Goal: Task Accomplishment & Management: Manage account settings

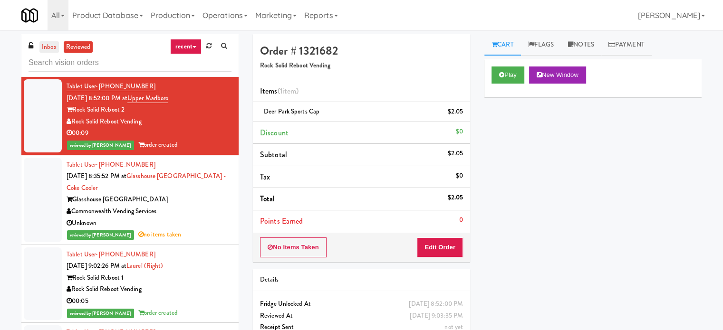
click at [42, 47] on link "inbox" at bounding box center [48, 47] width 19 height 12
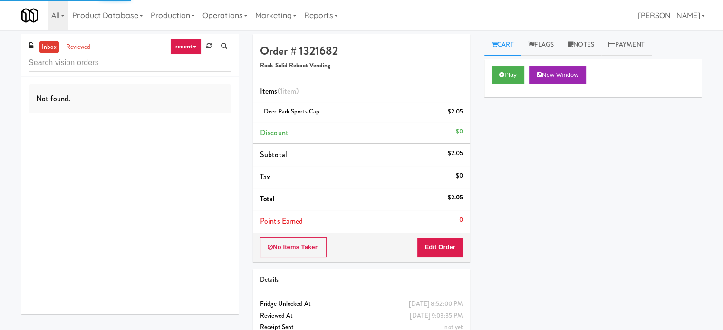
click at [187, 45] on link "recent" at bounding box center [185, 46] width 31 height 15
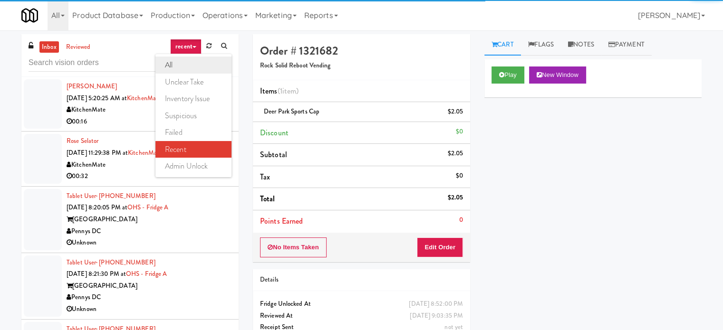
click at [174, 67] on link "all" at bounding box center [193, 65] width 76 height 17
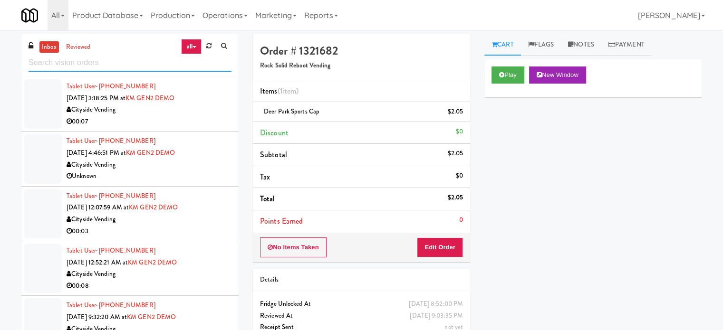
click at [148, 65] on input "text" at bounding box center [130, 63] width 203 height 18
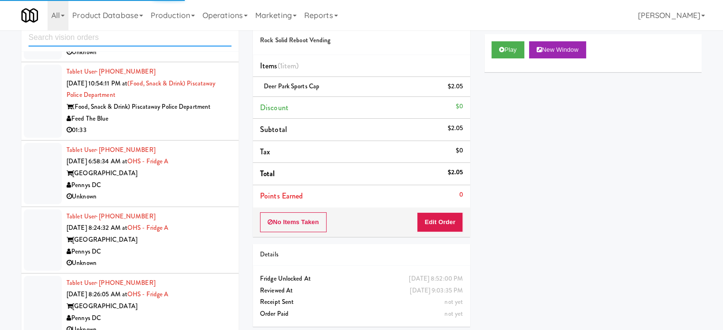
scroll to position [38, 0]
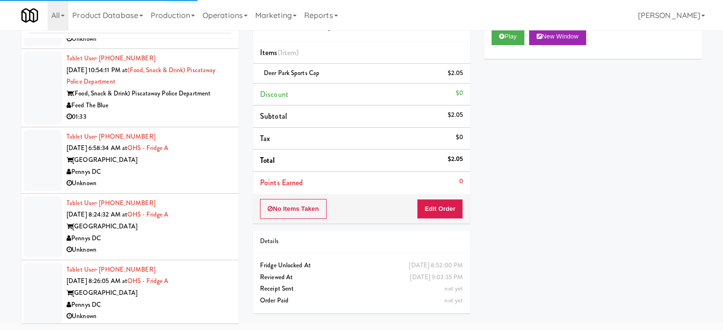
click at [208, 172] on div "Pennys DC" at bounding box center [149, 172] width 165 height 12
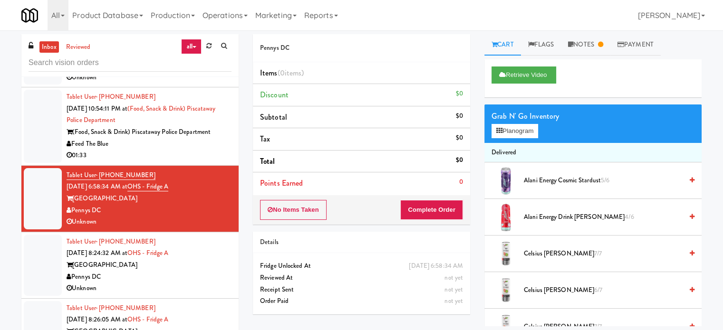
scroll to position [2532, 0]
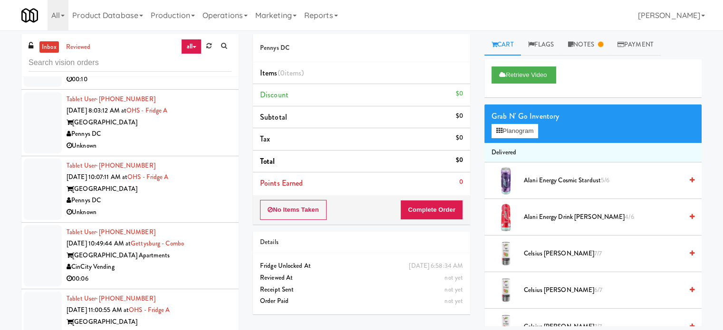
click at [227, 121] on li "Tablet User · (217) 853-7826 [DATE] 8:03:12 AM at [GEOGRAPHIC_DATA] A One Hill …" at bounding box center [129, 123] width 217 height 67
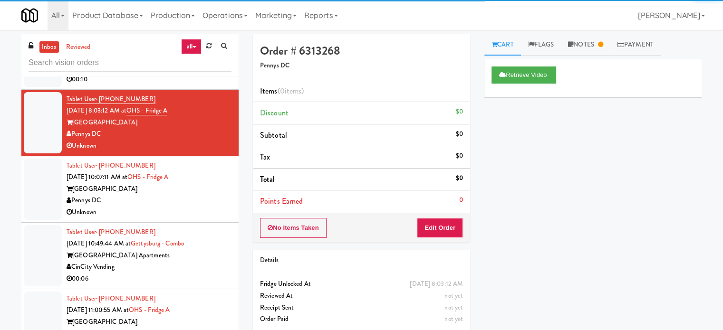
click at [209, 183] on div "[GEOGRAPHIC_DATA]" at bounding box center [149, 189] width 165 height 12
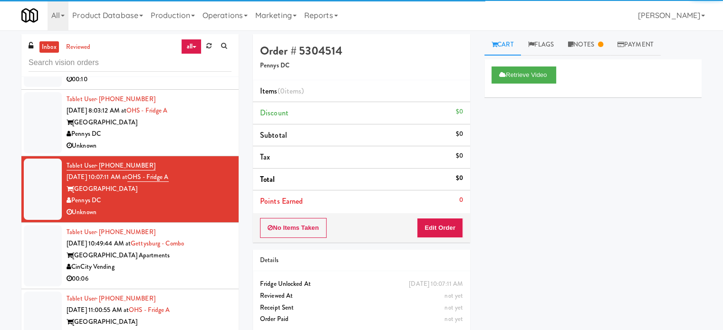
click at [201, 278] on div "00:06" at bounding box center [149, 279] width 165 height 12
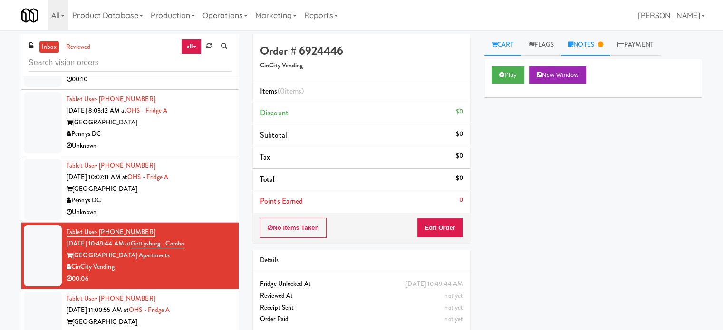
click at [593, 38] on link "Notes" at bounding box center [585, 44] width 49 height 21
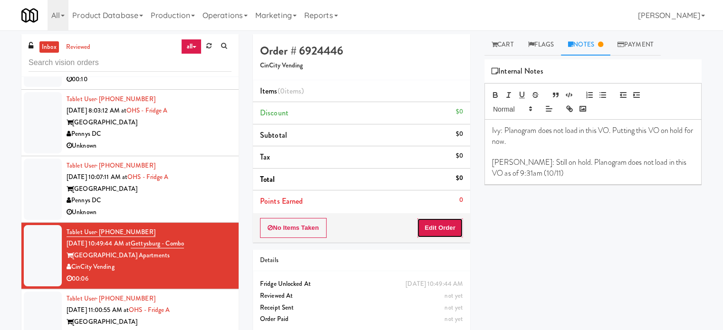
click at [450, 231] on button "Edit Order" at bounding box center [440, 228] width 46 height 20
click at [508, 38] on link "Cart" at bounding box center [502, 44] width 37 height 21
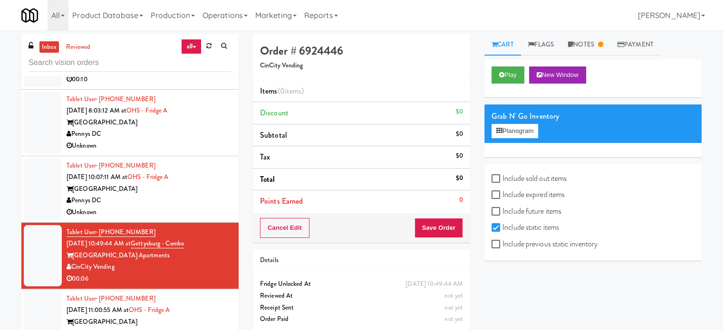
scroll to position [89, 0]
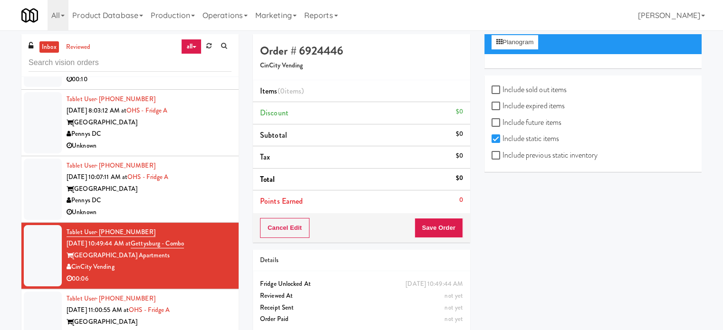
click at [497, 159] on label "Include previous static inventory" at bounding box center [544, 155] width 106 height 14
click at [497, 159] on input "Include previous static inventory" at bounding box center [496, 156] width 11 height 8
checkbox input "true"
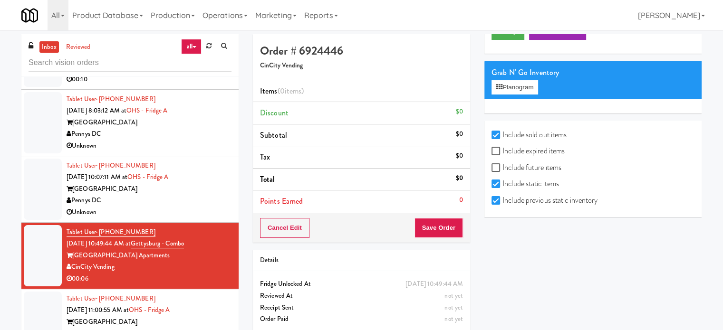
scroll to position [0, 0]
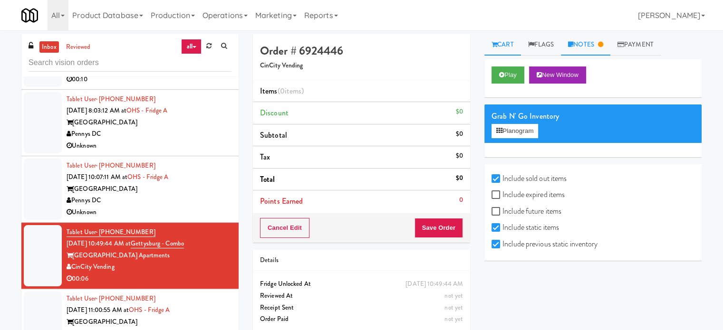
click at [586, 43] on link "Notes" at bounding box center [585, 44] width 49 height 21
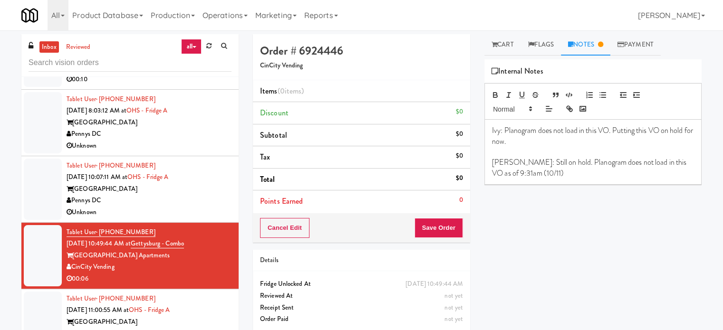
scroll to position [2769, 0]
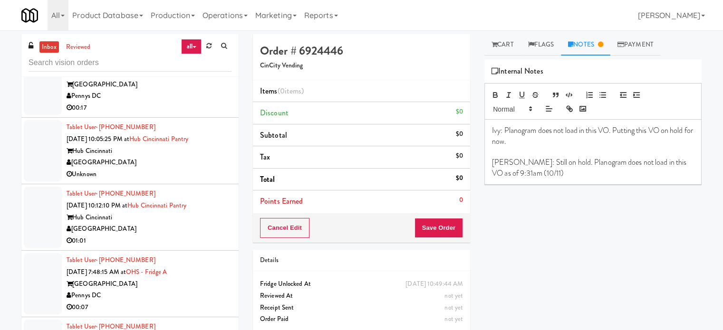
click at [199, 235] on div "01:01" at bounding box center [149, 241] width 165 height 12
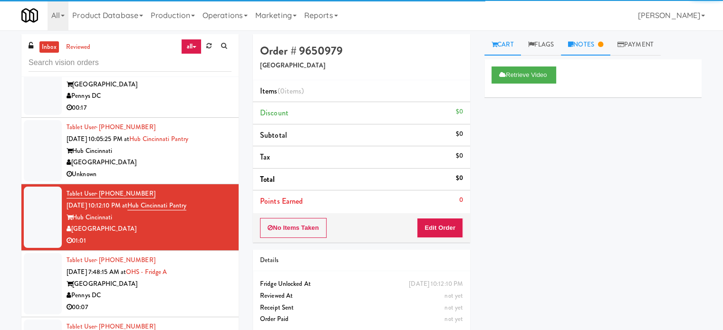
click at [588, 48] on link "Notes" at bounding box center [585, 44] width 49 height 21
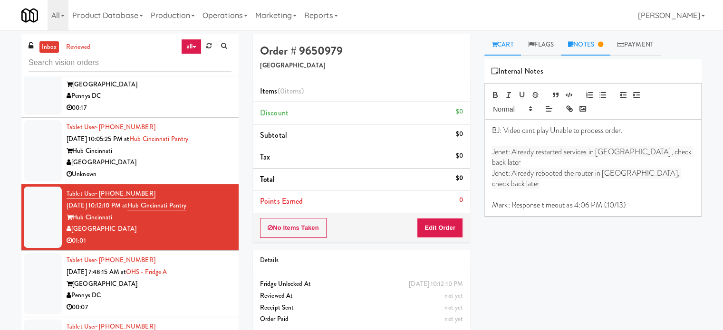
click at [509, 46] on link "Cart" at bounding box center [502, 44] width 37 height 21
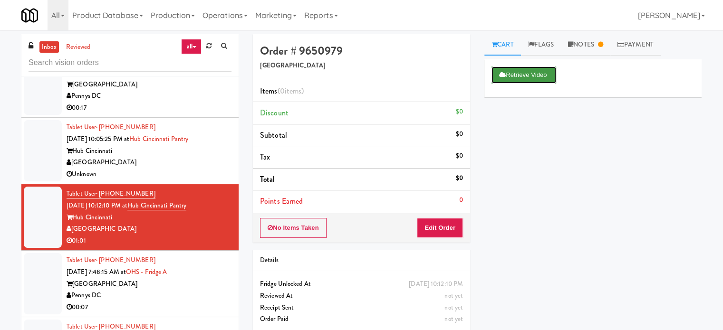
click at [540, 72] on button "Retrieve Video" at bounding box center [523, 75] width 65 height 17
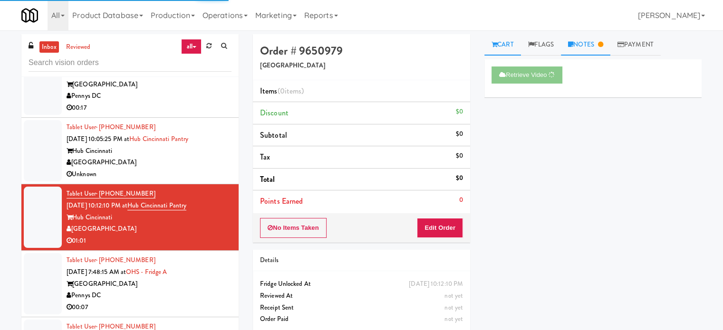
click at [600, 45] on link "Notes" at bounding box center [585, 44] width 49 height 21
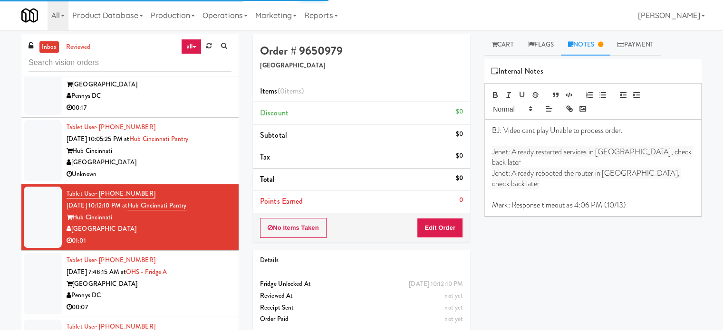
click at [206, 296] on div "Pennys DC" at bounding box center [149, 296] width 165 height 12
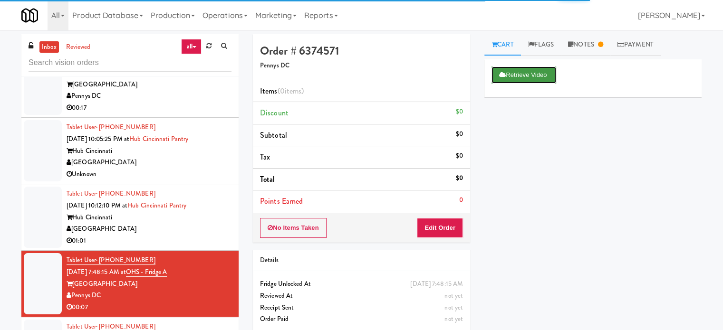
click at [538, 70] on button "Retrieve Video" at bounding box center [523, 75] width 65 height 17
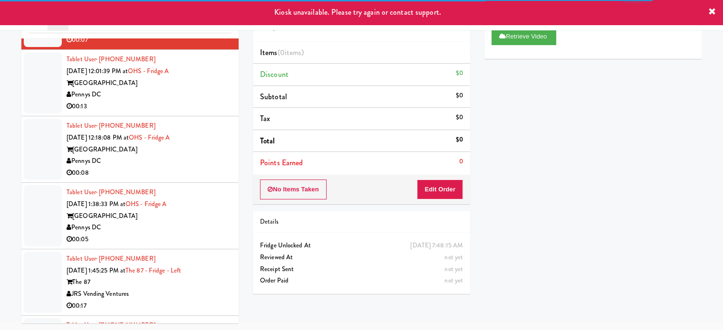
scroll to position [3244, 0]
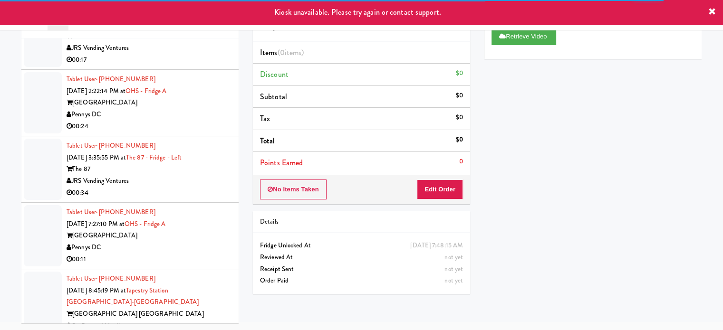
click at [208, 191] on div "00:34" at bounding box center [149, 193] width 165 height 12
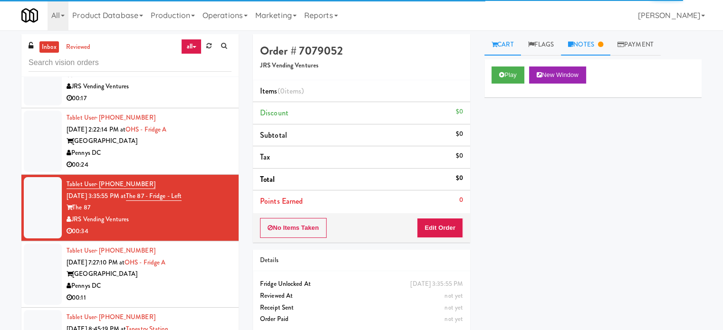
drag, startPoint x: 589, startPoint y: 42, endPoint x: 587, endPoint y: 47, distance: 5.1
click at [589, 43] on link "Notes" at bounding box center [585, 44] width 49 height 21
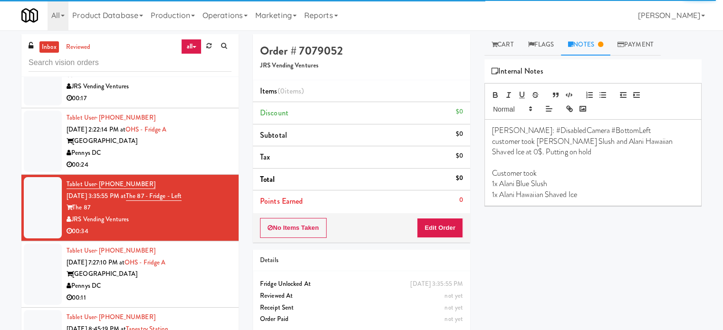
click at [171, 295] on div "00:11" at bounding box center [149, 298] width 165 height 12
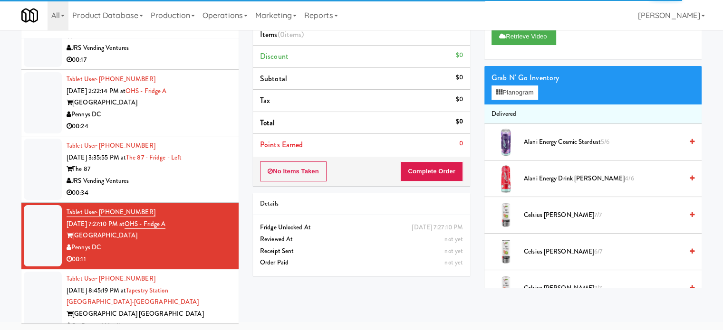
scroll to position [3482, 0]
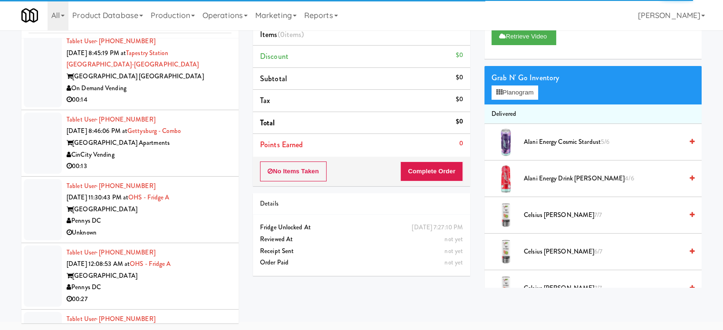
click at [194, 94] on div "00:14" at bounding box center [149, 100] width 165 height 12
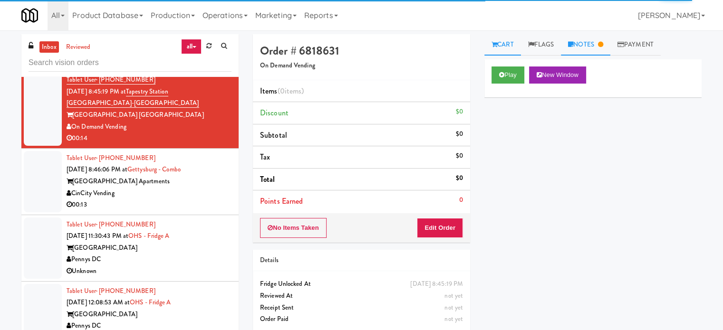
click at [601, 48] on link "Notes" at bounding box center [585, 44] width 49 height 21
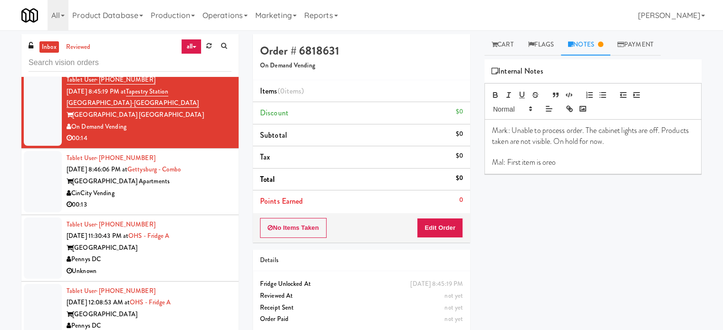
click at [211, 189] on div "CinCity Vending" at bounding box center [149, 194] width 165 height 12
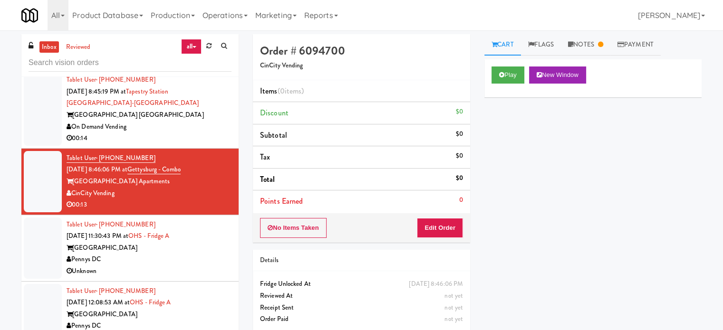
click at [588, 18] on div "All 325 Vending [URL][DOMAIN_NAME] 901 Smrt Mrkt [URL][DOMAIN_NAME] 9518002 [GE…" at bounding box center [361, 15] width 680 height 30
click at [588, 48] on link "Notes" at bounding box center [585, 44] width 49 height 21
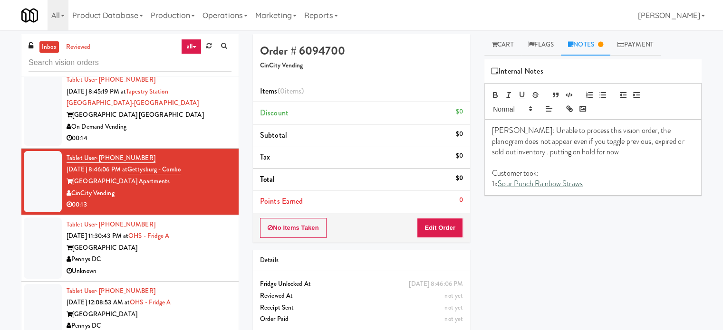
click at [219, 258] on div "Pennys DC" at bounding box center [149, 260] width 165 height 12
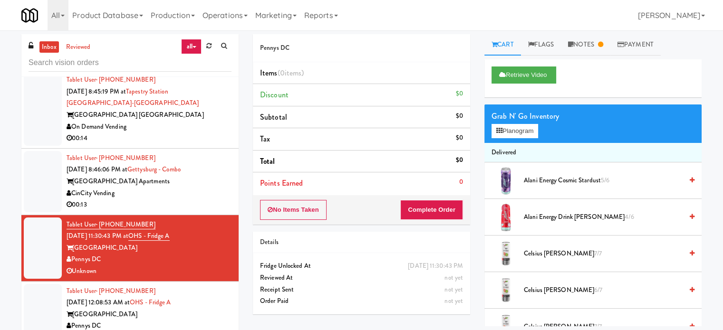
click at [217, 299] on div "Tablet User · (954) 483-9023 [DATE] 12:08:53 AM at [GEOGRAPHIC_DATA] A One Hill…" at bounding box center [149, 315] width 165 height 58
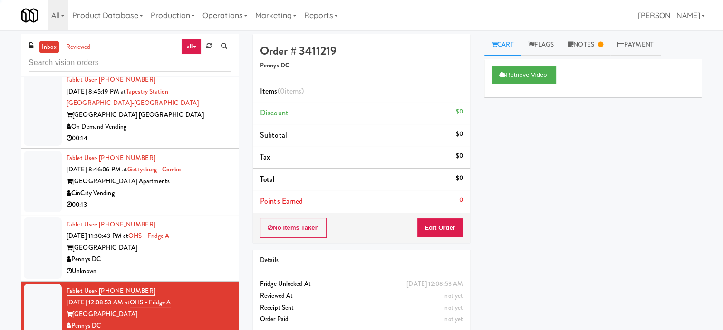
scroll to position [3720, 0]
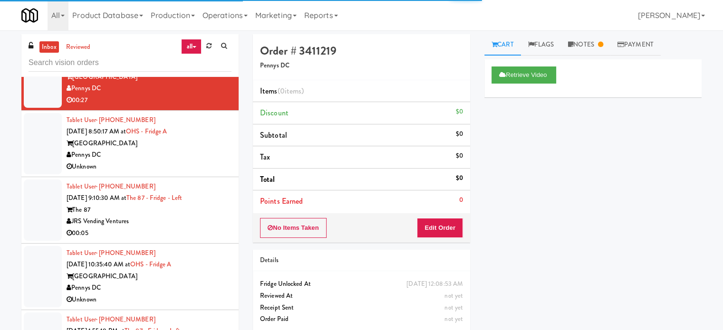
click at [222, 163] on div "Unknown" at bounding box center [149, 167] width 165 height 12
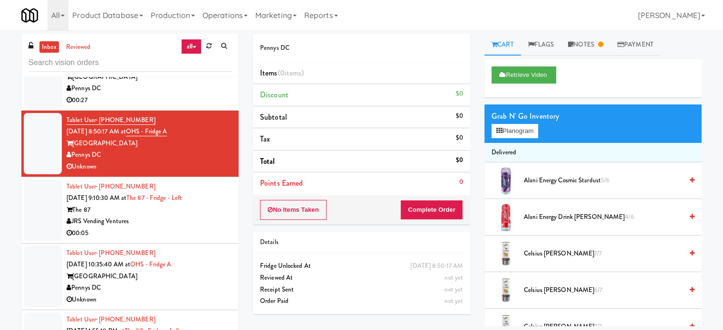
click at [217, 230] on div "00:05" at bounding box center [149, 234] width 165 height 12
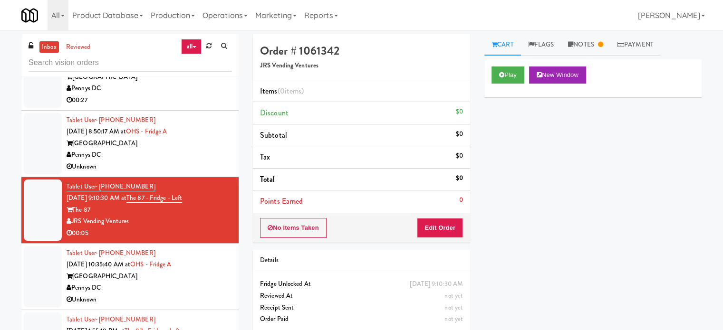
click at [221, 282] on div "Pennys DC" at bounding box center [149, 288] width 165 height 12
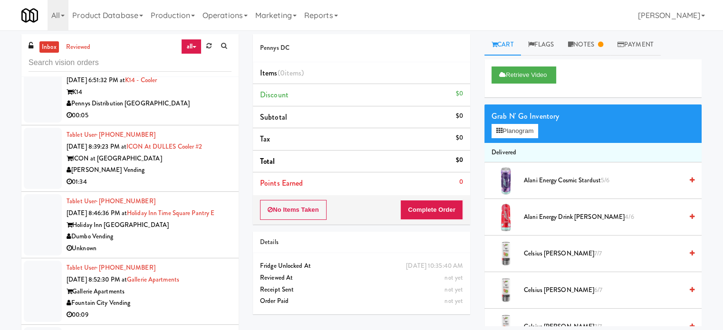
scroll to position [4195, 0]
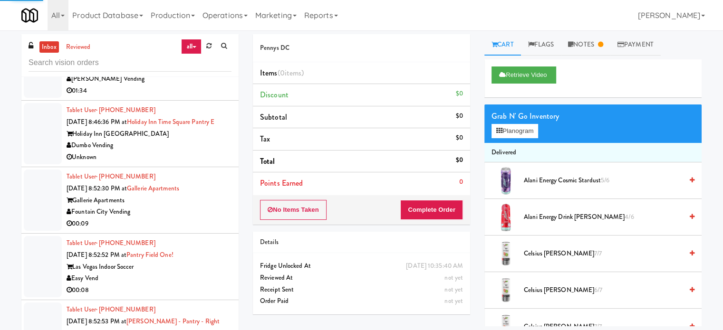
drag, startPoint x: 182, startPoint y: 152, endPoint x: 227, endPoint y: 151, distance: 44.7
click at [182, 152] on div "Dumbo Vending" at bounding box center [149, 146] width 165 height 12
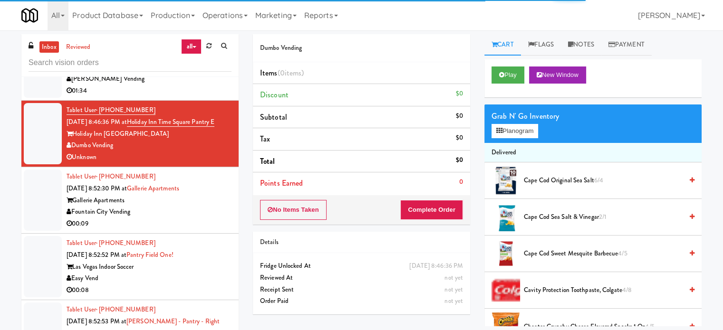
click at [203, 230] on div "00:09" at bounding box center [149, 224] width 165 height 12
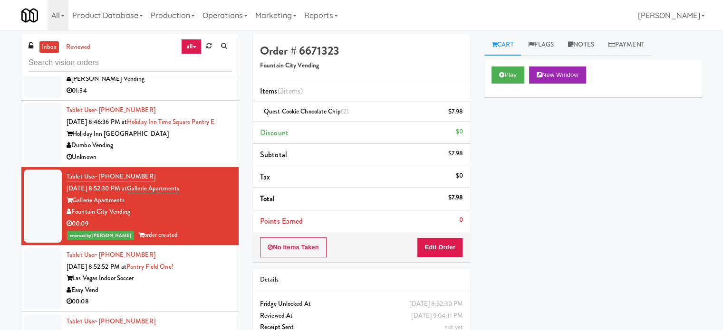
click at [206, 294] on div "Easy Vend" at bounding box center [149, 291] width 165 height 12
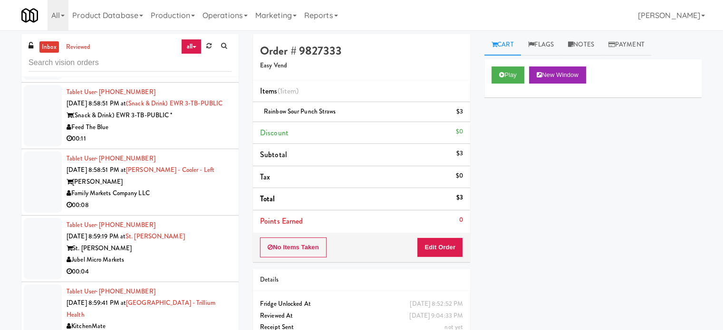
scroll to position [5383, 0]
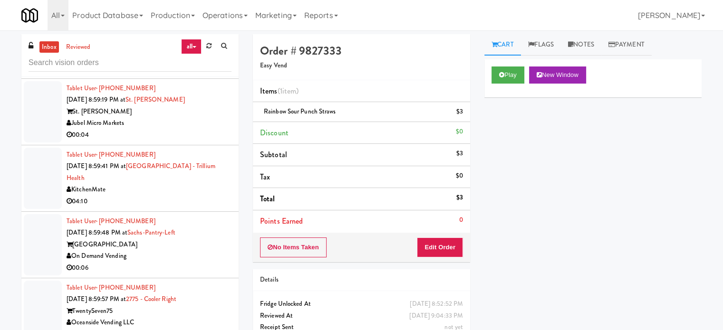
click at [217, 141] on div "00:04" at bounding box center [149, 135] width 165 height 12
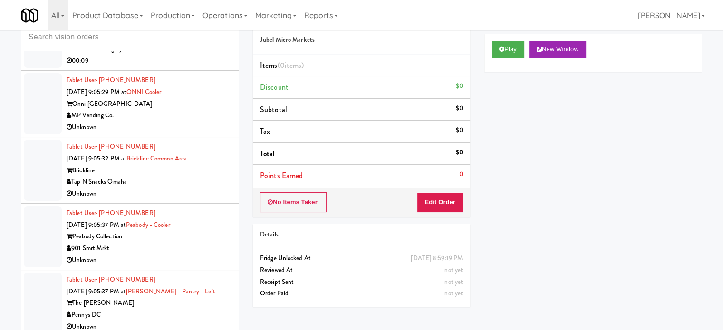
scroll to position [38, 0]
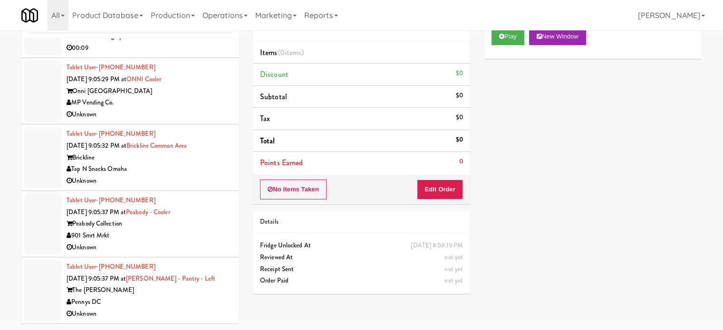
click at [200, 246] on div "Unknown" at bounding box center [149, 248] width 165 height 12
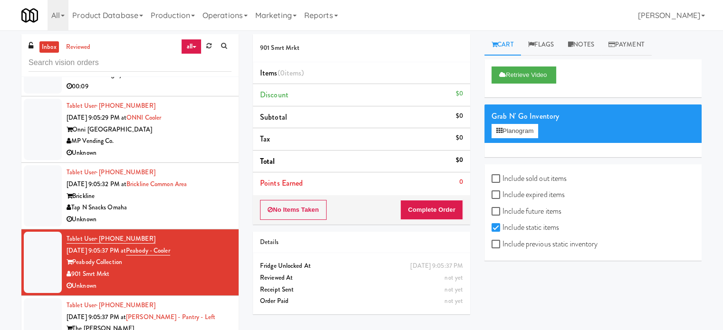
click at [200, 206] on div "Tap N Snacks Omaha" at bounding box center [149, 208] width 165 height 12
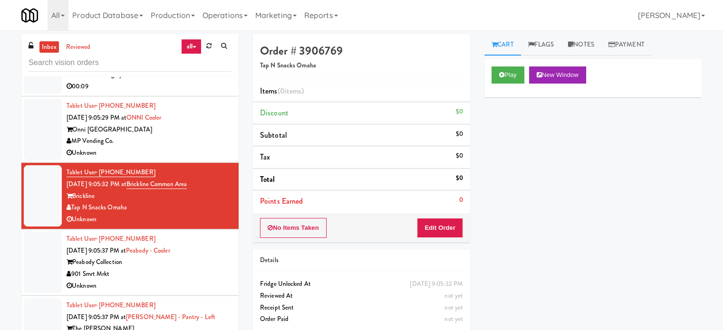
click at [178, 144] on div "MP Vending Co." at bounding box center [149, 141] width 165 height 12
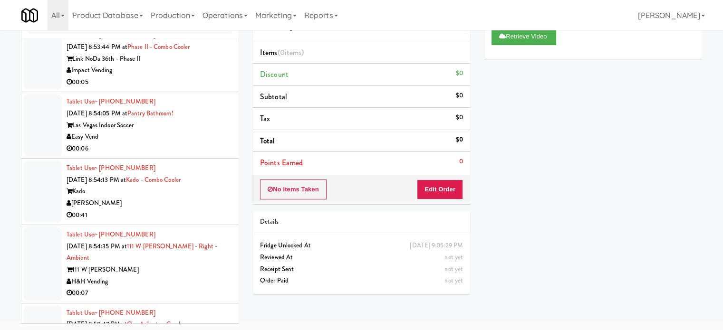
scroll to position [4762, 0]
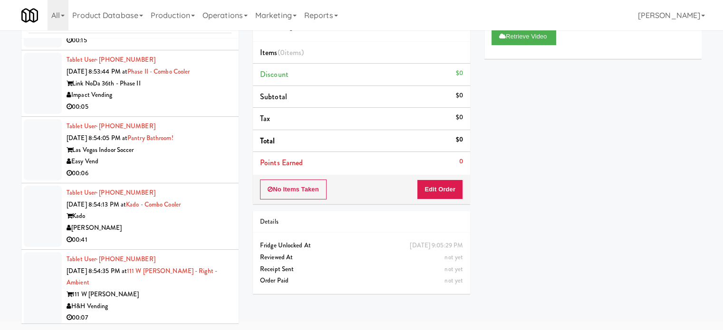
click at [217, 180] on div "00:06" at bounding box center [149, 174] width 165 height 12
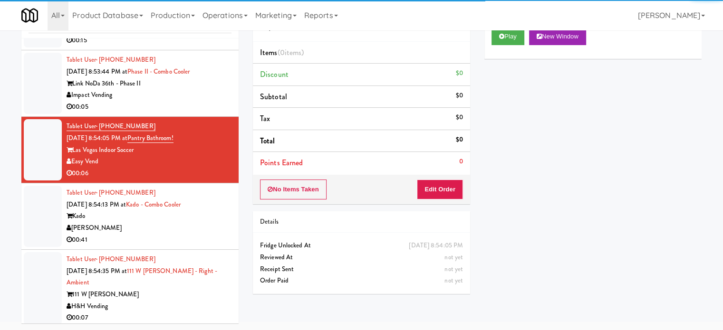
scroll to position [4287, 0]
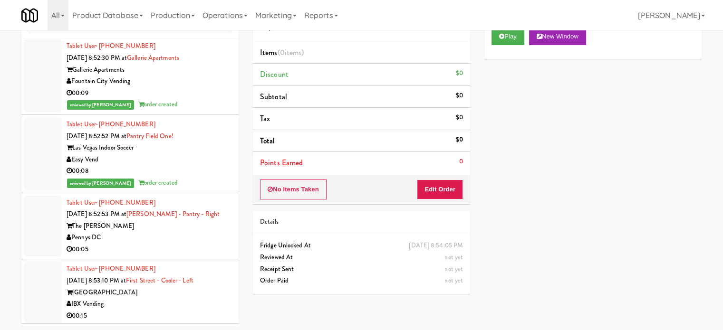
click at [190, 244] on div "Pennys DC" at bounding box center [149, 238] width 165 height 12
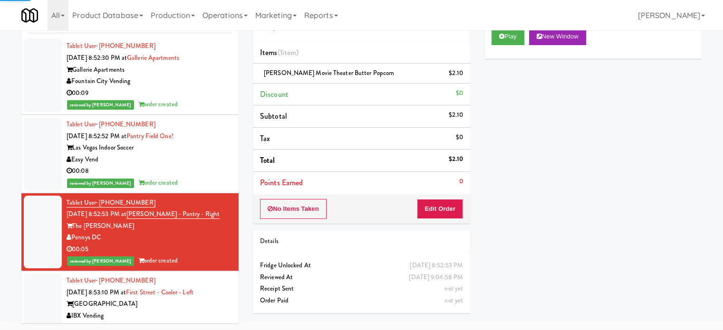
scroll to position [4525, 0]
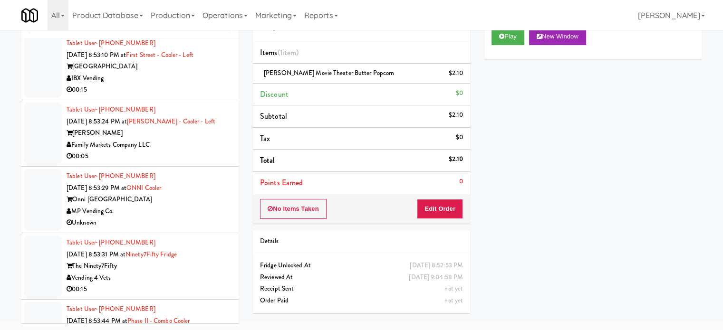
click at [211, 163] on div "00:05" at bounding box center [149, 157] width 165 height 12
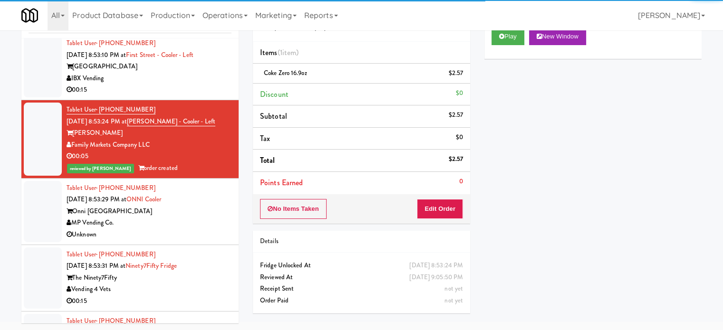
click at [209, 218] on div "Onni [GEOGRAPHIC_DATA]" at bounding box center [149, 212] width 165 height 12
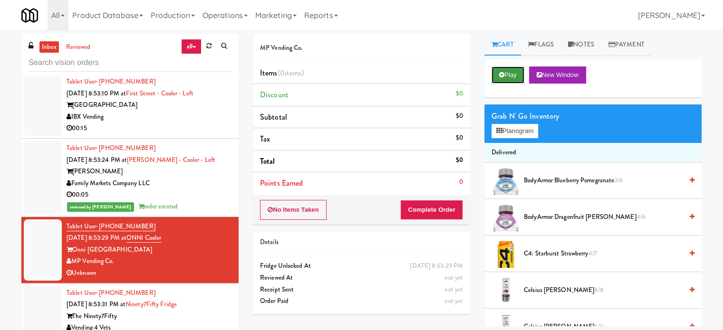
click at [510, 78] on button "Play" at bounding box center [507, 75] width 33 height 17
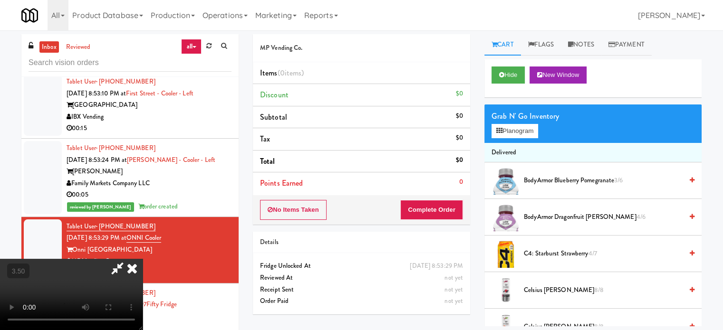
drag, startPoint x: 226, startPoint y: 198, endPoint x: 230, endPoint y: 196, distance: 4.9
click at [143, 259] on video at bounding box center [71, 294] width 143 height 71
drag, startPoint x: 237, startPoint y: 191, endPoint x: 327, endPoint y: 172, distance: 92.2
click at [143, 259] on video at bounding box center [71, 294] width 143 height 71
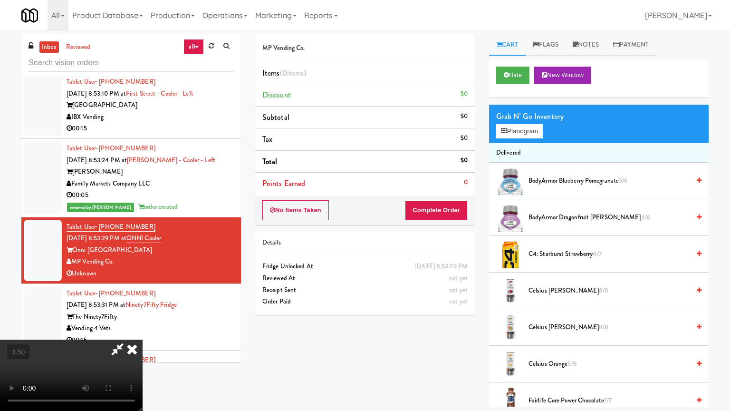
click at [143, 330] on video at bounding box center [71, 374] width 143 height 71
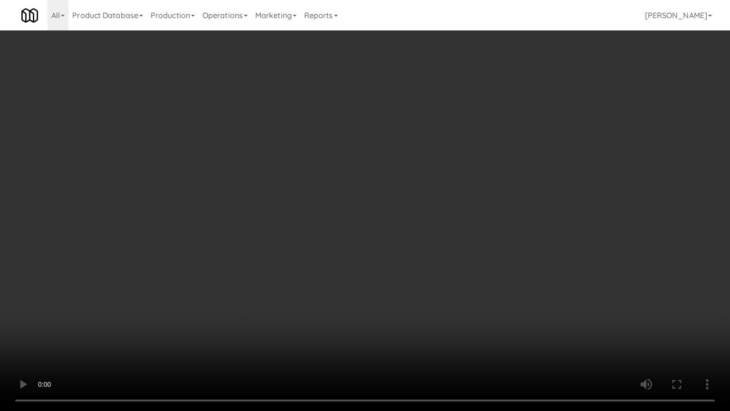
click at [346, 178] on video at bounding box center [365, 205] width 730 height 411
click at [403, 184] on video at bounding box center [365, 205] width 730 height 411
click at [395, 188] on video at bounding box center [365, 205] width 730 height 411
click at [438, 194] on video at bounding box center [365, 205] width 730 height 411
drag, startPoint x: 432, startPoint y: 197, endPoint x: 444, endPoint y: 190, distance: 13.9
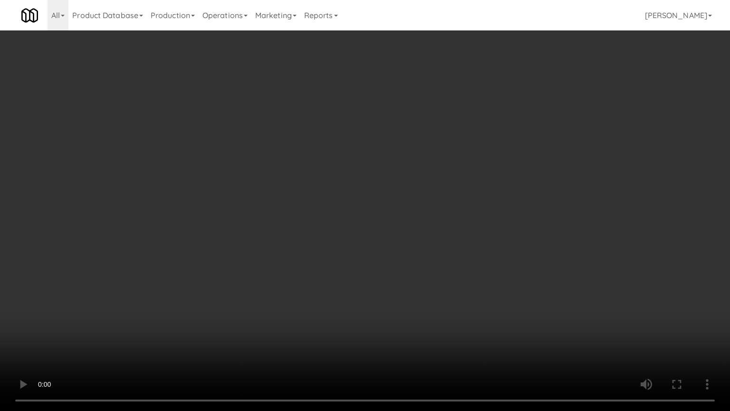
click at [433, 195] on video at bounding box center [365, 205] width 730 height 411
click at [440, 191] on video at bounding box center [365, 205] width 730 height 411
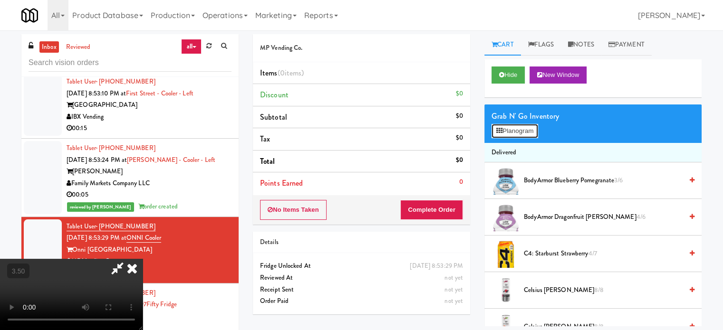
click at [529, 130] on button "Planogram" at bounding box center [514, 131] width 47 height 14
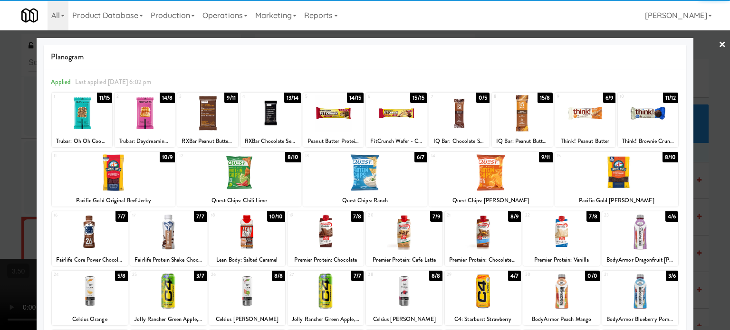
click at [103, 96] on div "11/15" at bounding box center [105, 98] width 16 height 10
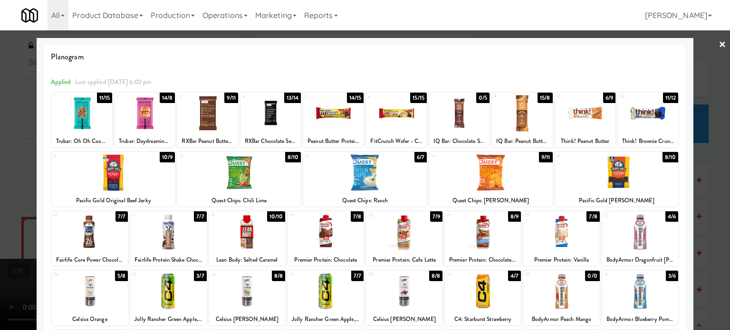
drag, startPoint x: 0, startPoint y: 182, endPoint x: 271, endPoint y: 153, distance: 272.9
click at [0, 182] on div at bounding box center [365, 165] width 730 height 330
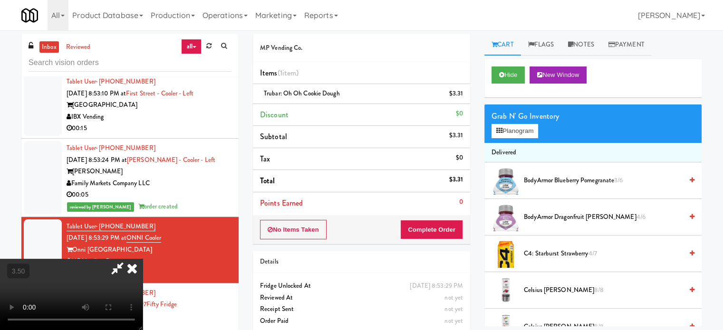
click at [143, 259] on video at bounding box center [71, 294] width 143 height 71
click at [143, 259] on icon at bounding box center [132, 268] width 21 height 19
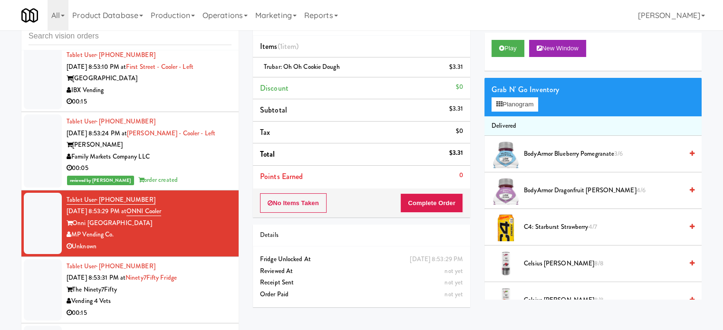
scroll to position [38, 0]
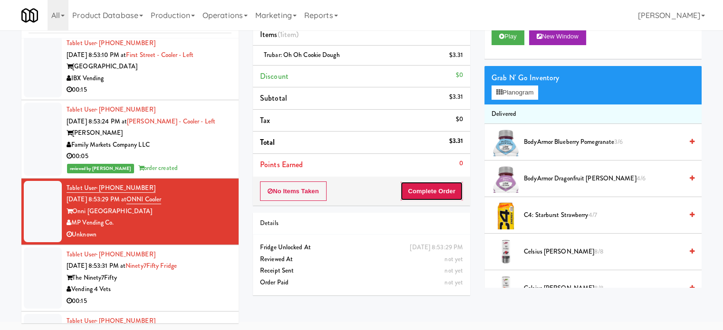
click at [448, 193] on button "Complete Order" at bounding box center [431, 192] width 63 height 20
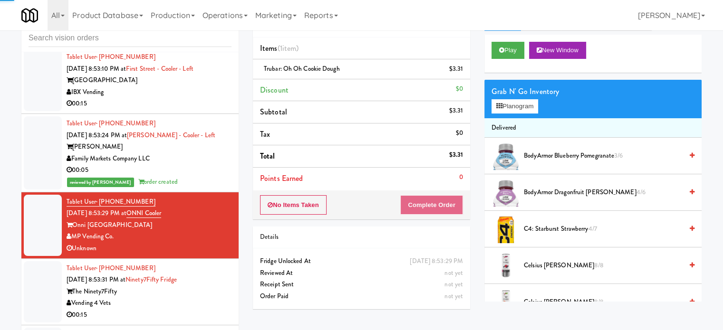
scroll to position [0, 0]
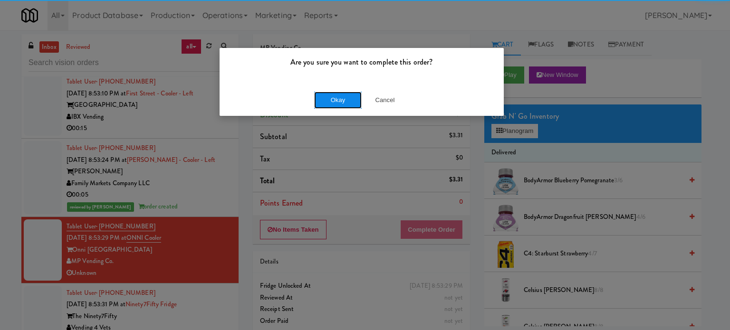
click at [337, 99] on button "Okay" at bounding box center [338, 100] width 48 height 17
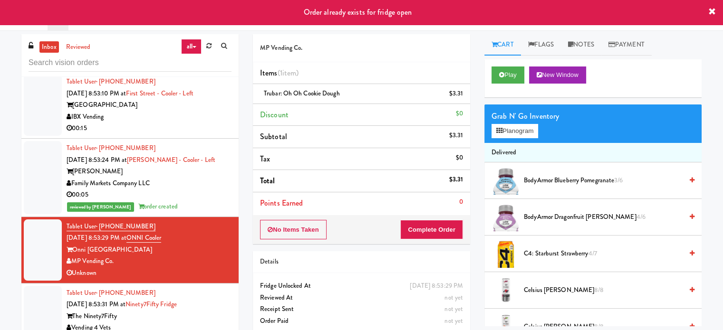
click at [201, 201] on div "00:05" at bounding box center [149, 195] width 165 height 12
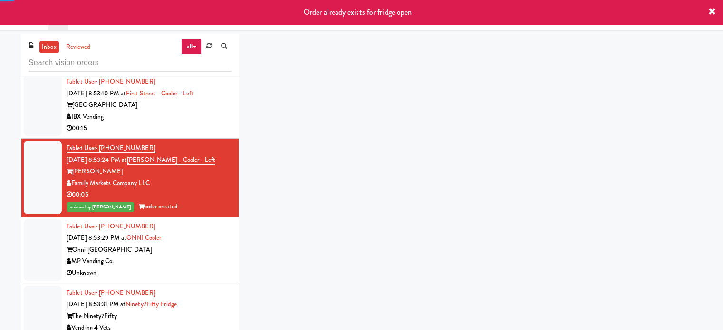
click at [201, 266] on div "MP Vending Co." at bounding box center [149, 262] width 165 height 12
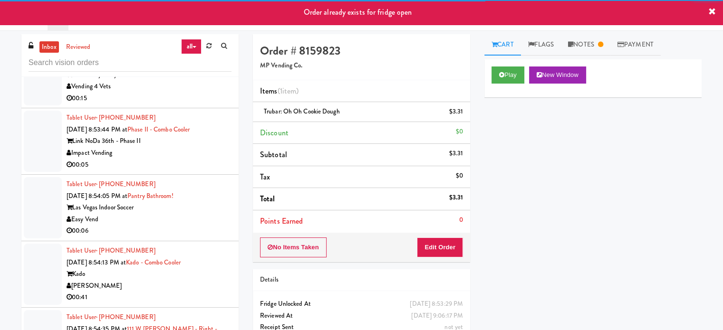
scroll to position [5000, 0]
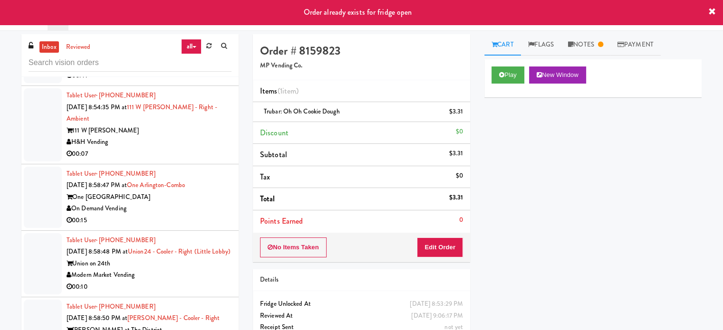
click at [206, 136] on div "H&H Vending" at bounding box center [149, 142] width 165 height 12
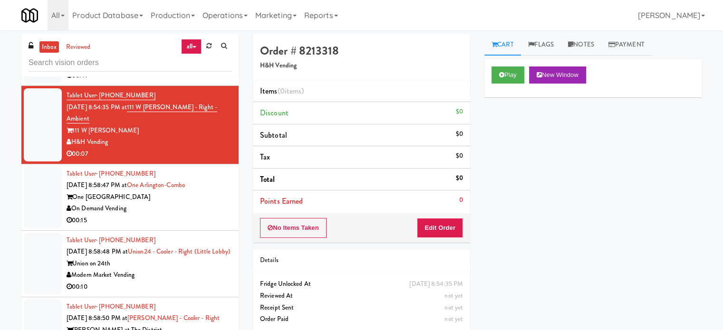
click at [483, 71] on div "Cart Flags Notes Payment Play New Window Primary Flag Clear Flag if unable to d…" at bounding box center [592, 180] width 231 height 292
click at [502, 74] on icon at bounding box center [501, 75] width 5 height 6
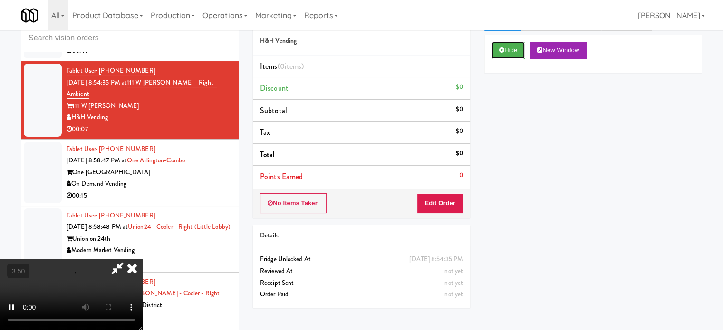
scroll to position [38, 0]
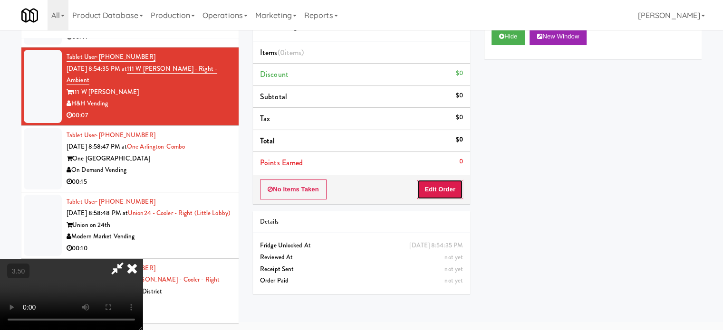
click at [450, 195] on button "Edit Order" at bounding box center [440, 190] width 46 height 20
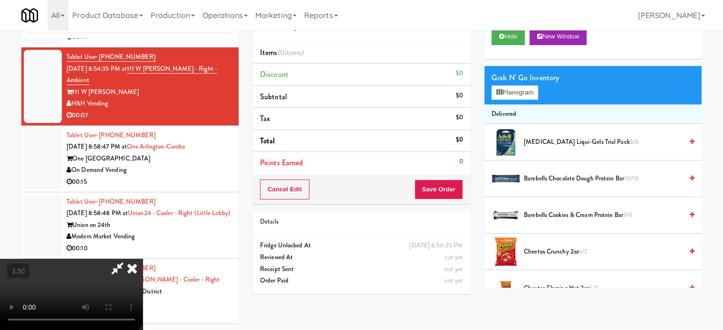
click at [143, 259] on video at bounding box center [71, 294] width 143 height 71
drag, startPoint x: 342, startPoint y: 221, endPoint x: 340, endPoint y: 203, distance: 18.6
click at [143, 259] on video at bounding box center [71, 294] width 143 height 71
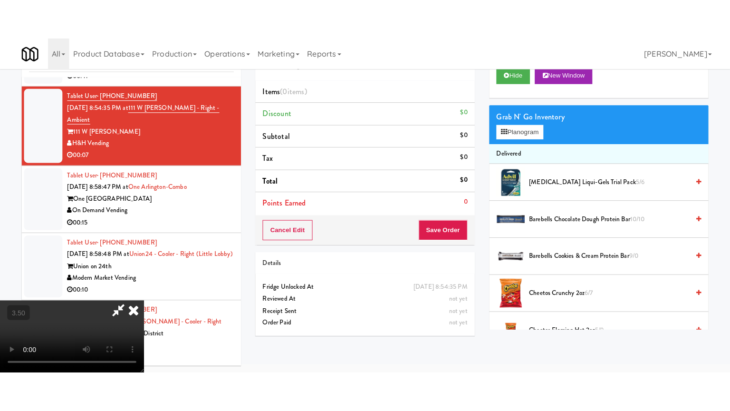
scroll to position [30, 0]
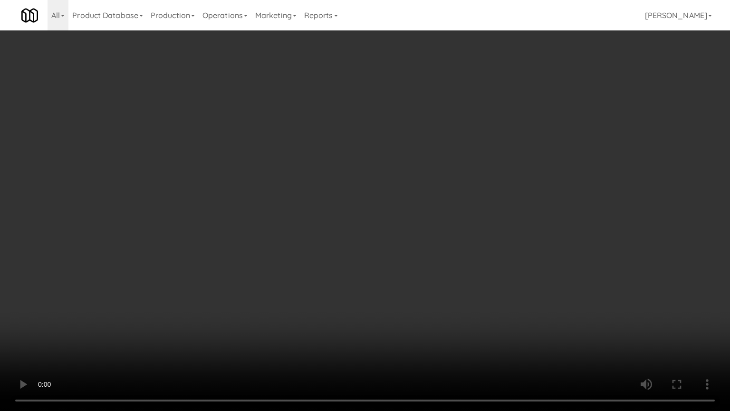
click at [343, 215] on video at bounding box center [365, 205] width 730 height 411
click at [344, 215] on video at bounding box center [365, 205] width 730 height 411
drag, startPoint x: 407, startPoint y: 227, endPoint x: 404, endPoint y: 232, distance: 6.0
click at [408, 228] on video at bounding box center [365, 205] width 730 height 411
drag, startPoint x: 395, startPoint y: 234, endPoint x: 409, endPoint y: 229, distance: 14.5
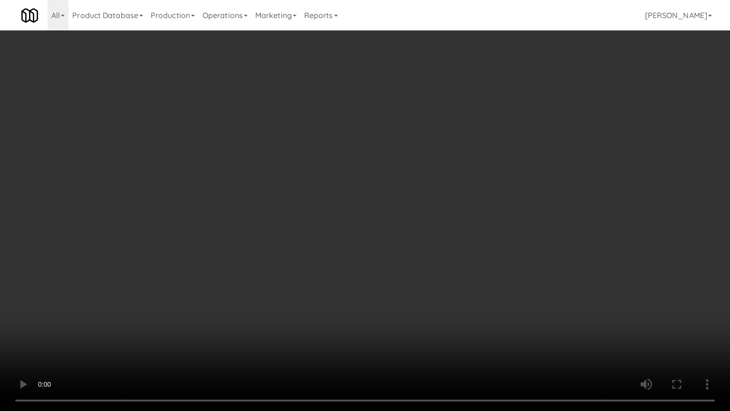
click at [403, 234] on video at bounding box center [365, 205] width 730 height 411
drag, startPoint x: 409, startPoint y: 229, endPoint x: 482, endPoint y: 115, distance: 134.7
click at [411, 228] on video at bounding box center [365, 205] width 730 height 411
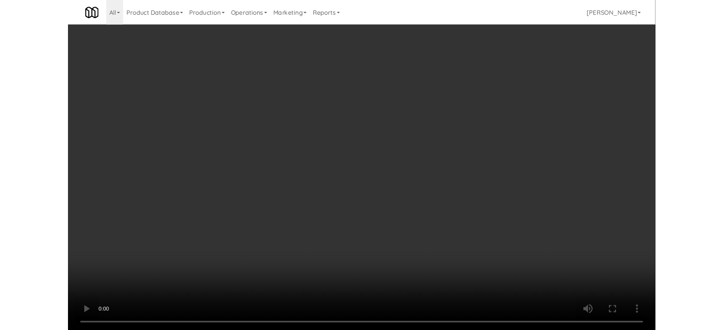
scroll to position [38, 0]
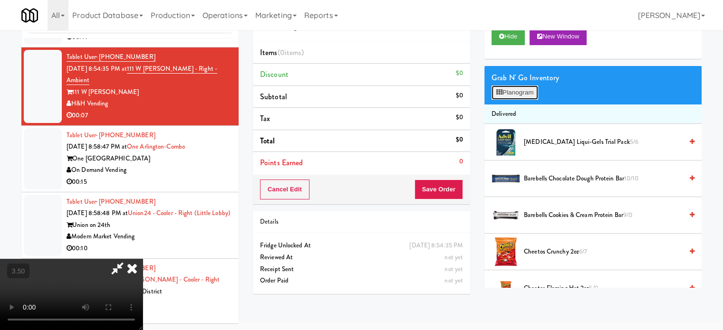
click at [528, 93] on button "Planogram" at bounding box center [514, 93] width 47 height 14
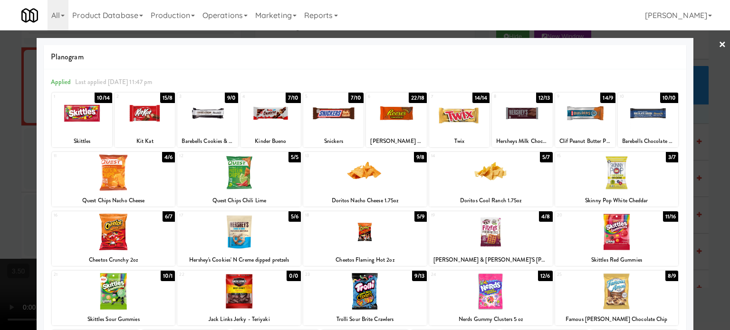
click at [715, 207] on div at bounding box center [365, 165] width 730 height 330
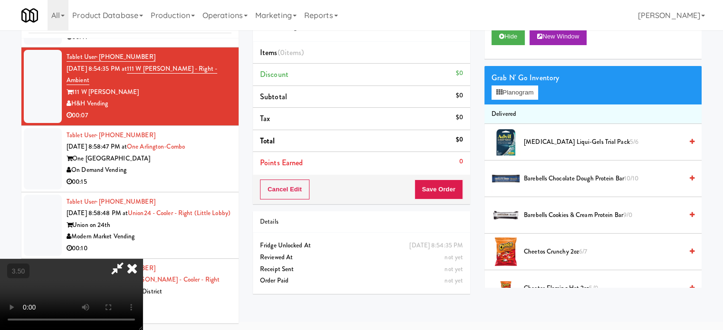
click at [143, 259] on video at bounding box center [71, 294] width 143 height 71
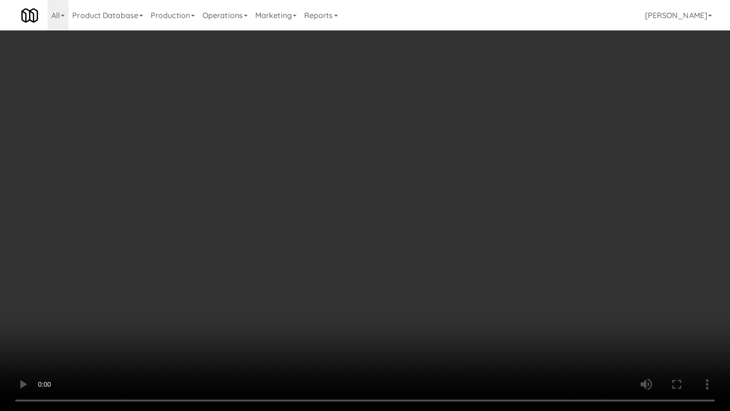
drag, startPoint x: 315, startPoint y: 195, endPoint x: 327, endPoint y: 175, distance: 23.6
click at [317, 190] on video at bounding box center [365, 205] width 730 height 411
click at [352, 138] on video at bounding box center [365, 205] width 730 height 411
click at [353, 135] on video at bounding box center [365, 205] width 730 height 411
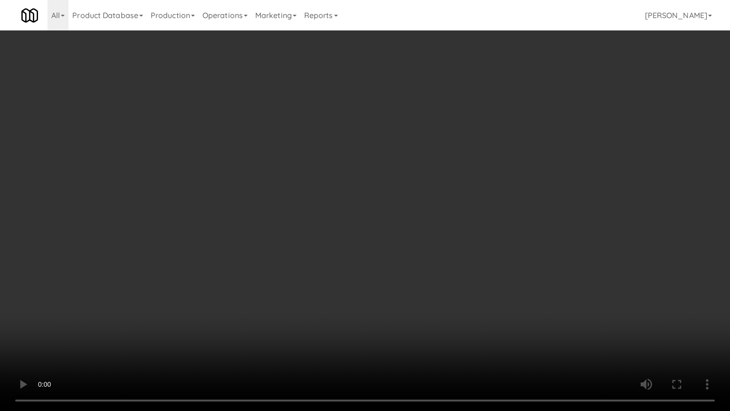
click at [354, 134] on video at bounding box center [365, 205] width 730 height 411
click at [366, 128] on video at bounding box center [365, 205] width 730 height 411
click at [466, 120] on video at bounding box center [365, 205] width 730 height 411
click at [417, 141] on video at bounding box center [365, 205] width 730 height 411
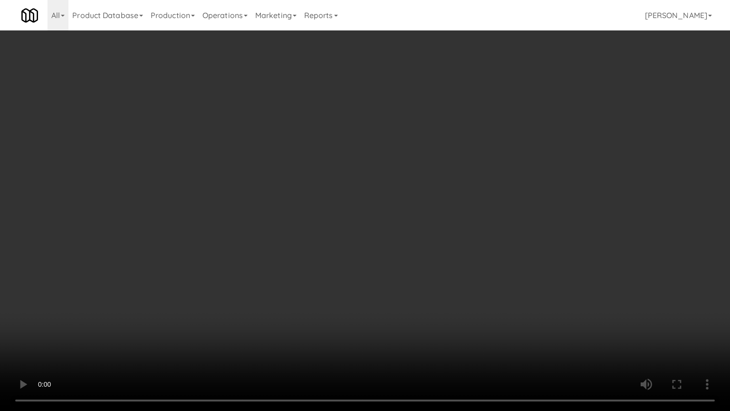
click at [458, 141] on video at bounding box center [365, 205] width 730 height 411
click at [445, 141] on video at bounding box center [365, 205] width 730 height 411
click at [452, 139] on video at bounding box center [365, 205] width 730 height 411
click at [413, 145] on video at bounding box center [365, 205] width 730 height 411
click at [482, 144] on video at bounding box center [365, 205] width 730 height 411
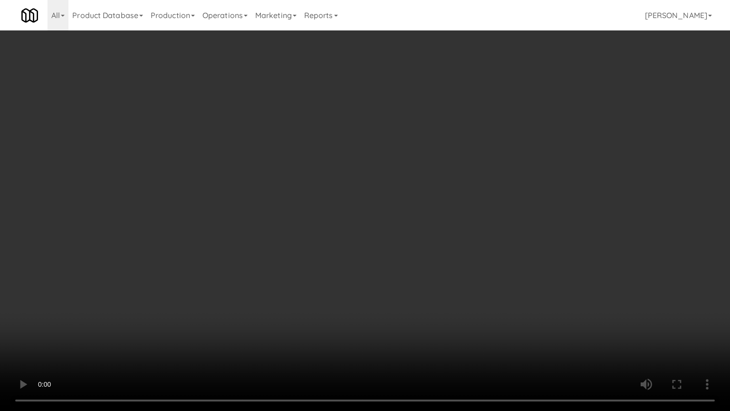
drag, startPoint x: 419, startPoint y: 150, endPoint x: 424, endPoint y: 149, distance: 5.0
click at [421, 150] on video at bounding box center [365, 205] width 730 height 411
drag, startPoint x: 424, startPoint y: 149, endPoint x: 455, endPoint y: 86, distance: 69.9
click at [425, 148] on video at bounding box center [365, 205] width 730 height 411
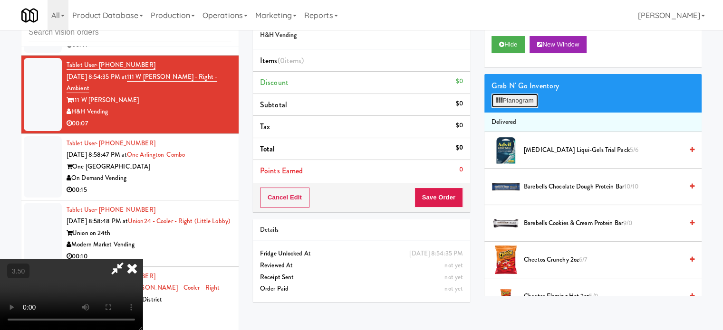
click at [517, 101] on button "Planogram" at bounding box center [514, 101] width 47 height 14
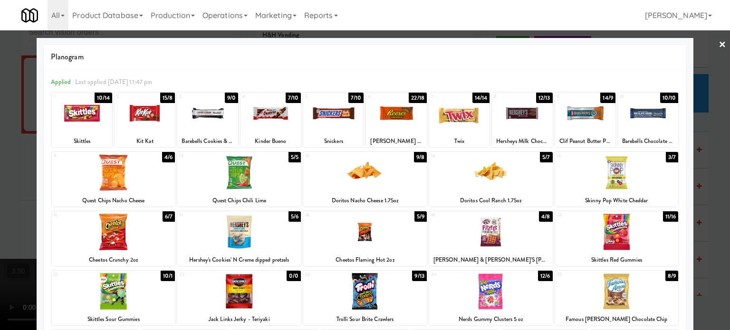
click at [415, 216] on div "5/9" at bounding box center [420, 216] width 12 height 10
click at [544, 158] on div "5/7" at bounding box center [546, 157] width 12 height 10
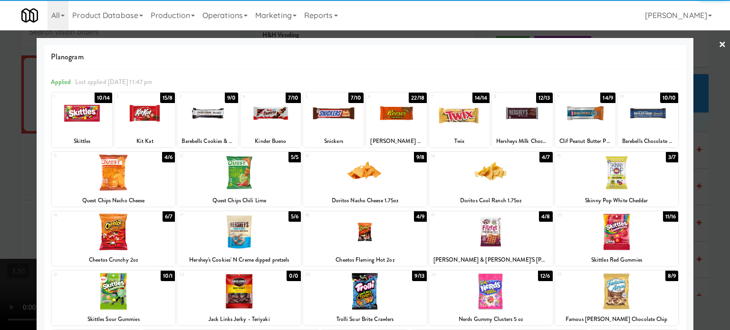
click at [709, 171] on div at bounding box center [365, 165] width 730 height 330
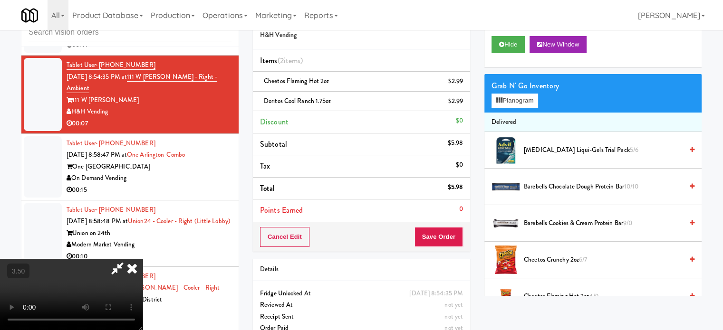
click at [143, 259] on video at bounding box center [71, 294] width 143 height 71
drag, startPoint x: 364, startPoint y: 188, endPoint x: 364, endPoint y: 233, distance: 45.1
click at [143, 259] on video at bounding box center [71, 294] width 143 height 71
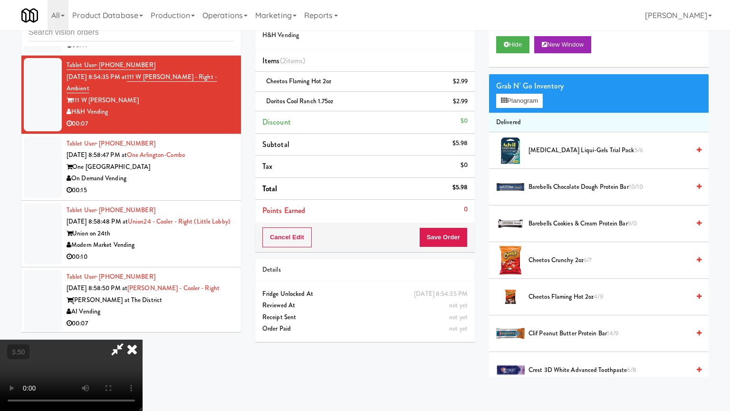
click at [143, 330] on video at bounding box center [71, 374] width 143 height 71
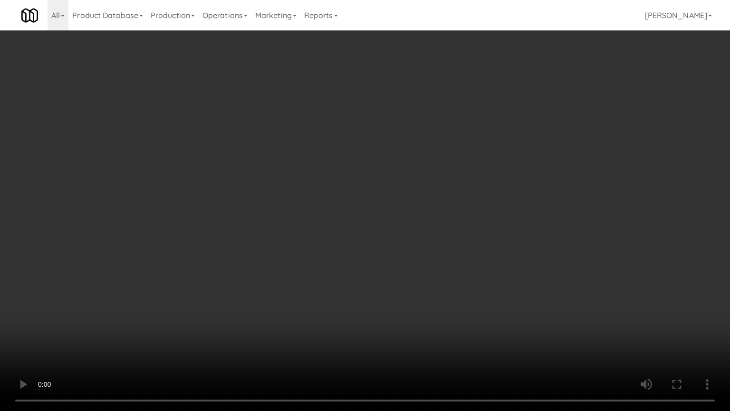
drag, startPoint x: 367, startPoint y: 223, endPoint x: 390, endPoint y: 212, distance: 24.9
click at [369, 222] on video at bounding box center [365, 205] width 730 height 411
drag, startPoint x: 390, startPoint y: 212, endPoint x: 505, endPoint y: 86, distance: 170.9
click at [392, 212] on video at bounding box center [365, 205] width 730 height 411
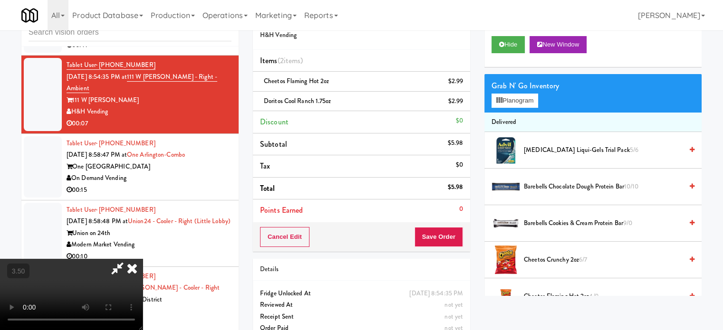
click at [128, 259] on icon at bounding box center [117, 268] width 22 height 19
click at [461, 103] on icon at bounding box center [463, 105] width 5 height 6
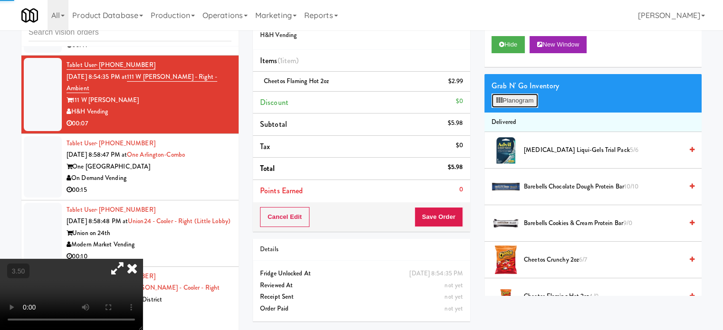
click at [511, 103] on button "Planogram" at bounding box center [514, 101] width 47 height 14
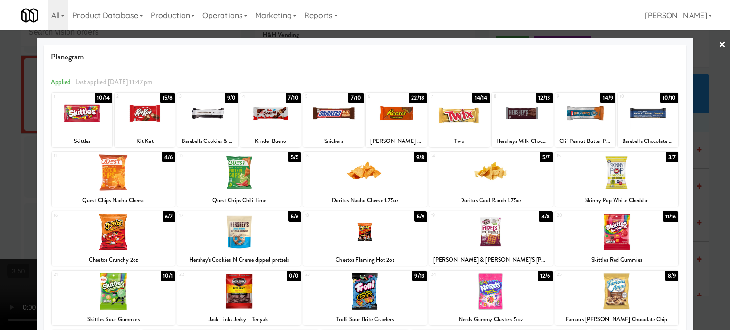
click at [416, 157] on div "9/8" at bounding box center [420, 157] width 13 height 10
click at [704, 171] on div at bounding box center [365, 165] width 730 height 330
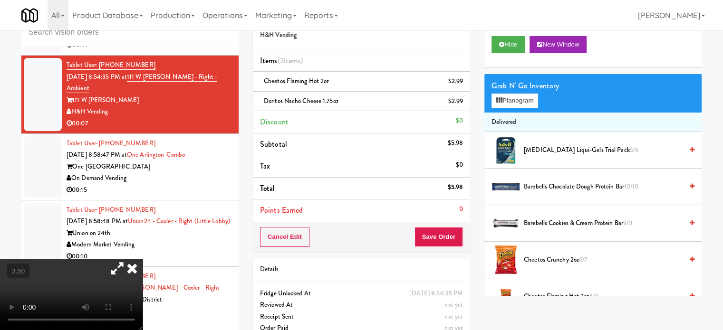
drag, startPoint x: 215, startPoint y: 239, endPoint x: 217, endPoint y: 232, distance: 7.1
click at [143, 259] on video at bounding box center [71, 294] width 143 height 71
drag, startPoint x: 217, startPoint y: 232, endPoint x: 221, endPoint y: 278, distance: 46.2
click at [143, 259] on video at bounding box center [71, 294] width 143 height 71
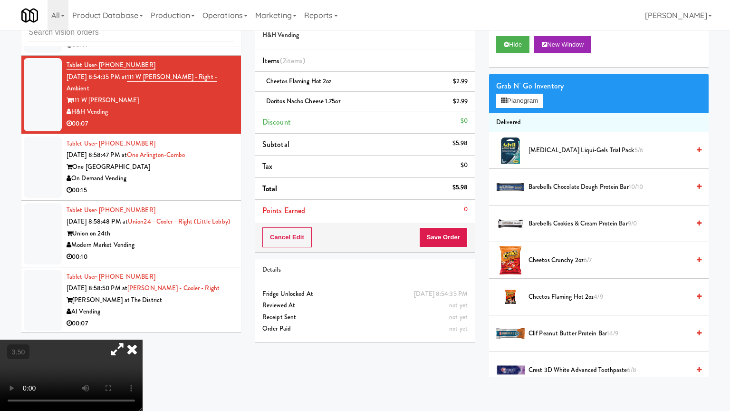
drag, startPoint x: 221, startPoint y: 268, endPoint x: 223, endPoint y: 261, distance: 7.1
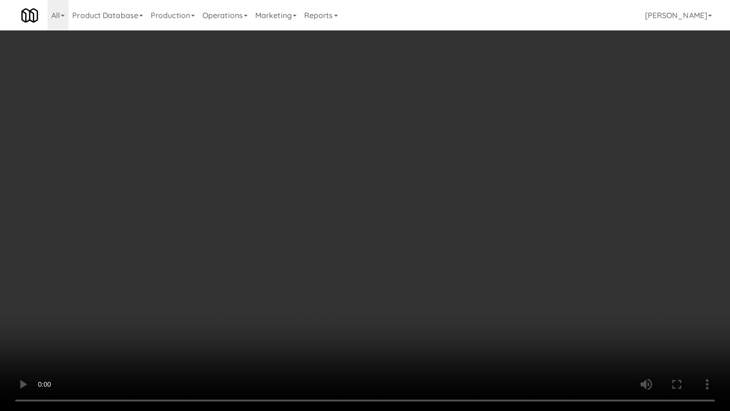
click at [221, 265] on video at bounding box center [365, 205] width 730 height 411
click at [319, 177] on video at bounding box center [365, 205] width 730 height 411
click at [323, 175] on video at bounding box center [365, 205] width 730 height 411
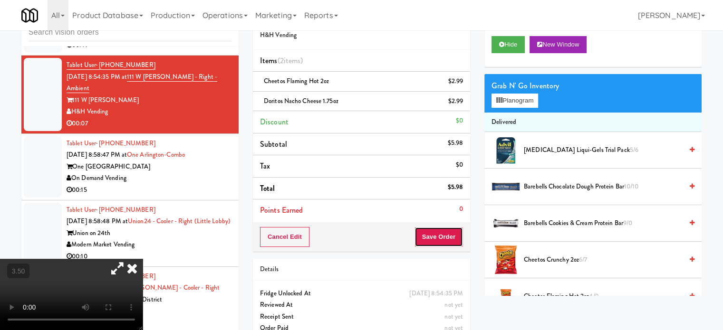
drag, startPoint x: 429, startPoint y: 238, endPoint x: 422, endPoint y: 226, distance: 13.6
click at [430, 236] on button "Save Order" at bounding box center [438, 237] width 48 height 20
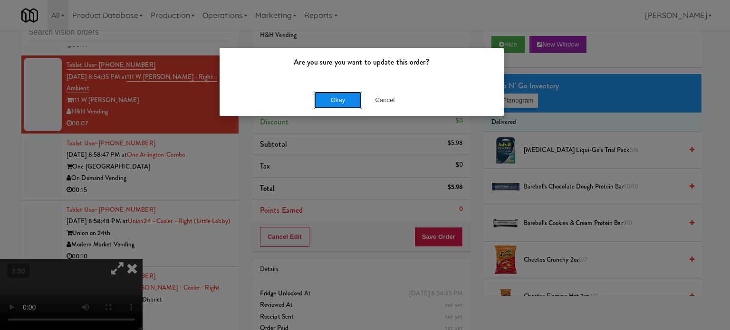
click at [354, 99] on button "Okay" at bounding box center [338, 100] width 48 height 17
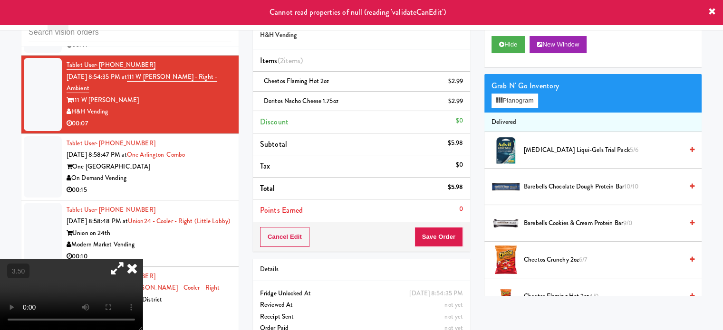
scroll to position [4750, 0]
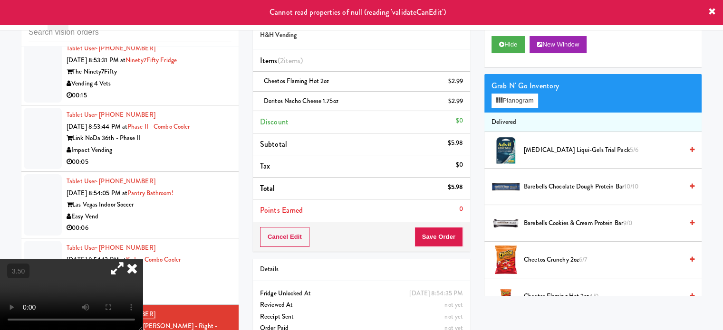
drag, startPoint x: 244, startPoint y: 197, endPoint x: 220, endPoint y: 182, distance: 27.7
click at [143, 259] on icon at bounding box center [132, 268] width 21 height 19
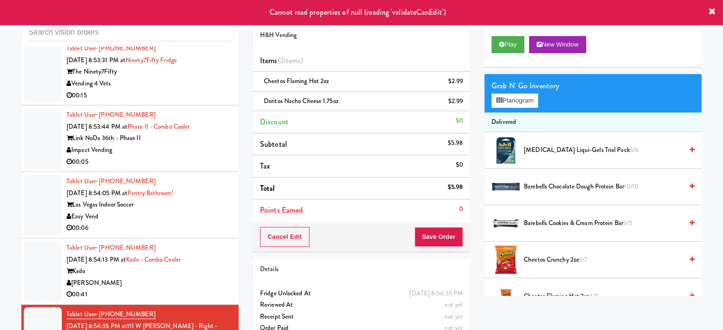
scroll to position [4988, 0]
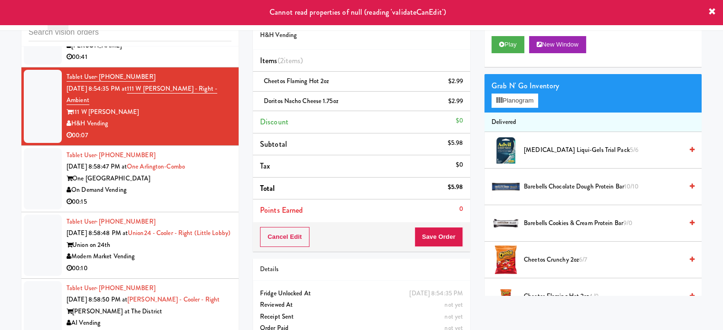
click at [198, 196] on div "00:15" at bounding box center [149, 202] width 165 height 12
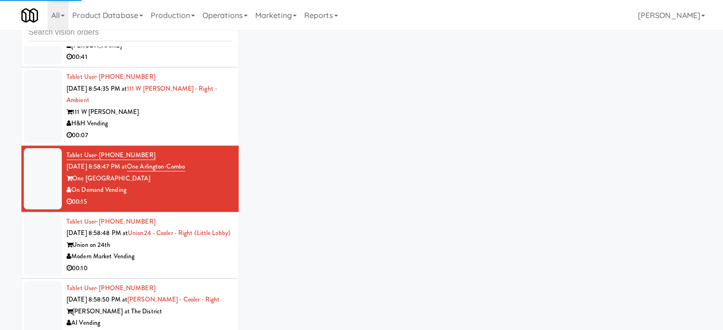
click at [208, 130] on div "00:07" at bounding box center [149, 136] width 165 height 12
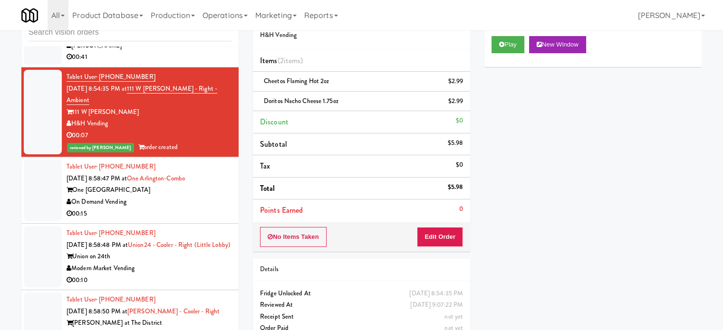
click at [207, 196] on div "On Demand Vending" at bounding box center [149, 202] width 165 height 12
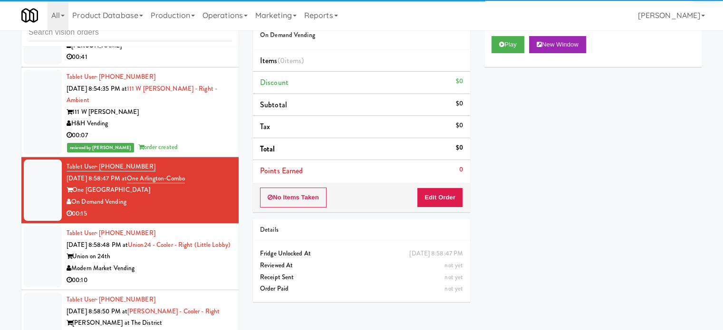
click at [188, 262] on div "Union on 24th" at bounding box center [149, 257] width 165 height 12
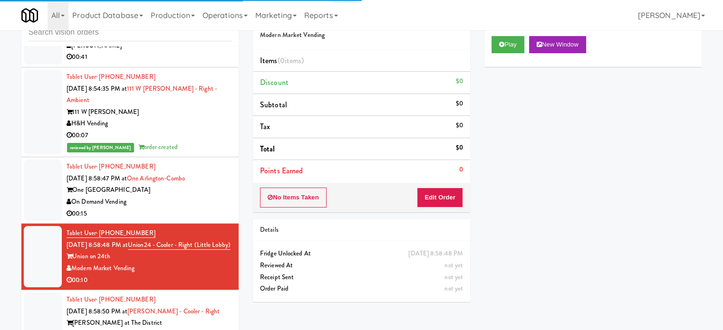
scroll to position [5225, 0]
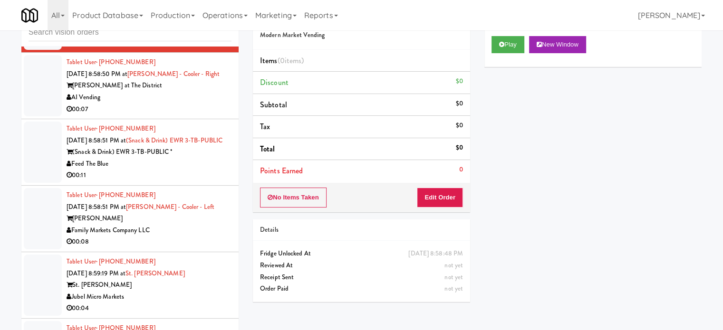
click at [207, 111] on div "00:07" at bounding box center [149, 110] width 165 height 12
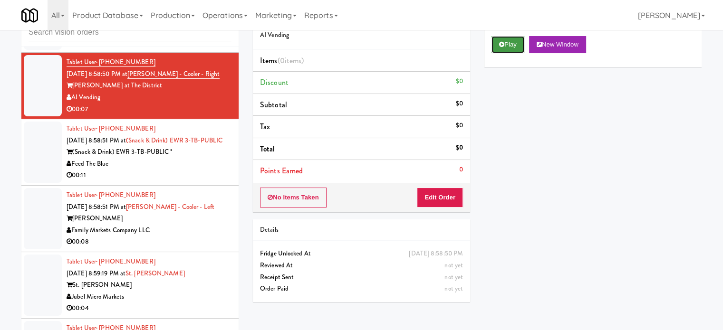
drag, startPoint x: 505, startPoint y: 42, endPoint x: 496, endPoint y: 49, distance: 10.8
click at [504, 41] on button "Play" at bounding box center [507, 44] width 33 height 17
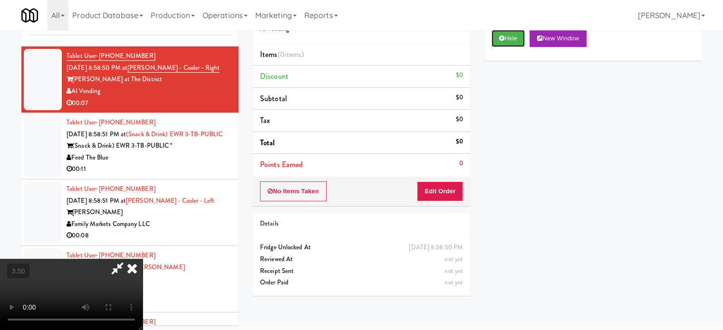
scroll to position [38, 0]
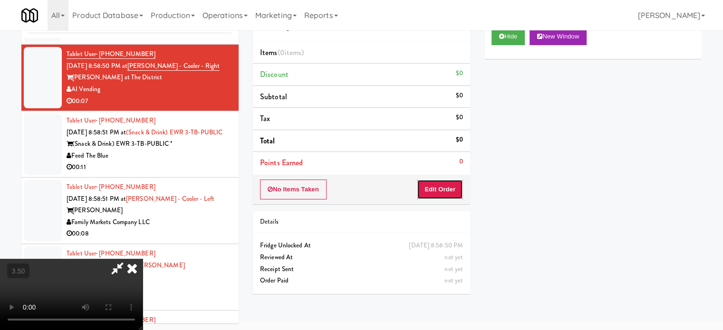
click at [460, 186] on button "Edit Order" at bounding box center [440, 190] width 46 height 20
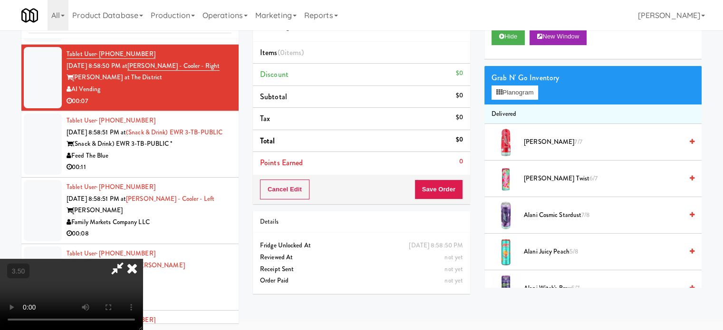
click at [143, 259] on video at bounding box center [71, 294] width 143 height 71
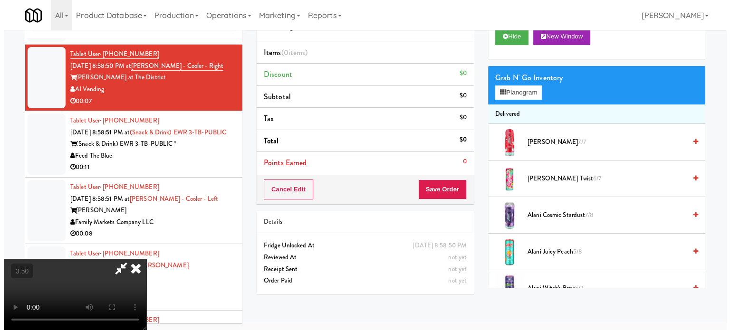
scroll to position [30, 0]
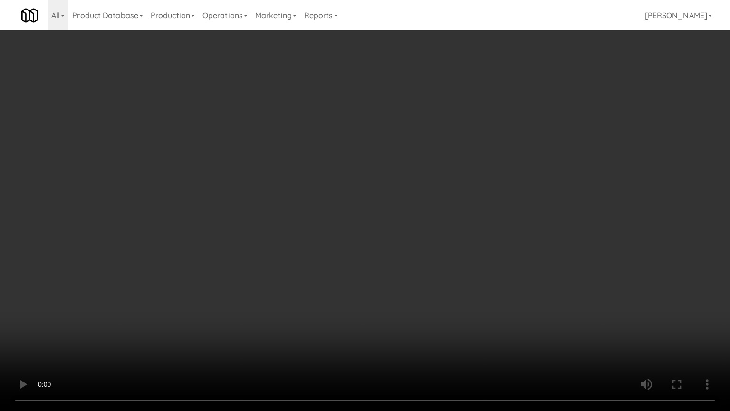
click at [338, 211] on video at bounding box center [365, 205] width 730 height 411
click at [247, 296] on video at bounding box center [365, 205] width 730 height 411
click at [257, 253] on video at bounding box center [365, 205] width 730 height 411
drag, startPoint x: 260, startPoint y: 252, endPoint x: 269, endPoint y: 249, distance: 9.2
click at [263, 251] on video at bounding box center [365, 205] width 730 height 411
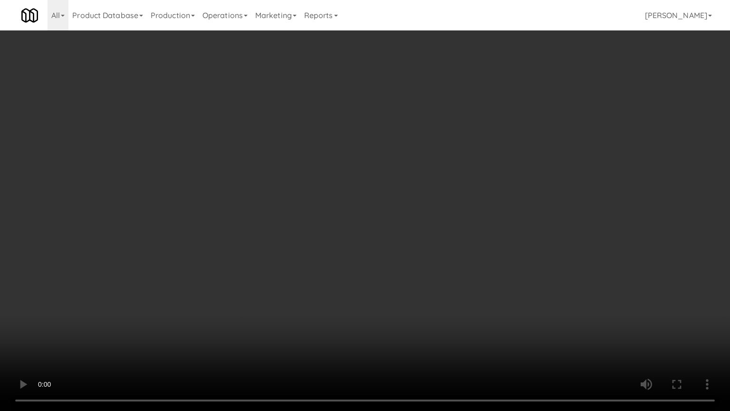
drag, startPoint x: 269, startPoint y: 249, endPoint x: 498, endPoint y: 108, distance: 268.6
click at [289, 239] on video at bounding box center [365, 205] width 730 height 411
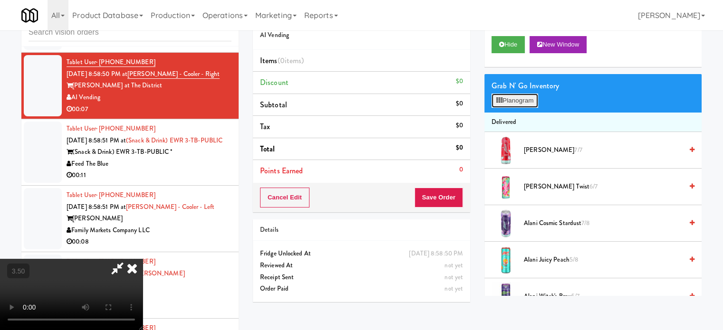
drag, startPoint x: 537, startPoint y: 96, endPoint x: 549, endPoint y: 107, distance: 15.5
click at [537, 96] on button "Planogram" at bounding box center [514, 101] width 47 height 14
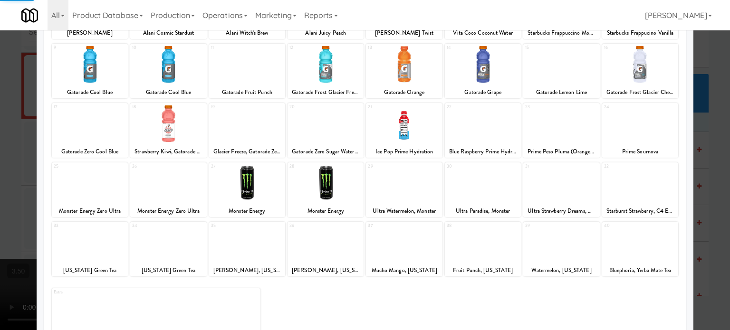
scroll to position [136, 0]
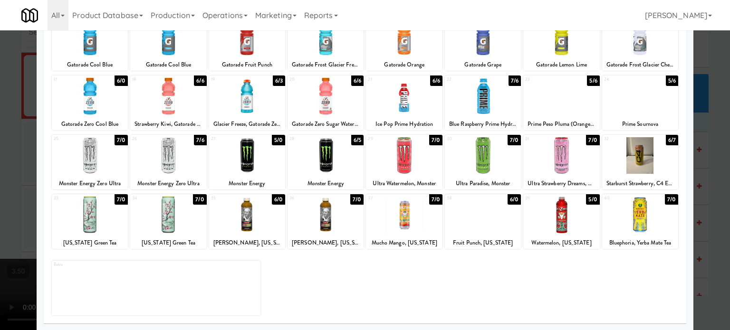
click at [586, 200] on div "5/0" at bounding box center [592, 199] width 13 height 10
drag, startPoint x: 699, startPoint y: 201, endPoint x: 659, endPoint y: 202, distance: 40.4
click at [699, 201] on div at bounding box center [365, 165] width 730 height 330
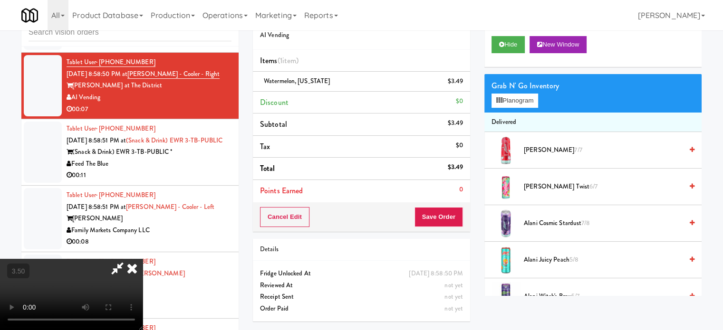
drag, startPoint x: 641, startPoint y: 190, endPoint x: 642, endPoint y: 182, distance: 7.7
click at [641, 189] on span "[PERSON_NAME] Twist 6/7" at bounding box center [603, 187] width 159 height 12
drag, startPoint x: 642, startPoint y: 182, endPoint x: 642, endPoint y: 173, distance: 8.6
click at [642, 179] on li "[PERSON_NAME] Twist 6/7" at bounding box center [592, 187] width 217 height 37
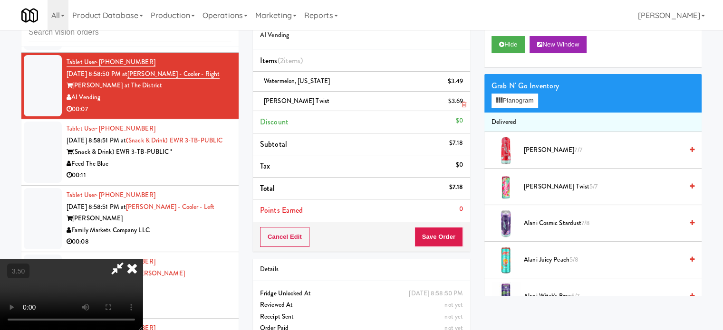
click at [463, 103] on icon at bounding box center [463, 105] width 5 height 6
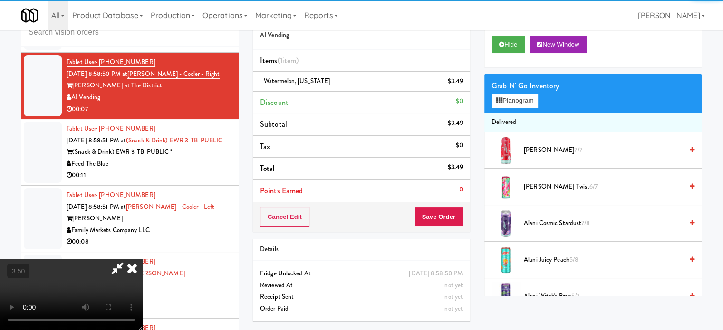
click at [143, 259] on video at bounding box center [71, 294] width 143 height 71
drag, startPoint x: 234, startPoint y: 199, endPoint x: 286, endPoint y: 213, distance: 53.7
click at [143, 259] on video at bounding box center [71, 294] width 143 height 71
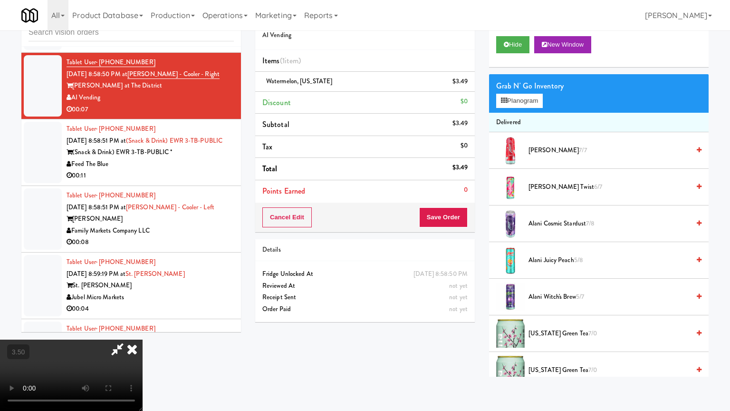
click at [143, 330] on video at bounding box center [71, 374] width 143 height 71
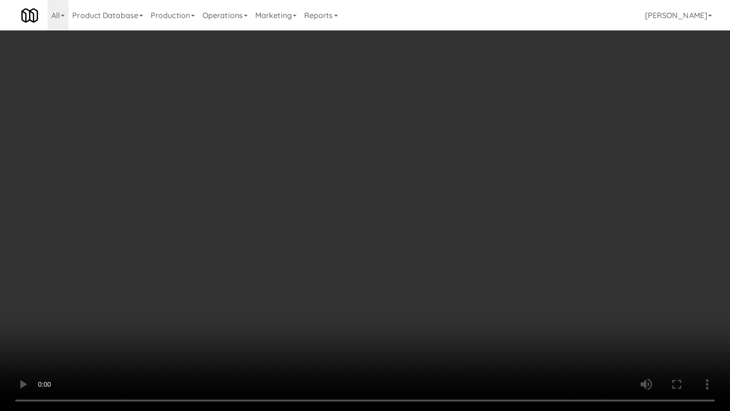
click at [287, 207] on video at bounding box center [365, 205] width 730 height 411
drag, startPoint x: 287, startPoint y: 207, endPoint x: 294, endPoint y: 207, distance: 6.2
click at [291, 207] on video at bounding box center [365, 205] width 730 height 411
drag, startPoint x: 294, startPoint y: 207, endPoint x: 538, endPoint y: 133, distance: 255.7
click at [296, 207] on video at bounding box center [365, 205] width 730 height 411
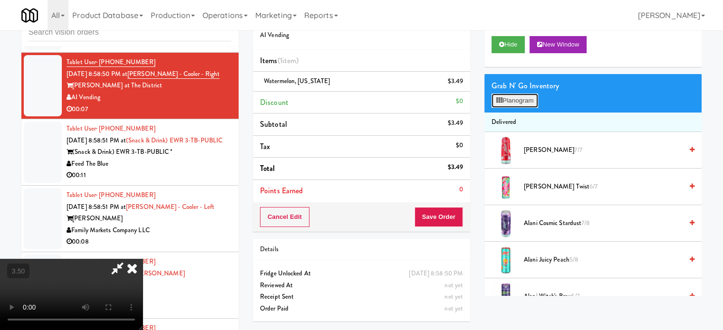
click at [530, 104] on button "Planogram" at bounding box center [514, 101] width 47 height 14
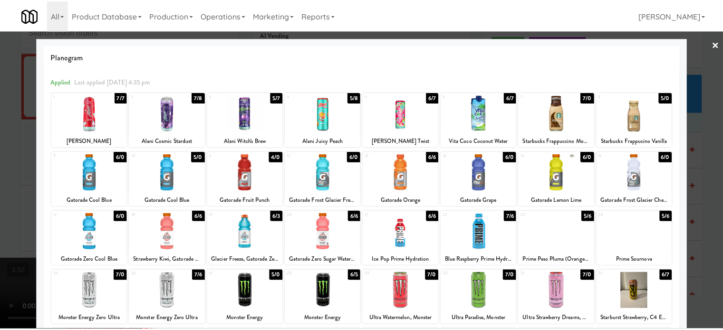
scroll to position [136, 0]
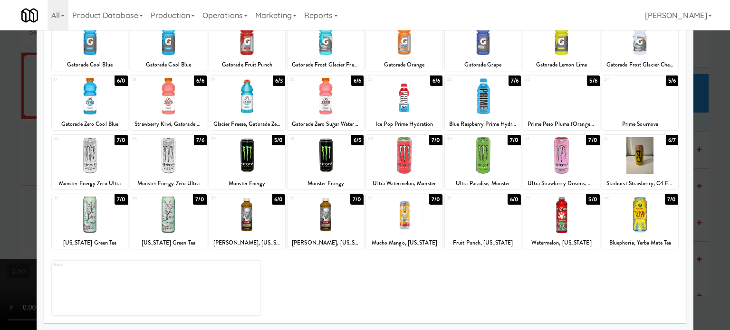
drag, startPoint x: 507, startPoint y: 199, endPoint x: 729, endPoint y: 208, distance: 222.1
click at [507, 199] on div "6/0" at bounding box center [513, 199] width 13 height 10
drag, startPoint x: 706, startPoint y: 209, endPoint x: 650, endPoint y: 199, distance: 57.0
click at [706, 209] on div at bounding box center [365, 165] width 730 height 330
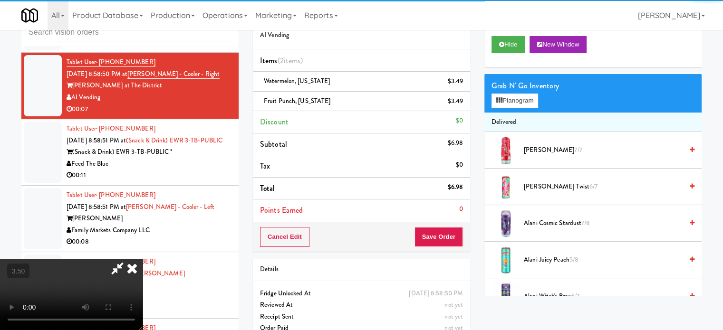
click at [143, 259] on video at bounding box center [71, 294] width 143 height 71
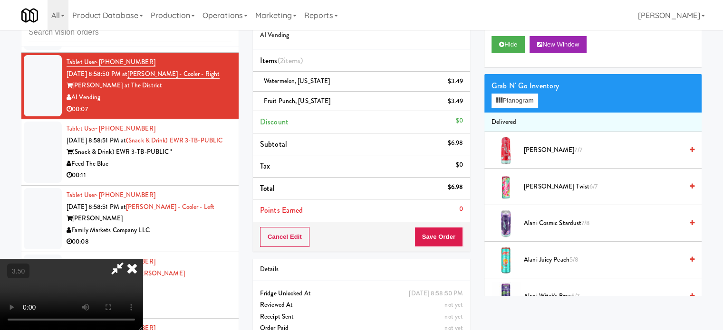
click at [143, 259] on video at bounding box center [71, 294] width 143 height 71
drag, startPoint x: 258, startPoint y: 238, endPoint x: 274, endPoint y: 229, distance: 17.4
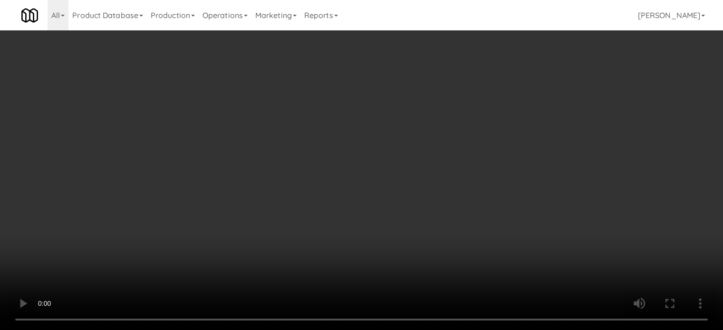
click at [260, 236] on video at bounding box center [361, 165] width 723 height 330
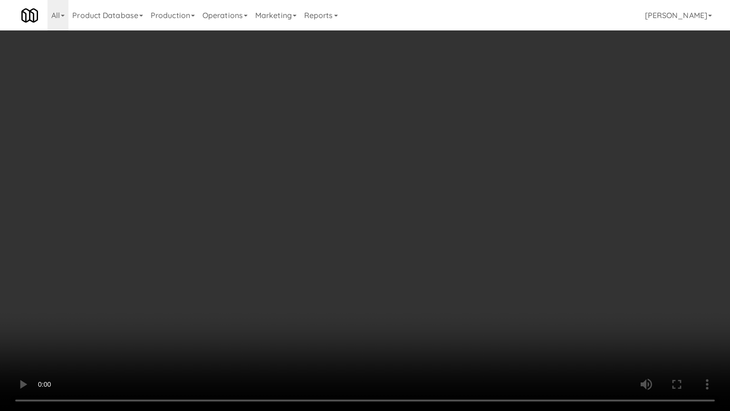
click at [324, 220] on video at bounding box center [365, 205] width 730 height 411
click at [325, 220] on video at bounding box center [365, 205] width 730 height 411
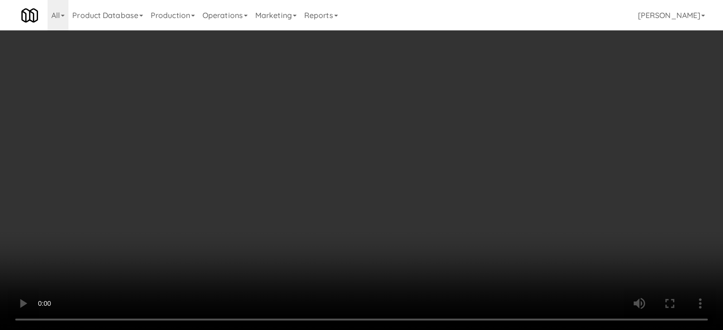
click at [304, 179] on video at bounding box center [361, 165] width 723 height 330
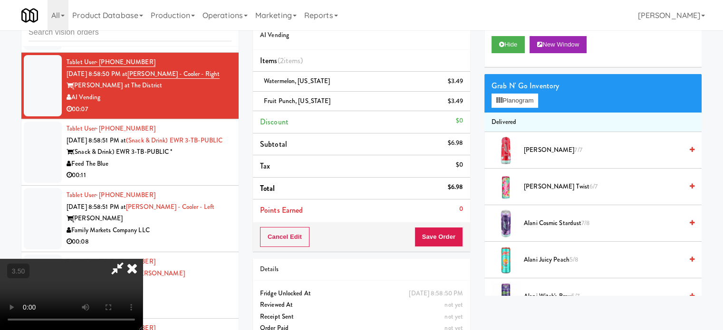
click at [143, 259] on video at bounding box center [71, 294] width 143 height 71
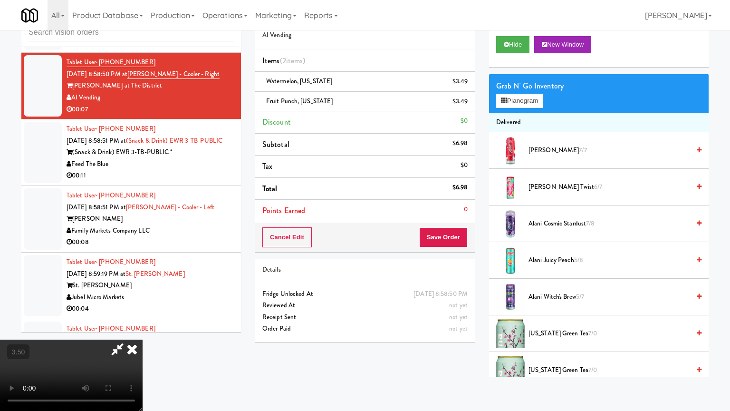
click at [143, 330] on video at bounding box center [71, 374] width 143 height 71
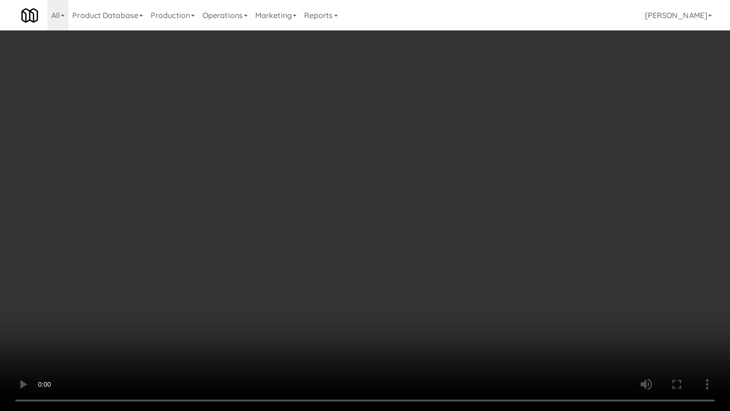
click at [311, 236] on video at bounding box center [365, 205] width 730 height 411
drag, startPoint x: 313, startPoint y: 235, endPoint x: 364, endPoint y: 146, distance: 102.6
click at [318, 233] on video at bounding box center [365, 205] width 730 height 411
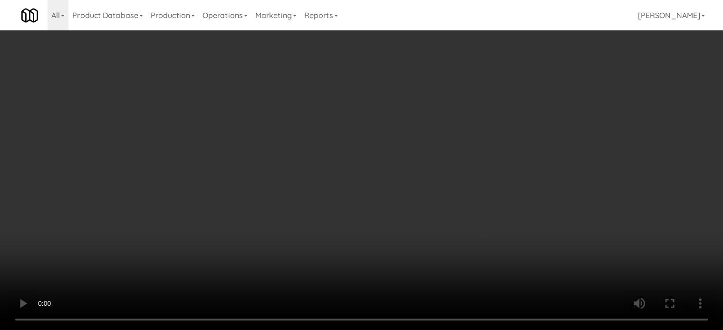
scroll to position [475, 0]
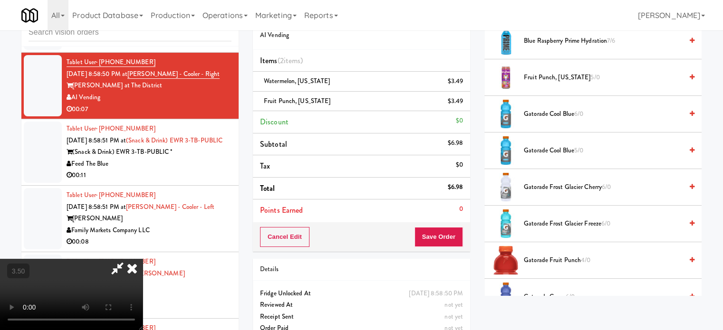
click at [143, 259] on icon at bounding box center [132, 268] width 21 height 19
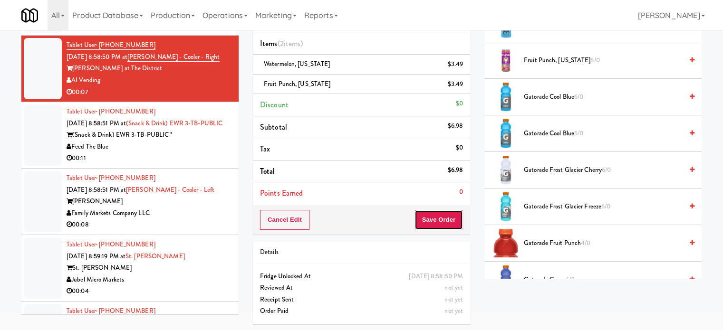
click at [434, 219] on button "Save Order" at bounding box center [438, 220] width 48 height 20
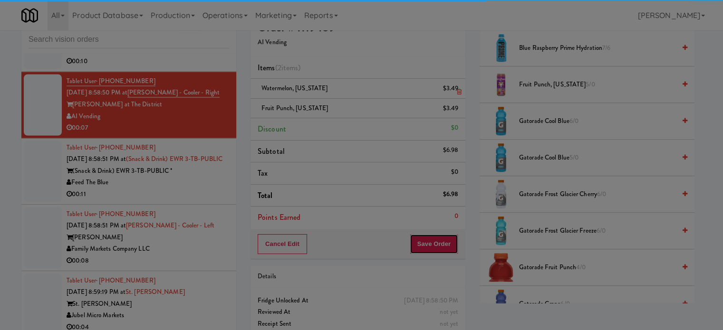
scroll to position [0, 0]
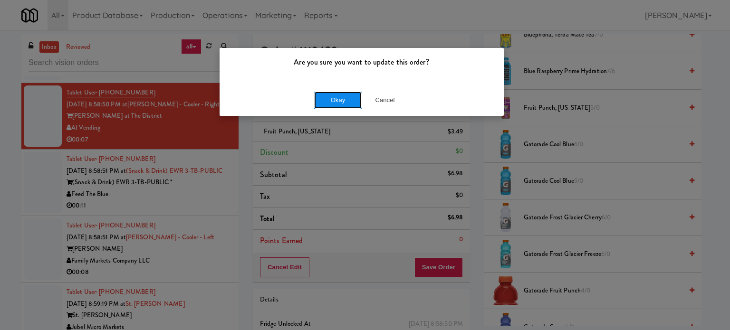
click at [336, 100] on button "Okay" at bounding box center [338, 100] width 48 height 17
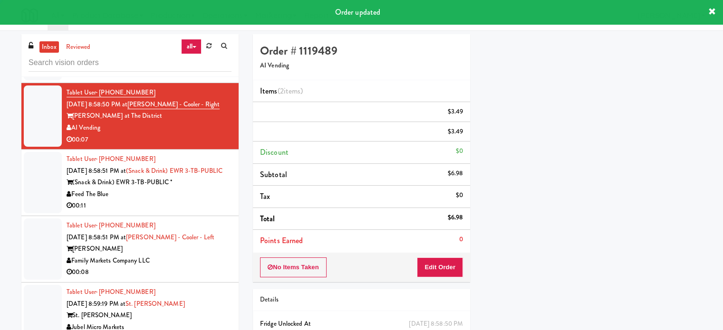
scroll to position [89, 0]
drag, startPoint x: 217, startPoint y: 209, endPoint x: 224, endPoint y: 207, distance: 7.4
click at [219, 201] on div "Feed The Blue" at bounding box center [149, 195] width 165 height 12
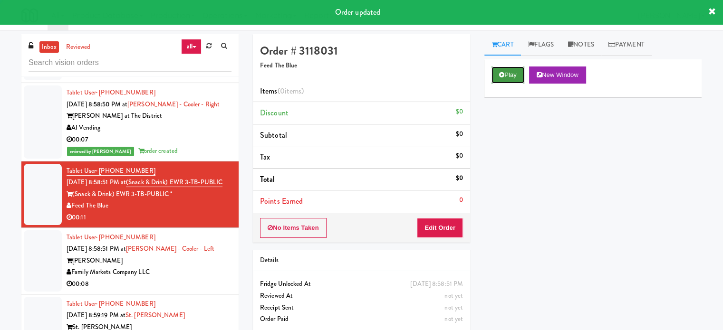
click at [507, 71] on button "Play" at bounding box center [507, 75] width 33 height 17
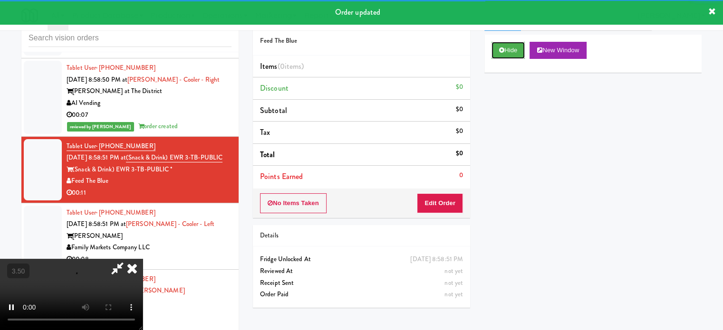
scroll to position [38, 0]
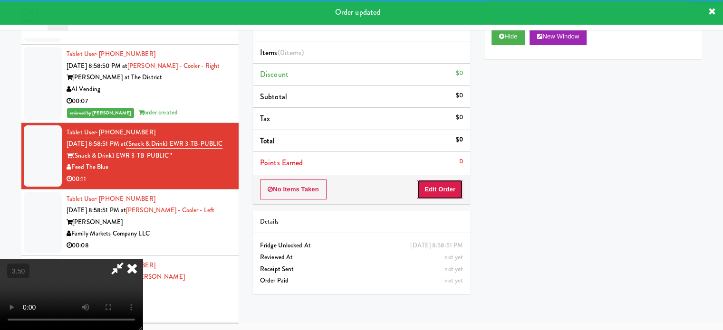
click at [455, 190] on button "Edit Order" at bounding box center [440, 190] width 46 height 20
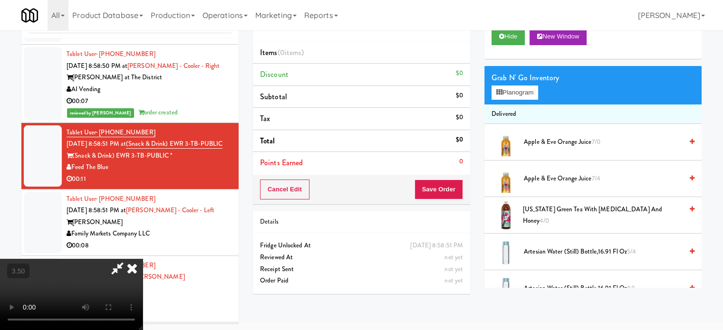
click at [143, 259] on video at bounding box center [71, 294] width 143 height 71
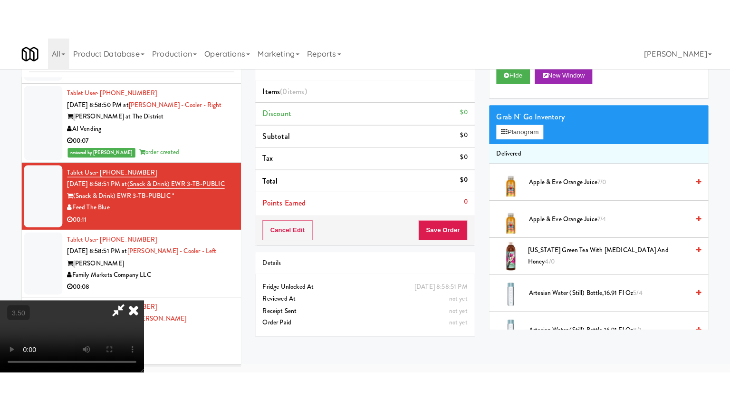
scroll to position [30, 0]
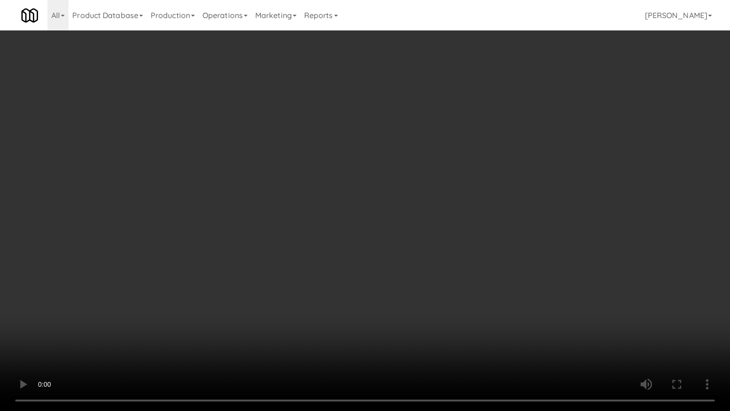
click at [360, 227] on video at bounding box center [365, 205] width 730 height 411
click at [354, 217] on video at bounding box center [365, 205] width 730 height 411
click at [352, 212] on video at bounding box center [365, 205] width 730 height 411
click at [363, 222] on video at bounding box center [365, 205] width 730 height 411
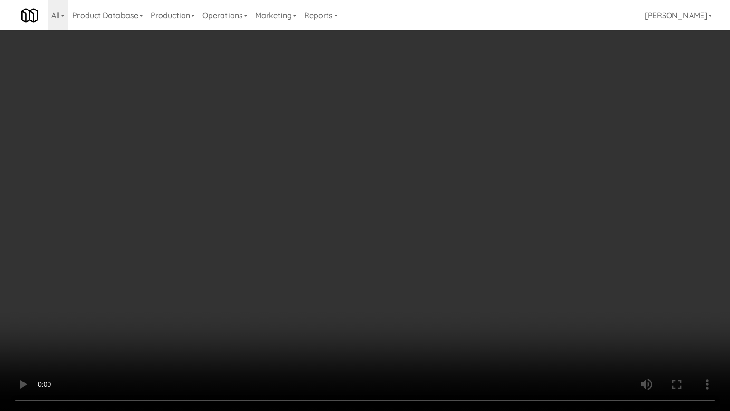
click at [360, 225] on video at bounding box center [365, 205] width 730 height 411
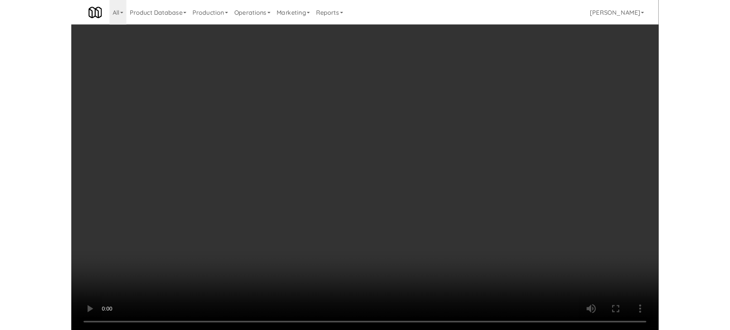
scroll to position [38, 0]
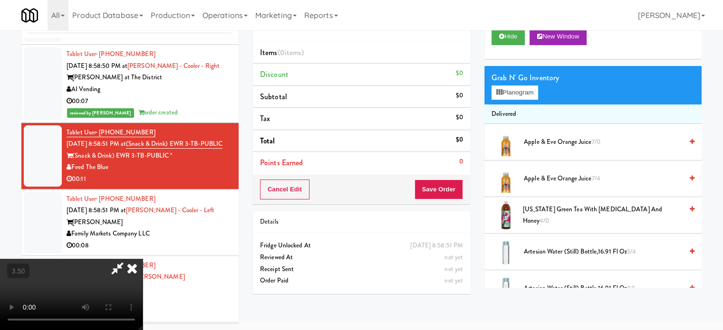
click at [143, 259] on video at bounding box center [71, 294] width 143 height 71
click at [507, 91] on button "Planogram" at bounding box center [514, 93] width 47 height 14
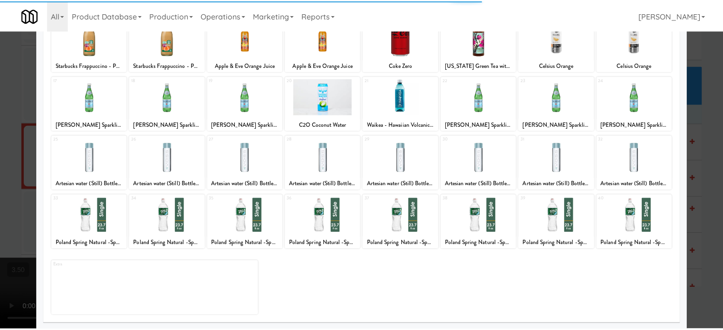
scroll to position [136, 0]
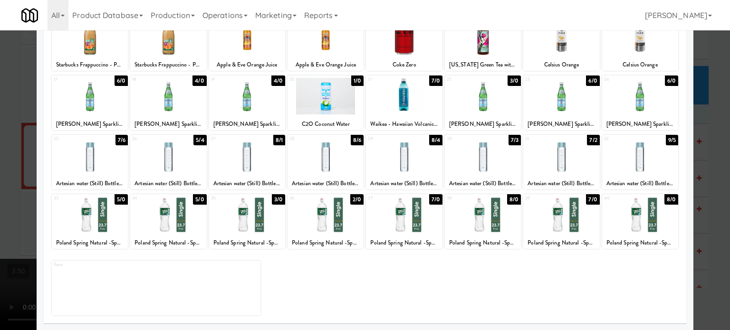
click at [277, 201] on div "3/0" at bounding box center [278, 199] width 13 height 10
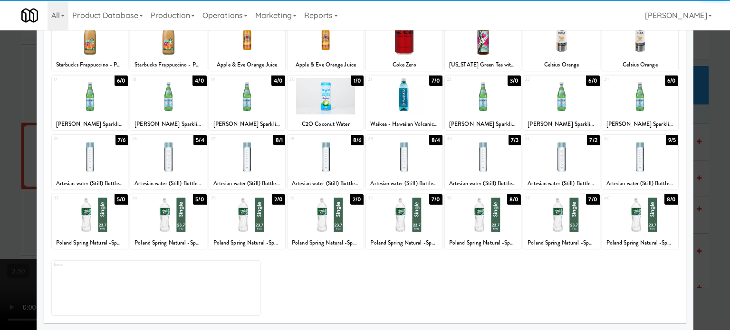
click at [715, 202] on div at bounding box center [365, 165] width 730 height 330
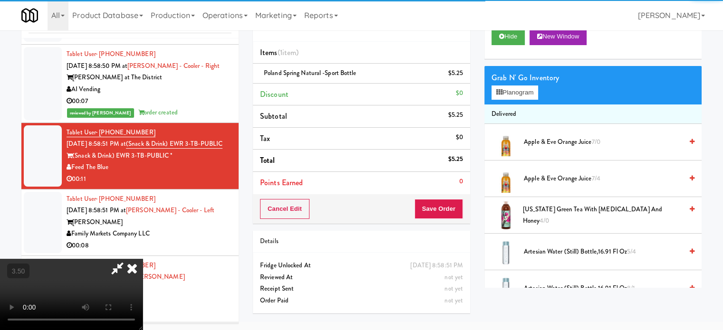
click at [143, 259] on video at bounding box center [71, 294] width 143 height 71
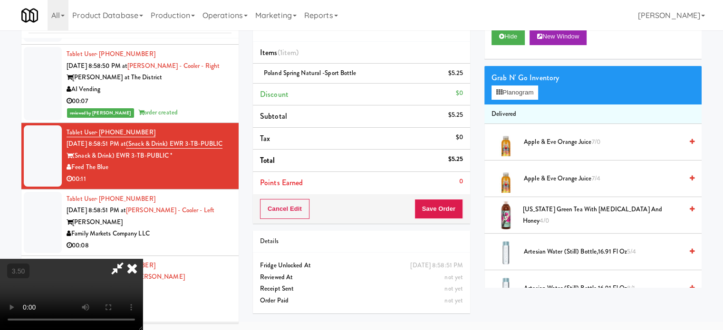
drag, startPoint x: 231, startPoint y: 177, endPoint x: 243, endPoint y: 231, distance: 55.6
click at [143, 259] on video at bounding box center [71, 294] width 143 height 71
drag, startPoint x: 243, startPoint y: 231, endPoint x: 293, endPoint y: 213, distance: 52.6
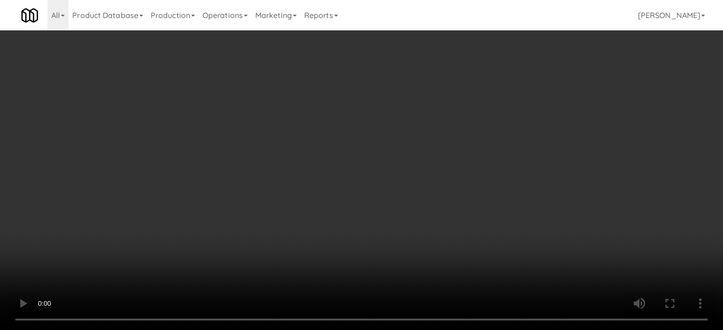
click at [254, 228] on video at bounding box center [361, 165] width 723 height 330
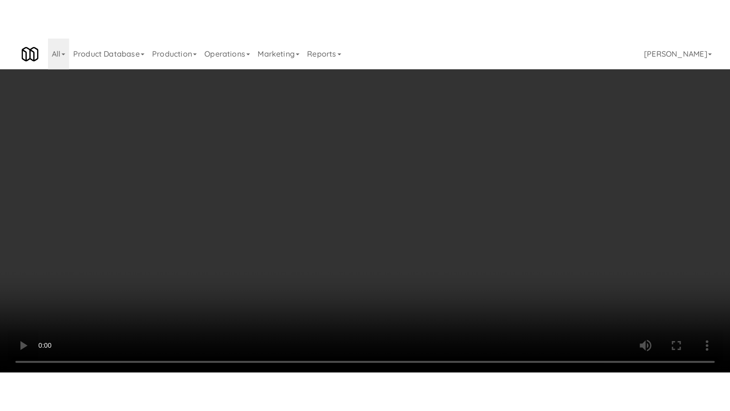
scroll to position [30, 0]
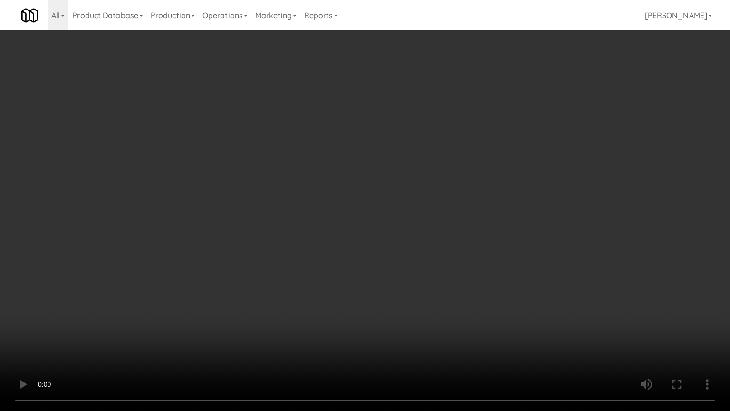
click at [364, 173] on video at bounding box center [365, 205] width 730 height 411
click at [374, 178] on video at bounding box center [365, 205] width 730 height 411
click at [395, 184] on video at bounding box center [365, 205] width 730 height 411
click at [397, 183] on video at bounding box center [365, 205] width 730 height 411
click at [398, 182] on video at bounding box center [365, 205] width 730 height 411
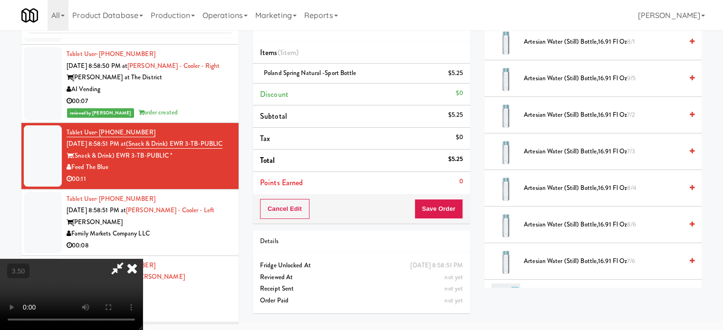
scroll to position [0, 0]
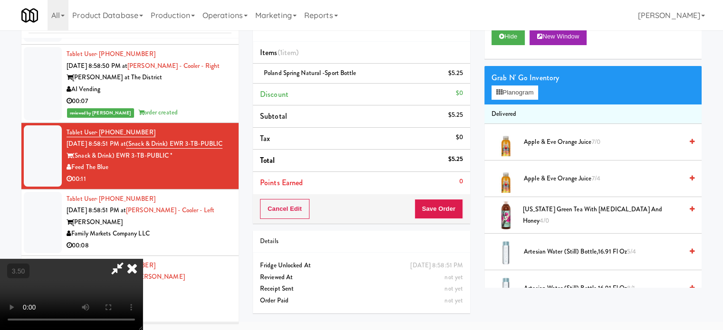
click at [551, 284] on span "Artesian water (Still) Bottle,16.91 Fl Oz 8/1" at bounding box center [603, 289] width 159 height 12
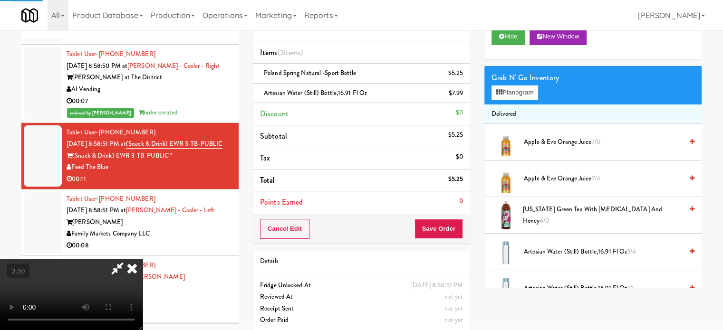
click at [143, 259] on video at bounding box center [71, 294] width 143 height 71
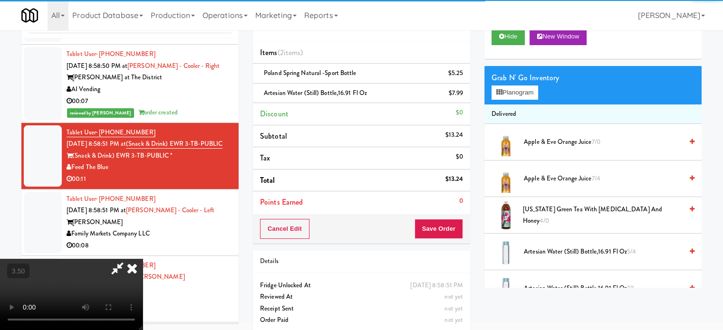
click at [143, 259] on video at bounding box center [71, 294] width 143 height 71
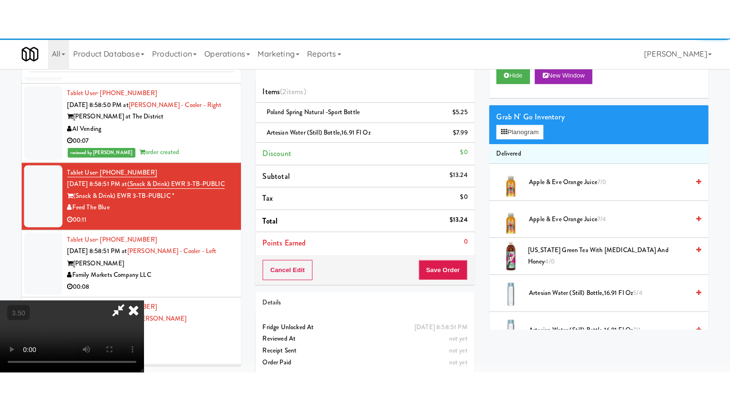
scroll to position [30, 0]
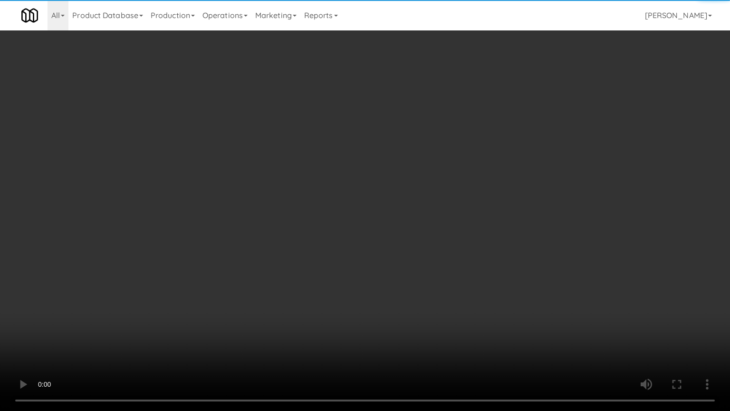
drag, startPoint x: 304, startPoint y: 219, endPoint x: 331, endPoint y: 191, distance: 38.6
click at [304, 217] on video at bounding box center [365, 205] width 730 height 411
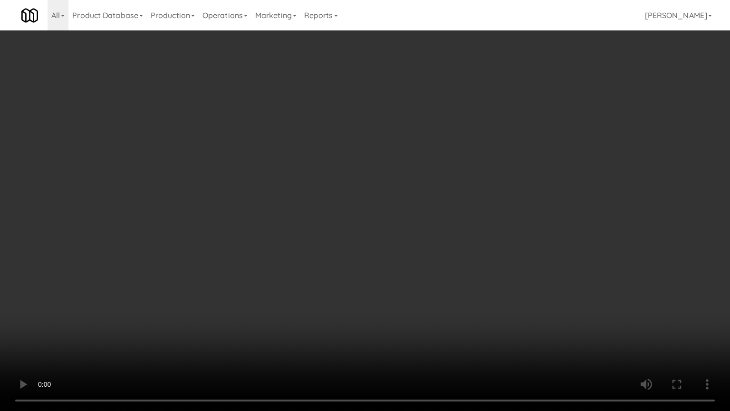
click at [336, 191] on video at bounding box center [365, 205] width 730 height 411
drag, startPoint x: 342, startPoint y: 187, endPoint x: 379, endPoint y: 99, distance: 94.8
click at [348, 183] on video at bounding box center [365, 205] width 730 height 411
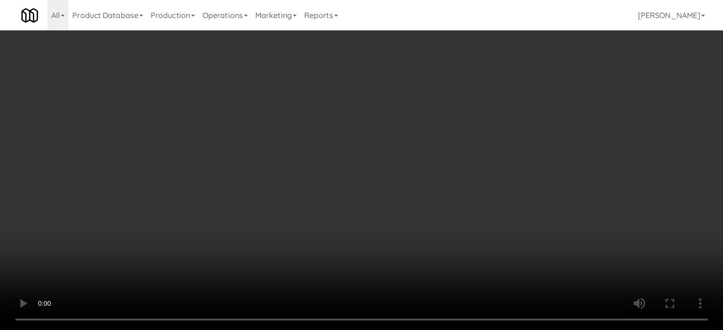
scroll to position [0, 0]
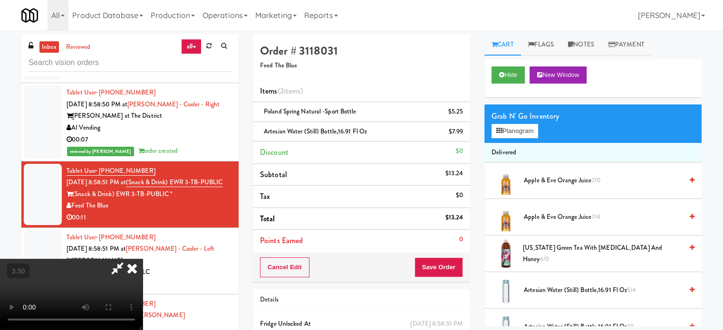
drag, startPoint x: 416, startPoint y: 36, endPoint x: 422, endPoint y: 45, distance: 10.3
click at [143, 259] on icon at bounding box center [132, 268] width 21 height 19
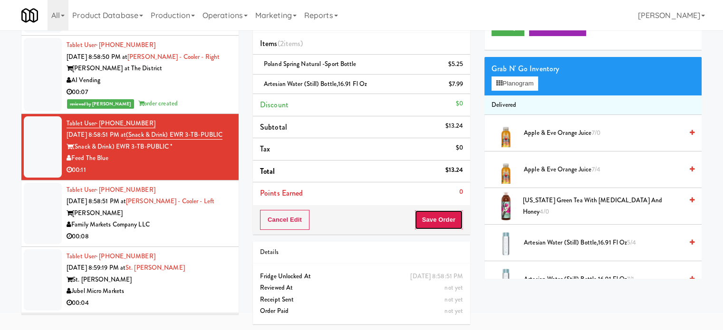
drag, startPoint x: 461, startPoint y: 222, endPoint x: 428, endPoint y: 193, distance: 43.8
click at [464, 219] on div "Cancel Edit Save Order" at bounding box center [361, 219] width 217 height 29
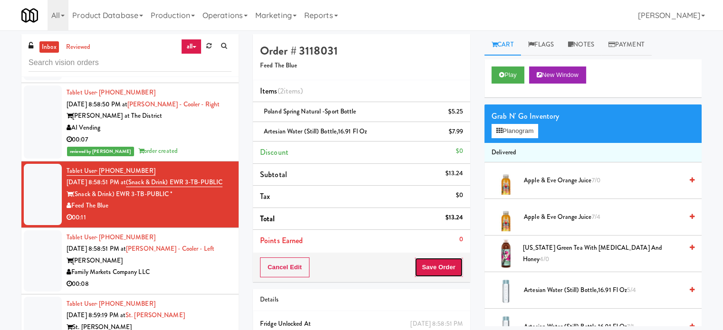
drag, startPoint x: 433, startPoint y: 267, endPoint x: 318, endPoint y: 152, distance: 162.6
click at [433, 265] on button "Save Order" at bounding box center [438, 268] width 48 height 20
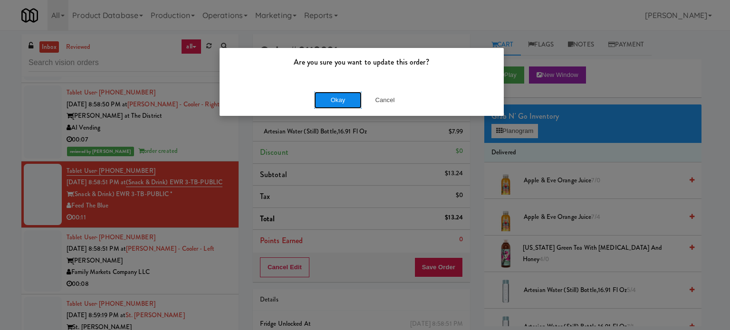
click at [334, 102] on button "Okay" at bounding box center [338, 100] width 48 height 17
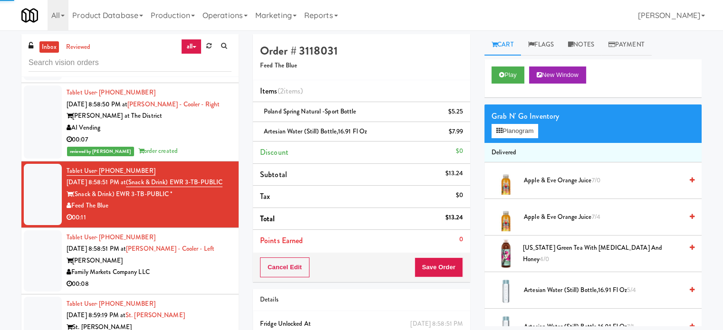
drag, startPoint x: 197, startPoint y: 305, endPoint x: 410, endPoint y: 177, distance: 248.5
click at [200, 290] on div "00:08" at bounding box center [149, 284] width 165 height 12
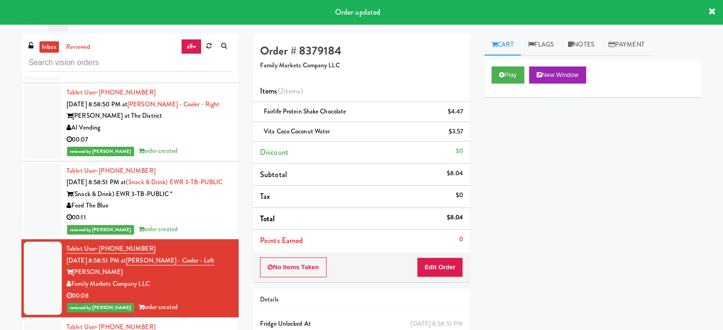
scroll to position [5463, 0]
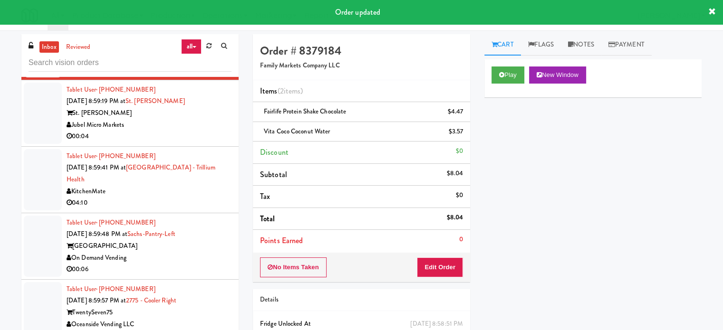
click at [199, 131] on div "Jubel Micro Markets" at bounding box center [149, 125] width 165 height 12
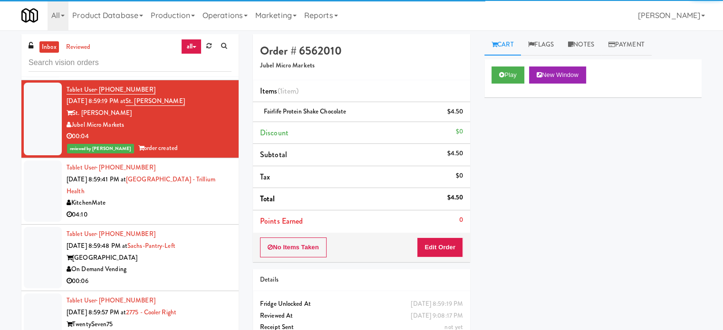
click at [200, 221] on div "04:10" at bounding box center [149, 215] width 165 height 12
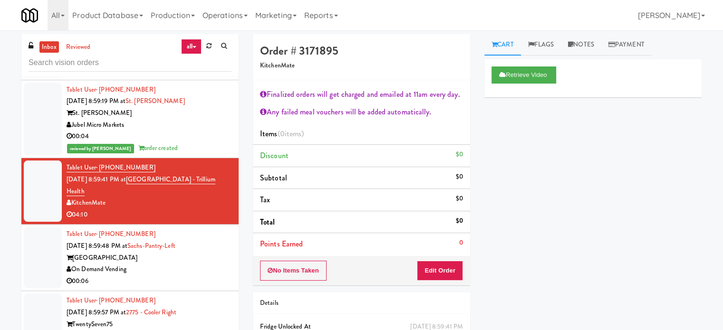
click at [178, 264] on div "[GEOGRAPHIC_DATA]" at bounding box center [149, 258] width 165 height 12
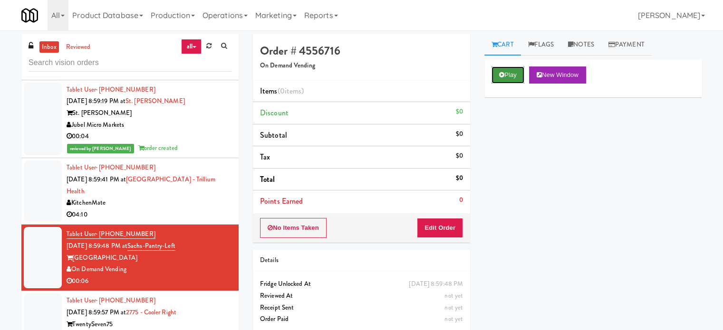
click at [511, 68] on button "Play" at bounding box center [507, 75] width 33 height 17
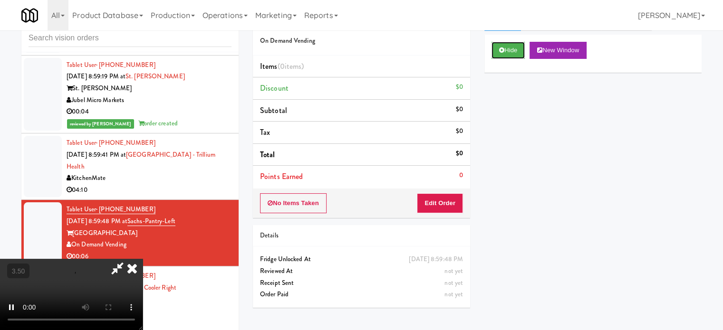
scroll to position [38, 0]
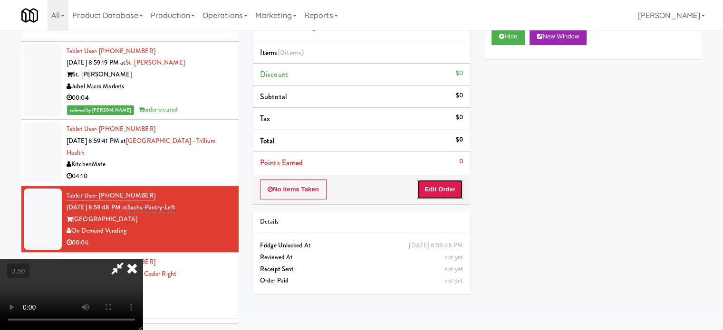
click at [444, 186] on button "Edit Order" at bounding box center [440, 190] width 46 height 20
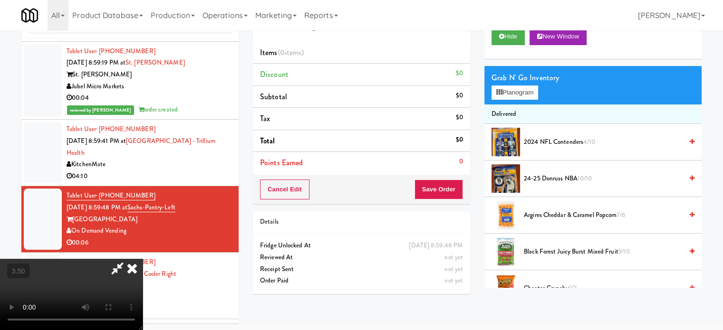
drag, startPoint x: 344, startPoint y: 220, endPoint x: 344, endPoint y: 200, distance: 20.4
click at [143, 259] on video at bounding box center [71, 294] width 143 height 71
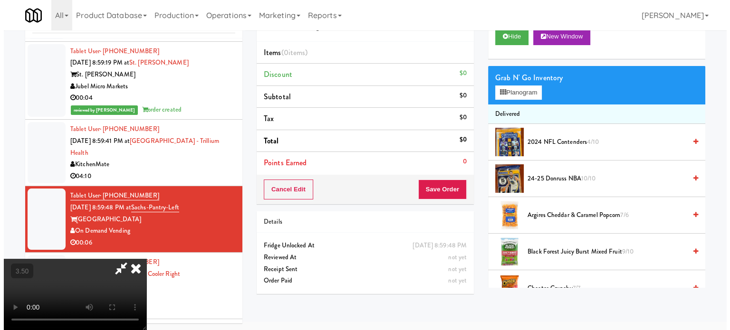
scroll to position [30, 0]
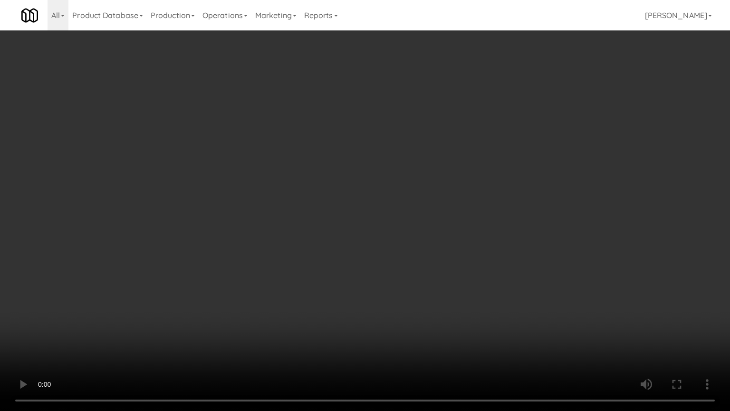
click at [315, 225] on video at bounding box center [365, 205] width 730 height 411
click at [192, 295] on video at bounding box center [365, 205] width 730 height 411
click at [308, 270] on video at bounding box center [365, 205] width 730 height 411
click at [319, 268] on video at bounding box center [365, 205] width 730 height 411
click at [330, 270] on video at bounding box center [365, 205] width 730 height 411
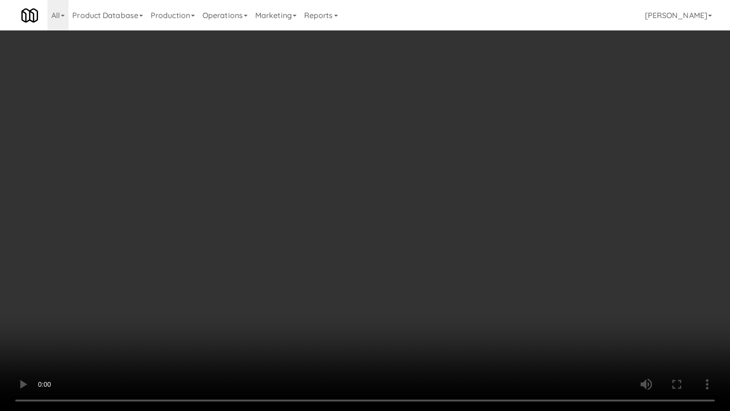
click at [330, 272] on video at bounding box center [365, 205] width 730 height 411
drag, startPoint x: 334, startPoint y: 270, endPoint x: 518, endPoint y: 136, distance: 228.0
click at [344, 262] on video at bounding box center [365, 205] width 730 height 411
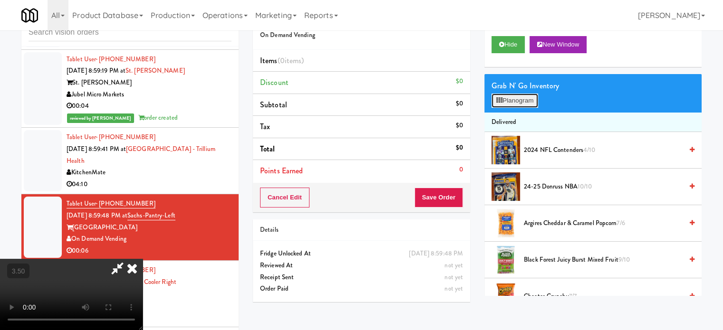
click at [536, 99] on button "Planogram" at bounding box center [514, 101] width 47 height 14
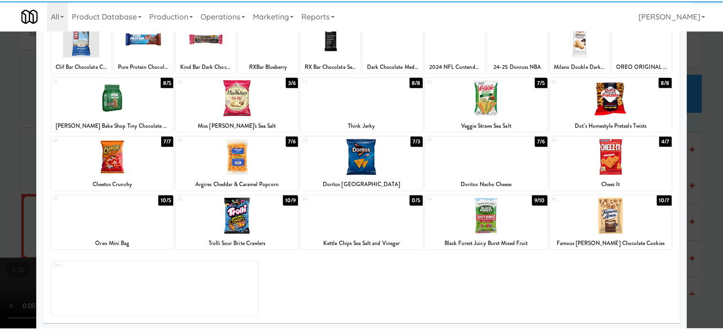
scroll to position [136, 0]
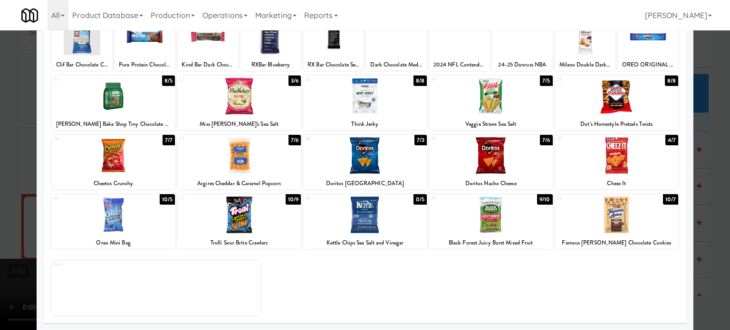
click at [545, 138] on div "7/6" at bounding box center [546, 140] width 12 height 10
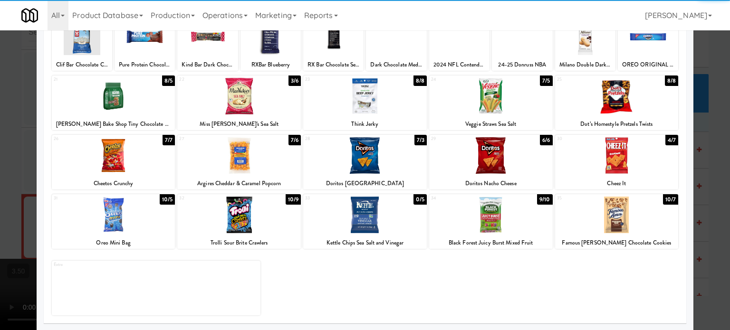
click at [665, 139] on div "4/7" at bounding box center [671, 140] width 13 height 10
click at [710, 160] on div at bounding box center [365, 165] width 730 height 330
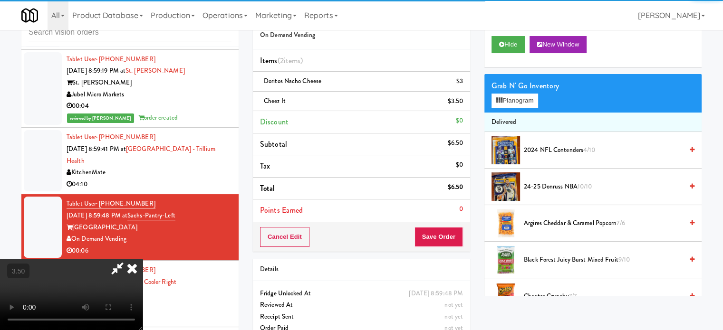
click at [143, 259] on video at bounding box center [71, 294] width 143 height 71
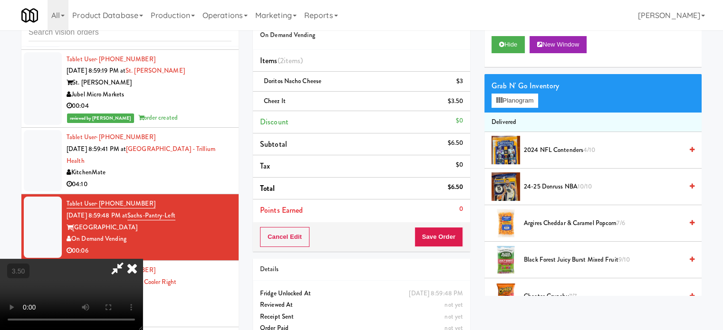
drag, startPoint x: 270, startPoint y: 233, endPoint x: 287, endPoint y: 266, distance: 37.2
click at [143, 259] on video at bounding box center [71, 294] width 143 height 71
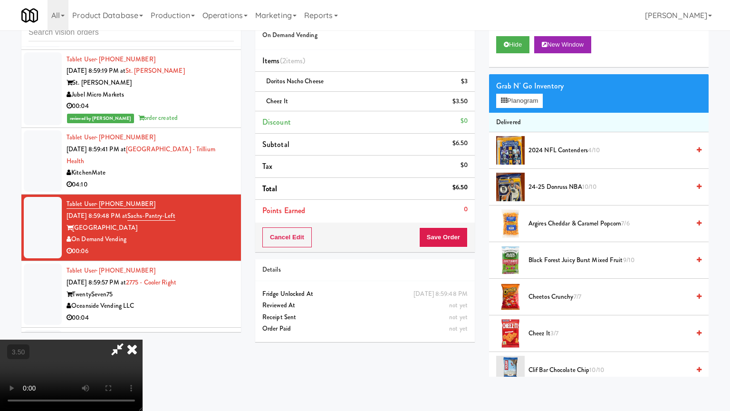
drag, startPoint x: 424, startPoint y: 333, endPoint x: 384, endPoint y: 301, distance: 51.1
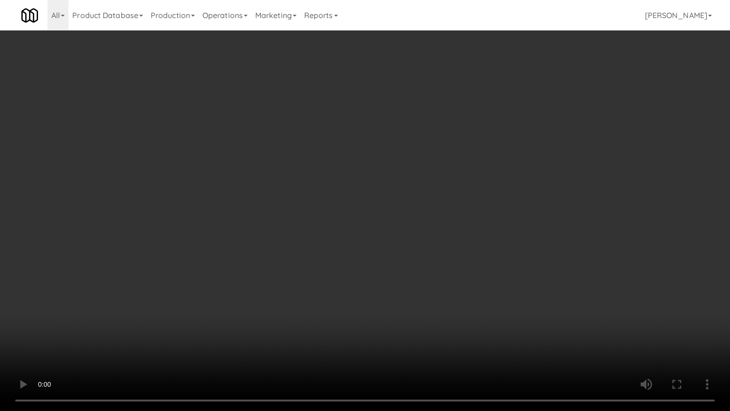
click at [422, 330] on video at bounding box center [365, 205] width 730 height 411
click at [296, 255] on video at bounding box center [365, 205] width 730 height 411
click at [340, 291] on video at bounding box center [365, 205] width 730 height 411
click at [347, 250] on video at bounding box center [365, 205] width 730 height 411
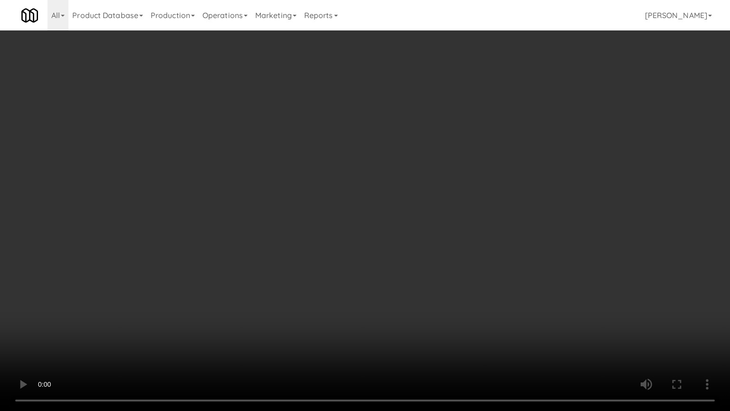
click at [341, 246] on video at bounding box center [365, 205] width 730 height 411
drag, startPoint x: 344, startPoint y: 245, endPoint x: 397, endPoint y: 144, distance: 114.4
click at [345, 243] on video at bounding box center [365, 205] width 730 height 411
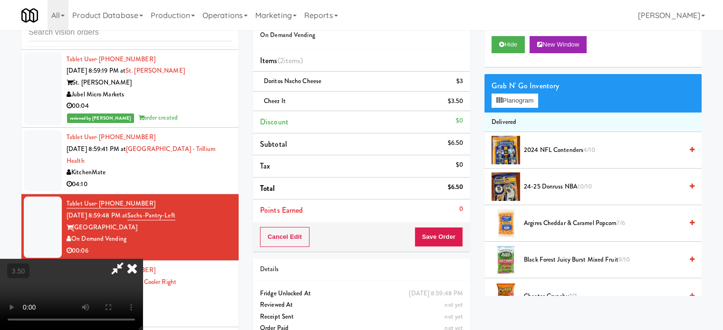
click at [143, 259] on icon at bounding box center [132, 268] width 21 height 19
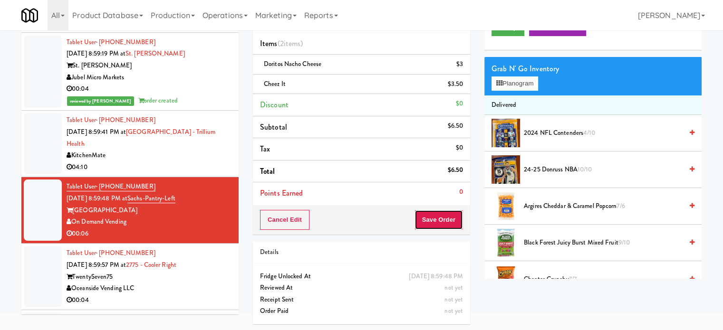
click at [443, 221] on button "Save Order" at bounding box center [438, 220] width 48 height 20
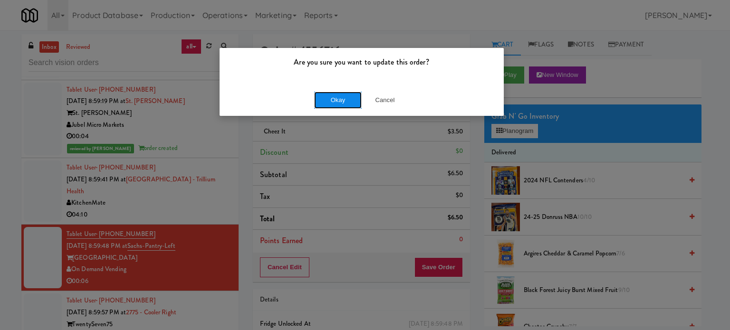
click at [336, 97] on button "Okay" at bounding box center [338, 100] width 48 height 17
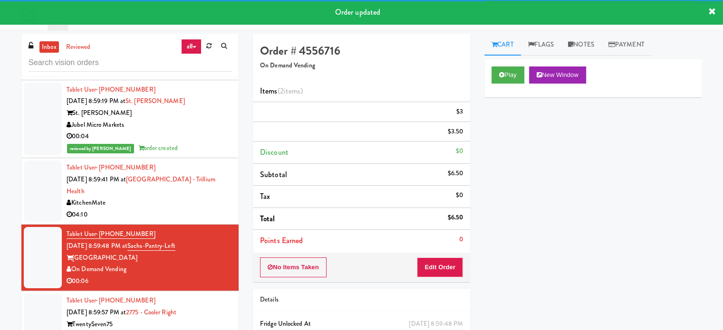
scroll to position [5701, 0]
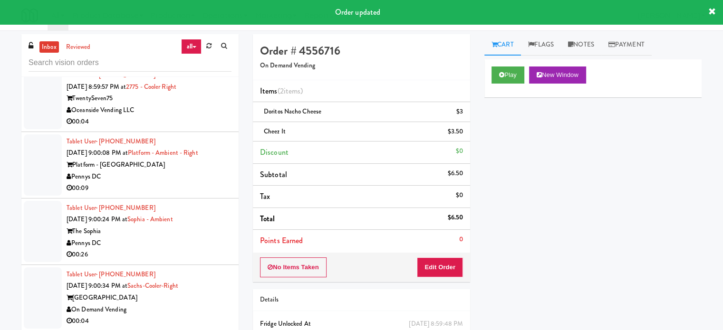
click at [208, 128] on div "00:04" at bounding box center [149, 122] width 165 height 12
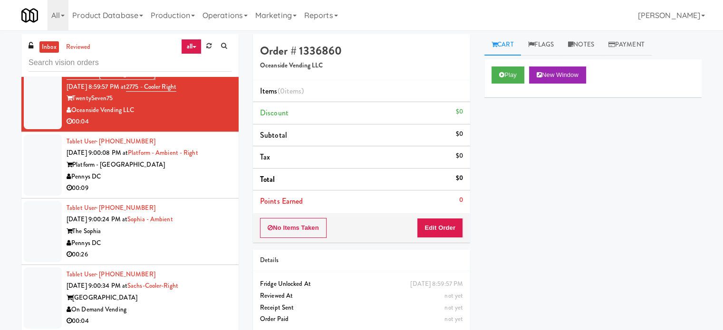
scroll to position [5950, 0]
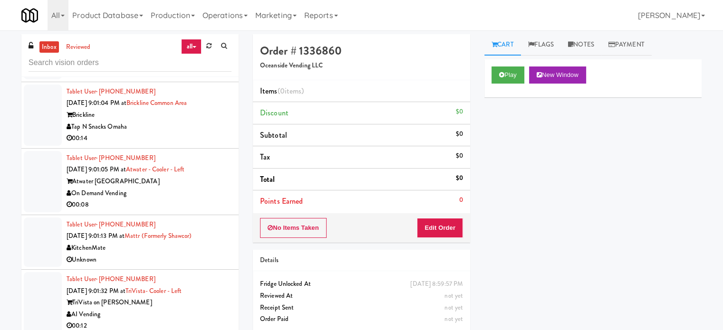
click at [232, 307] on div "Tablet User · (516) 554-1766 [DATE] 3:18:25 PM at KM GEN2 DEMO Cityside Vending…" at bounding box center [129, 219] width 217 height 285
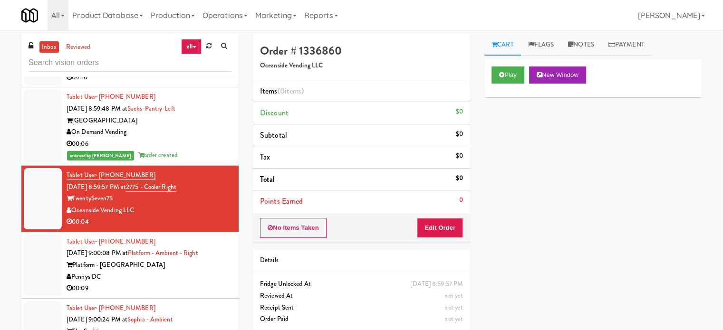
scroll to position [5579, 0]
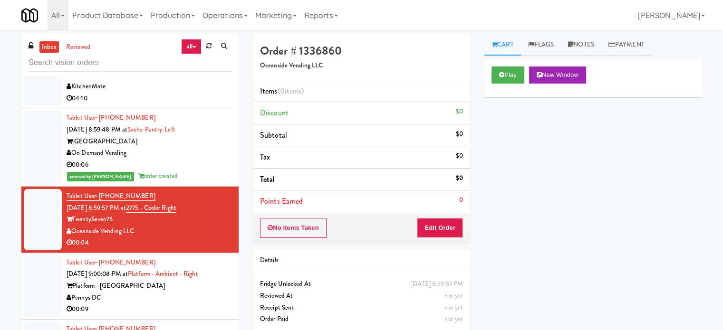
click at [191, 182] on div "reviewed by Jenet R order created" at bounding box center [149, 177] width 165 height 12
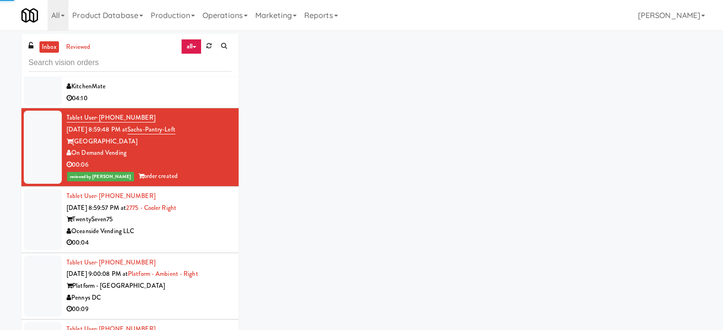
drag, startPoint x: 191, startPoint y: 233, endPoint x: 198, endPoint y: 233, distance: 6.7
click at [193, 226] on div "TwentySeven75" at bounding box center [149, 220] width 165 height 12
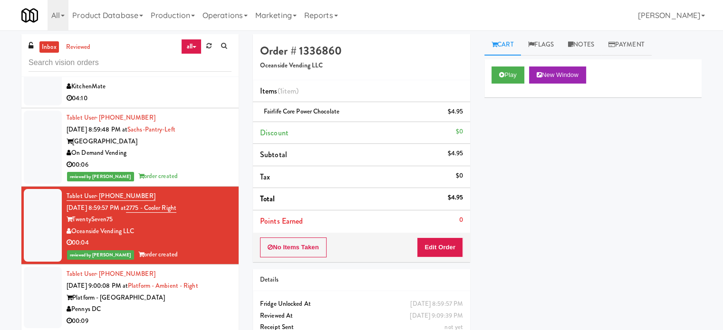
click at [212, 105] on div "04:10" at bounding box center [149, 99] width 165 height 12
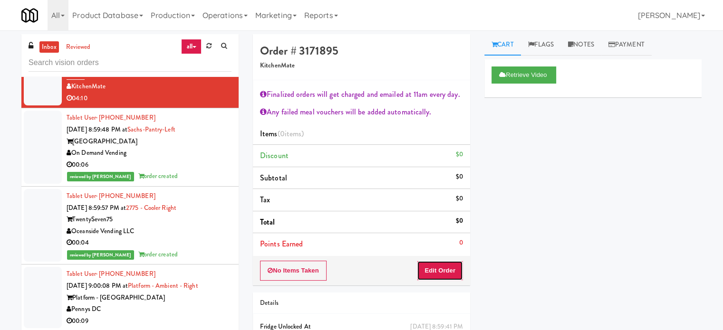
click at [439, 273] on button "Edit Order" at bounding box center [440, 271] width 46 height 20
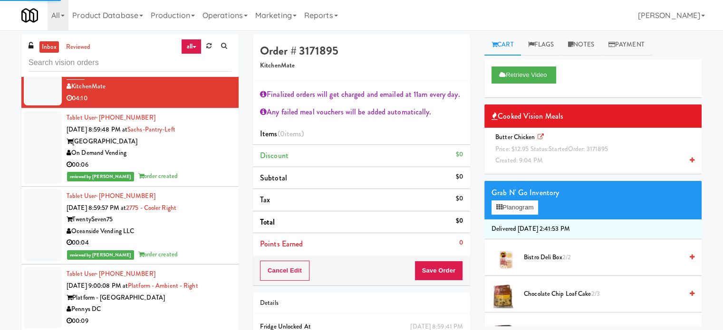
click at [539, 148] on span "Price: $12.95 Status: started Order: 3171895" at bounding box center [551, 148] width 113 height 9
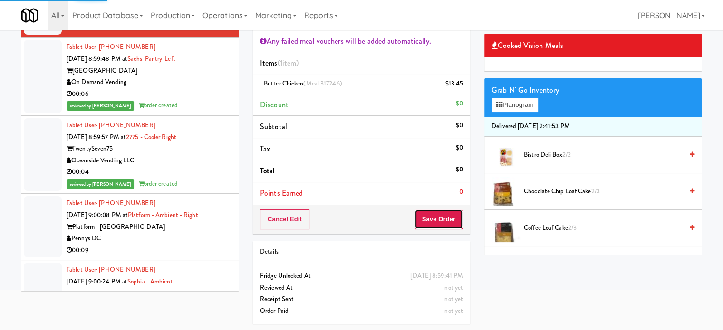
drag, startPoint x: 440, startPoint y: 222, endPoint x: 435, endPoint y: 194, distance: 28.0
click at [440, 219] on button "Save Order" at bounding box center [438, 220] width 48 height 20
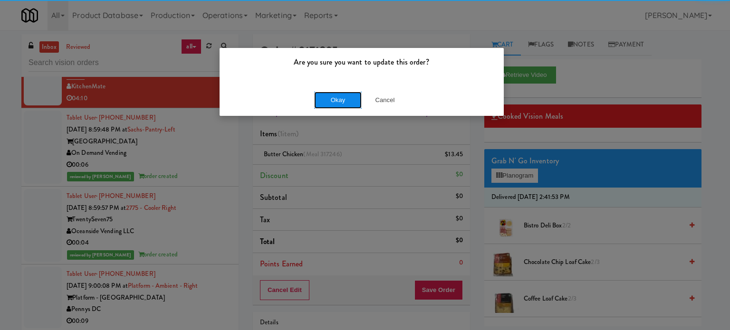
click at [336, 104] on button "Okay" at bounding box center [338, 100] width 48 height 17
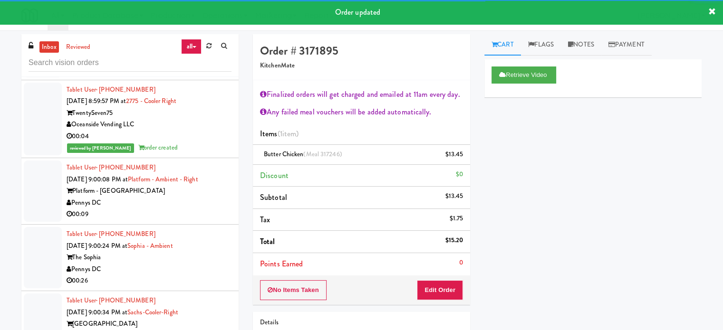
scroll to position [5708, 0]
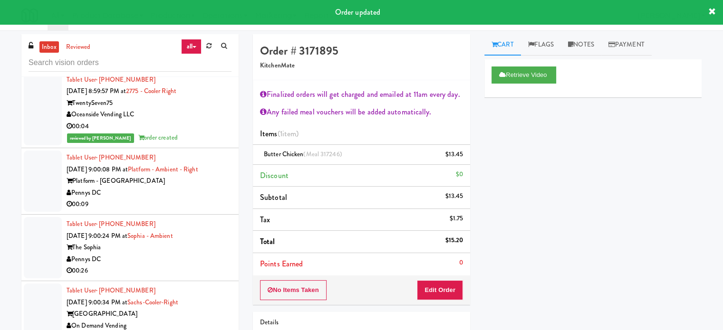
drag, startPoint x: 193, startPoint y: 228, endPoint x: 265, endPoint y: 209, distance: 74.2
click at [194, 211] on div "00:09" at bounding box center [149, 205] width 165 height 12
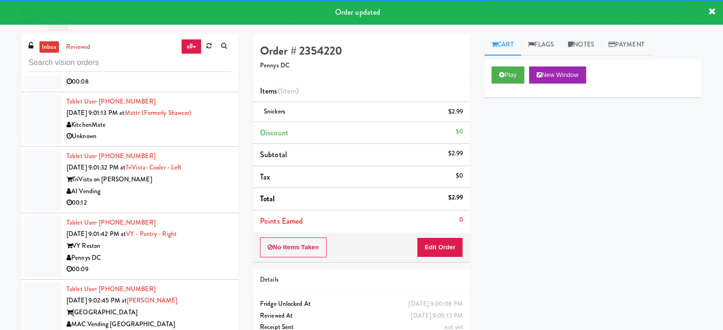
scroll to position [6183, 0]
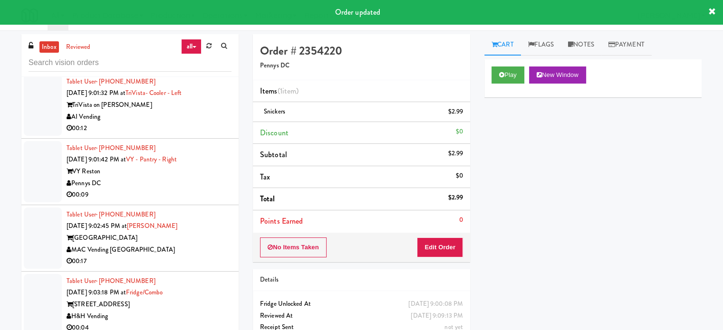
drag, startPoint x: 200, startPoint y: 205, endPoint x: 205, endPoint y: 196, distance: 10.3
click at [200, 190] on div "Pennys DC" at bounding box center [149, 184] width 165 height 12
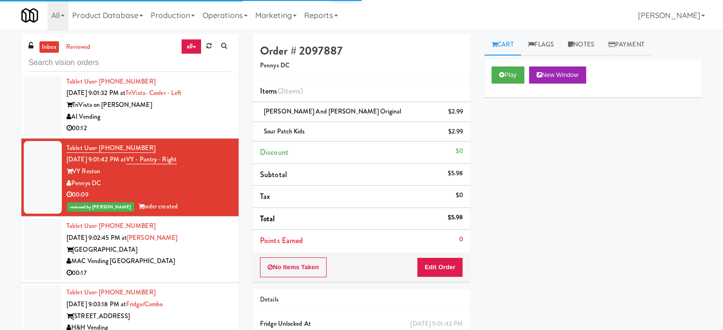
click at [201, 123] on div "AI Vending" at bounding box center [149, 117] width 165 height 12
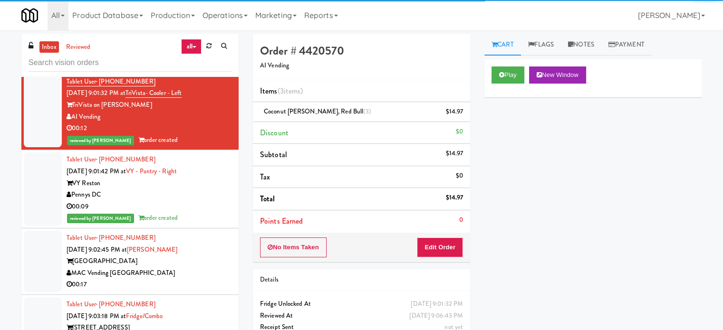
click at [206, 268] on div "[GEOGRAPHIC_DATA]" at bounding box center [149, 262] width 165 height 12
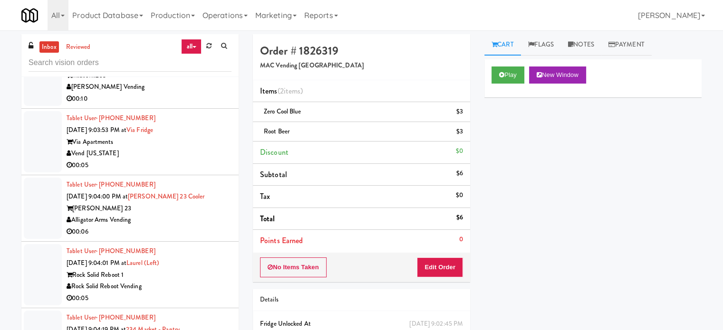
scroll to position [7076, 0]
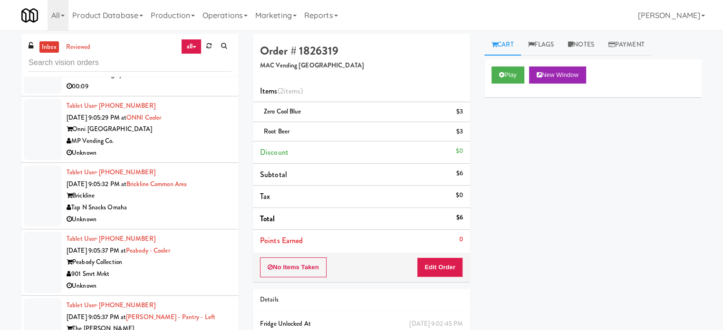
click at [199, 220] on div "Unknown" at bounding box center [149, 220] width 165 height 12
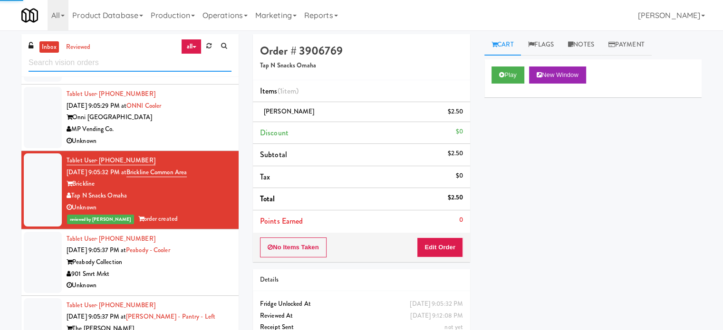
click at [136, 62] on input "text" at bounding box center [130, 63] width 203 height 18
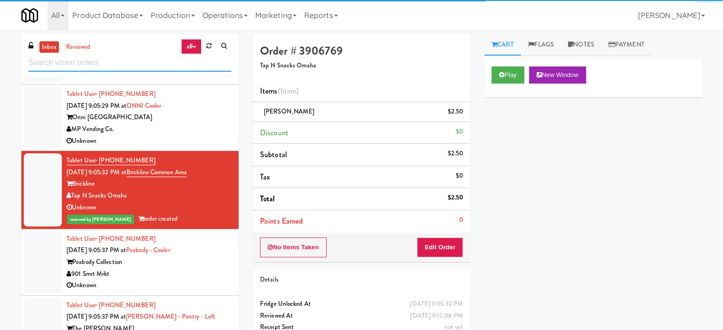
click at [136, 62] on input "text" at bounding box center [130, 63] width 203 height 18
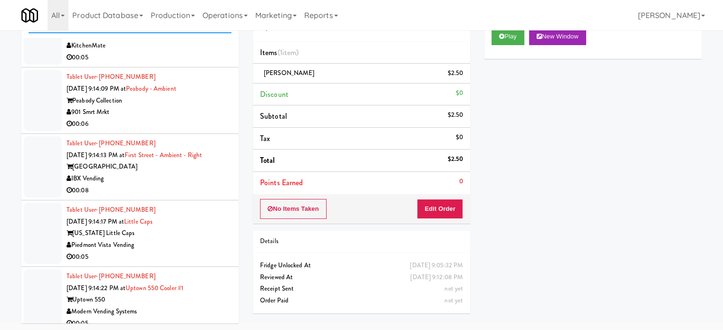
scroll to position [6079, 0]
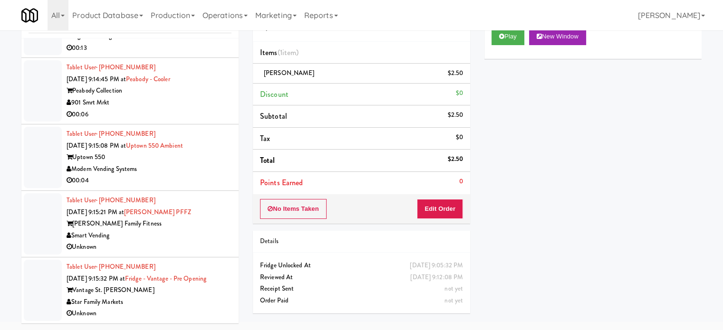
click at [206, 186] on div "00:04" at bounding box center [149, 181] width 165 height 12
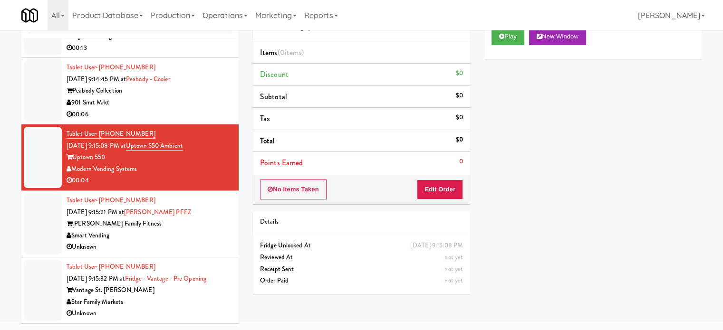
click at [191, 101] on div "901 Smrt Mrkt" at bounding box center [149, 103] width 165 height 12
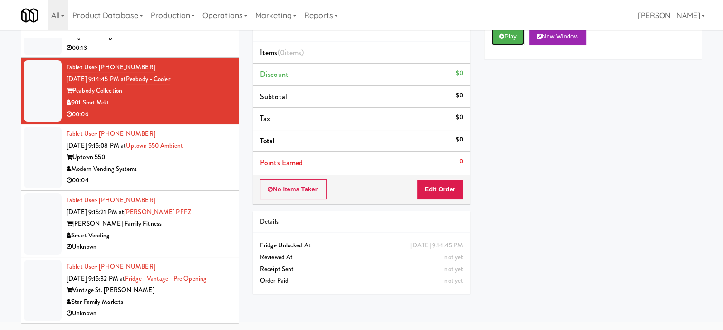
drag, startPoint x: 511, startPoint y: 38, endPoint x: 504, endPoint y: 48, distance: 12.7
click at [511, 38] on button "Play" at bounding box center [507, 36] width 33 height 17
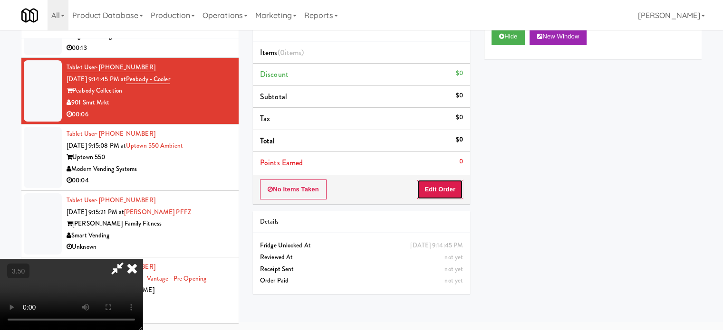
click at [441, 191] on button "Edit Order" at bounding box center [440, 190] width 46 height 20
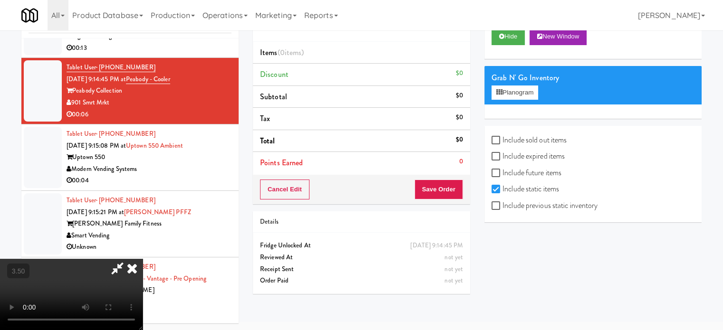
click at [143, 259] on video at bounding box center [71, 294] width 143 height 71
drag, startPoint x: 228, startPoint y: 210, endPoint x: 238, endPoint y: 238, distance: 29.6
click at [143, 259] on video at bounding box center [71, 294] width 143 height 71
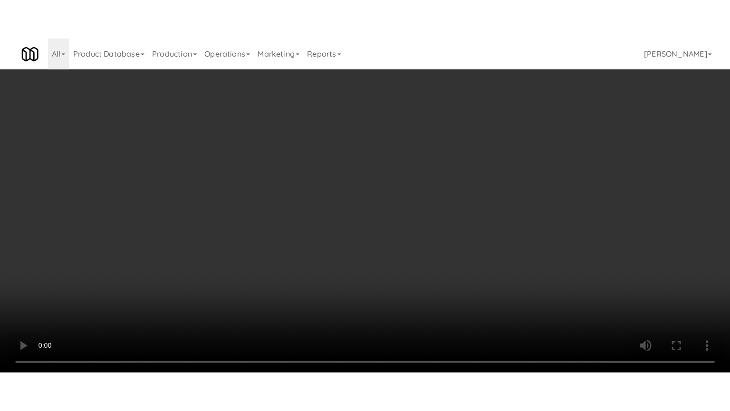
scroll to position [6067, 0]
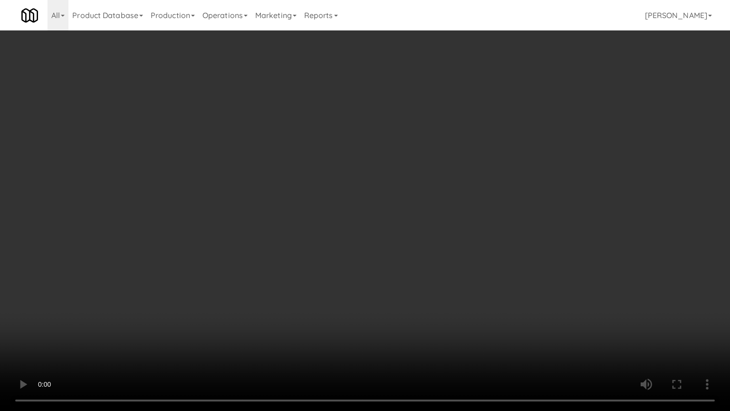
click at [322, 222] on video at bounding box center [365, 205] width 730 height 411
click at [362, 226] on video at bounding box center [365, 205] width 730 height 411
drag, startPoint x: 363, startPoint y: 226, endPoint x: 469, endPoint y: 135, distance: 139.2
click at [365, 223] on video at bounding box center [365, 205] width 730 height 411
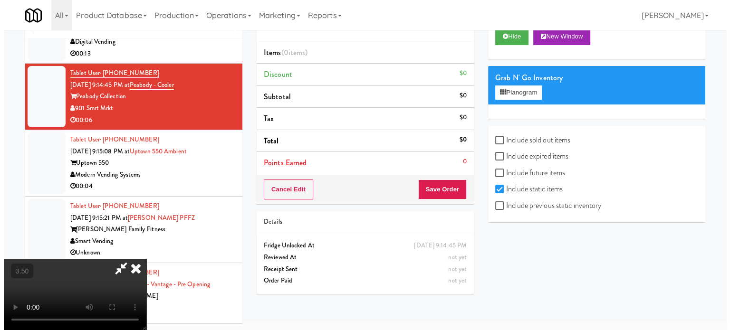
scroll to position [6079, 0]
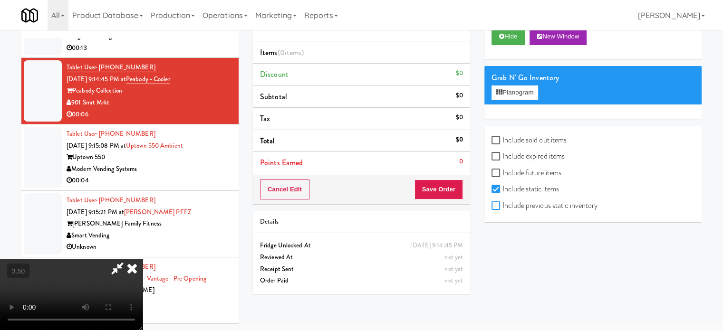
click at [500, 204] on input "Include previous static inventory" at bounding box center [496, 206] width 11 height 8
checkbox input "true"
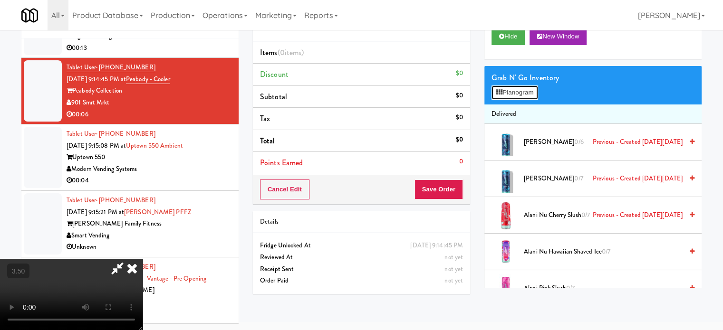
click at [528, 93] on button "Planogram" at bounding box center [514, 93] width 47 height 14
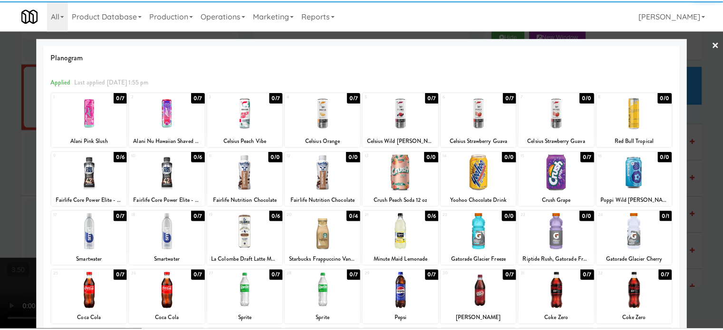
scroll to position [136, 0]
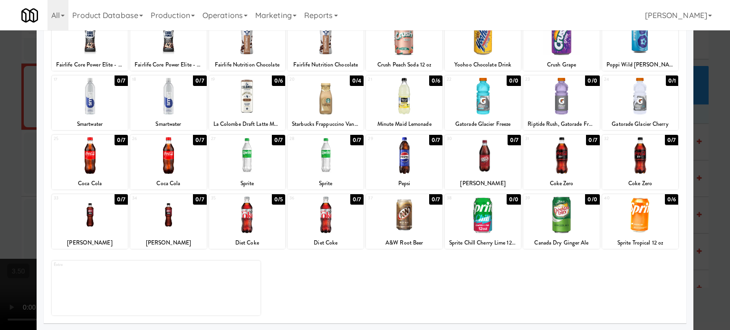
click at [705, 180] on div at bounding box center [365, 165] width 730 height 330
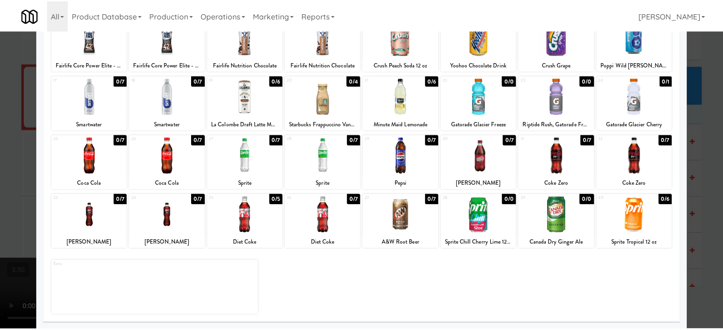
scroll to position [6079, 0]
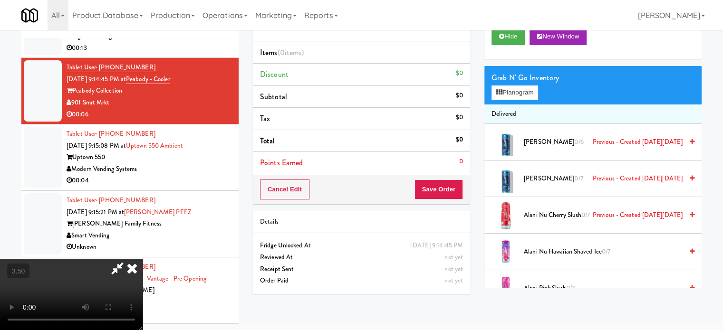
click at [143, 259] on video at bounding box center [71, 294] width 143 height 71
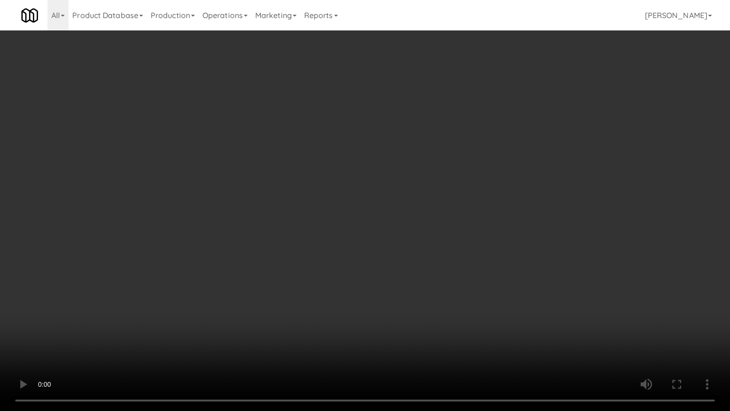
scroll to position [6067, 0]
drag, startPoint x: 354, startPoint y: 234, endPoint x: 359, endPoint y: 204, distance: 30.0
click at [355, 226] on video at bounding box center [365, 205] width 730 height 411
click at [359, 189] on video at bounding box center [365, 205] width 730 height 411
click at [361, 188] on video at bounding box center [365, 205] width 730 height 411
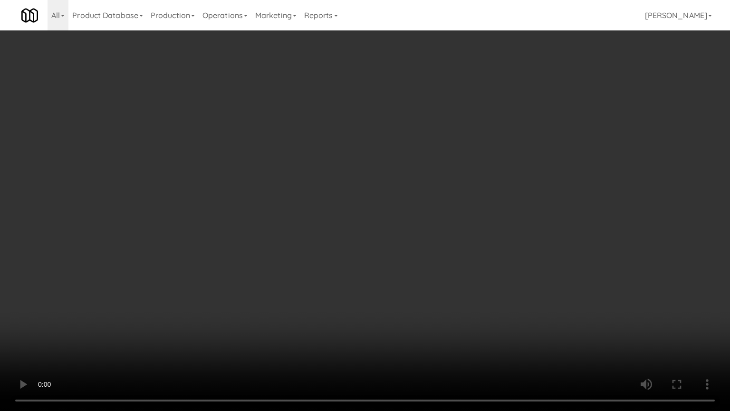
click at [367, 184] on video at bounding box center [365, 205] width 730 height 411
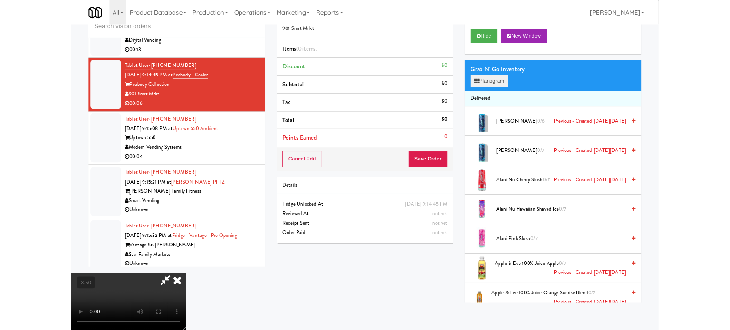
scroll to position [6079, 0]
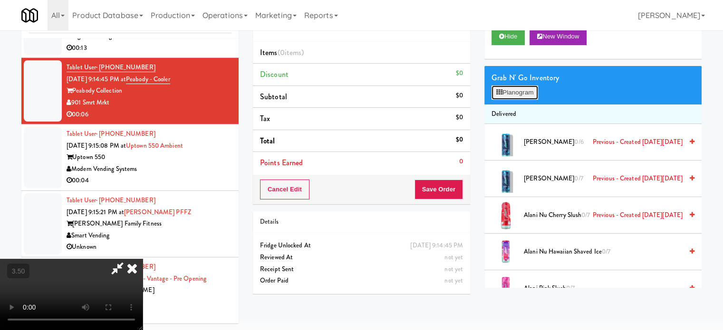
click at [538, 95] on button "Planogram" at bounding box center [514, 93] width 47 height 14
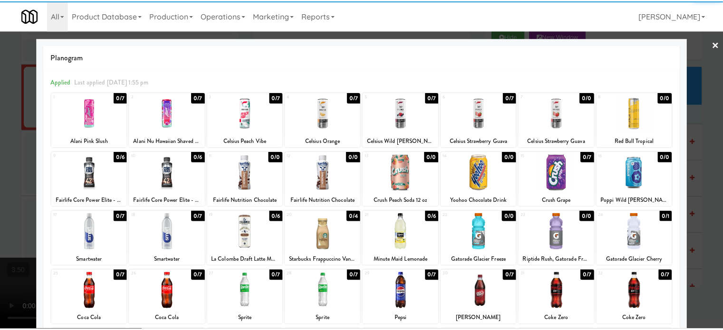
scroll to position [136, 0]
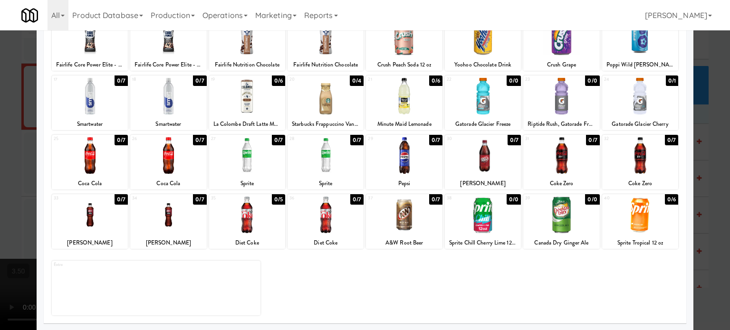
click at [589, 205] on div at bounding box center [561, 215] width 76 height 37
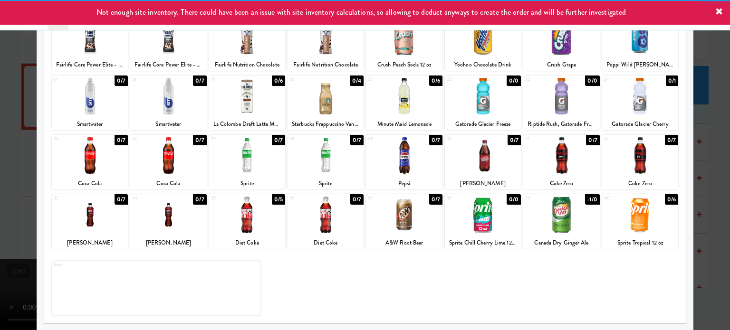
click at [704, 173] on div at bounding box center [365, 165] width 730 height 330
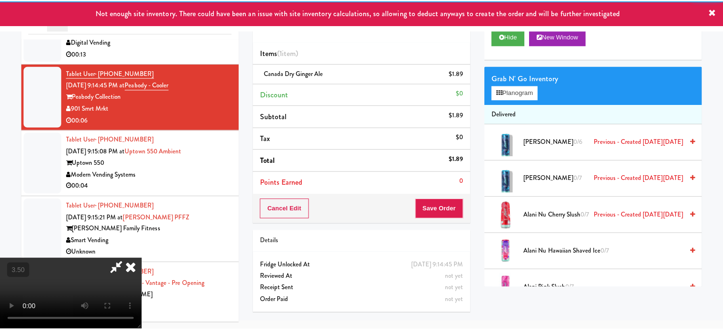
scroll to position [6079, 0]
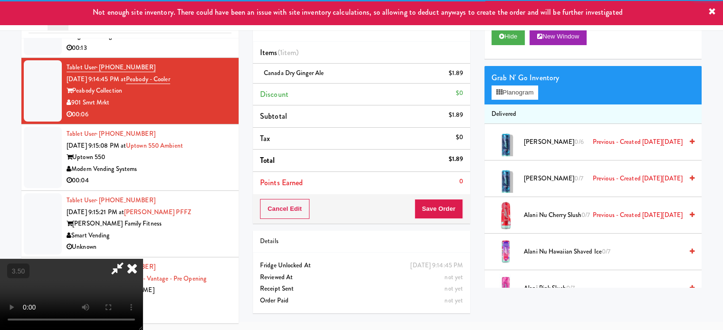
click at [143, 259] on video at bounding box center [71, 294] width 143 height 71
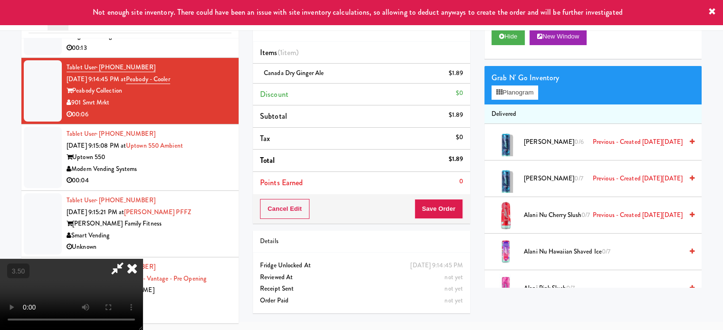
drag, startPoint x: 342, startPoint y: 173, endPoint x: 346, endPoint y: 218, distance: 45.3
click at [143, 259] on video at bounding box center [71, 294] width 143 height 71
drag, startPoint x: 346, startPoint y: 218, endPoint x: 346, endPoint y: 194, distance: 24.2
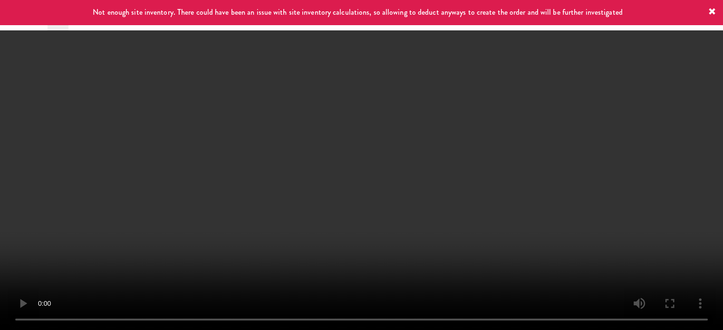
click at [345, 217] on video at bounding box center [361, 165] width 723 height 330
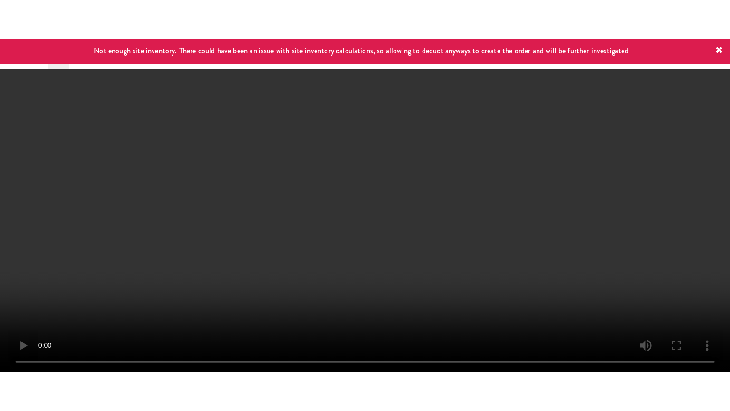
scroll to position [6067, 0]
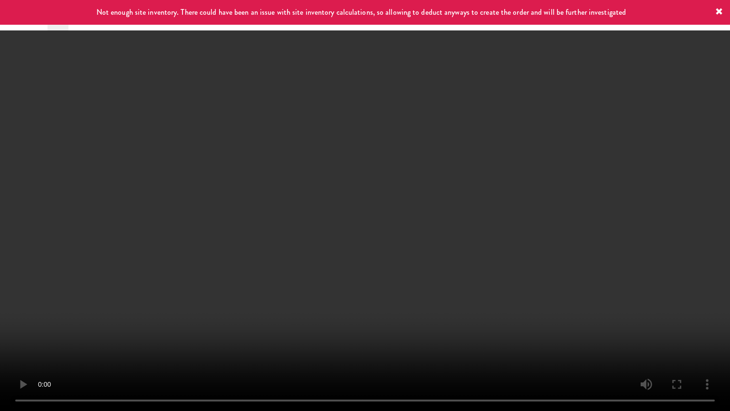
drag, startPoint x: 338, startPoint y: 197, endPoint x: 345, endPoint y: 194, distance: 7.7
click at [342, 197] on video at bounding box center [365, 205] width 730 height 411
drag, startPoint x: 345, startPoint y: 194, endPoint x: 401, endPoint y: 95, distance: 114.2
click at [348, 192] on video at bounding box center [365, 205] width 730 height 411
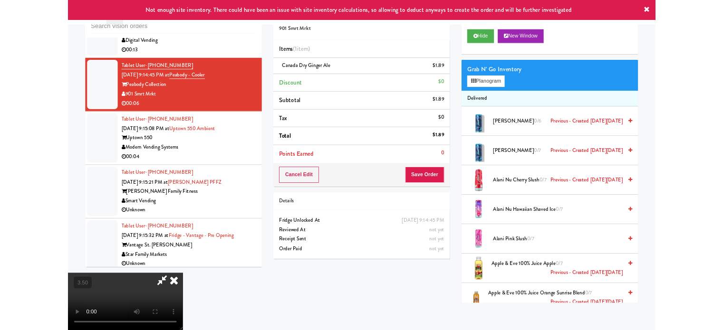
scroll to position [6079, 0]
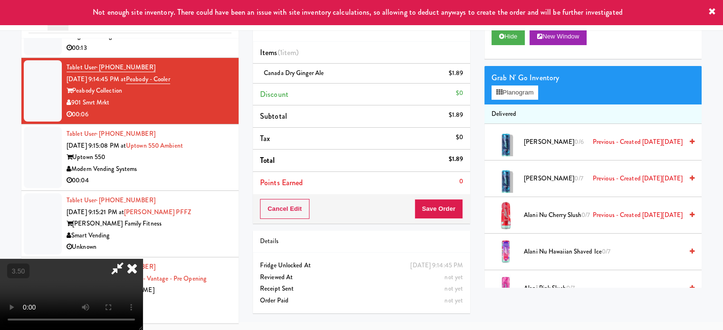
click at [143, 259] on icon at bounding box center [132, 268] width 21 height 19
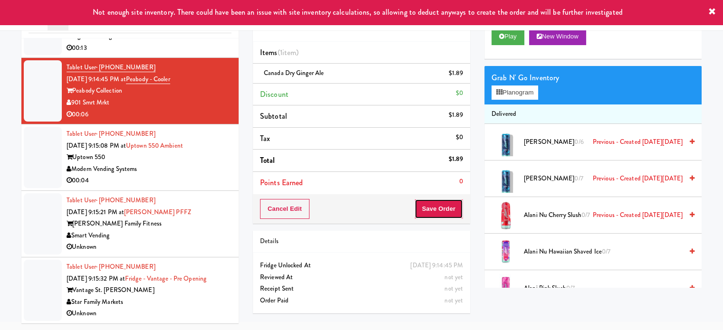
click at [444, 208] on button "Save Order" at bounding box center [438, 209] width 48 height 20
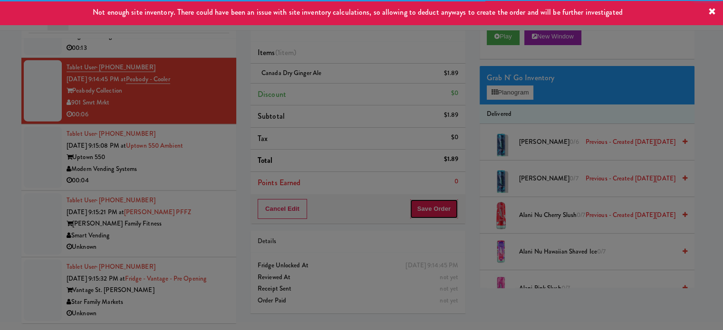
scroll to position [0, 0]
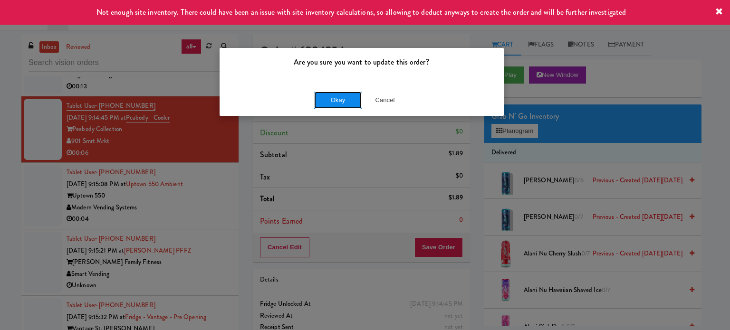
click at [345, 103] on button "Okay" at bounding box center [338, 100] width 48 height 17
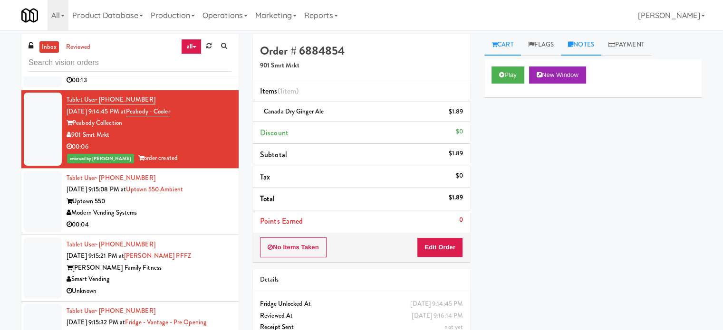
click at [593, 45] on link "Notes" at bounding box center [581, 44] width 40 height 21
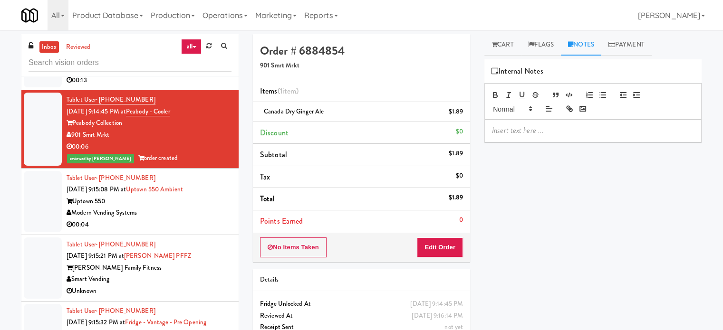
click at [572, 125] on p at bounding box center [593, 130] width 202 height 10
click at [599, 131] on p "Jenet: #DisabledCamera#TopRight" at bounding box center [593, 130] width 202 height 10
click at [599, 130] on p "Jenet: #DisabledCamera#TopRight" at bounding box center [593, 130] width 202 height 10
click at [535, 127] on p "To enrich screen reader interactions, please activate Accessibility in Grammarl…" at bounding box center [593, 130] width 202 height 10
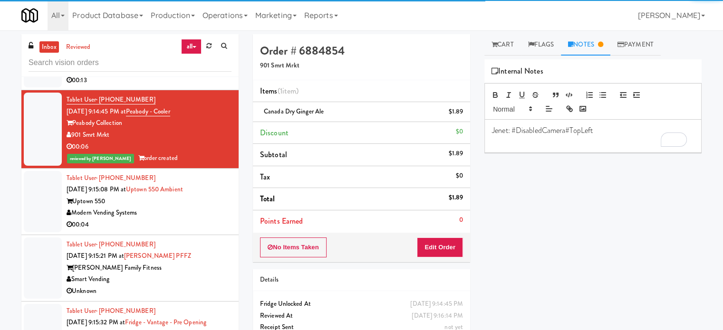
click at [597, 129] on p "Jenet: #DisabledCamera#TopLeft" at bounding box center [593, 130] width 202 height 10
click at [181, 230] on div "00:04" at bounding box center [149, 225] width 165 height 12
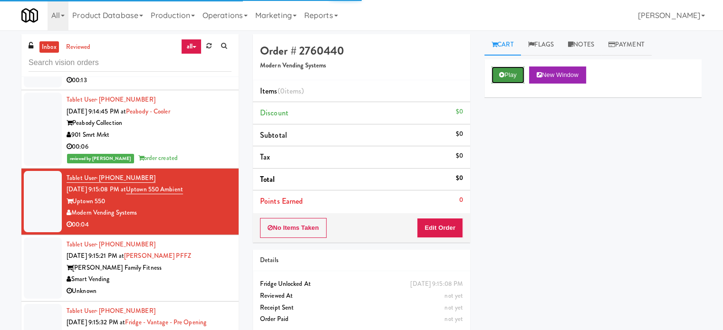
click at [503, 80] on button "Play" at bounding box center [507, 75] width 33 height 17
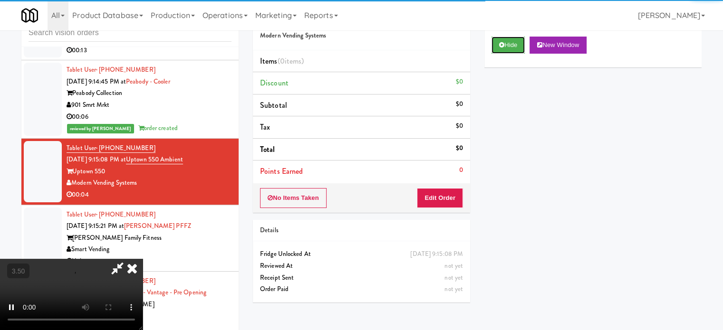
scroll to position [38, 0]
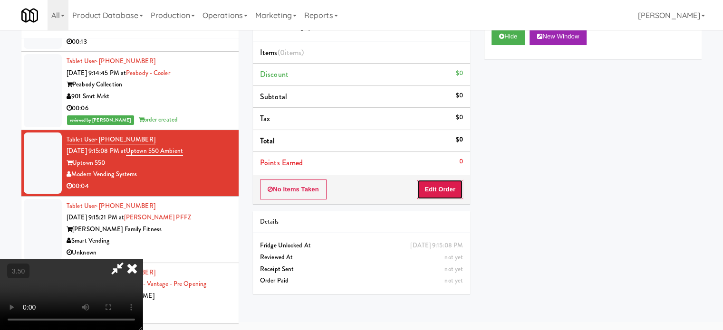
click at [446, 189] on button "Edit Order" at bounding box center [440, 190] width 46 height 20
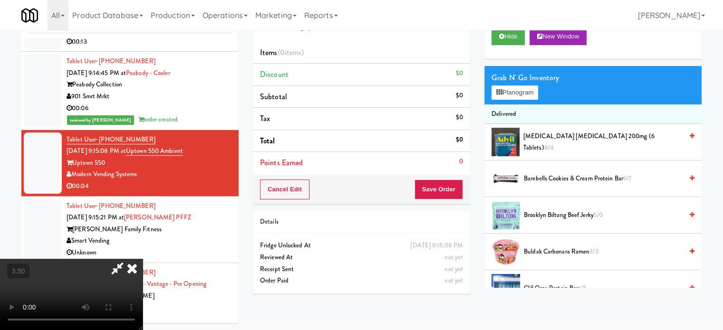
click at [143, 259] on video at bounding box center [71, 294] width 143 height 71
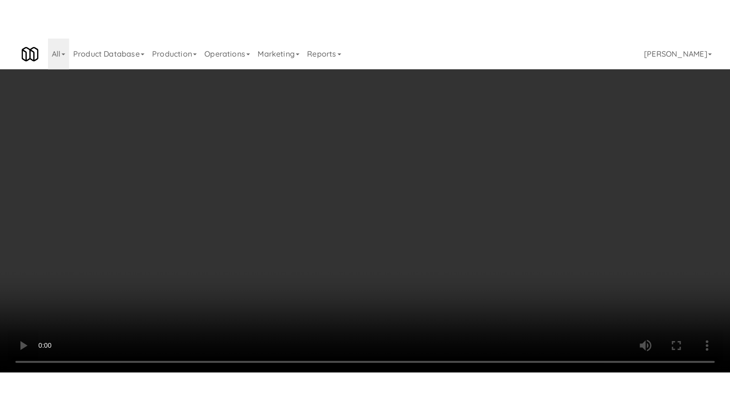
scroll to position [6067, 0]
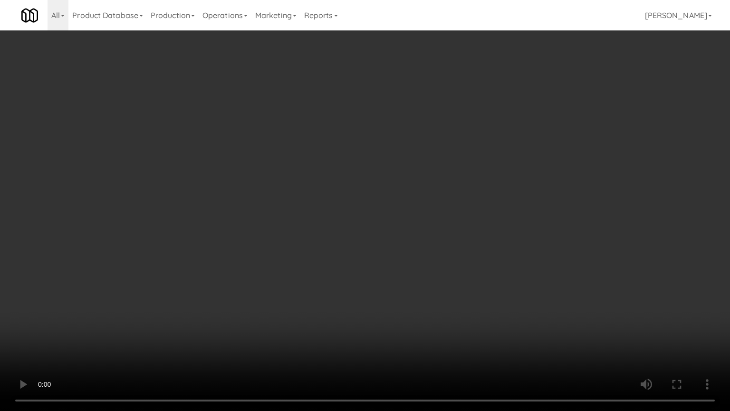
click at [276, 197] on video at bounding box center [365, 205] width 730 height 411
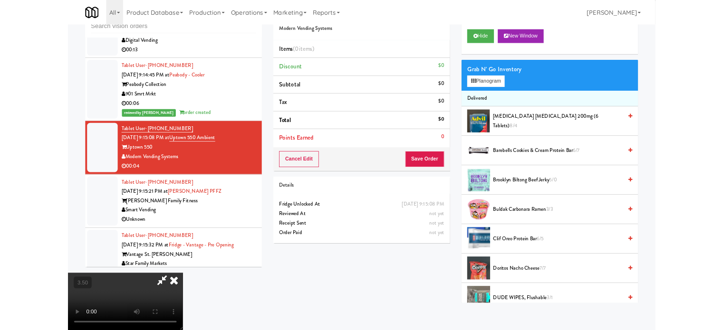
scroll to position [6079, 0]
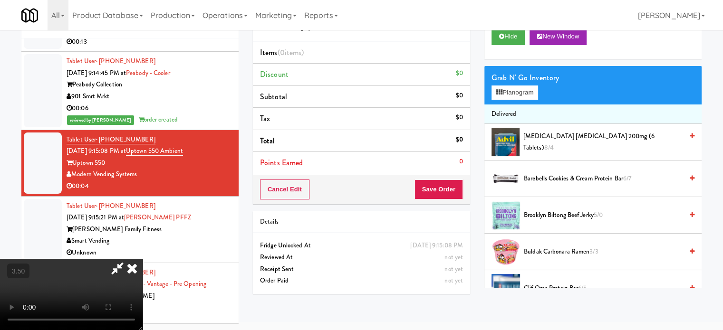
click at [143, 259] on video at bounding box center [71, 294] width 143 height 71
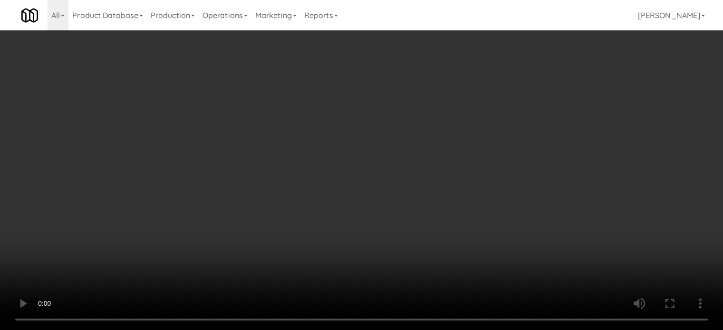
scroll to position [6067, 0]
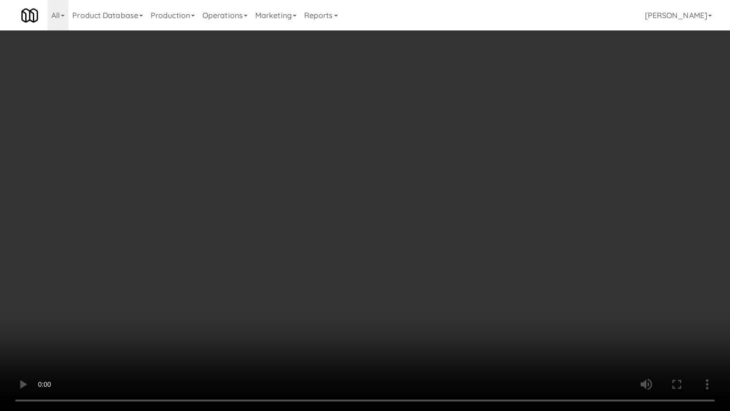
drag, startPoint x: 270, startPoint y: 220, endPoint x: 282, endPoint y: 196, distance: 26.4
click at [269, 218] on video at bounding box center [365, 205] width 730 height 411
click at [283, 204] on video at bounding box center [365, 205] width 730 height 411
drag, startPoint x: 273, startPoint y: 282, endPoint x: 277, endPoint y: 270, distance: 12.9
click at [275, 275] on video at bounding box center [365, 205] width 730 height 411
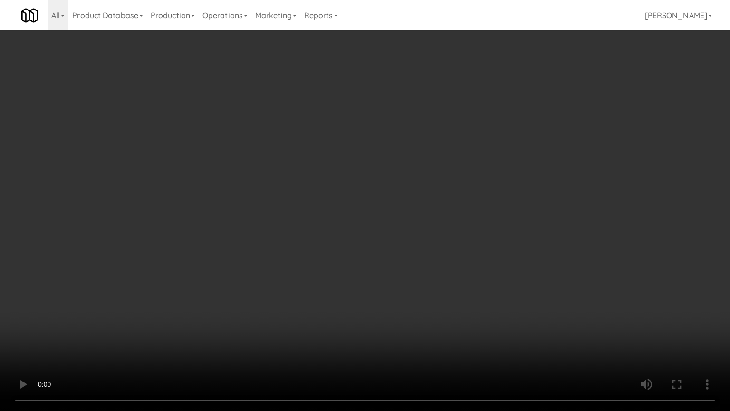
drag, startPoint x: 277, startPoint y: 270, endPoint x: 564, endPoint y: 146, distance: 312.7
click at [280, 268] on video at bounding box center [365, 205] width 730 height 411
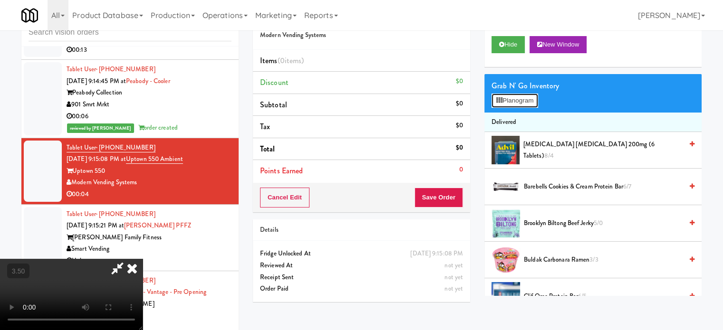
click at [521, 104] on button "Planogram" at bounding box center [514, 101] width 47 height 14
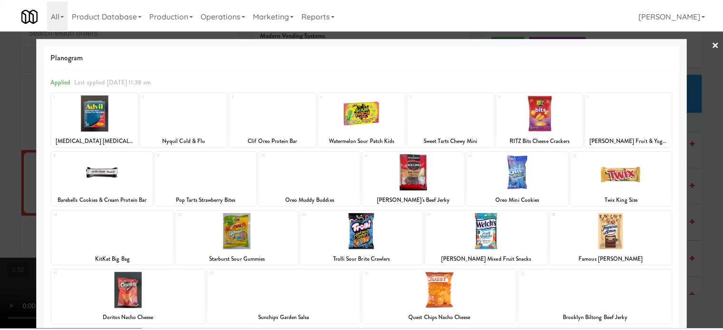
scroll to position [136, 0]
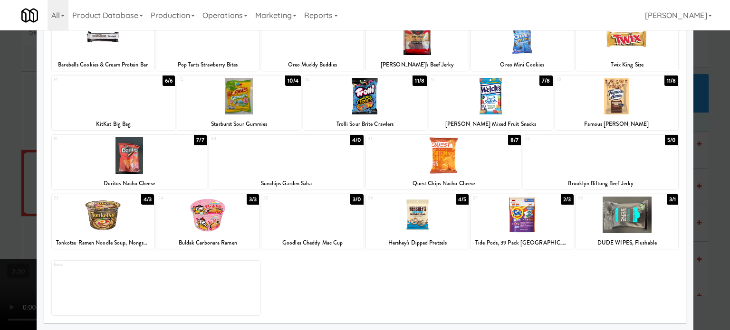
drag, startPoint x: 700, startPoint y: 176, endPoint x: 692, endPoint y: 176, distance: 8.1
click at [700, 177] on div at bounding box center [365, 165] width 730 height 330
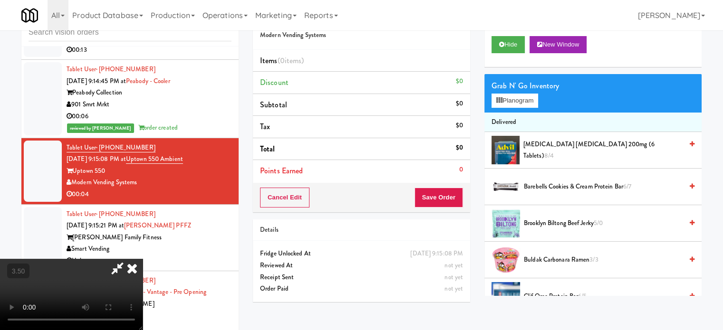
click at [143, 259] on video at bounding box center [71, 294] width 143 height 71
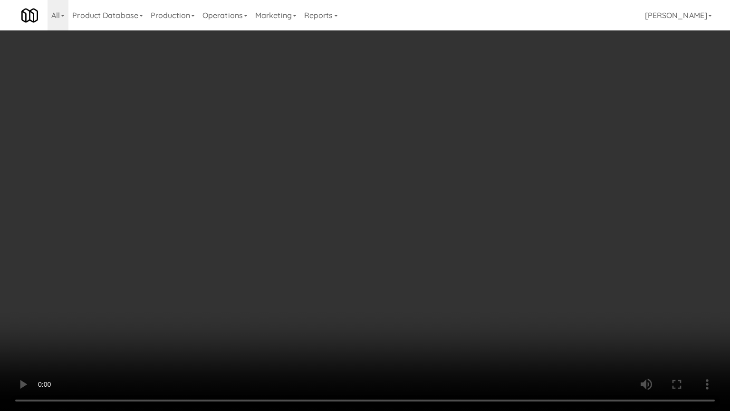
drag, startPoint x: 236, startPoint y: 288, endPoint x: 244, endPoint y: 283, distance: 9.4
click at [241, 285] on video at bounding box center [365, 205] width 730 height 411
click at [396, 213] on video at bounding box center [365, 205] width 730 height 411
drag, startPoint x: 430, startPoint y: 206, endPoint x: 459, endPoint y: 201, distance: 30.3
click at [430, 207] on video at bounding box center [365, 205] width 730 height 411
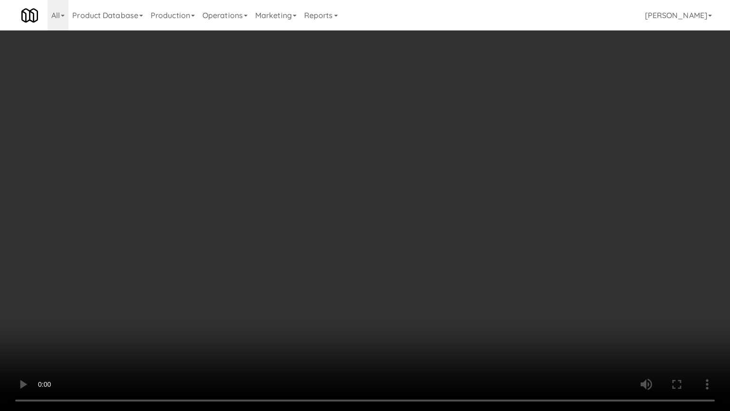
click at [500, 203] on video at bounding box center [365, 205] width 730 height 411
click at [532, 206] on video at bounding box center [365, 205] width 730 height 411
click at [531, 208] on video at bounding box center [365, 205] width 730 height 411
click at [547, 211] on video at bounding box center [365, 205] width 730 height 411
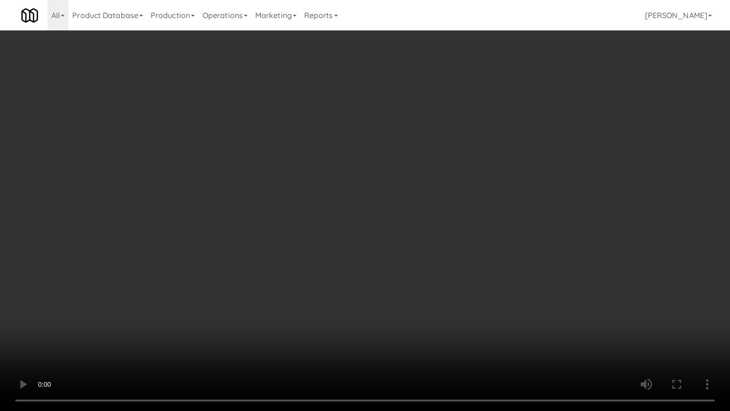
click at [540, 211] on video at bounding box center [365, 205] width 730 height 411
click at [542, 208] on video at bounding box center [365, 205] width 730 height 411
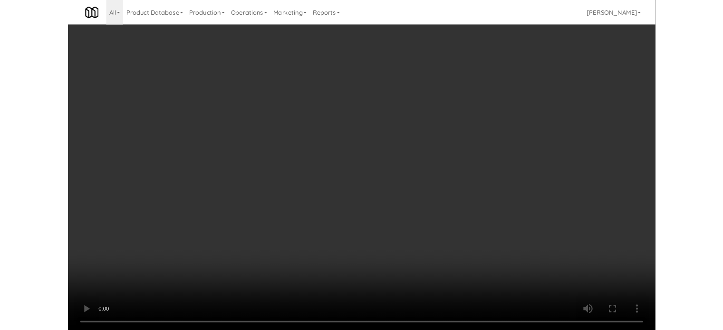
scroll to position [6079, 0]
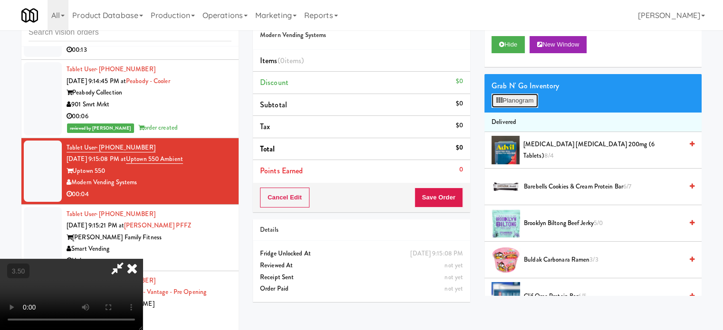
click at [535, 104] on button "Planogram" at bounding box center [514, 101] width 47 height 14
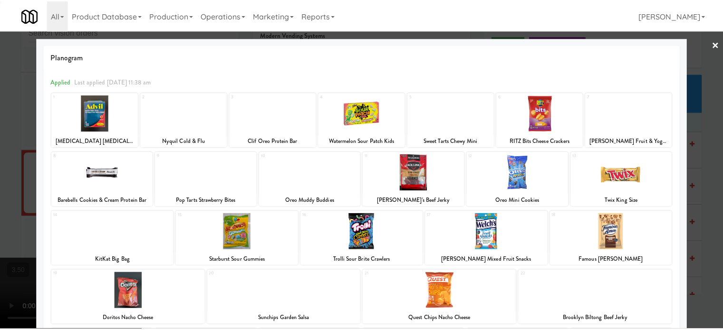
scroll to position [136, 0]
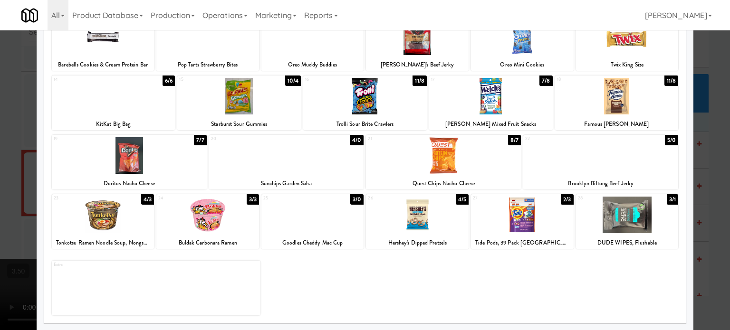
click at [512, 138] on div "8/7" at bounding box center [514, 140] width 13 height 10
click at [705, 173] on div at bounding box center [365, 165] width 730 height 330
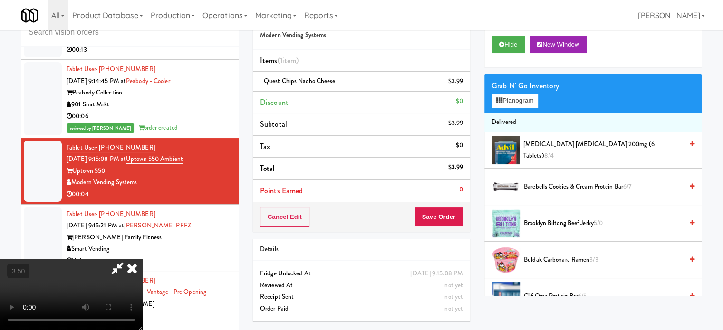
click at [143, 259] on video at bounding box center [71, 294] width 143 height 71
drag, startPoint x: 324, startPoint y: 179, endPoint x: 336, endPoint y: 213, distance: 35.8
click at [143, 259] on video at bounding box center [71, 294] width 143 height 71
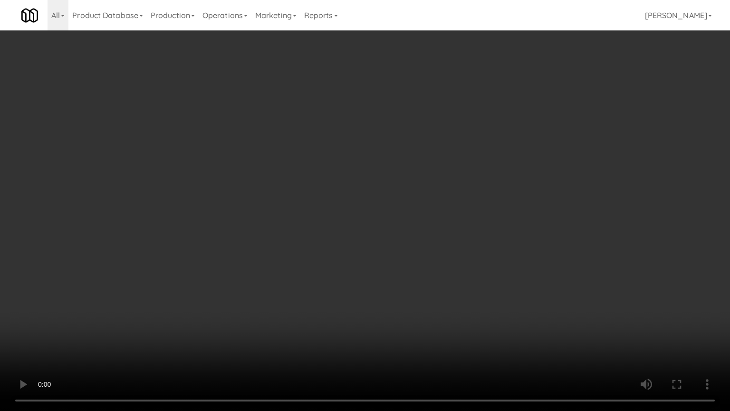
click at [335, 211] on video at bounding box center [365, 205] width 730 height 411
drag, startPoint x: 335, startPoint y: 213, endPoint x: 343, endPoint y: 207, distance: 10.6
click at [337, 212] on video at bounding box center [365, 205] width 730 height 411
click at [343, 207] on video at bounding box center [365, 205] width 730 height 411
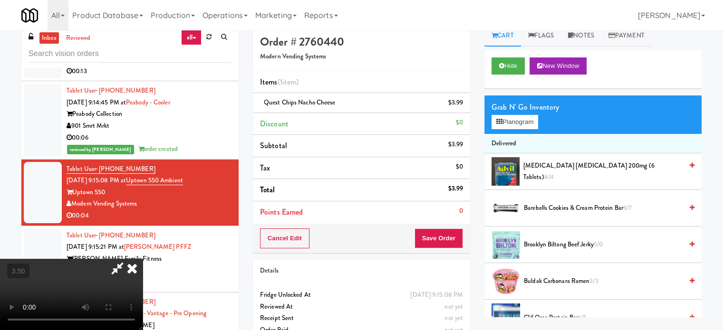
scroll to position [0, 0]
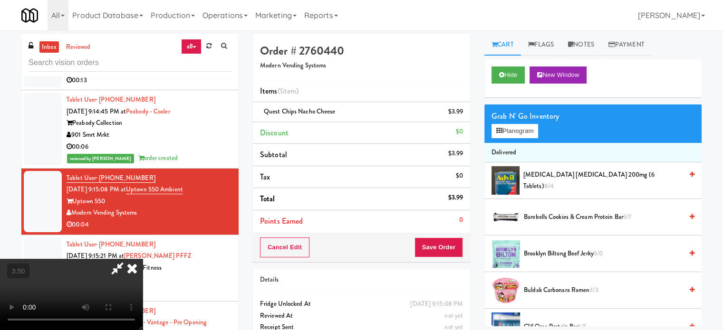
click at [418, 30] on div "All 325 Vending [URL][DOMAIN_NAME] 901 Smrt Mrkt [URL][DOMAIN_NAME] 9518002 [GE…" at bounding box center [361, 15] width 680 height 30
drag, startPoint x: 416, startPoint y: 38, endPoint x: 428, endPoint y: 64, distance: 29.1
click at [143, 259] on icon at bounding box center [132, 268] width 21 height 19
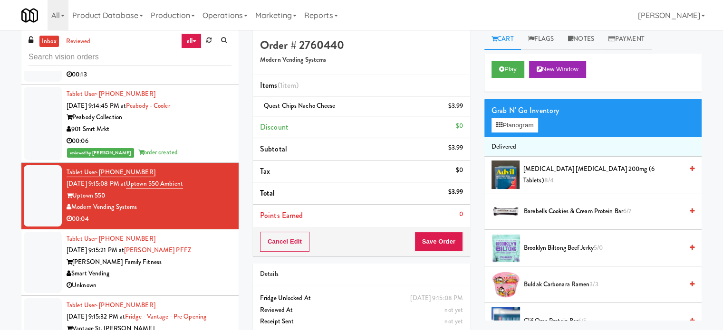
scroll to position [38, 0]
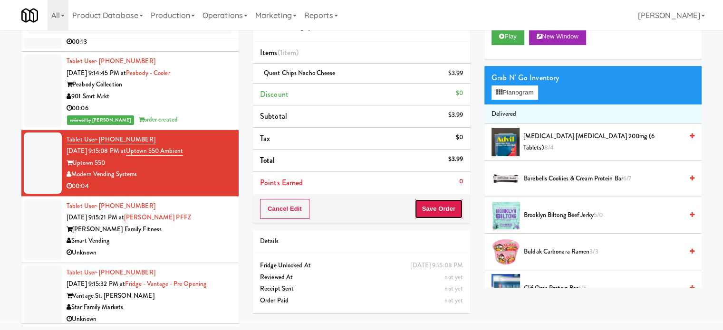
drag, startPoint x: 444, startPoint y: 209, endPoint x: 438, endPoint y: 199, distance: 11.6
click at [444, 207] on button "Save Order" at bounding box center [438, 209] width 48 height 20
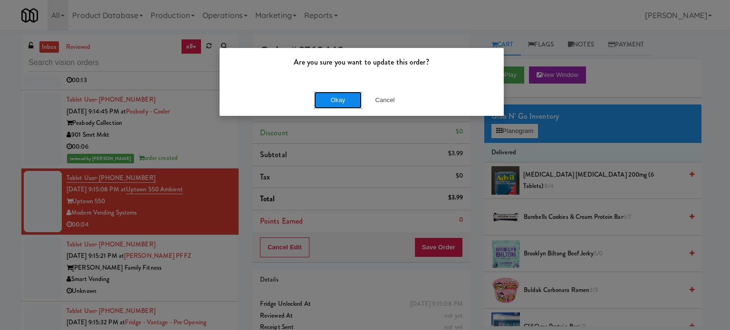
click at [340, 99] on button "Okay" at bounding box center [338, 100] width 48 height 17
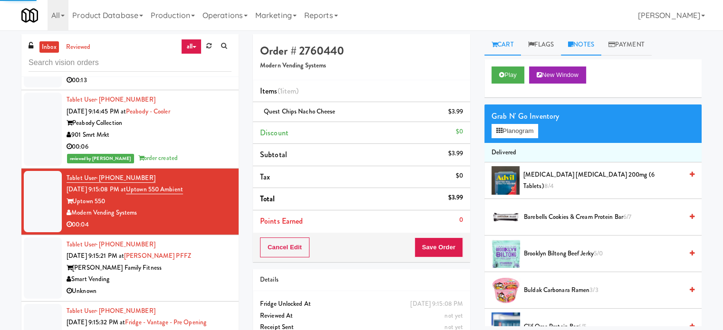
click at [587, 45] on link "Notes" at bounding box center [581, 44] width 40 height 21
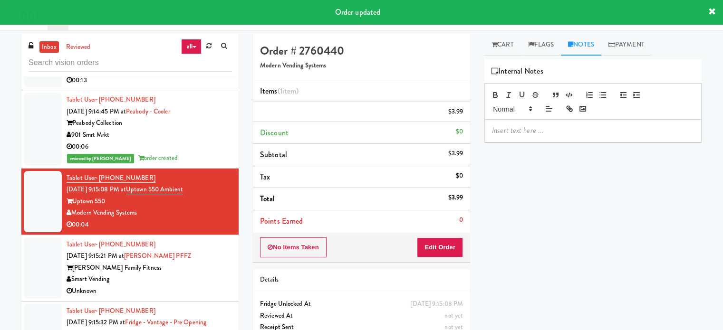
click at [571, 132] on p at bounding box center [593, 130] width 202 height 10
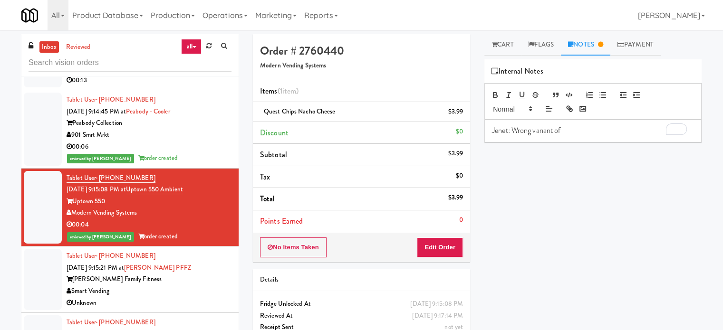
click at [295, 110] on span "Quest Chips Nacho Cheese" at bounding box center [299, 111] width 71 height 9
drag, startPoint x: 336, startPoint y: 112, endPoint x: 262, endPoint y: 113, distance: 73.7
click at [262, 113] on div "Quest Chips Nacho Cheese $3.99" at bounding box center [361, 112] width 203 height 12
copy span "Quest Chips Nacho Cheese"
click at [562, 127] on p "Jenet: Wrong variant of" at bounding box center [593, 130] width 202 height 10
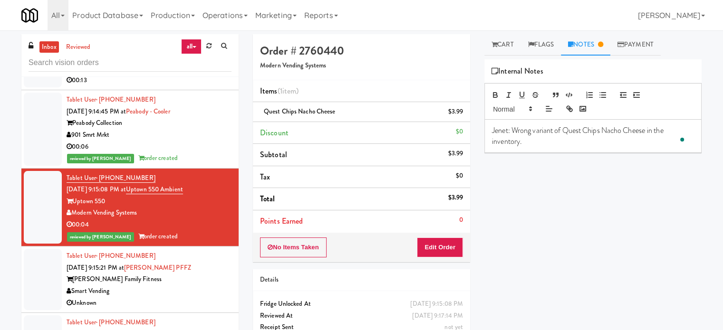
click at [552, 142] on p "Jenet: Wrong variant of Quest Chips Nacho Cheese in the inventory." at bounding box center [593, 135] width 202 height 21
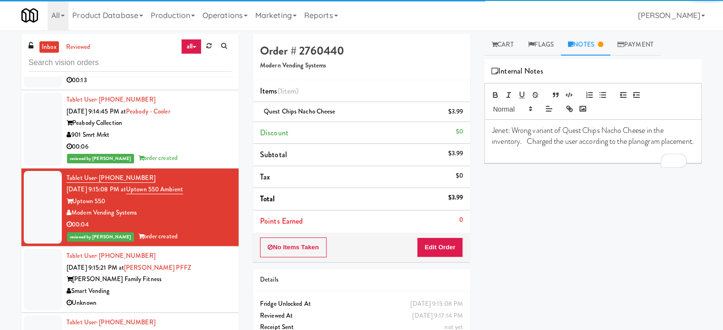
click at [524, 140] on p "Jenet: Wrong variant of Quest Chips Nacho Cheese in the inventory. Charged the …" at bounding box center [593, 135] width 202 height 21
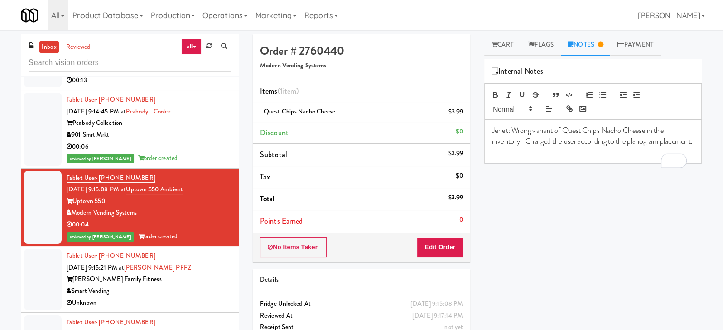
click at [524, 140] on p "Jenet: Wrong variant of Quest Chips Nacho Cheese in the inventory. Charged the …" at bounding box center [593, 135] width 202 height 21
click at [196, 291] on div "Tablet User · (509) 502-7297 [DATE] 9:15:21 PM at [PERSON_NAME] PFFZ [PERSON_NA…" at bounding box center [149, 279] width 165 height 58
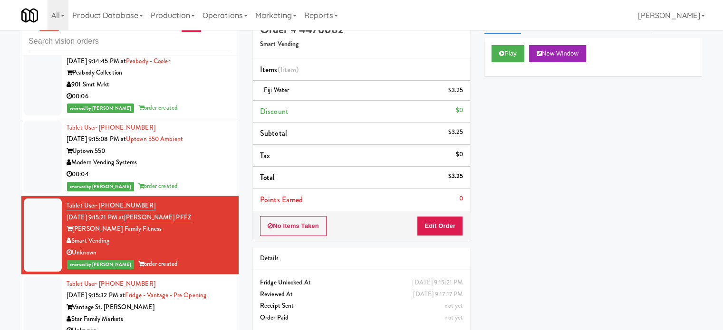
scroll to position [38, 0]
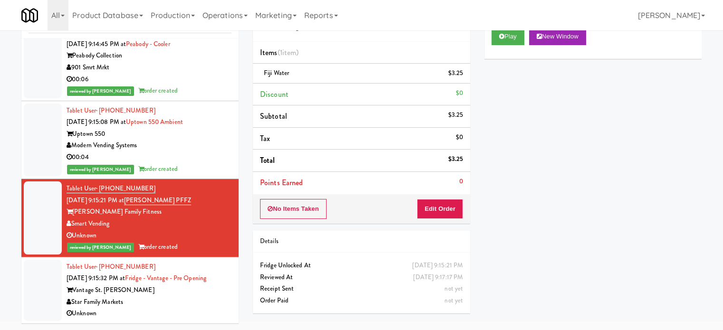
click at [182, 300] on div "Star Family Markets" at bounding box center [149, 303] width 165 height 12
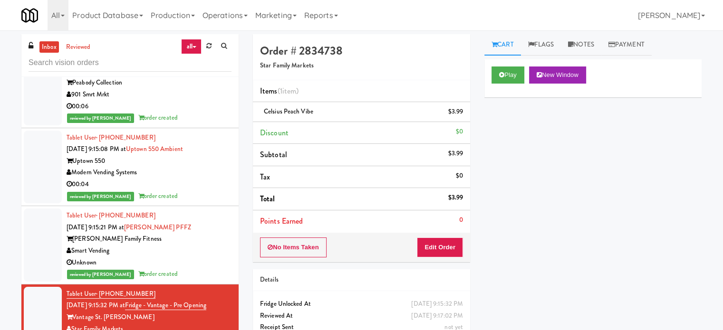
scroll to position [5888, 0]
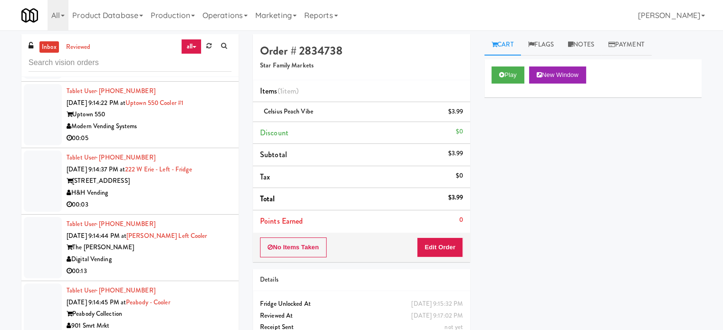
drag, startPoint x: 173, startPoint y: 269, endPoint x: 184, endPoint y: 249, distance: 23.8
click at [174, 266] on div "Digital Vending" at bounding box center [149, 260] width 165 height 12
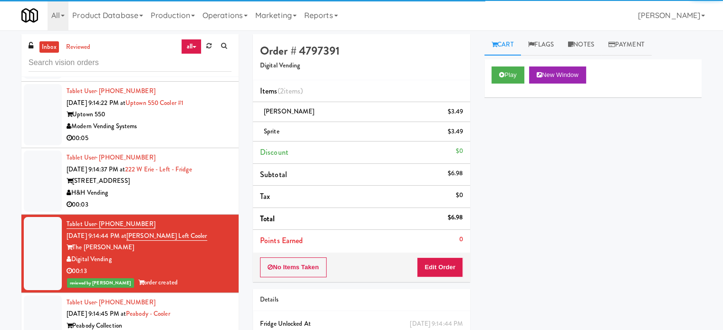
click at [209, 197] on div "H&H Vending" at bounding box center [149, 193] width 165 height 12
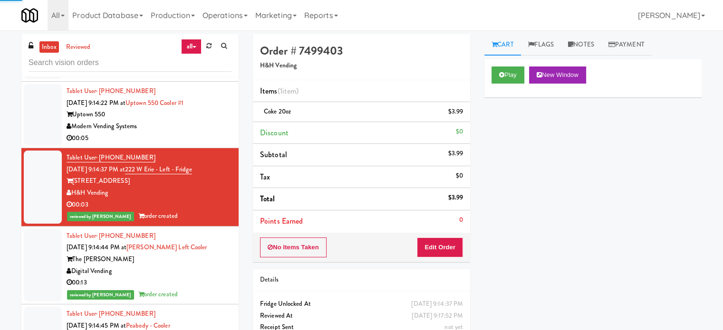
click at [211, 144] on div "00:05" at bounding box center [149, 139] width 165 height 12
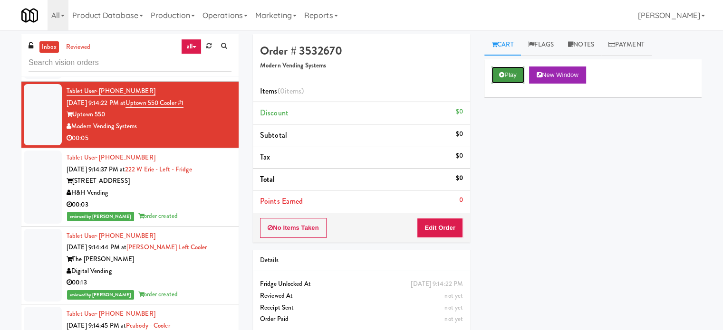
click at [512, 77] on button "Play" at bounding box center [507, 75] width 33 height 17
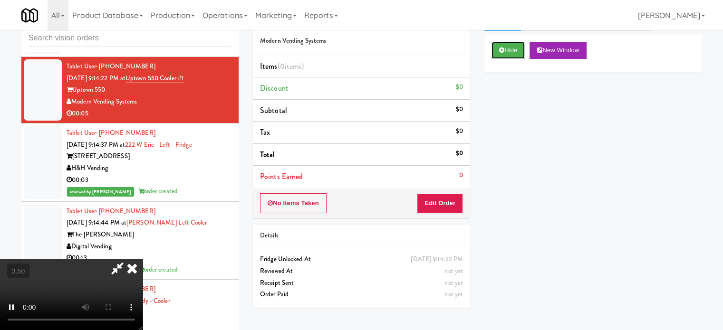
scroll to position [38, 0]
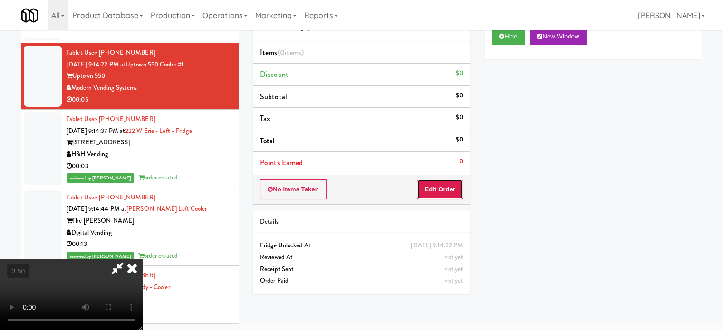
click at [434, 189] on button "Edit Order" at bounding box center [440, 190] width 46 height 20
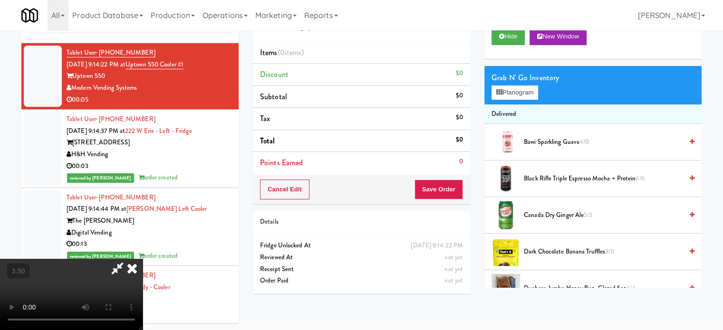
click at [143, 259] on video at bounding box center [71, 294] width 143 height 71
drag, startPoint x: 302, startPoint y: 206, endPoint x: 302, endPoint y: 199, distance: 6.7
click at [143, 259] on video at bounding box center [71, 294] width 143 height 71
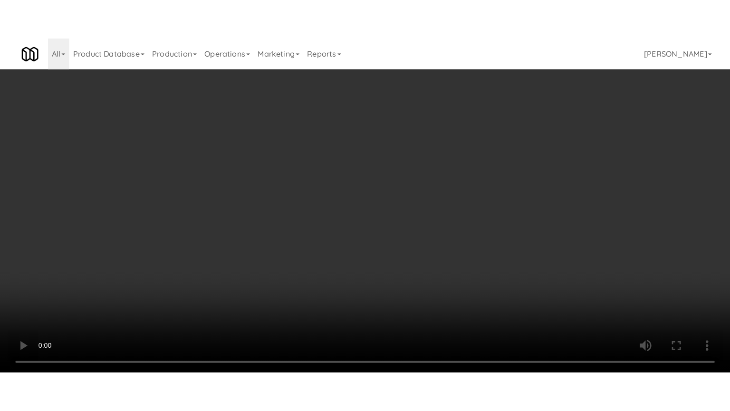
scroll to position [5877, 0]
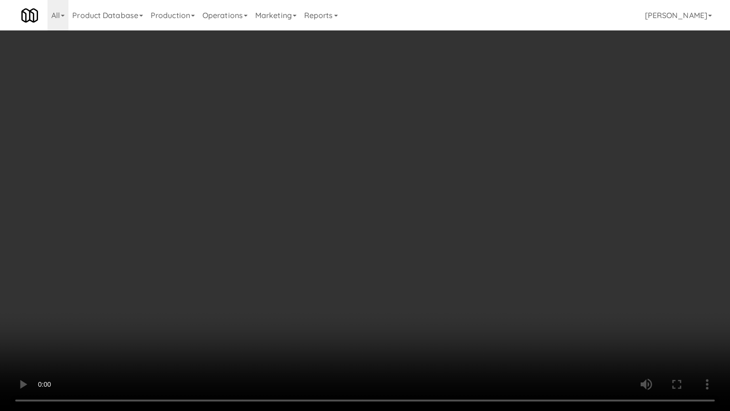
click at [311, 206] on video at bounding box center [365, 205] width 730 height 411
click at [316, 202] on video at bounding box center [365, 205] width 730 height 411
click at [342, 198] on video at bounding box center [365, 205] width 730 height 411
click at [364, 201] on video at bounding box center [365, 205] width 730 height 411
click at [388, 201] on video at bounding box center [365, 205] width 730 height 411
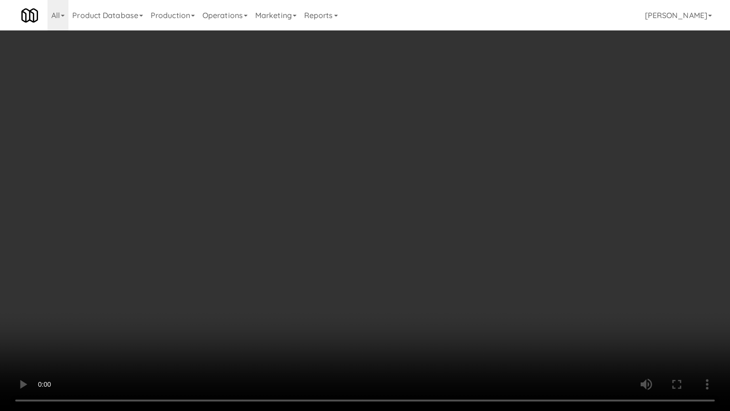
click at [386, 201] on video at bounding box center [365, 205] width 730 height 411
click at [408, 201] on video at bounding box center [365, 205] width 730 height 411
click at [407, 202] on video at bounding box center [365, 205] width 730 height 411
click at [414, 201] on video at bounding box center [365, 205] width 730 height 411
drag, startPoint x: 411, startPoint y: 201, endPoint x: 528, endPoint y: 170, distance: 120.6
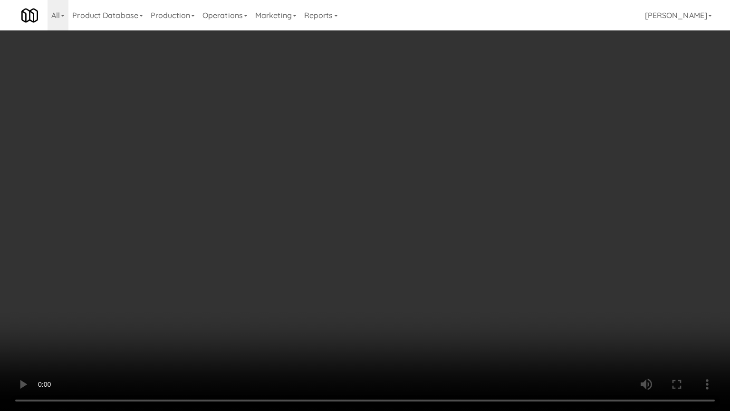
click at [426, 195] on video at bounding box center [365, 205] width 730 height 411
click at [510, 189] on video at bounding box center [365, 205] width 730 height 411
click at [500, 192] on video at bounding box center [365, 205] width 730 height 411
drag, startPoint x: 501, startPoint y: 190, endPoint x: 502, endPoint y: 130, distance: 60.4
click at [501, 190] on video at bounding box center [365, 205] width 730 height 411
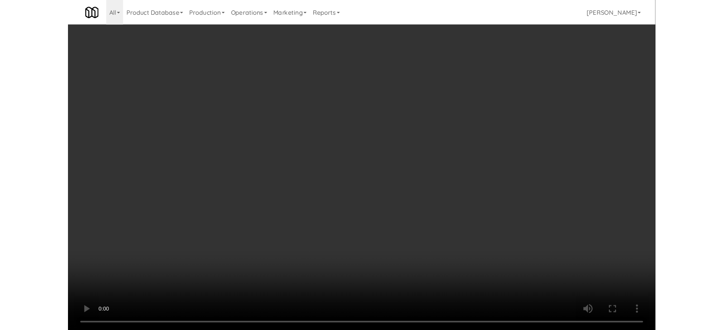
scroll to position [38, 0]
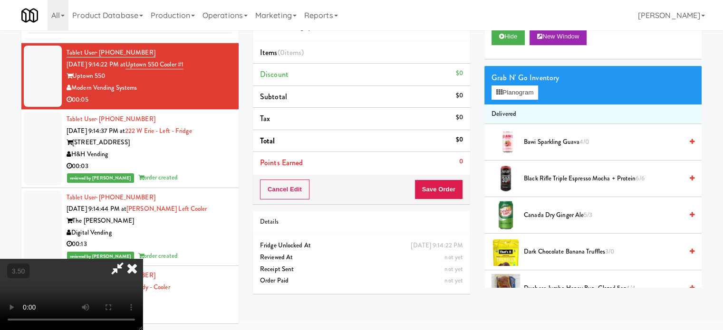
drag, startPoint x: 502, startPoint y: 130, endPoint x: 522, endPoint y: 113, distance: 26.3
click at [503, 128] on div at bounding box center [505, 142] width 29 height 29
click at [525, 96] on button "Planogram" at bounding box center [514, 93] width 47 height 14
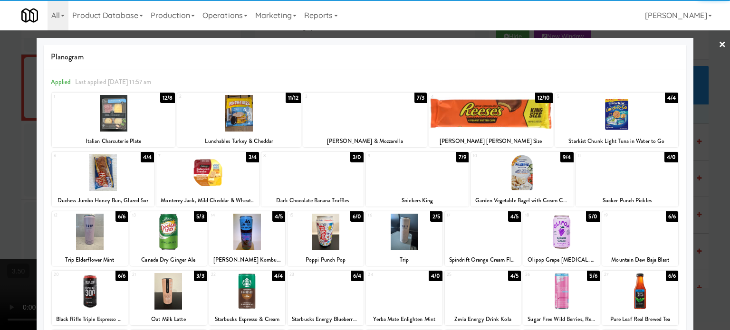
click at [665, 97] on div "4/4" at bounding box center [671, 98] width 13 height 10
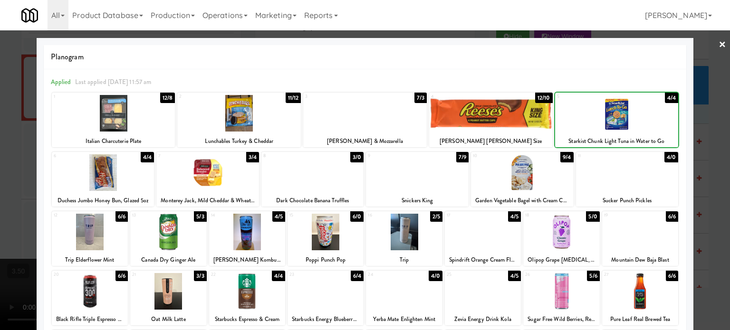
click at [696, 114] on div at bounding box center [365, 165] width 730 height 330
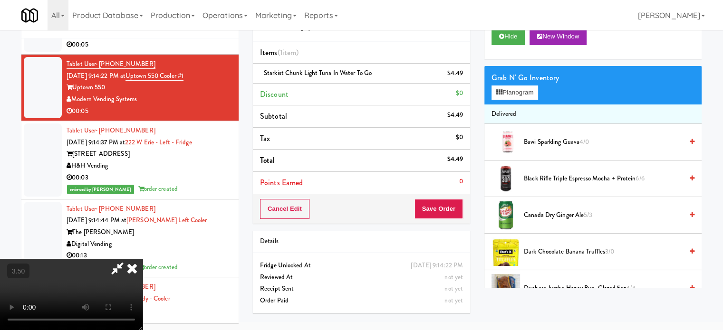
scroll to position [5888, 0]
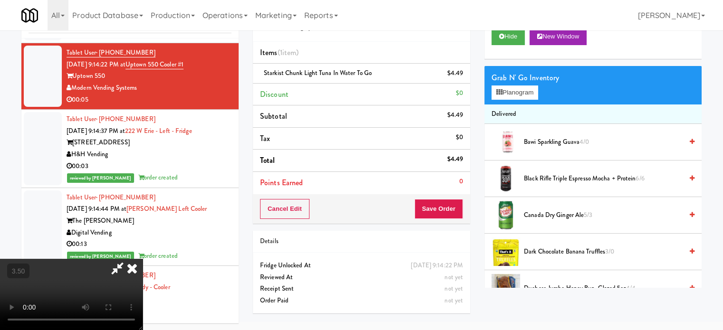
drag, startPoint x: 418, startPoint y: 39, endPoint x: 383, endPoint y: 100, distance: 69.8
click at [143, 259] on icon at bounding box center [132, 268] width 21 height 19
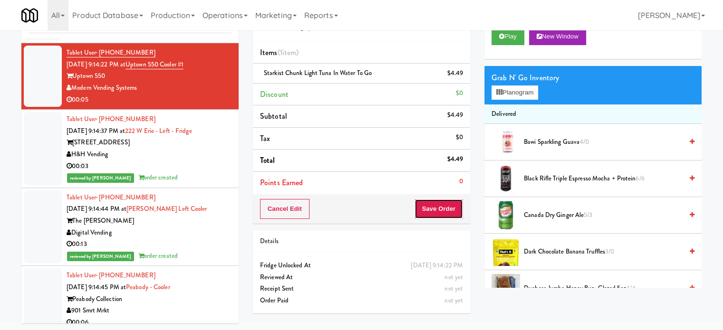
click at [432, 200] on button "Save Order" at bounding box center [438, 209] width 48 height 20
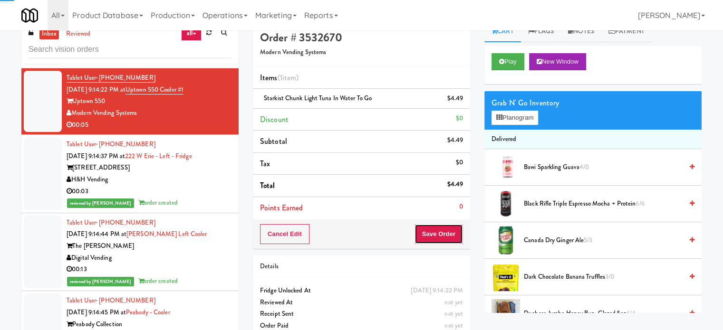
scroll to position [0, 0]
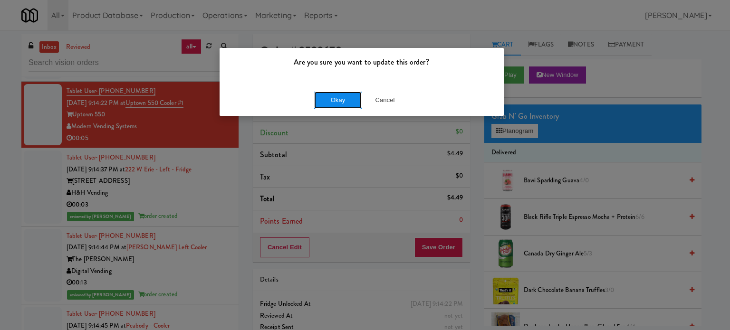
click at [342, 102] on button "Okay" at bounding box center [338, 100] width 48 height 17
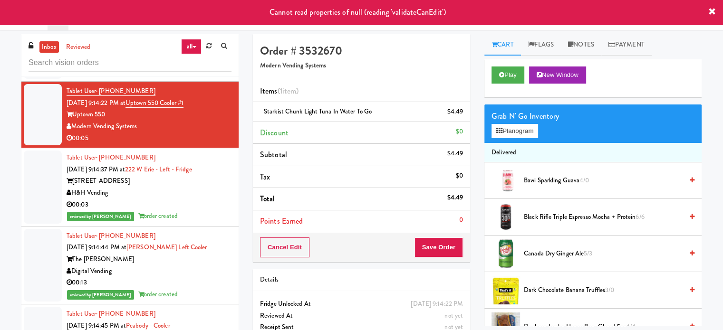
drag, startPoint x: 213, startPoint y: 203, endPoint x: 214, endPoint y: 157, distance: 46.1
click at [213, 199] on div "H&H Vending" at bounding box center [149, 193] width 165 height 12
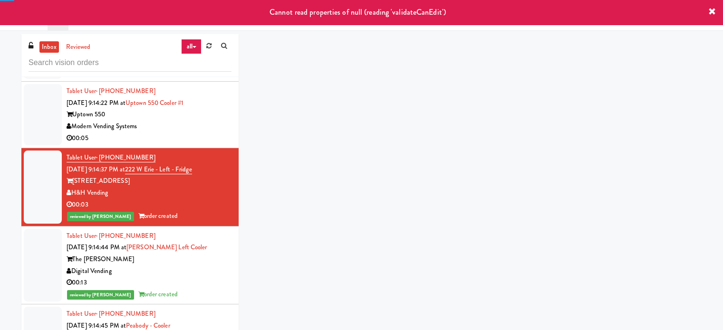
click at [215, 144] on div "00:05" at bounding box center [149, 139] width 165 height 12
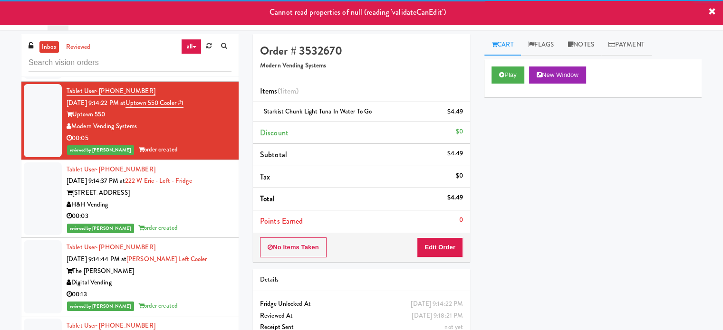
scroll to position [5651, 0]
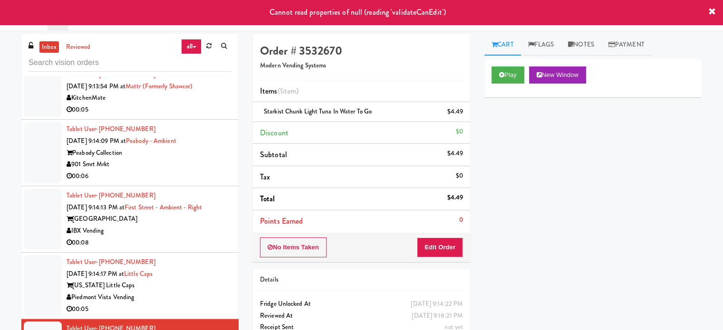
click at [199, 249] on div "00:08" at bounding box center [149, 243] width 165 height 12
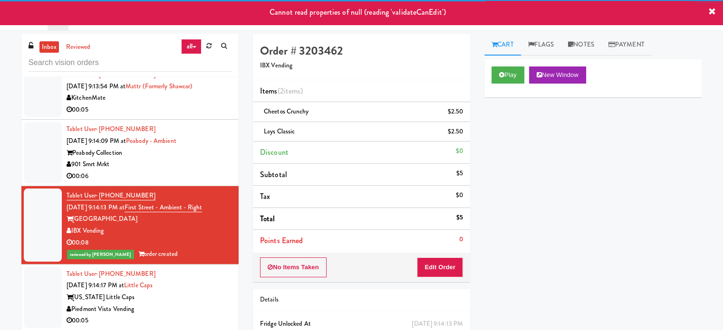
click at [200, 186] on li "Tablet User · (828) 708-2461 [DATE] 9:14:09 PM at [GEOGRAPHIC_DATA] - Ambient P…" at bounding box center [129, 153] width 217 height 67
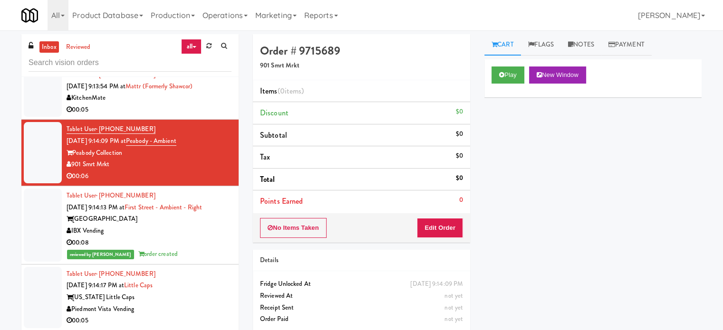
drag, startPoint x: 197, startPoint y: 307, endPoint x: 201, endPoint y: 284, distance: 23.2
click at [198, 304] on div "[US_STATE] Little Caps" at bounding box center [149, 298] width 165 height 12
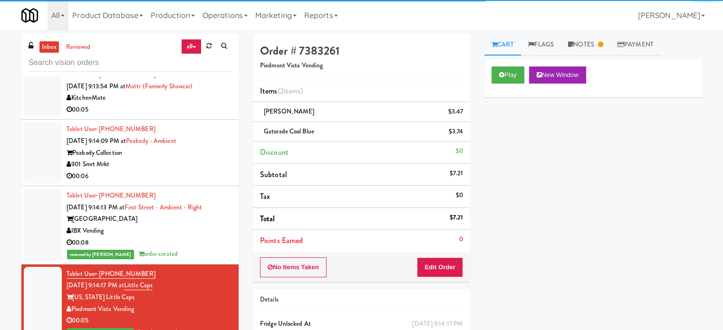
click at [206, 179] on div "00:06" at bounding box center [149, 177] width 165 height 12
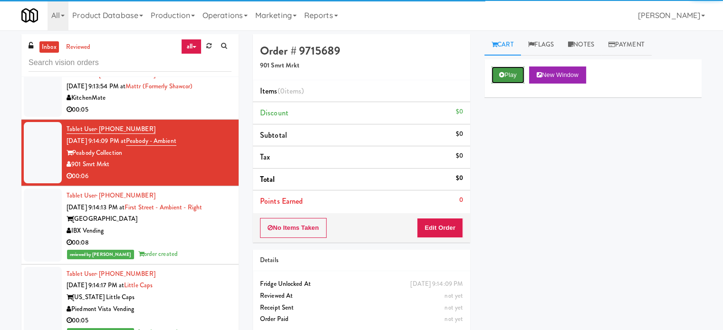
click at [504, 79] on button "Play" at bounding box center [507, 75] width 33 height 17
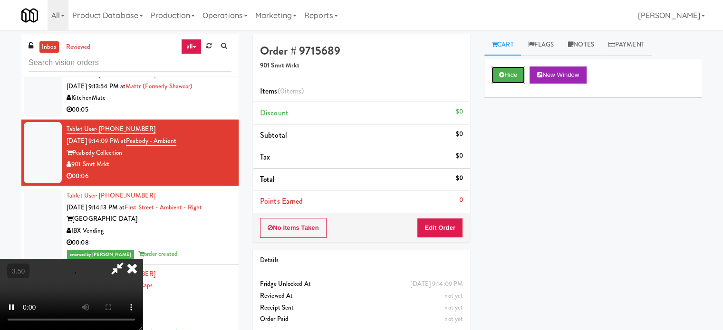
scroll to position [38, 0]
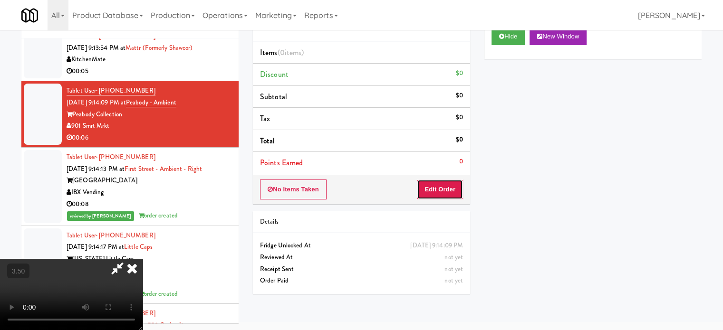
click at [442, 188] on button "Edit Order" at bounding box center [440, 190] width 46 height 20
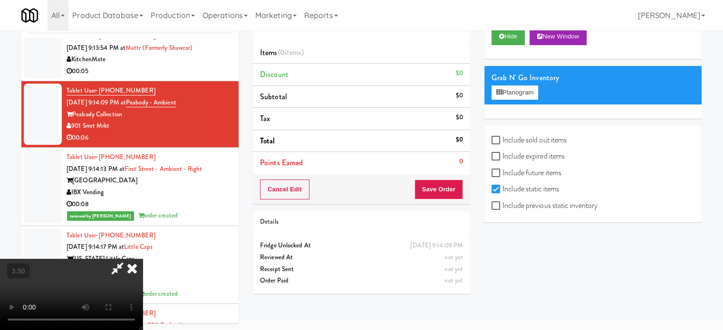
click at [143, 259] on video at bounding box center [71, 294] width 143 height 71
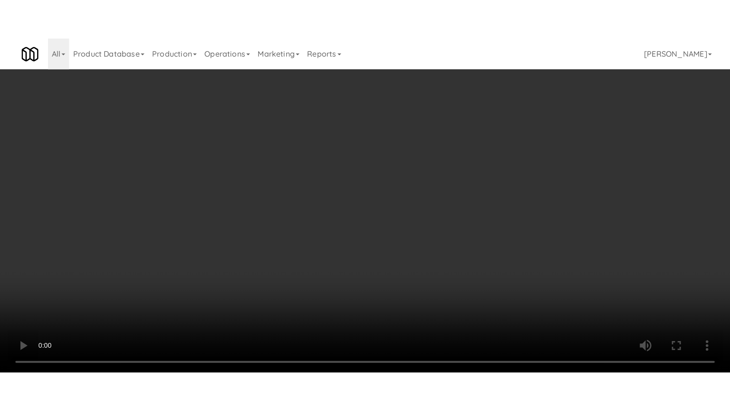
scroll to position [5639, 0]
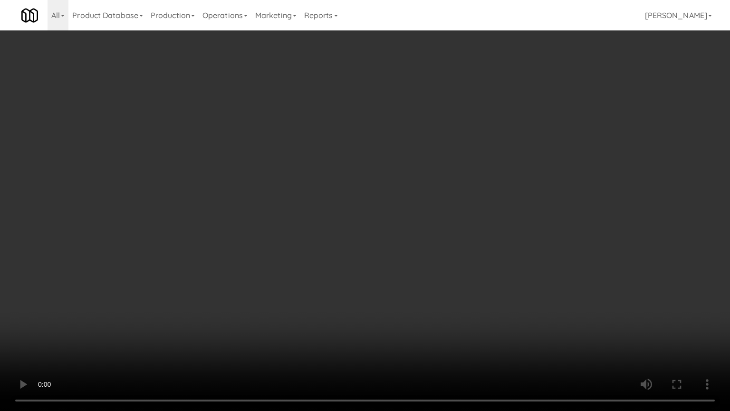
click at [369, 176] on video at bounding box center [365, 205] width 730 height 411
click at [368, 177] on video at bounding box center [365, 205] width 730 height 411
click at [382, 180] on video at bounding box center [365, 205] width 730 height 411
click at [388, 175] on video at bounding box center [365, 205] width 730 height 411
click at [398, 167] on video at bounding box center [365, 205] width 730 height 411
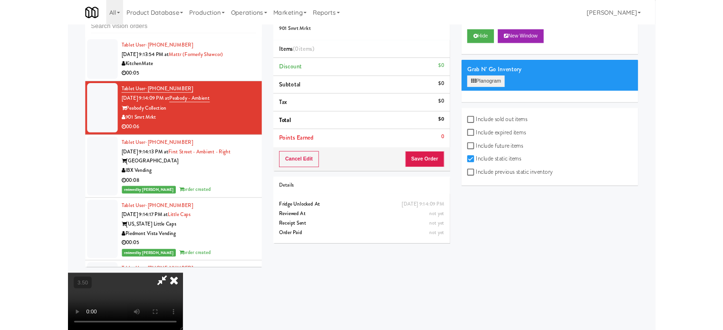
scroll to position [5651, 0]
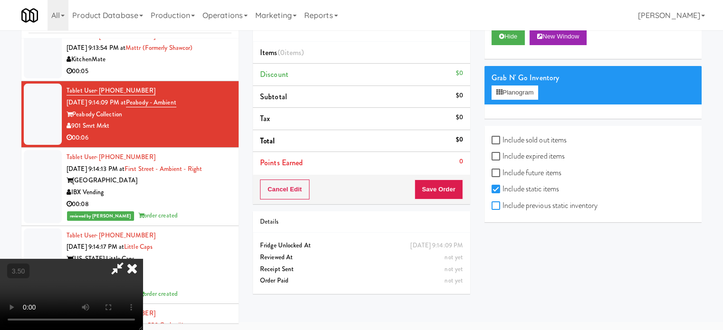
click at [499, 205] on input "Include previous static inventory" at bounding box center [496, 206] width 11 height 8
checkbox input "true"
click at [517, 91] on button "Planogram" at bounding box center [514, 93] width 47 height 14
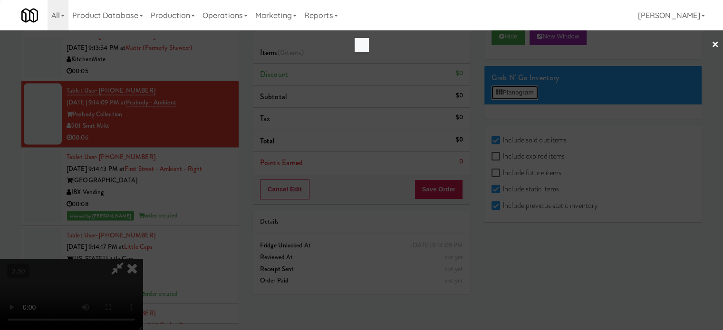
scroll to position [5639, 0]
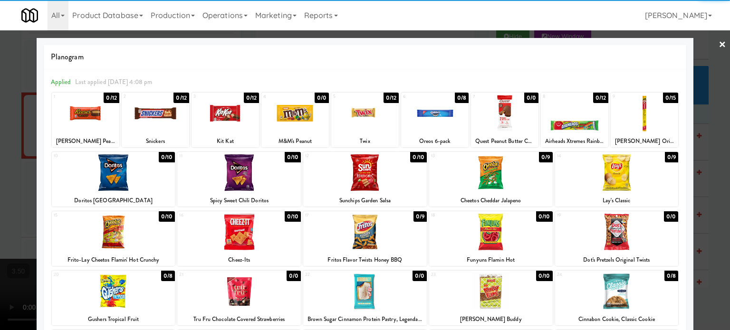
click at [111, 96] on div "0/12" at bounding box center [111, 98] width 15 height 10
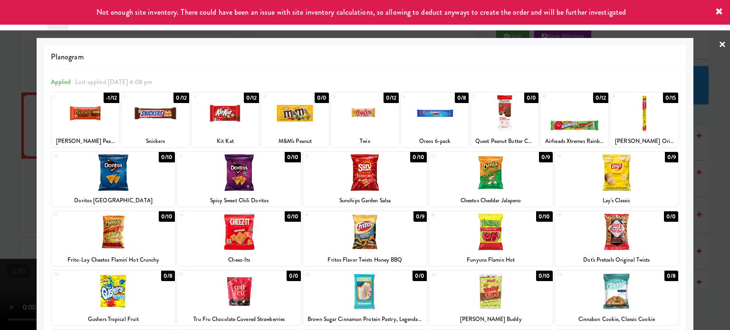
click at [21, 189] on div at bounding box center [365, 165] width 730 height 330
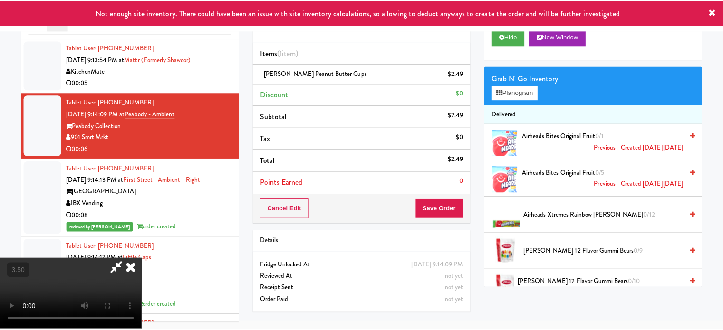
scroll to position [5651, 0]
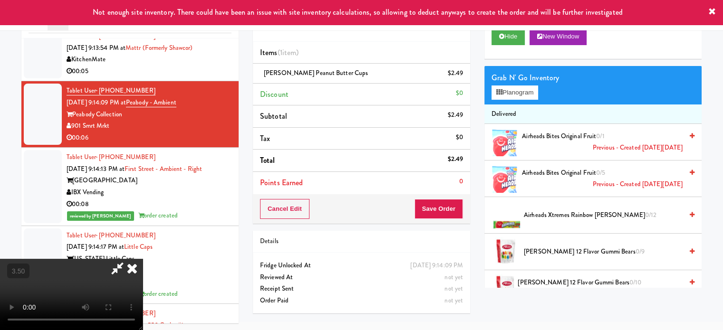
drag, startPoint x: 191, startPoint y: 161, endPoint x: 200, endPoint y: 161, distance: 8.6
click at [143, 259] on video at bounding box center [71, 294] width 143 height 71
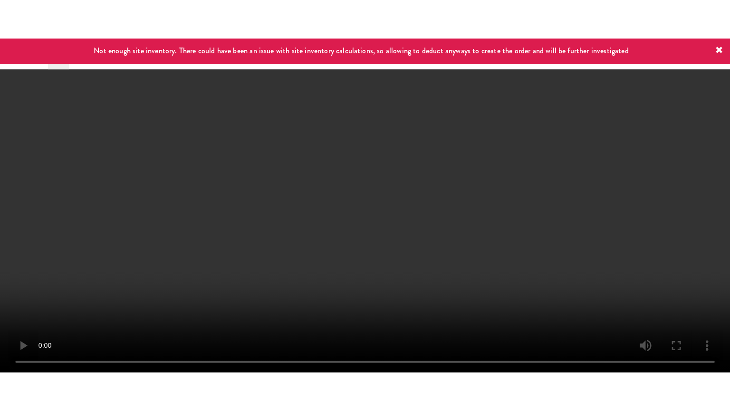
scroll to position [5639, 0]
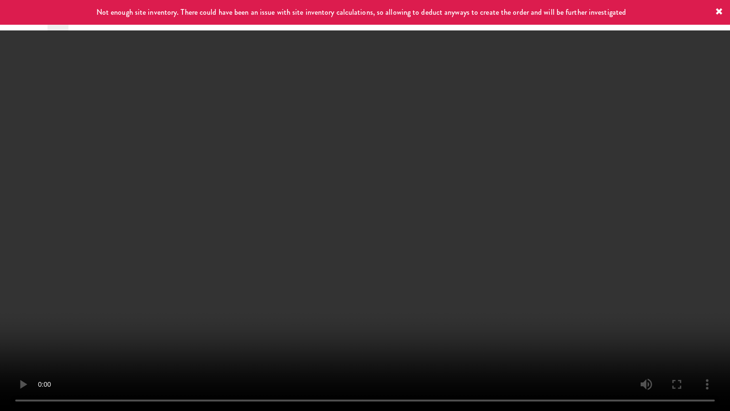
click at [337, 191] on video at bounding box center [365, 205] width 730 height 411
click at [409, 175] on video at bounding box center [365, 205] width 730 height 411
click at [413, 170] on video at bounding box center [365, 205] width 730 height 411
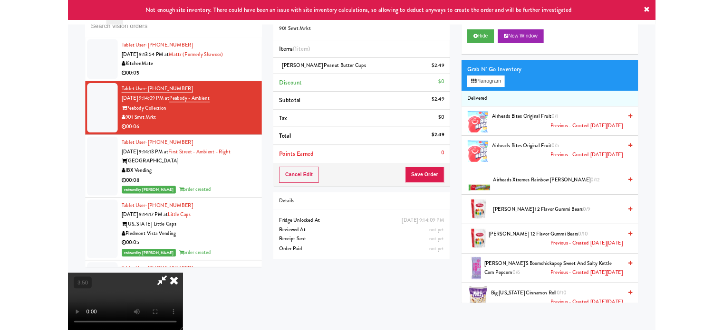
scroll to position [5651, 0]
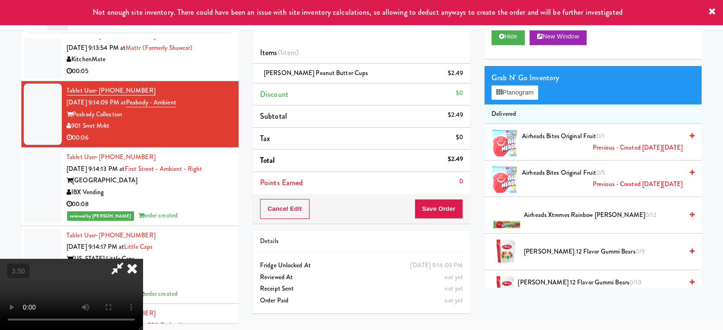
drag, startPoint x: 426, startPoint y: 97, endPoint x: 431, endPoint y: 122, distance: 24.7
click at [143, 259] on icon at bounding box center [132, 268] width 21 height 19
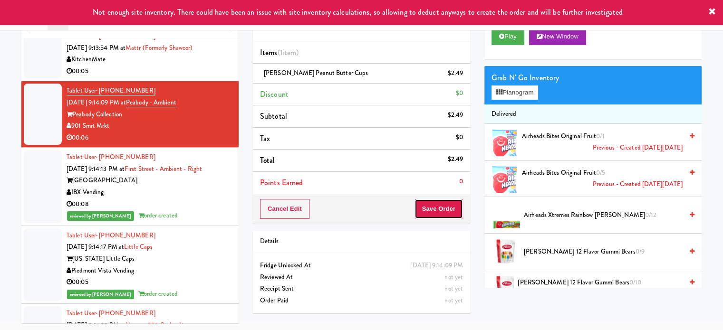
drag, startPoint x: 432, startPoint y: 209, endPoint x: 309, endPoint y: 128, distance: 147.0
click at [427, 199] on button "Save Order" at bounding box center [438, 209] width 48 height 20
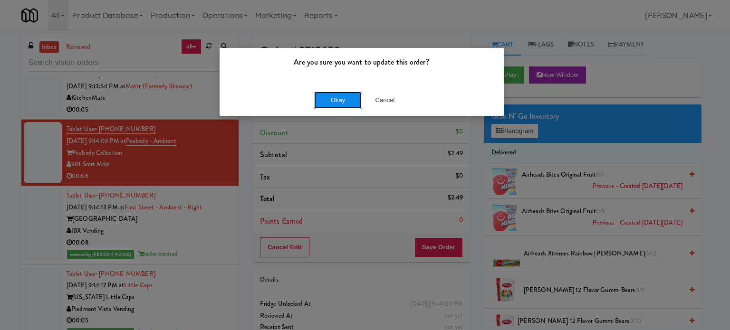
click at [335, 100] on button "Okay" at bounding box center [338, 100] width 48 height 17
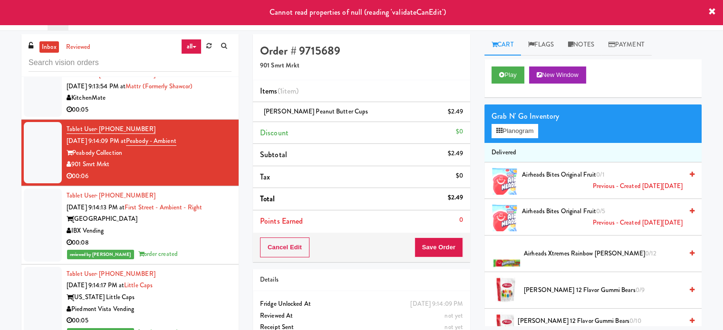
drag, startPoint x: 202, startPoint y: 101, endPoint x: 203, endPoint y: 109, distance: 8.1
click at [202, 101] on div "KitchenMate" at bounding box center [149, 98] width 165 height 12
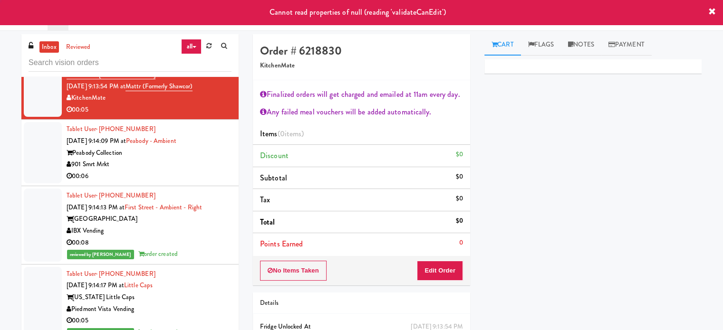
click at [208, 159] on div "Peabody Collection" at bounding box center [149, 153] width 165 height 12
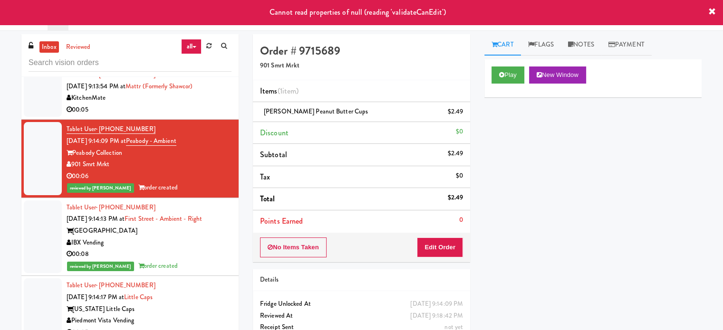
click at [209, 104] on div "KitchenMate" at bounding box center [149, 98] width 165 height 12
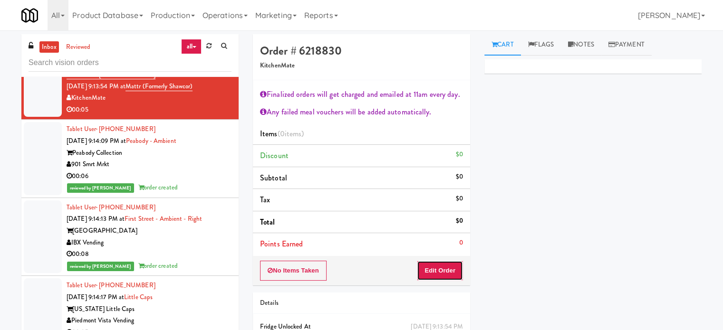
click at [450, 271] on button "Edit Order" at bounding box center [440, 271] width 46 height 20
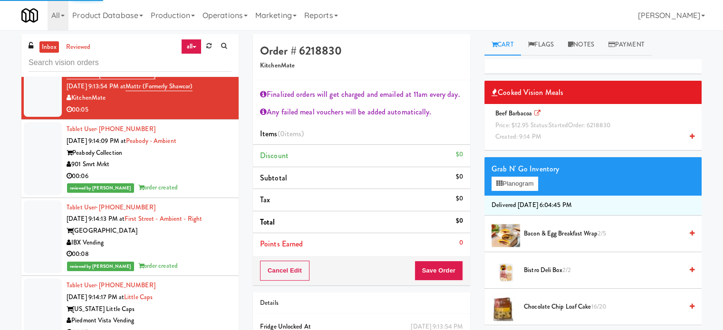
click at [530, 133] on span "Created: 9:14 PM" at bounding box center [518, 136] width 46 height 9
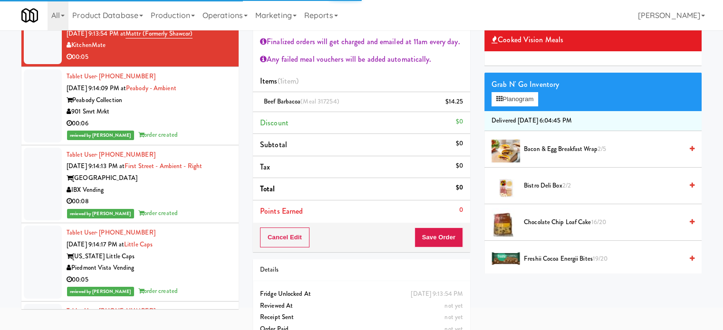
scroll to position [71, 0]
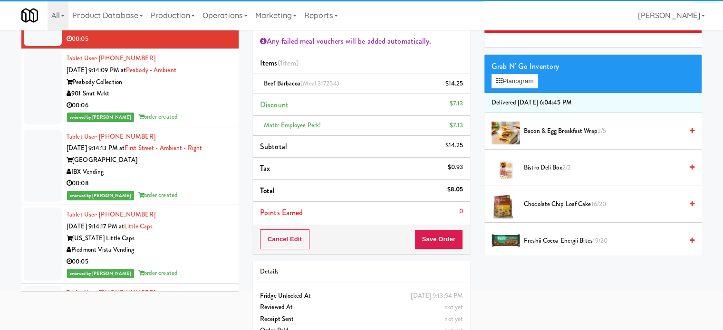
click at [431, 226] on div "Cancel Edit Save Order" at bounding box center [361, 239] width 217 height 29
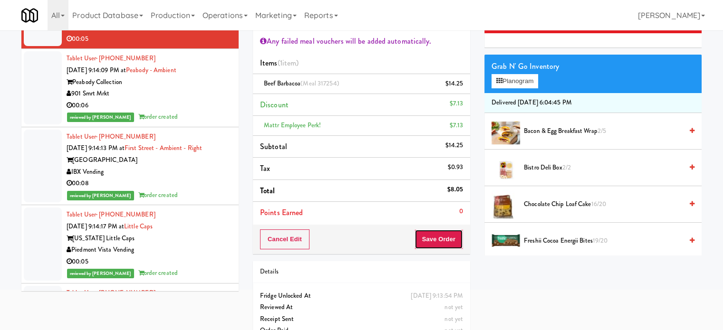
click at [428, 239] on button "Save Order" at bounding box center [438, 240] width 48 height 20
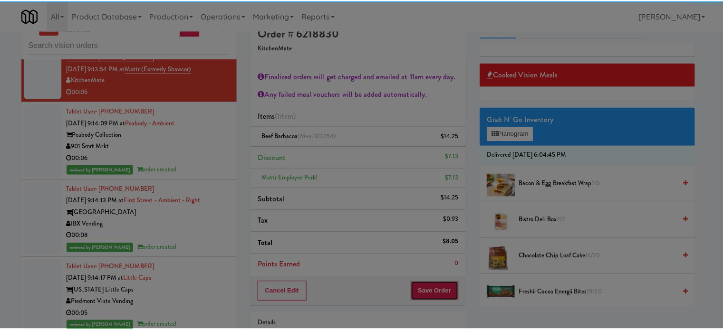
scroll to position [0, 0]
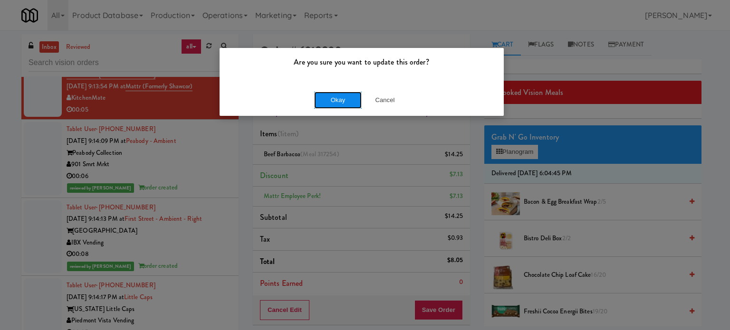
click at [329, 107] on button "Okay" at bounding box center [338, 100] width 48 height 17
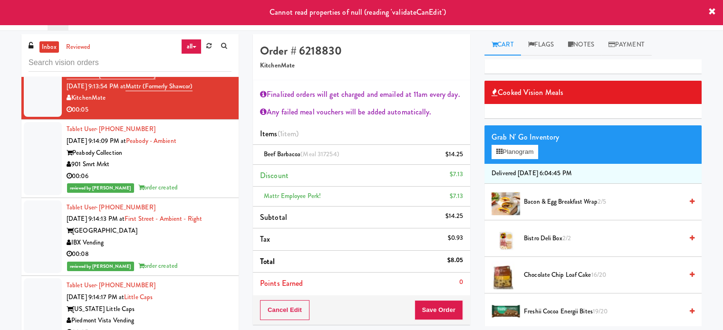
drag, startPoint x: 208, startPoint y: 183, endPoint x: 209, endPoint y: 151, distance: 32.8
click at [208, 181] on div "00:06" at bounding box center [149, 177] width 165 height 12
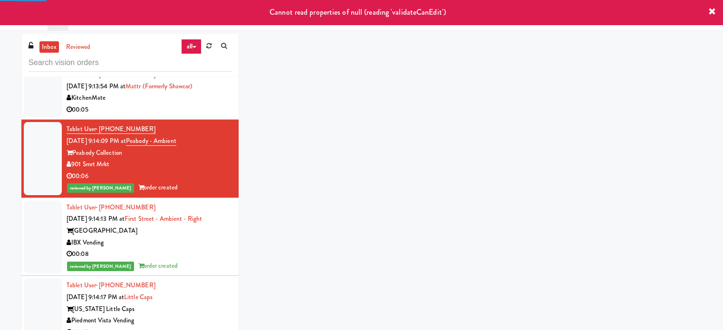
click at [216, 114] on div "00:05" at bounding box center [149, 110] width 165 height 12
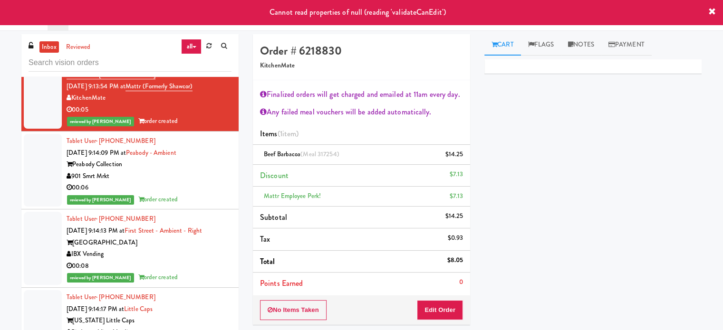
scroll to position [5413, 0]
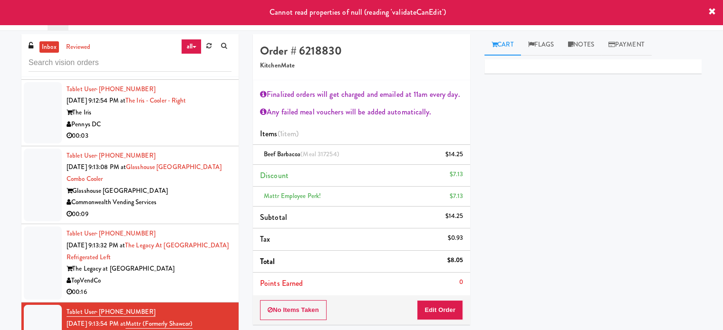
drag, startPoint x: 181, startPoint y: 288, endPoint x: 182, endPoint y: 282, distance: 5.8
click at [181, 286] on div "TopVendCo" at bounding box center [149, 281] width 165 height 12
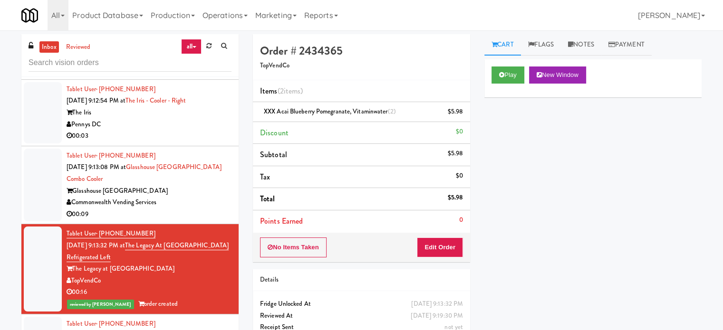
click at [196, 205] on div "Commonwealth Vending Services" at bounding box center [149, 203] width 165 height 12
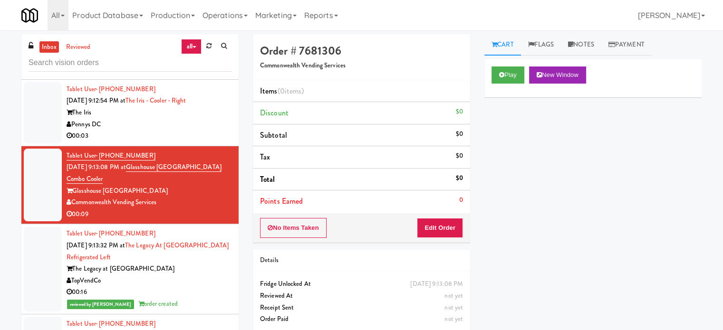
drag, startPoint x: 215, startPoint y: 139, endPoint x: 222, endPoint y: 138, distance: 7.1
click at [215, 139] on div "00:03" at bounding box center [149, 136] width 165 height 12
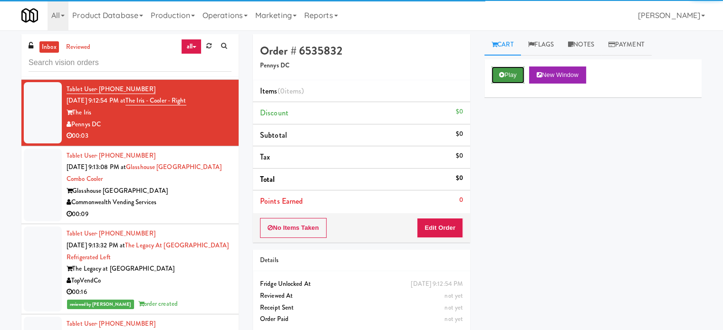
drag, startPoint x: 517, startPoint y: 77, endPoint x: 469, endPoint y: 131, distance: 72.1
click at [517, 77] on button "Play" at bounding box center [507, 75] width 33 height 17
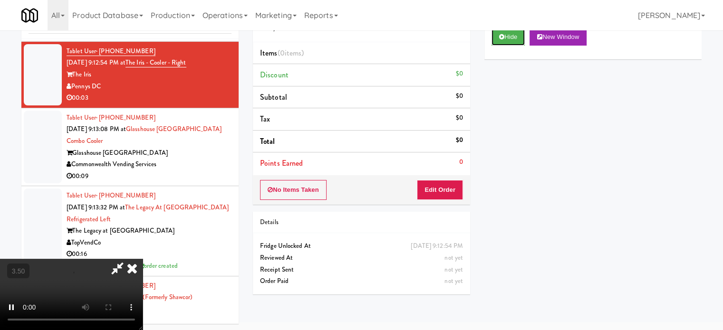
scroll to position [38, 0]
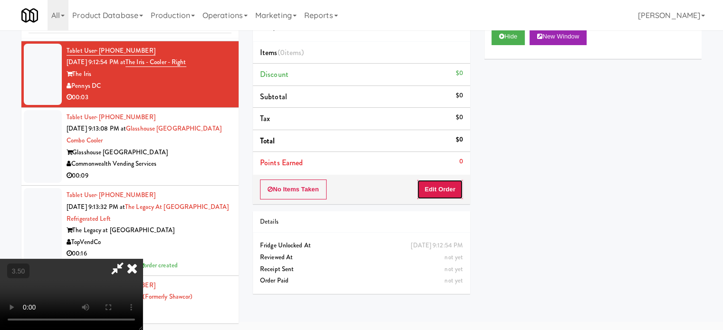
click at [440, 191] on button "Edit Order" at bounding box center [440, 190] width 46 height 20
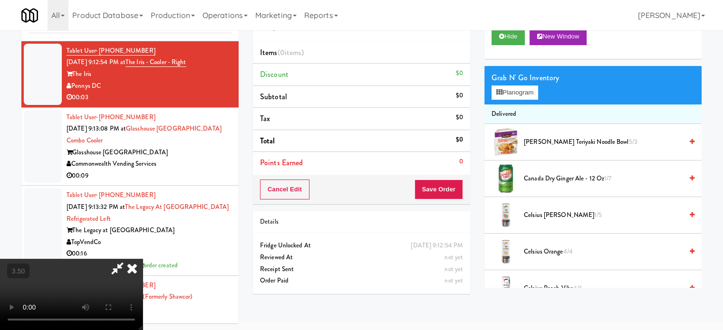
click at [143, 259] on video at bounding box center [71, 294] width 143 height 71
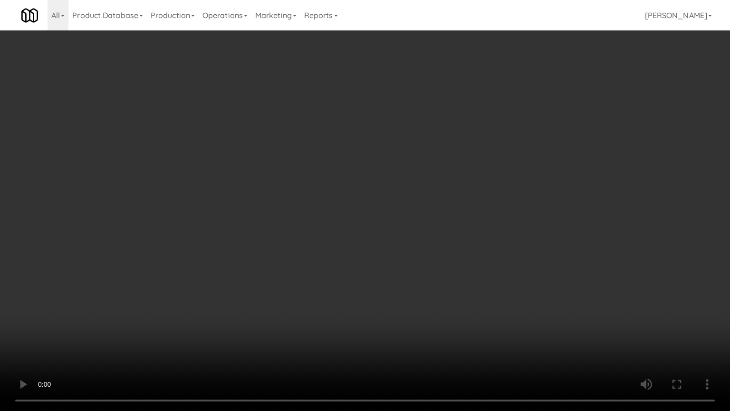
scroll to position [5402, 0]
click at [282, 239] on video at bounding box center [365, 205] width 730 height 411
click at [295, 252] on video at bounding box center [365, 205] width 730 height 411
click at [274, 254] on video at bounding box center [365, 205] width 730 height 411
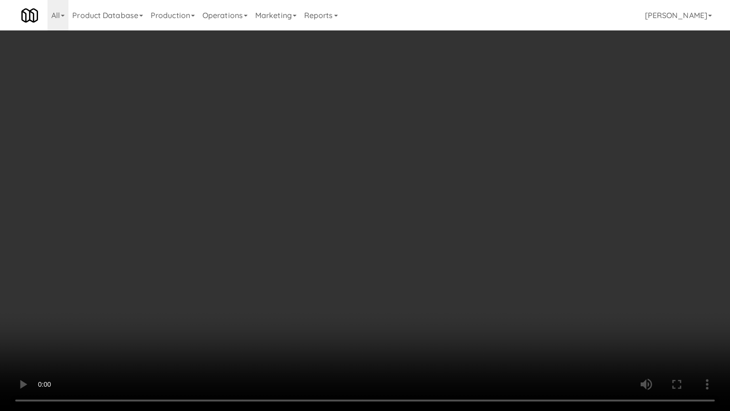
click at [319, 263] on video at bounding box center [365, 205] width 730 height 411
click at [314, 257] on video at bounding box center [365, 205] width 730 height 411
click at [321, 249] on video at bounding box center [365, 205] width 730 height 411
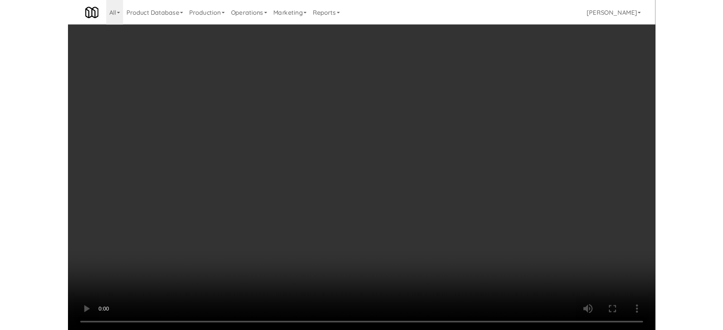
scroll to position [38, 0]
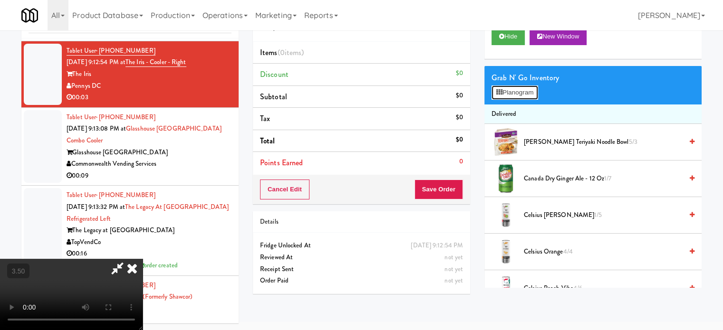
click at [523, 96] on button "Planogram" at bounding box center [514, 93] width 47 height 14
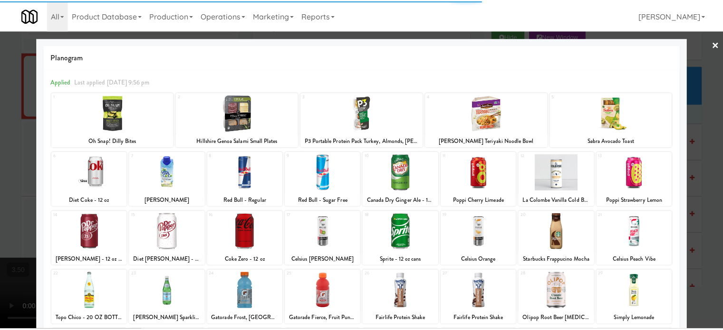
scroll to position [136, 0]
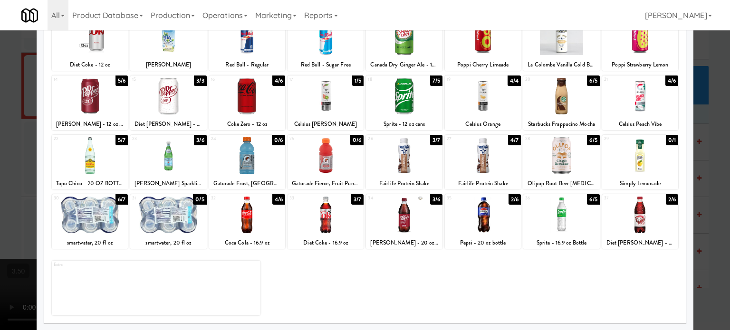
click at [120, 199] on div "6/7" at bounding box center [121, 199] width 12 height 10
drag, startPoint x: 9, startPoint y: 208, endPoint x: 25, endPoint y: 206, distance: 16.2
click at [10, 208] on div at bounding box center [365, 165] width 730 height 330
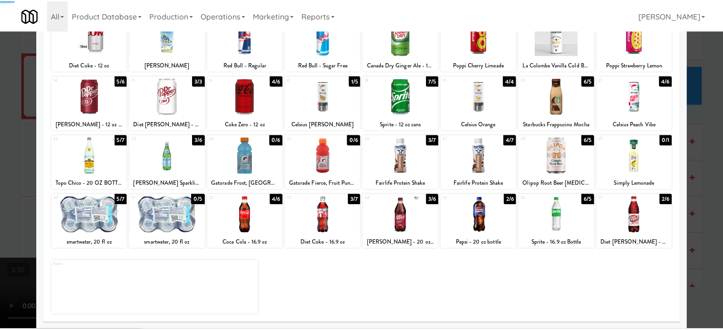
scroll to position [5413, 0]
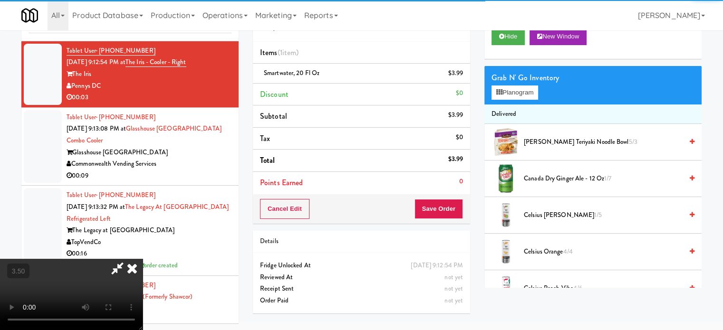
click at [143, 259] on video at bounding box center [71, 294] width 143 height 71
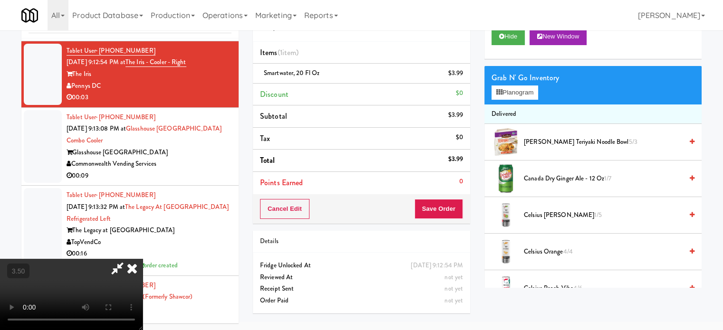
click at [143, 259] on icon at bounding box center [132, 268] width 21 height 19
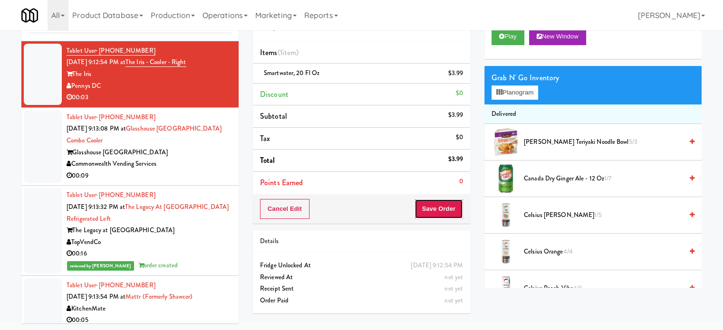
click at [449, 211] on button "Save Order" at bounding box center [438, 209] width 48 height 20
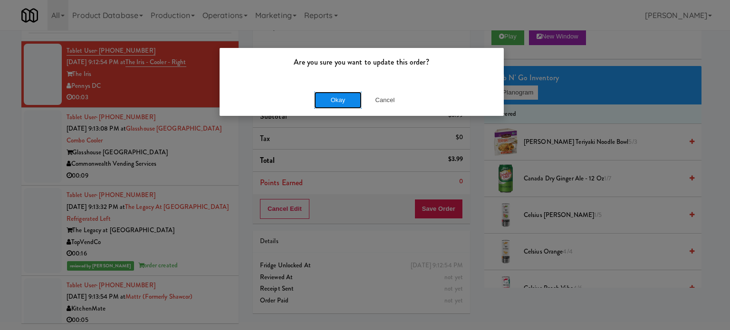
click at [328, 96] on button "Okay" at bounding box center [338, 100] width 48 height 17
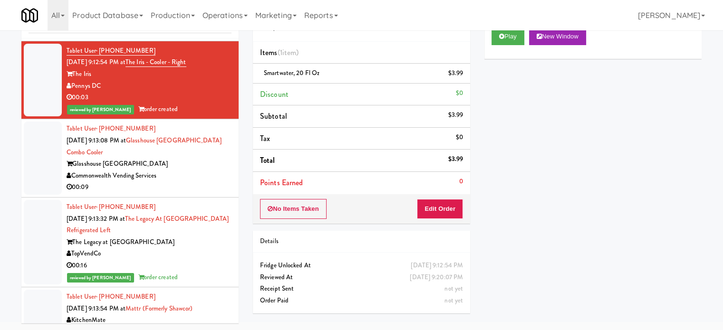
scroll to position [0, 0]
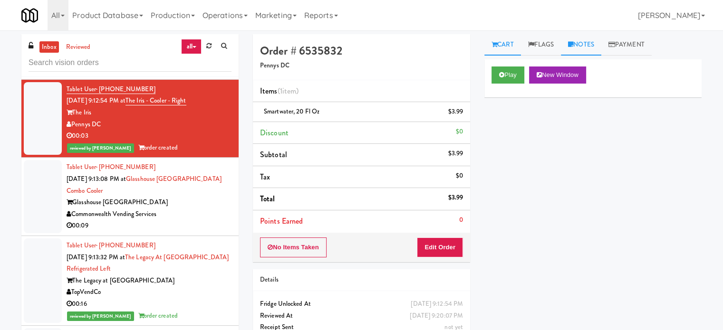
click at [589, 44] on link "Notes" at bounding box center [581, 44] width 40 height 21
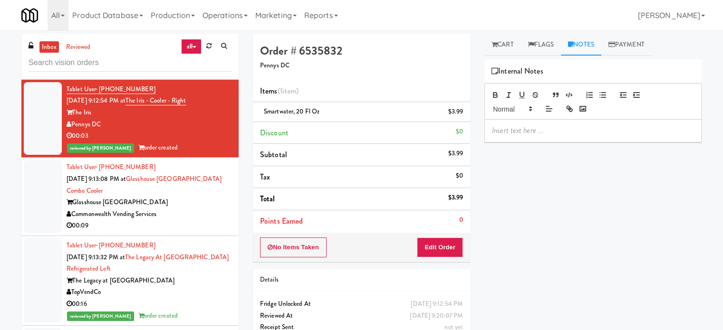
click at [553, 133] on p at bounding box center [593, 130] width 202 height 10
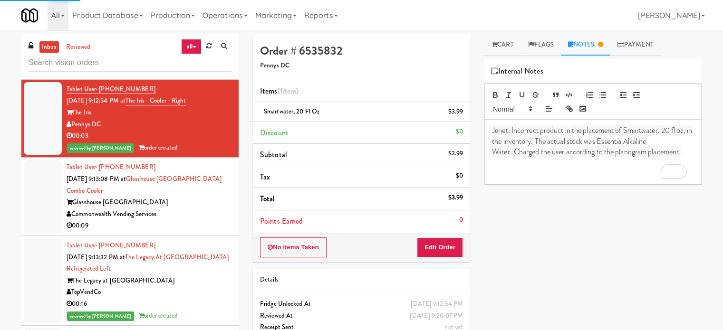
drag, startPoint x: 175, startPoint y: 216, endPoint x: 220, endPoint y: 206, distance: 45.8
click at [179, 216] on div "Commonwealth Vending Services" at bounding box center [149, 215] width 165 height 12
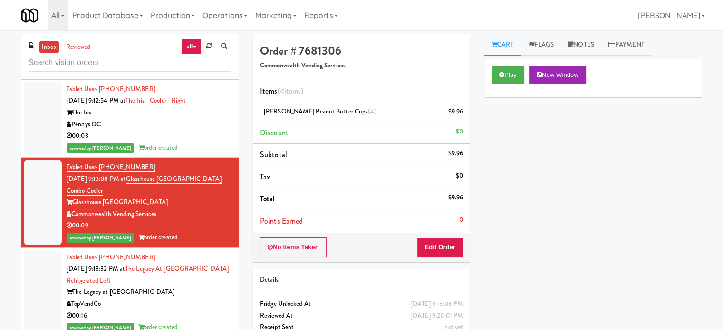
scroll to position [5176, 0]
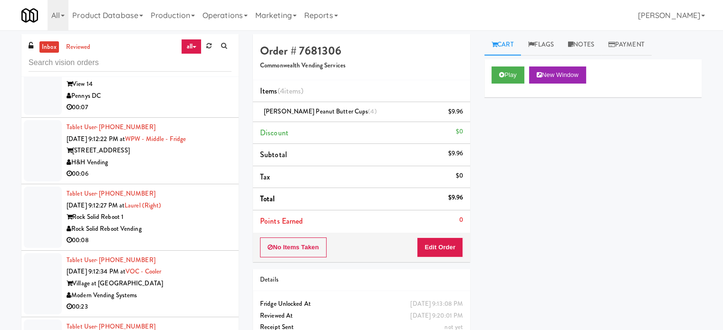
drag, startPoint x: 186, startPoint y: 299, endPoint x: 205, endPoint y: 280, distance: 27.2
click at [187, 300] on div "Modern Vending Systems" at bounding box center [149, 296] width 165 height 12
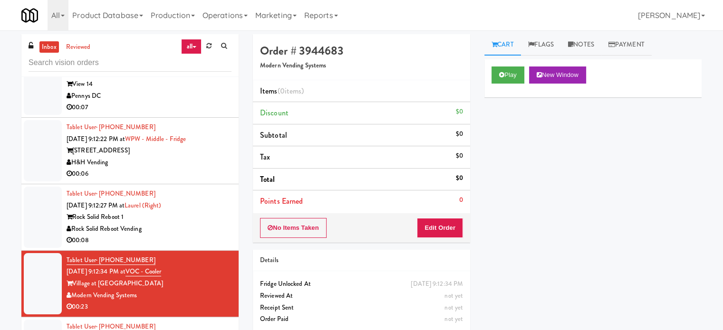
click at [194, 174] on div "00:06" at bounding box center [149, 174] width 165 height 12
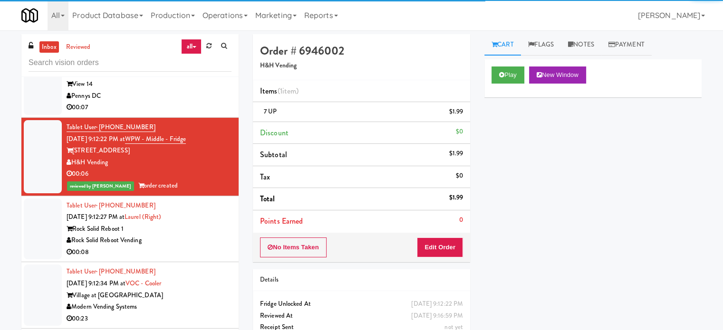
drag, startPoint x: 184, startPoint y: 248, endPoint x: 230, endPoint y: 219, distance: 54.3
click at [186, 247] on div "Rock Solid Reboot Vending" at bounding box center [149, 241] width 165 height 12
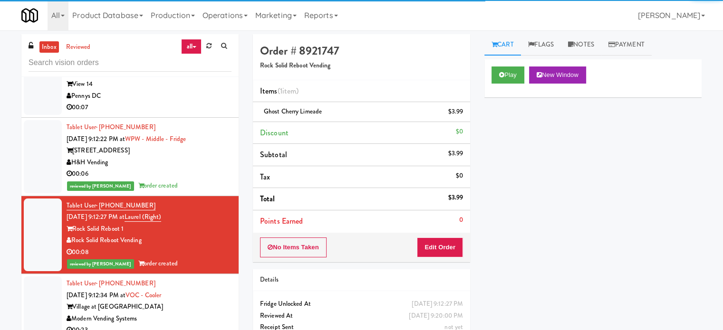
drag, startPoint x: 196, startPoint y: 310, endPoint x: 201, endPoint y: 306, distance: 6.8
click at [199, 308] on div "Village at [GEOGRAPHIC_DATA]" at bounding box center [149, 307] width 165 height 12
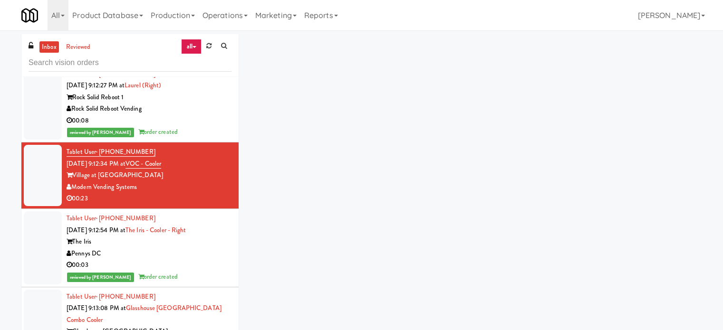
scroll to position [5370, 0]
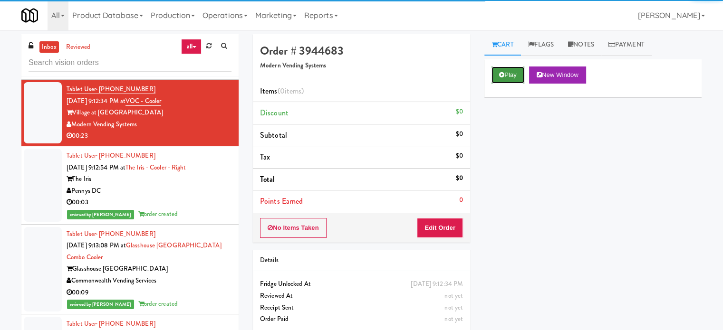
click at [507, 68] on button "Play" at bounding box center [507, 75] width 33 height 17
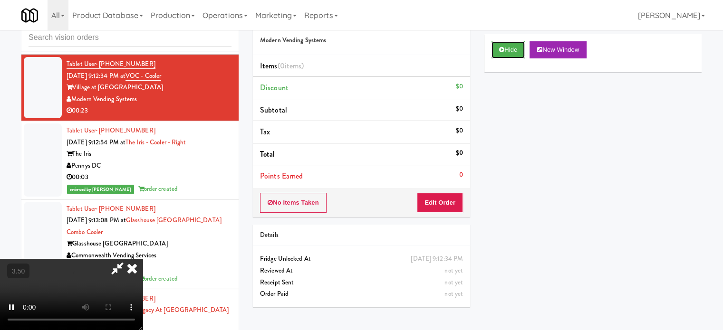
scroll to position [38, 0]
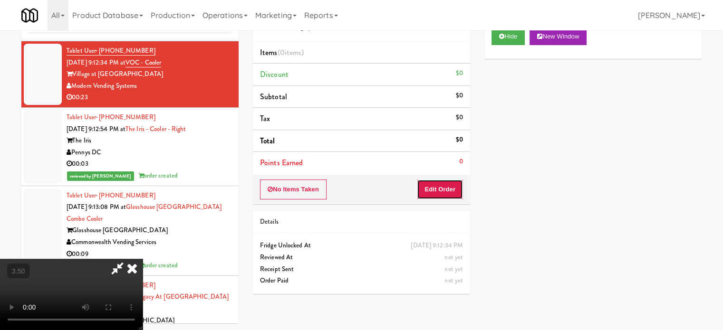
click at [448, 195] on button "Edit Order" at bounding box center [440, 190] width 46 height 20
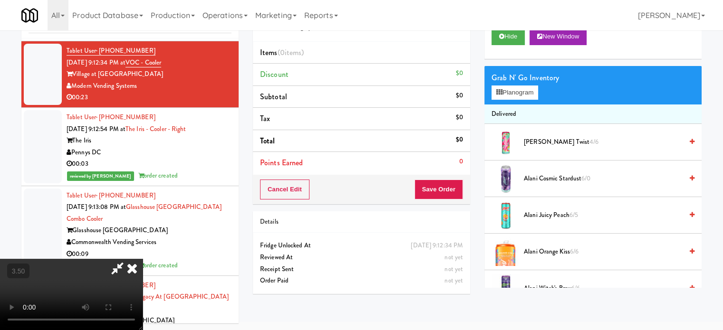
drag, startPoint x: 231, startPoint y: 214, endPoint x: 236, endPoint y: 209, distance: 7.1
click at [143, 259] on video at bounding box center [71, 294] width 143 height 71
drag, startPoint x: 236, startPoint y: 209, endPoint x: 302, endPoint y: 182, distance: 71.5
click at [143, 259] on video at bounding box center [71, 294] width 143 height 71
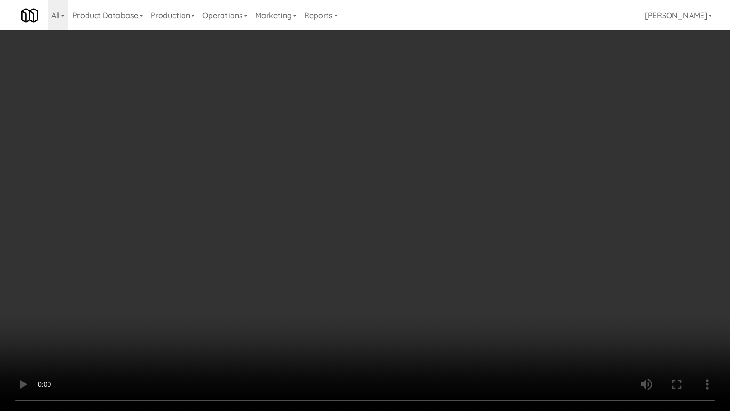
scroll to position [5358, 0]
click at [314, 201] on video at bounding box center [365, 205] width 730 height 411
click at [319, 200] on video at bounding box center [365, 205] width 730 height 411
click at [335, 200] on video at bounding box center [365, 205] width 730 height 411
drag, startPoint x: 352, startPoint y: 202, endPoint x: 377, endPoint y: 197, distance: 25.7
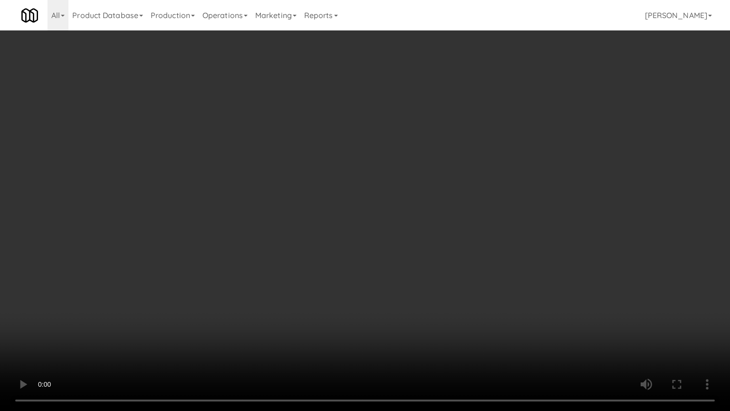
click at [354, 202] on video at bounding box center [365, 205] width 730 height 411
click at [405, 191] on video at bounding box center [365, 205] width 730 height 411
click at [393, 204] on video at bounding box center [365, 205] width 730 height 411
drag, startPoint x: 393, startPoint y: 202, endPoint x: 398, endPoint y: 198, distance: 6.0
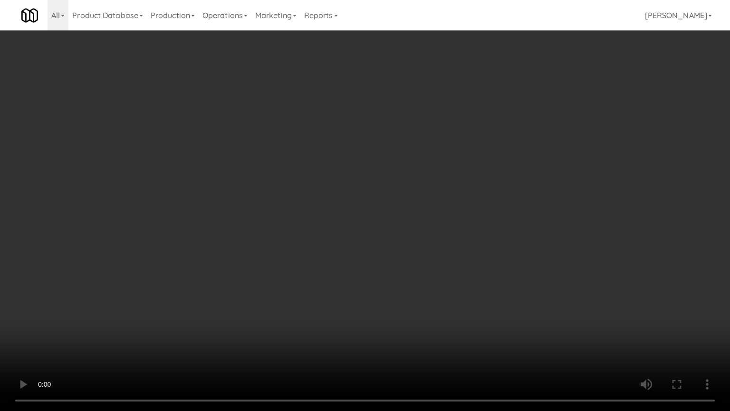
click at [395, 200] on video at bounding box center [365, 205] width 730 height 411
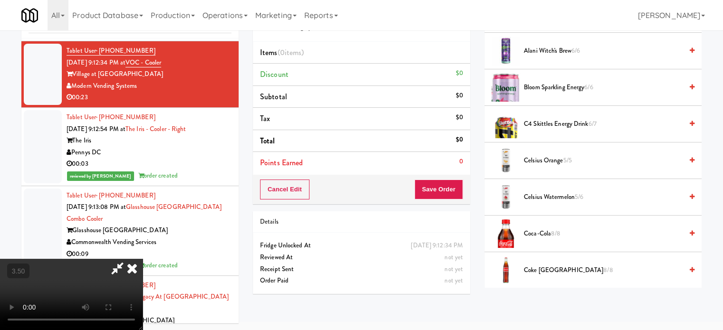
scroll to position [475, 0]
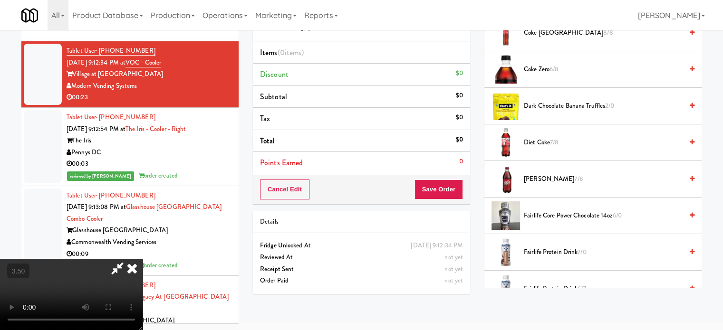
click at [559, 249] on span "Fairlife Protein Drink 7/0" at bounding box center [603, 253] width 159 height 12
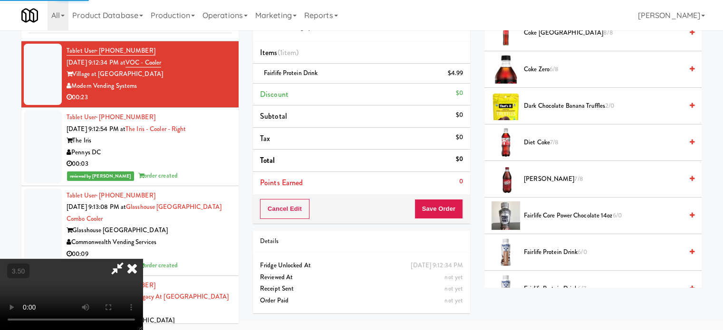
drag, startPoint x: 426, startPoint y: 96, endPoint x: 418, endPoint y: 128, distance: 32.8
click at [143, 259] on icon at bounding box center [132, 268] width 21 height 19
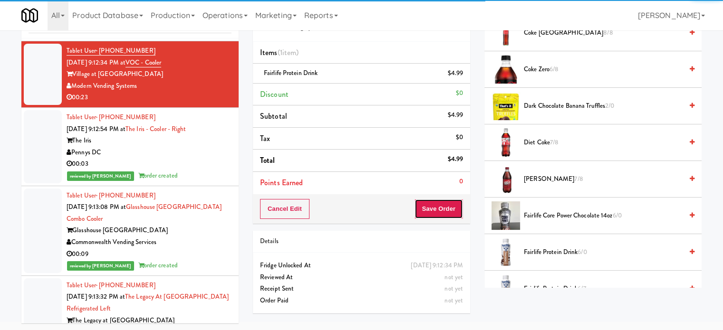
click at [447, 207] on button "Save Order" at bounding box center [438, 209] width 48 height 20
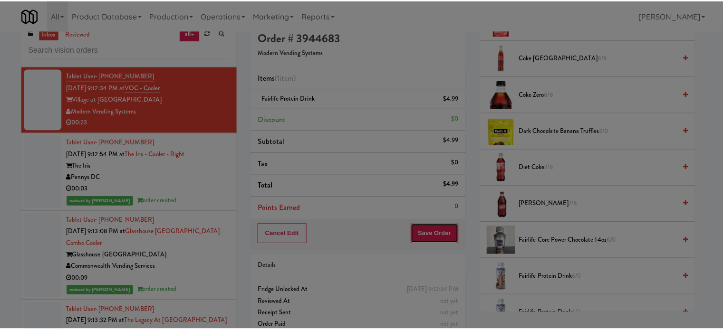
scroll to position [0, 0]
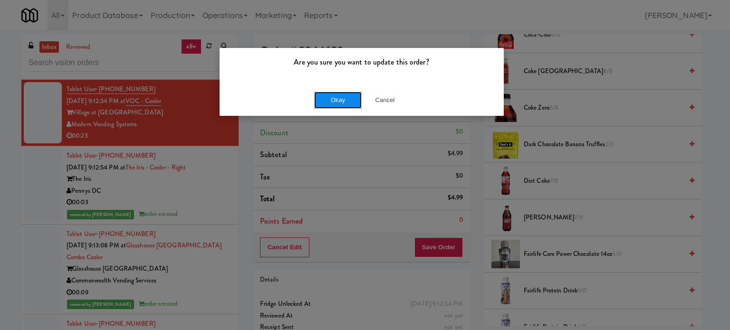
click at [331, 101] on button "Okay" at bounding box center [338, 100] width 48 height 17
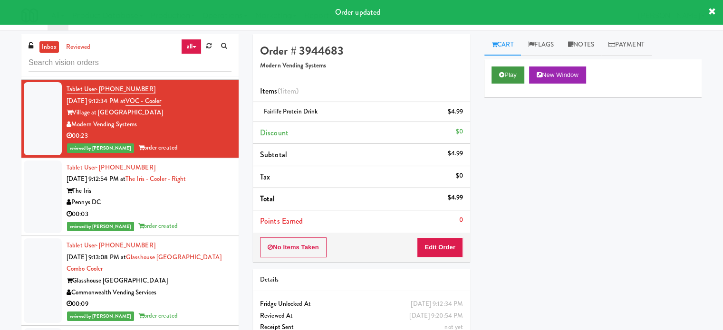
drag, startPoint x: 487, startPoint y: 77, endPoint x: 496, endPoint y: 81, distance: 10.0
click at [490, 77] on div "Play New Window" at bounding box center [592, 78] width 217 height 38
click at [502, 80] on button "Play" at bounding box center [507, 75] width 33 height 17
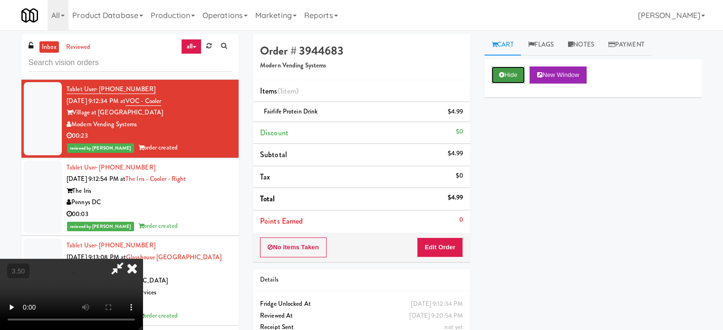
click at [517, 76] on button "Hide" at bounding box center [507, 75] width 33 height 17
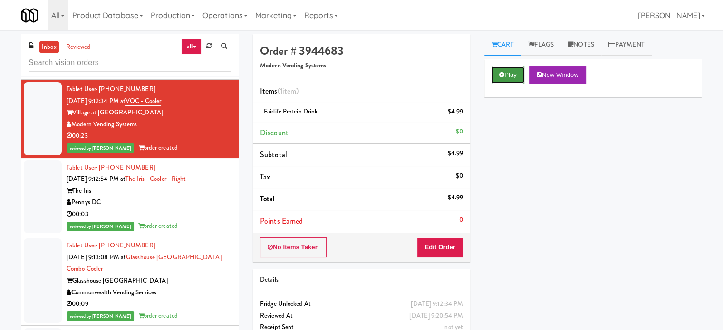
click at [518, 75] on button "Play" at bounding box center [507, 75] width 33 height 17
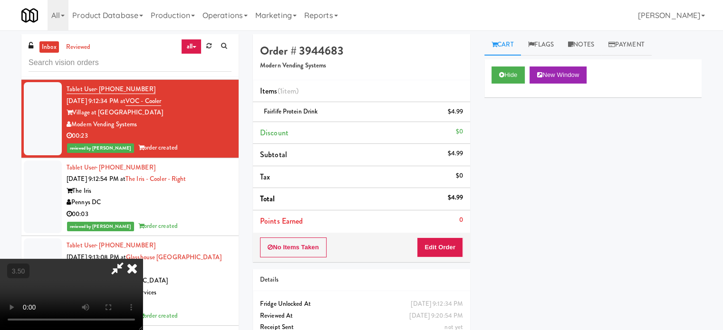
click at [143, 259] on video at bounding box center [71, 294] width 143 height 71
drag, startPoint x: 260, startPoint y: 224, endPoint x: 290, endPoint y: 163, distance: 67.8
click at [143, 259] on video at bounding box center [71, 294] width 143 height 71
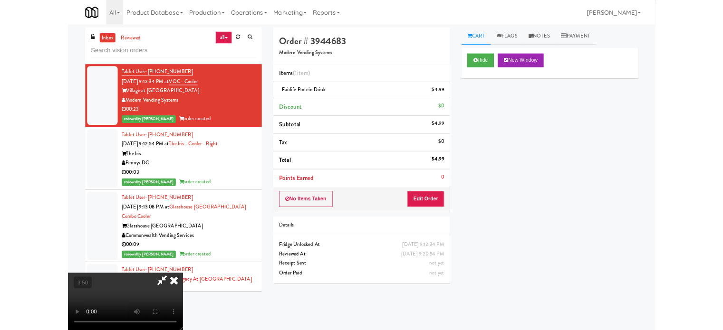
scroll to position [5358, 0]
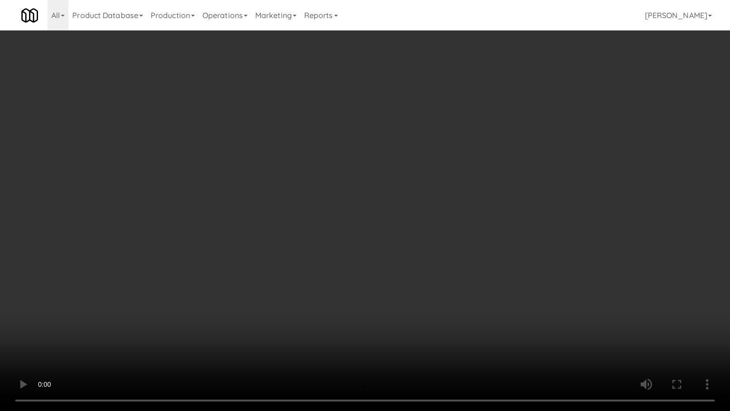
drag, startPoint x: 415, startPoint y: 291, endPoint x: 411, endPoint y: 258, distance: 33.5
click at [415, 288] on video at bounding box center [365, 205] width 730 height 411
click at [407, 253] on video at bounding box center [365, 205] width 730 height 411
drag, startPoint x: 407, startPoint y: 253, endPoint x: 411, endPoint y: 238, distance: 15.3
click at [408, 251] on video at bounding box center [365, 205] width 730 height 411
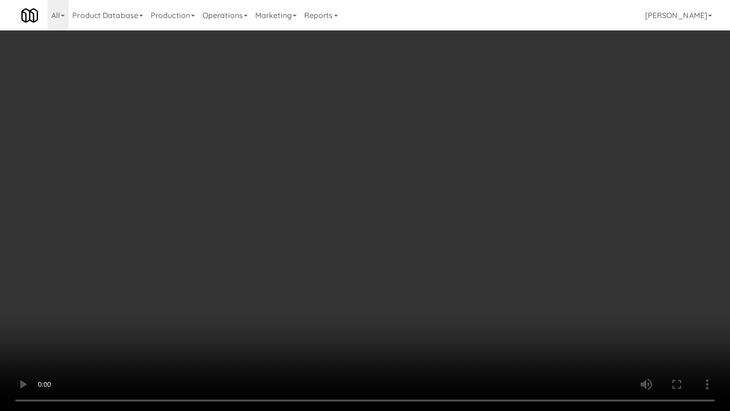
click at [227, 284] on video at bounding box center [365, 205] width 730 height 411
click at [310, 216] on video at bounding box center [365, 205] width 730 height 411
click at [308, 217] on video at bounding box center [365, 205] width 730 height 411
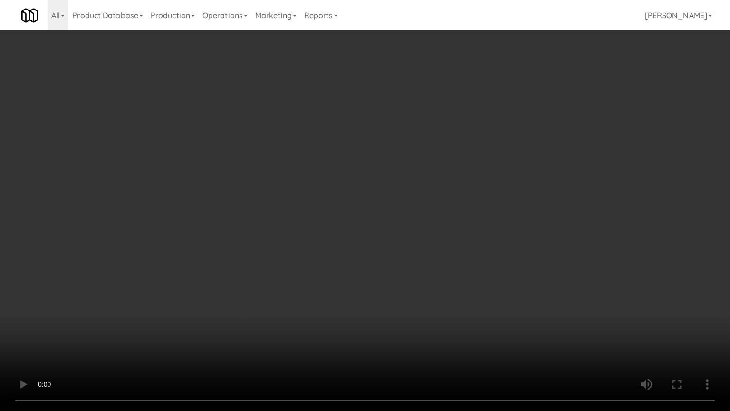
click at [312, 215] on video at bounding box center [365, 205] width 730 height 411
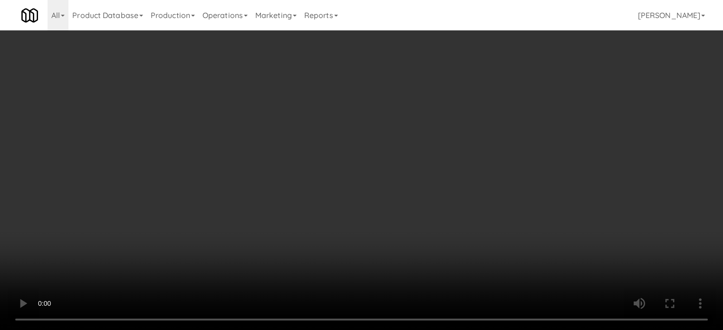
scroll to position [5370, 0]
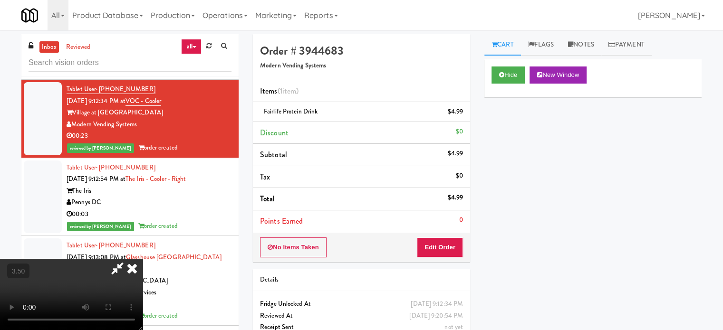
drag, startPoint x: 421, startPoint y: 93, endPoint x: 419, endPoint y: 99, distance: 6.0
click at [143, 259] on icon at bounding box center [132, 268] width 21 height 19
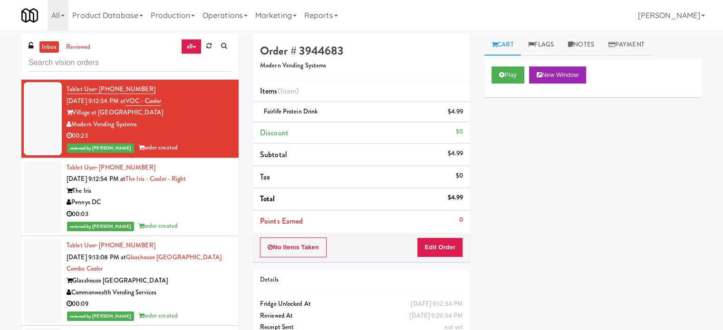
scroll to position [5132, 0]
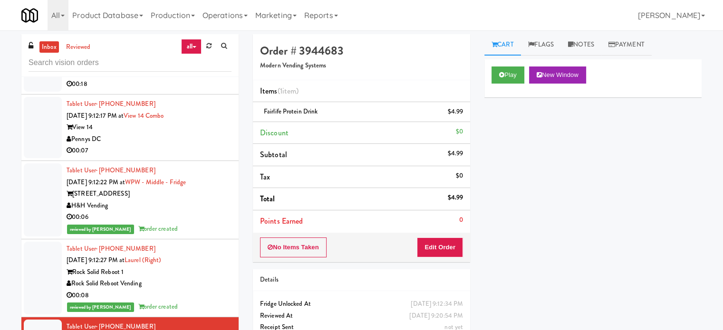
click at [218, 153] on div "00:07" at bounding box center [149, 151] width 165 height 12
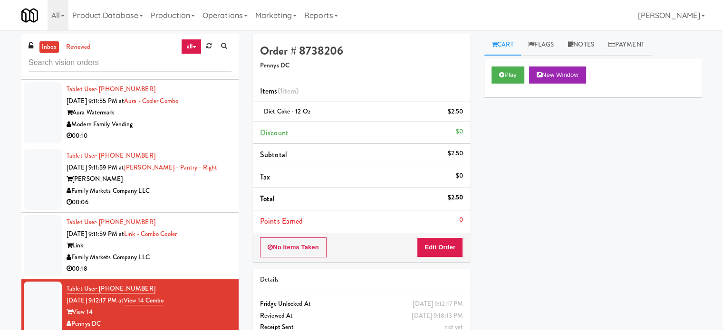
scroll to position [4657, 0]
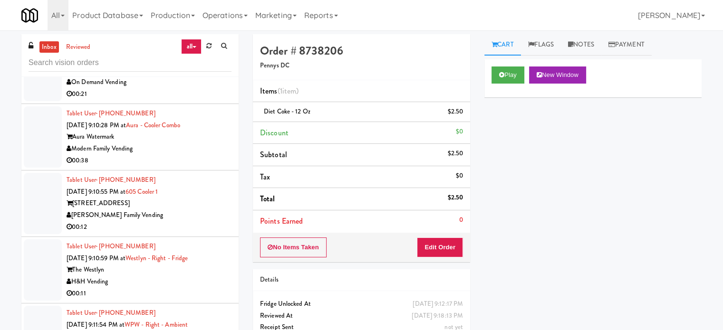
click at [191, 171] on li "Tablet User · (602) 563-7861 [DATE] 9:10:28 PM at Aura - Cooler Combo Aura Wate…" at bounding box center [129, 137] width 217 height 67
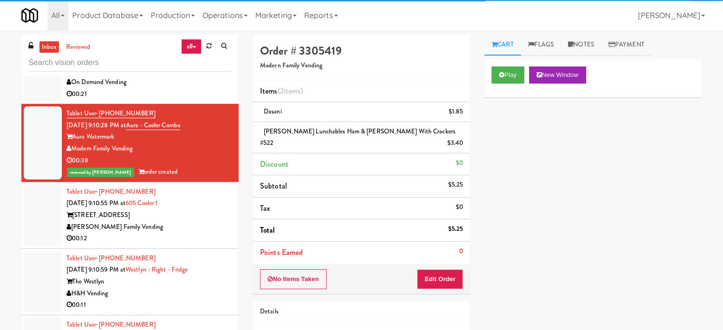
click at [207, 88] on div "On Demand Vending" at bounding box center [149, 83] width 165 height 12
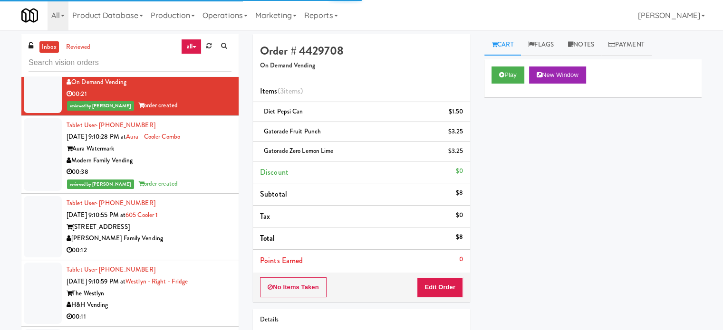
click at [189, 233] on div "[STREET_ADDRESS]" at bounding box center [149, 227] width 165 height 12
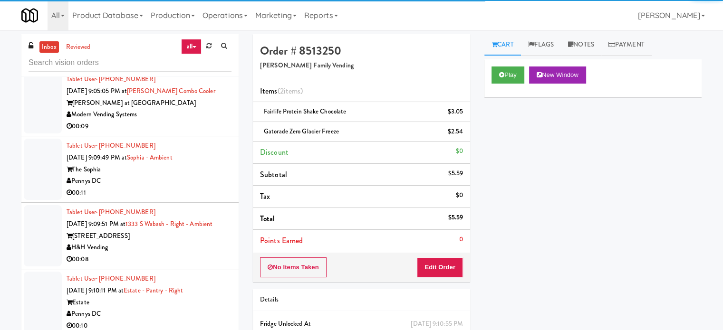
scroll to position [4182, 0]
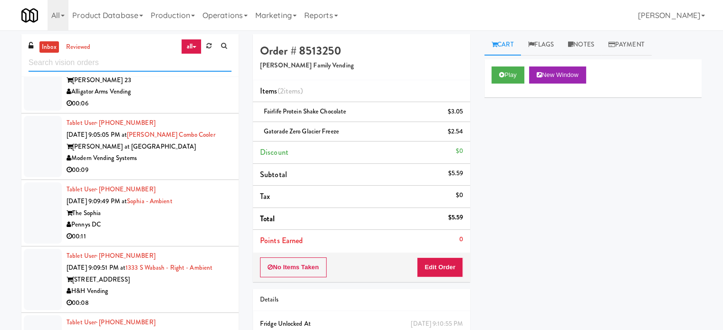
click at [95, 63] on input "text" at bounding box center [130, 63] width 203 height 18
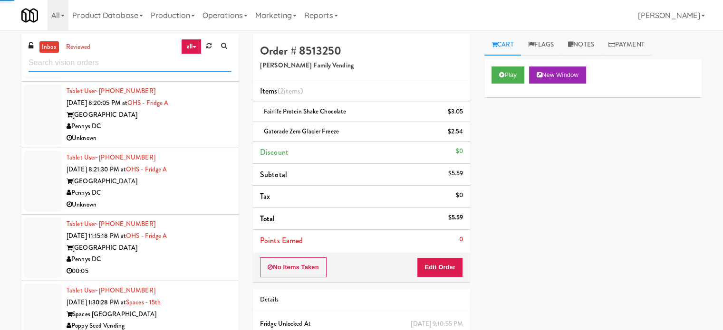
scroll to position [2057, 0]
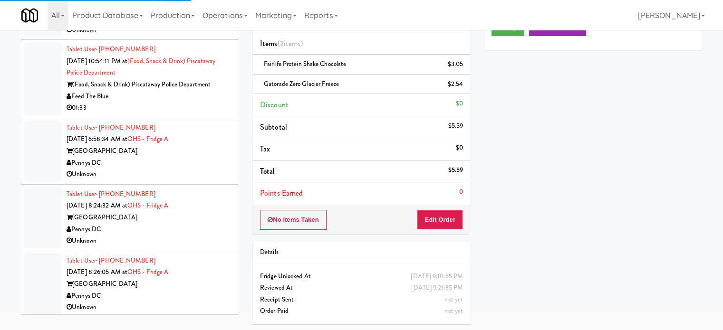
click at [199, 163] on div "Pennys DC" at bounding box center [149, 163] width 165 height 12
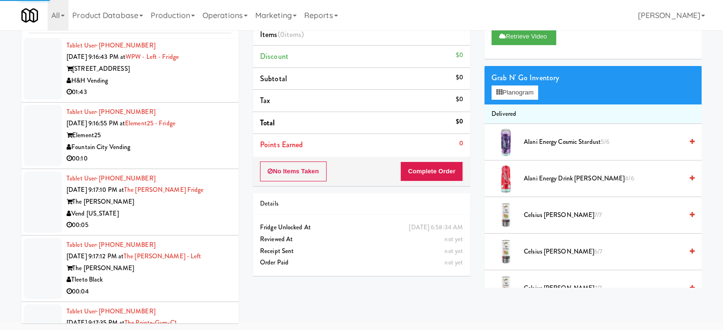
scroll to position [4738, 0]
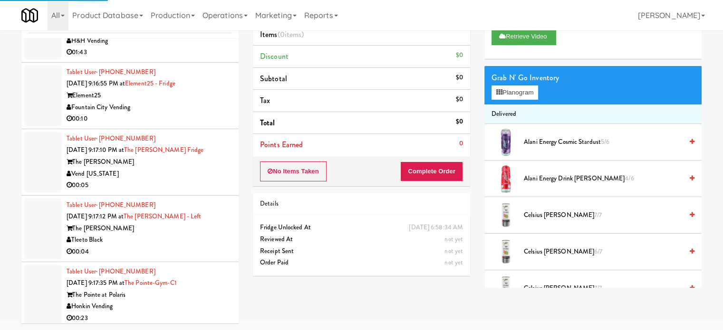
click at [185, 180] on div "00:05" at bounding box center [149, 186] width 165 height 12
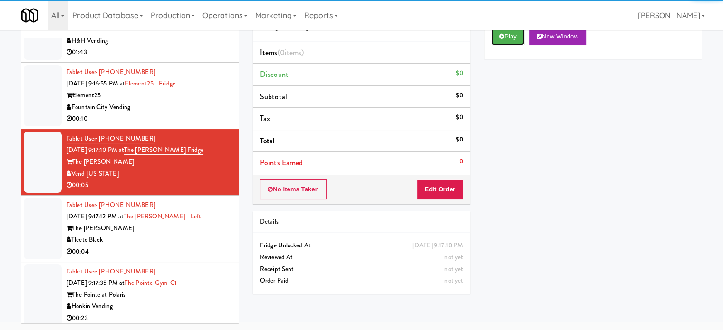
click at [511, 34] on button "Play" at bounding box center [507, 36] width 33 height 17
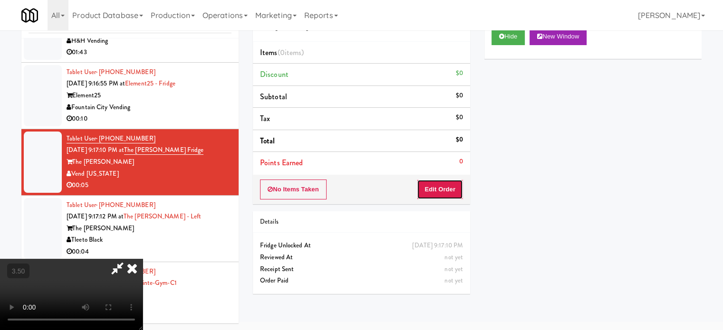
click at [441, 190] on button "Edit Order" at bounding box center [440, 190] width 46 height 20
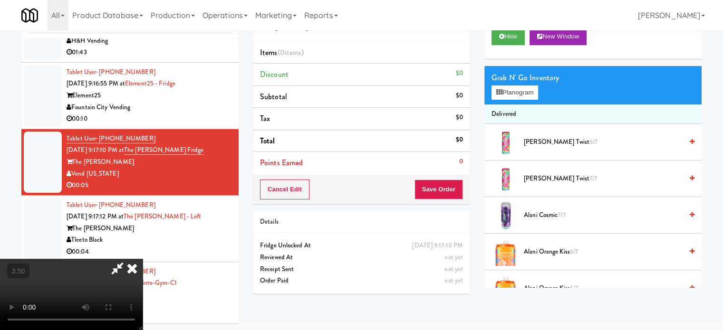
click at [143, 259] on video at bounding box center [71, 294] width 143 height 71
drag, startPoint x: 210, startPoint y: 230, endPoint x: 347, endPoint y: 132, distance: 168.3
click at [143, 259] on video at bounding box center [71, 294] width 143 height 71
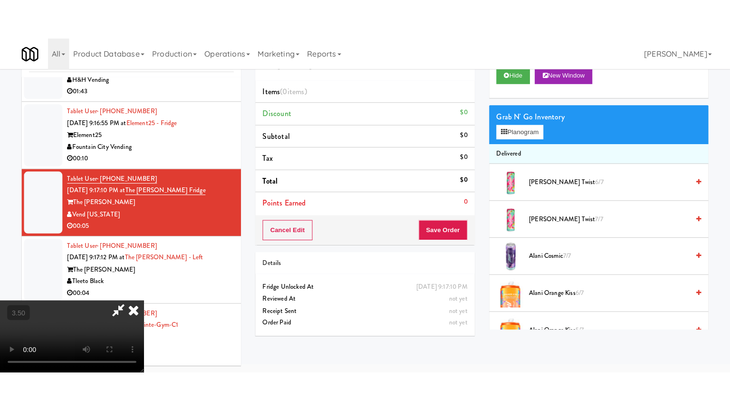
scroll to position [30, 0]
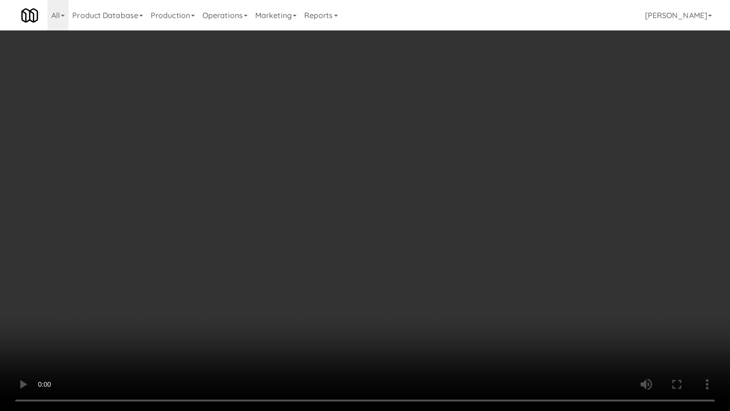
click at [328, 182] on video at bounding box center [365, 205] width 730 height 411
drag, startPoint x: 328, startPoint y: 182, endPoint x: 340, endPoint y: 177, distance: 13.6
click at [329, 182] on video at bounding box center [365, 205] width 730 height 411
click at [340, 177] on video at bounding box center [365, 205] width 730 height 411
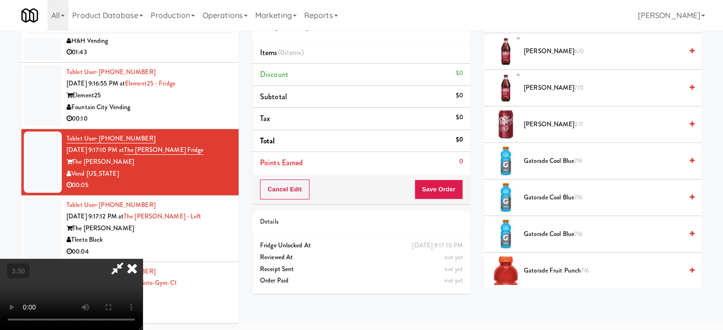
scroll to position [950, 0]
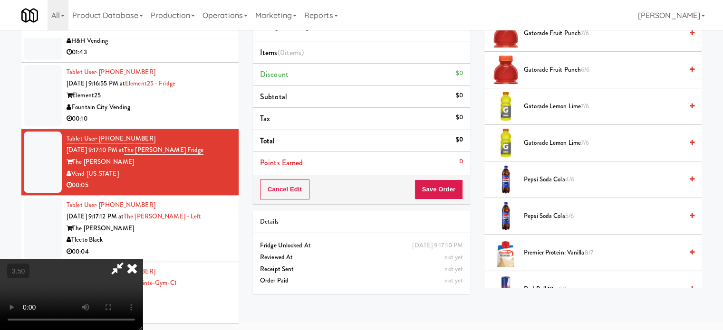
click at [551, 102] on span "Gatorade Lemon Lime 7/6" at bounding box center [603, 107] width 159 height 12
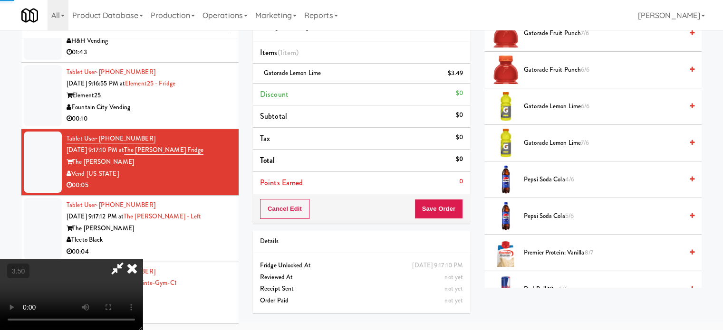
click at [143, 259] on video at bounding box center [71, 294] width 143 height 71
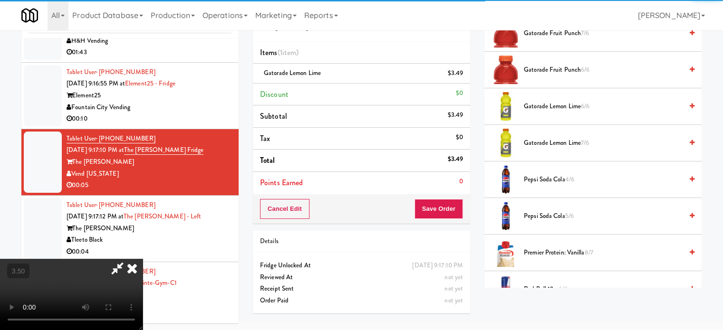
drag, startPoint x: 289, startPoint y: 157, endPoint x: 292, endPoint y: 210, distance: 53.3
click at [143, 259] on video at bounding box center [71, 294] width 143 height 71
drag, startPoint x: 292, startPoint y: 210, endPoint x: 310, endPoint y: 182, distance: 32.7
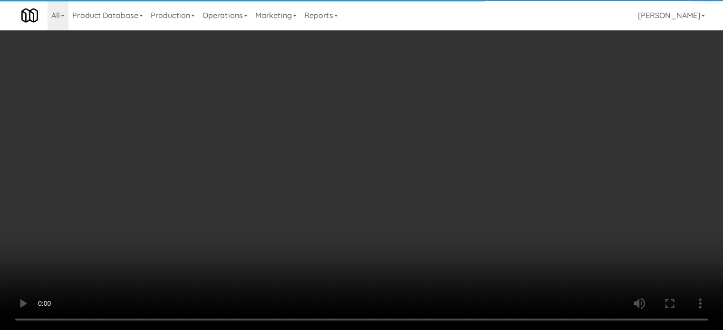
click at [293, 209] on video at bounding box center [361, 165] width 723 height 330
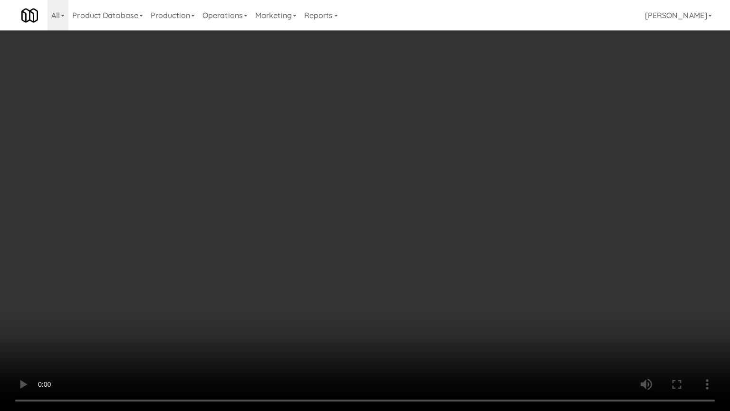
click at [321, 184] on video at bounding box center [365, 205] width 730 height 411
click at [361, 226] on video at bounding box center [365, 205] width 730 height 411
click at [342, 209] on video at bounding box center [365, 205] width 730 height 411
click at [281, 239] on video at bounding box center [365, 205] width 730 height 411
click at [286, 234] on video at bounding box center [365, 205] width 730 height 411
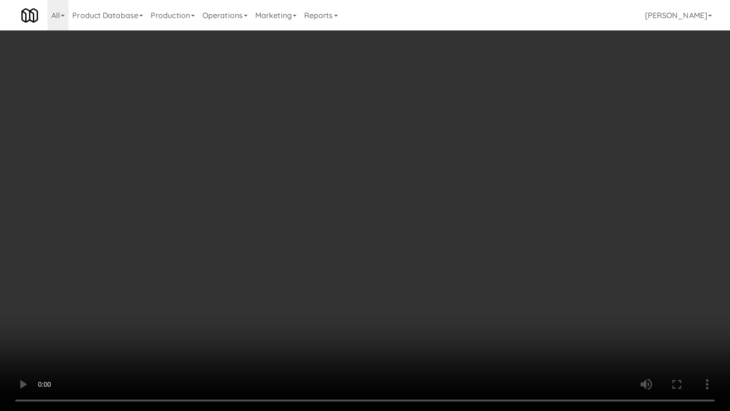
click at [414, 316] on video at bounding box center [365, 205] width 730 height 411
click at [384, 262] on video at bounding box center [365, 205] width 730 height 411
click at [335, 272] on video at bounding box center [365, 205] width 730 height 411
drag, startPoint x: 335, startPoint y: 260, endPoint x: 338, endPoint y: 255, distance: 6.0
click at [336, 260] on video at bounding box center [365, 205] width 730 height 411
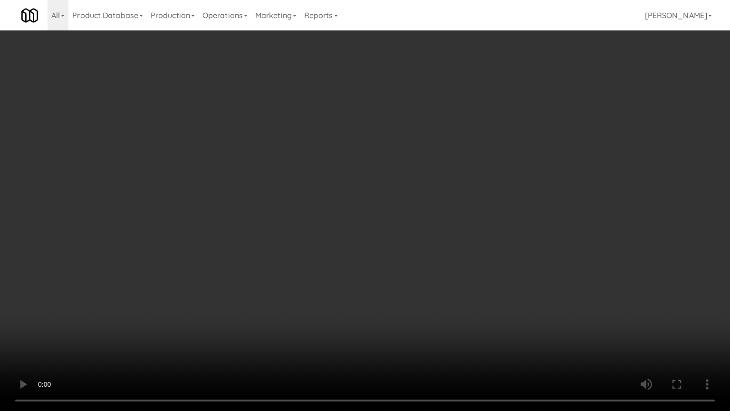
drag, startPoint x: 344, startPoint y: 250, endPoint x: 350, endPoint y: 240, distance: 12.0
click at [345, 248] on video at bounding box center [365, 205] width 730 height 411
drag, startPoint x: 350, startPoint y: 240, endPoint x: 590, endPoint y: 105, distance: 275.1
click at [365, 227] on video at bounding box center [365, 205] width 730 height 411
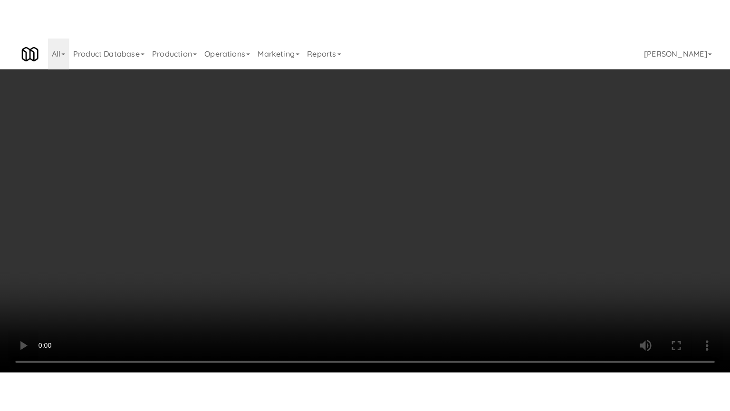
scroll to position [1405, 0]
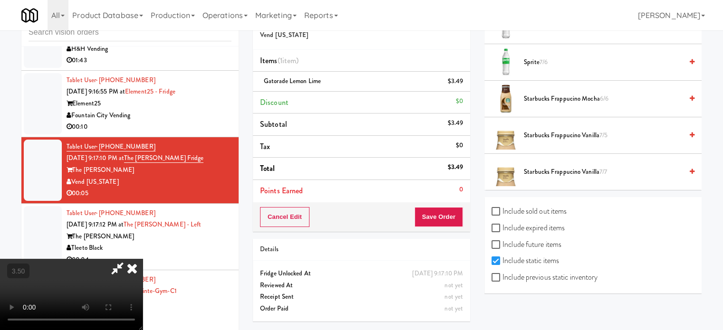
click at [547, 57] on span "7/6" at bounding box center [543, 61] width 8 height 9
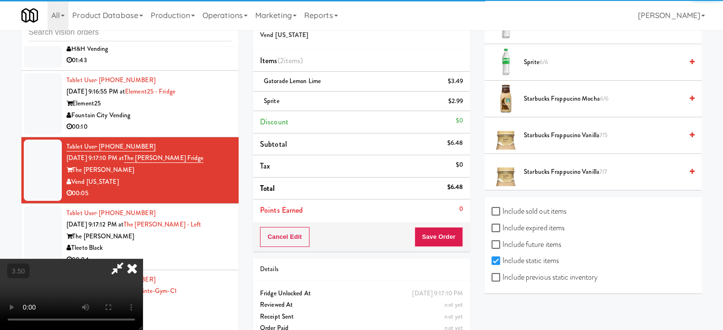
click at [143, 259] on video at bounding box center [71, 294] width 143 height 71
drag, startPoint x: 268, startPoint y: 226, endPoint x: 271, endPoint y: 220, distance: 6.8
click at [143, 259] on video at bounding box center [71, 294] width 143 height 71
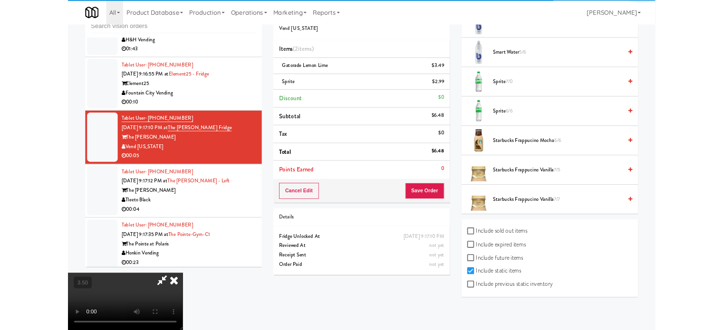
scroll to position [1325, 0]
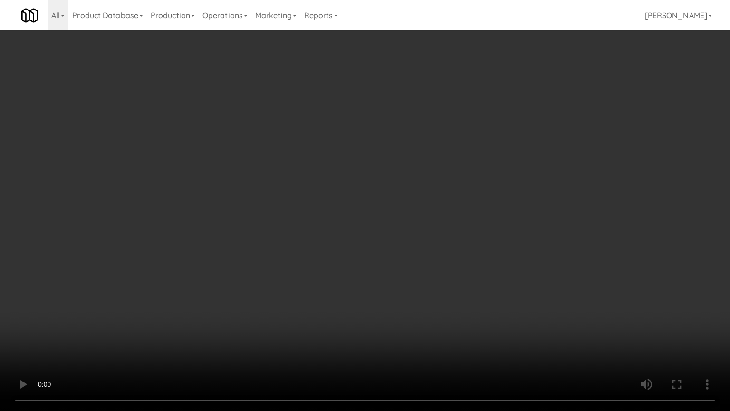
click at [435, 147] on video at bounding box center [365, 205] width 730 height 411
click at [436, 134] on video at bounding box center [365, 205] width 730 height 411
drag, startPoint x: 437, startPoint y: 134, endPoint x: 450, endPoint y: 68, distance: 66.9
click at [438, 133] on video at bounding box center [365, 205] width 730 height 411
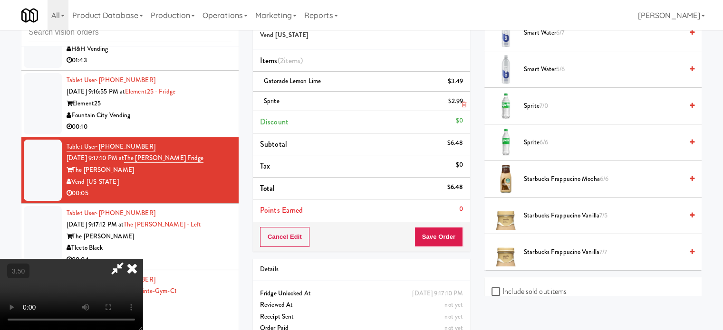
click at [143, 259] on icon at bounding box center [132, 268] width 21 height 19
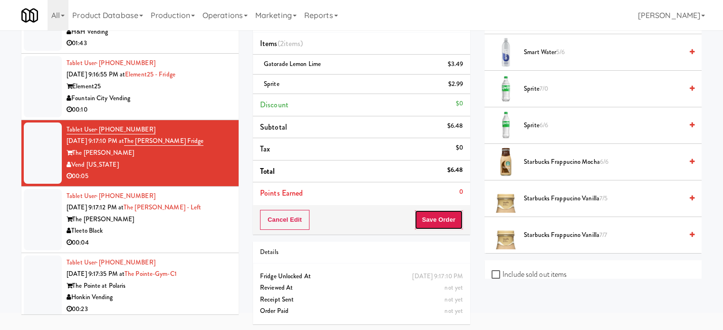
click at [447, 218] on button "Save Order" at bounding box center [438, 220] width 48 height 20
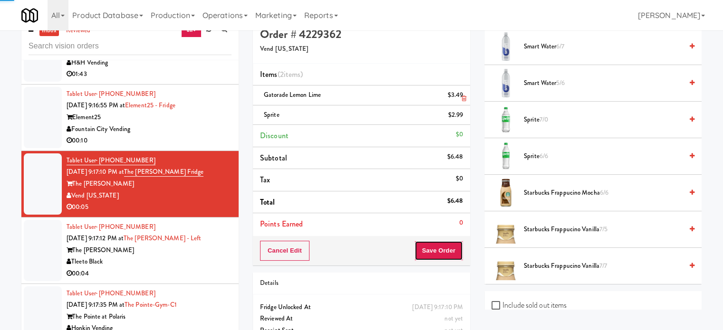
scroll to position [0, 0]
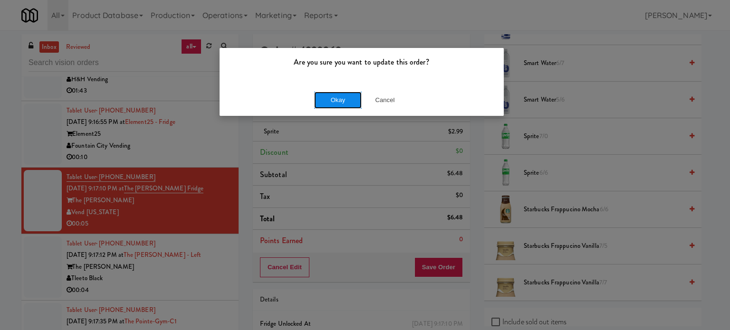
click at [321, 100] on button "Okay" at bounding box center [338, 100] width 48 height 17
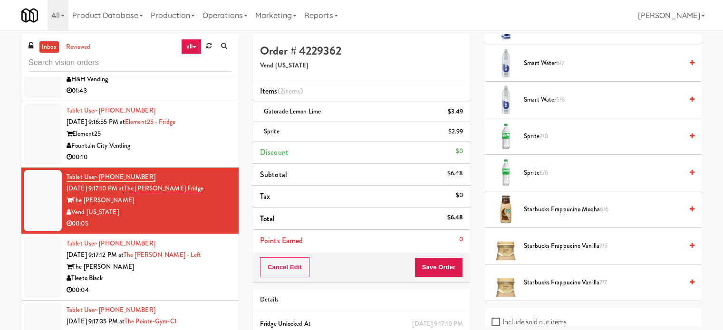
click at [197, 279] on div "Tleeto Black" at bounding box center [149, 279] width 165 height 12
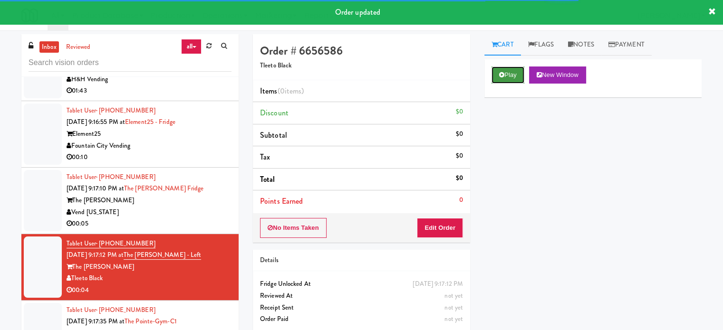
click at [511, 73] on button "Play" at bounding box center [507, 75] width 33 height 17
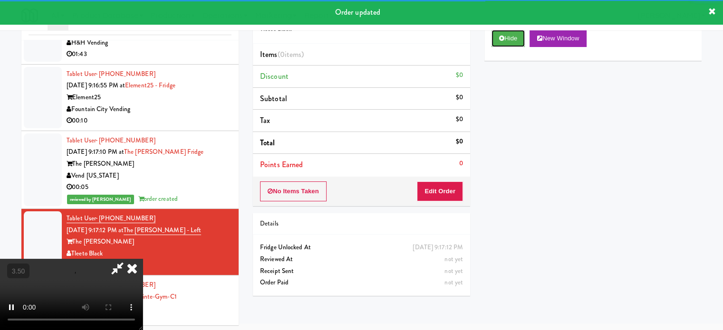
scroll to position [38, 0]
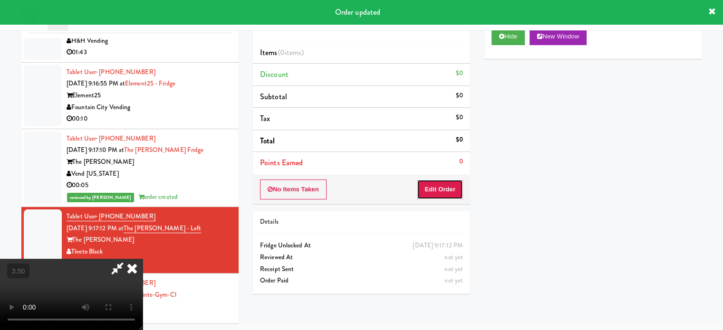
click at [434, 191] on button "Edit Order" at bounding box center [440, 190] width 46 height 20
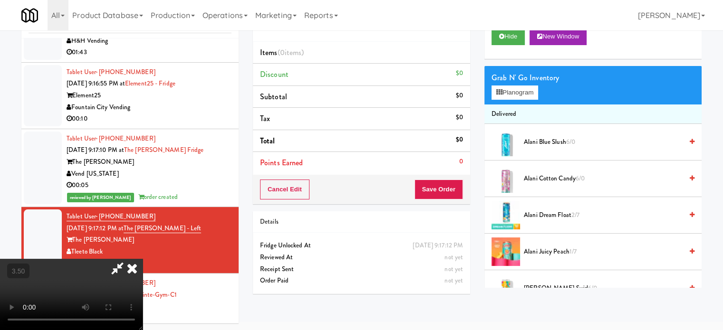
drag, startPoint x: 244, startPoint y: 191, endPoint x: 246, endPoint y: 186, distance: 5.4
click at [143, 259] on video at bounding box center [71, 294] width 143 height 71
drag, startPoint x: 246, startPoint y: 186, endPoint x: 249, endPoint y: 178, distance: 8.1
click at [143, 259] on video at bounding box center [71, 294] width 143 height 71
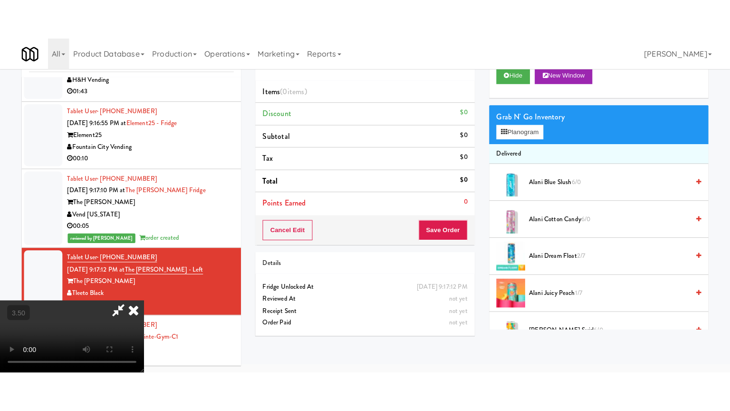
scroll to position [30, 0]
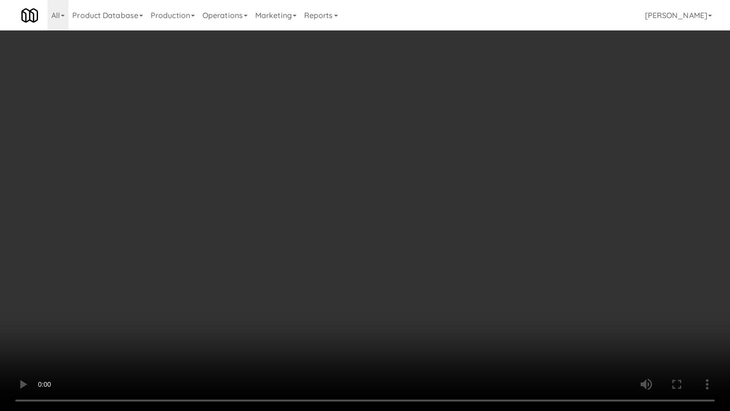
click at [302, 192] on video at bounding box center [365, 205] width 730 height 411
drag, startPoint x: 301, startPoint y: 196, endPoint x: 308, endPoint y: 197, distance: 7.1
click at [301, 196] on video at bounding box center [365, 205] width 730 height 411
click at [361, 214] on video at bounding box center [365, 205] width 730 height 411
click at [350, 213] on video at bounding box center [365, 205] width 730 height 411
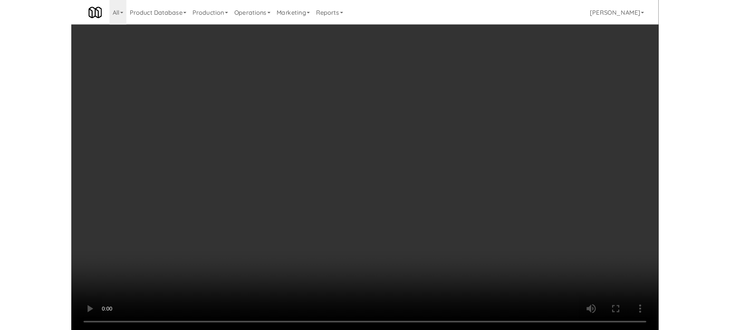
scroll to position [38, 0]
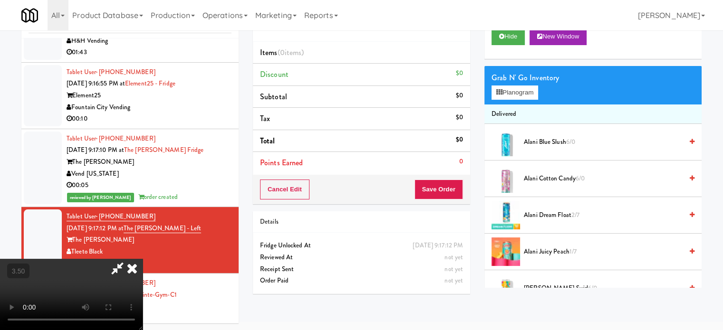
click at [143, 259] on video at bounding box center [71, 294] width 143 height 71
click at [529, 96] on button "Planogram" at bounding box center [514, 93] width 47 height 14
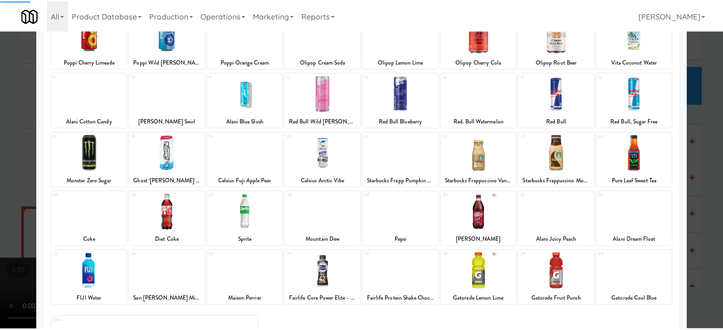
scroll to position [136, 0]
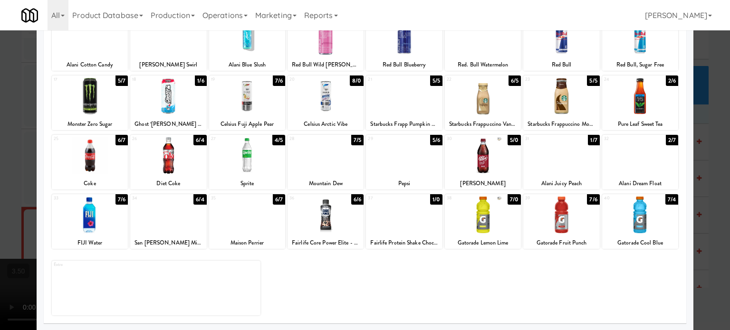
click at [197, 141] on div "6/4" at bounding box center [199, 140] width 13 height 10
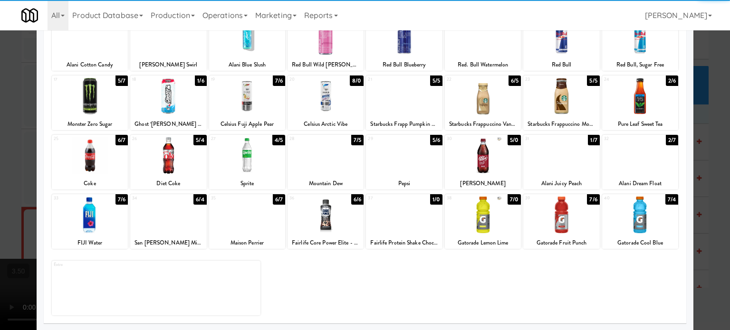
drag, startPoint x: 708, startPoint y: 147, endPoint x: 709, endPoint y: 139, distance: 8.3
click at [708, 146] on div at bounding box center [365, 165] width 730 height 330
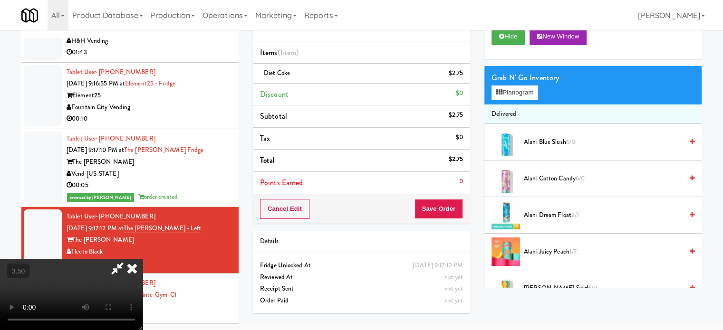
click at [143, 259] on video at bounding box center [71, 294] width 143 height 71
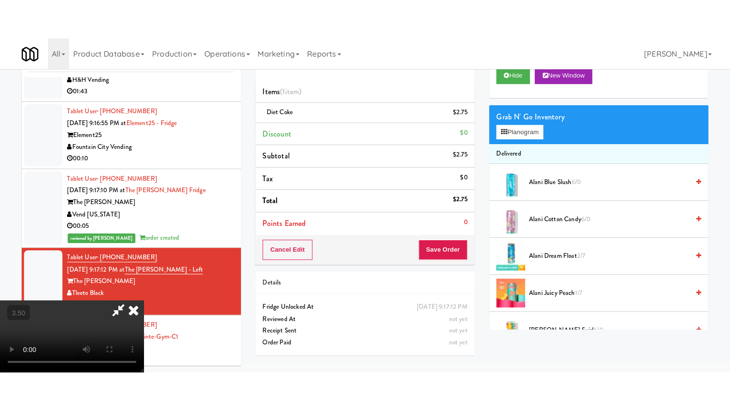
scroll to position [30, 0]
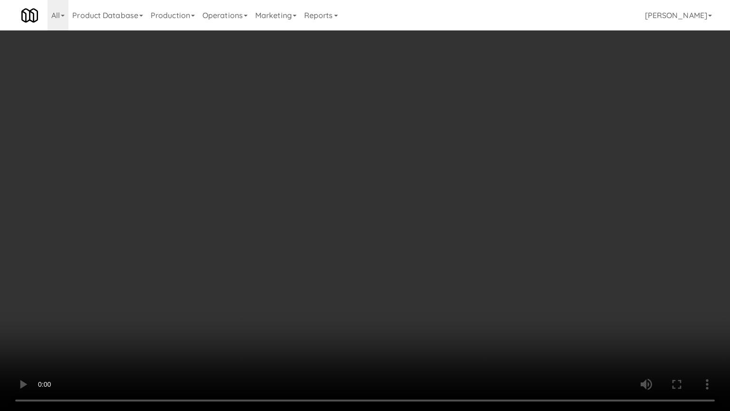
click at [297, 209] on video at bounding box center [365, 205] width 730 height 411
drag, startPoint x: 300, startPoint y: 211, endPoint x: 311, endPoint y: 207, distance: 11.7
click at [308, 209] on video at bounding box center [365, 205] width 730 height 411
drag, startPoint x: 311, startPoint y: 207, endPoint x: 399, endPoint y: 97, distance: 140.7
click at [314, 206] on video at bounding box center [365, 205] width 730 height 411
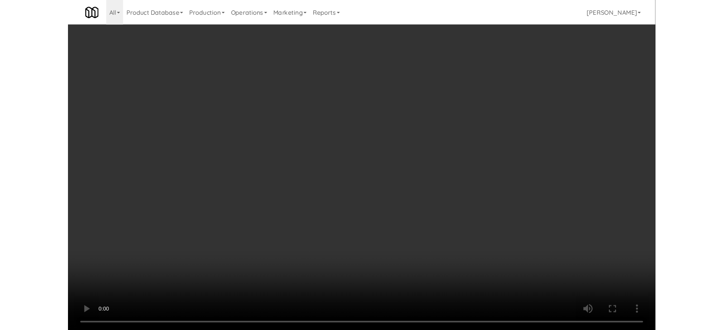
scroll to position [38, 0]
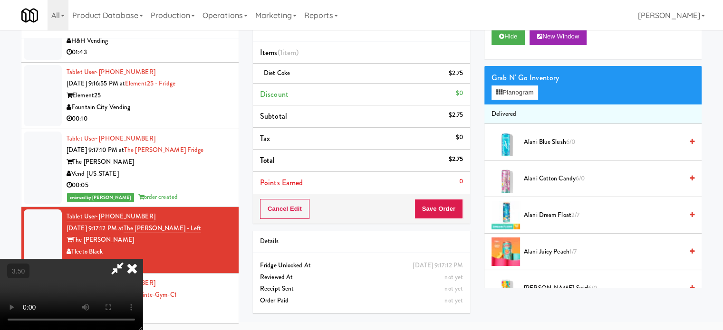
click at [143, 259] on icon at bounding box center [132, 268] width 21 height 19
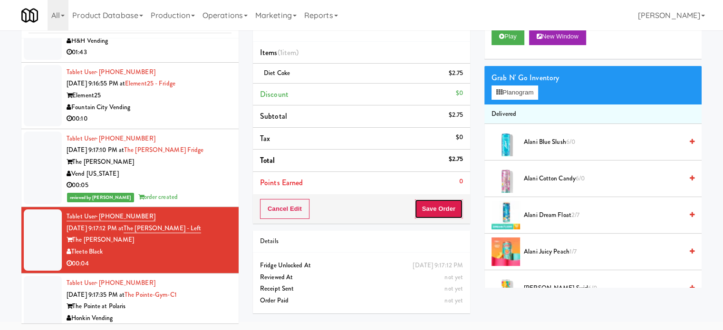
drag, startPoint x: 437, startPoint y: 208, endPoint x: 425, endPoint y: 187, distance: 24.5
click at [437, 207] on button "Save Order" at bounding box center [438, 209] width 48 height 20
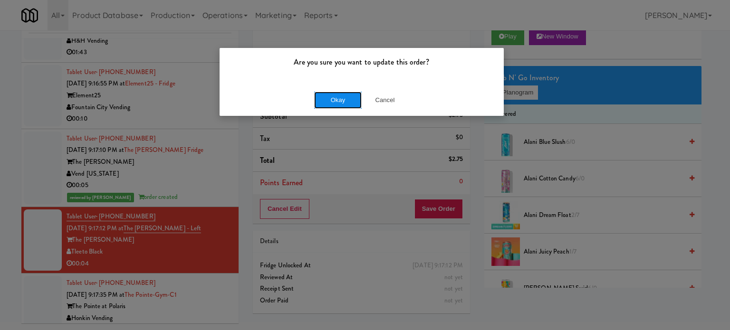
click at [345, 94] on button "Okay" at bounding box center [338, 100] width 48 height 17
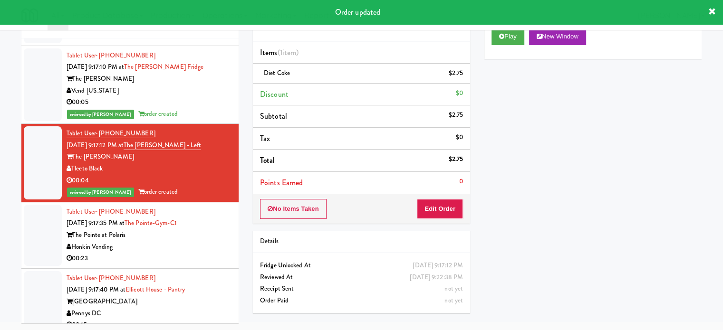
scroll to position [4886, 0]
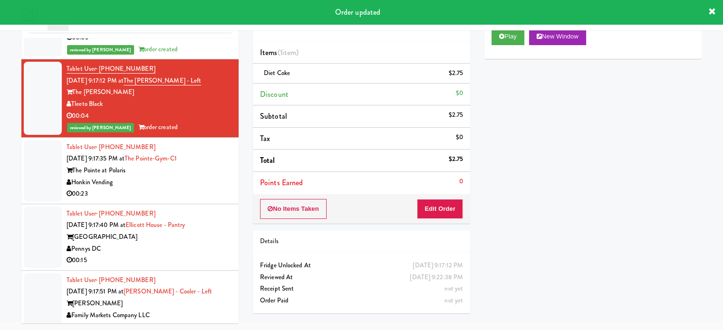
click at [213, 188] on div "00:23" at bounding box center [149, 194] width 165 height 12
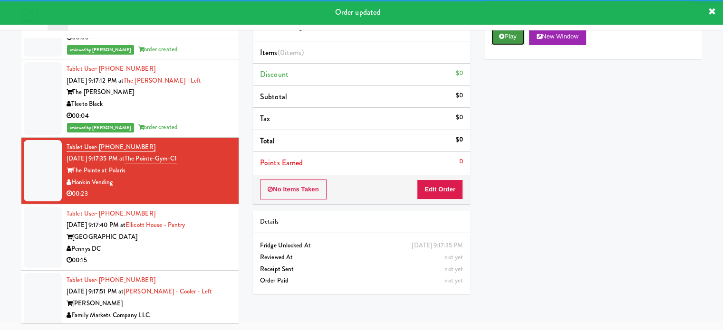
click at [511, 32] on button "Play" at bounding box center [507, 36] width 33 height 17
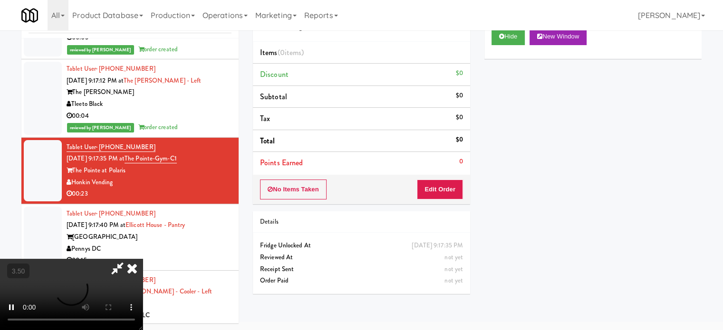
click at [437, 177] on div "No Items Taken Edit Order" at bounding box center [361, 189] width 217 height 29
click at [436, 195] on button "Edit Order" at bounding box center [440, 190] width 46 height 20
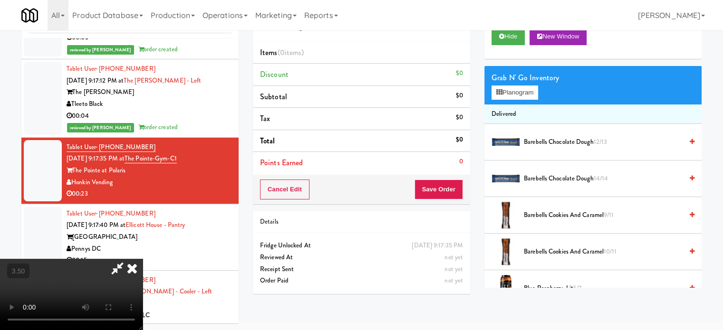
click at [143, 259] on video at bounding box center [71, 294] width 143 height 71
drag, startPoint x: 242, startPoint y: 216, endPoint x: 243, endPoint y: 207, distance: 9.1
click at [143, 259] on video at bounding box center [71, 294] width 143 height 71
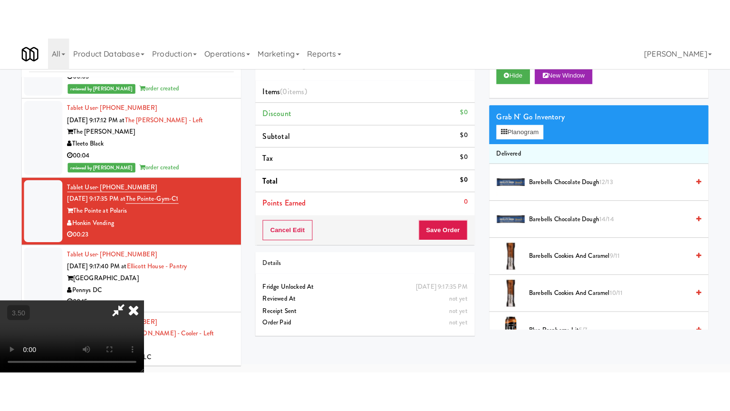
scroll to position [30, 0]
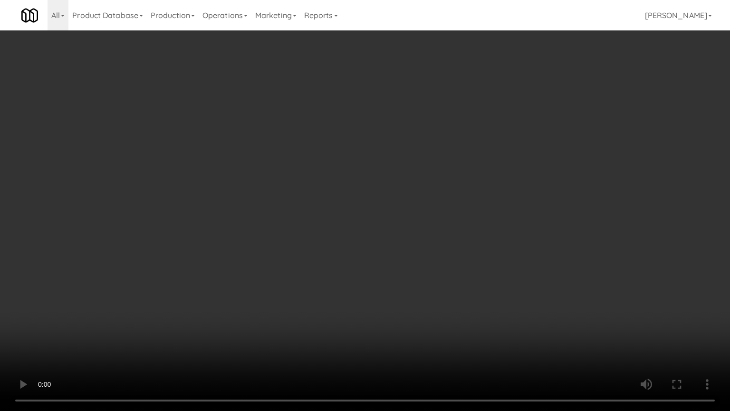
click at [345, 190] on video at bounding box center [365, 205] width 730 height 411
click at [354, 195] on video at bounding box center [365, 205] width 730 height 411
click at [373, 198] on video at bounding box center [365, 205] width 730 height 411
click at [423, 206] on video at bounding box center [365, 205] width 730 height 411
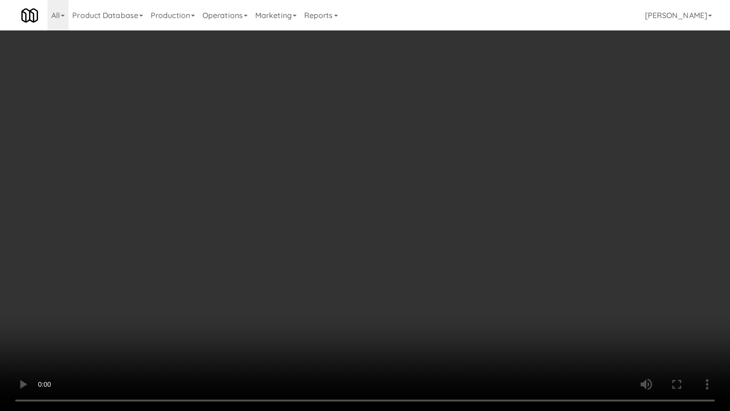
click at [422, 206] on video at bounding box center [365, 205] width 730 height 411
click at [414, 210] on video at bounding box center [365, 205] width 730 height 411
click at [366, 214] on video at bounding box center [365, 205] width 730 height 411
click at [413, 215] on video at bounding box center [365, 205] width 730 height 411
click at [320, 215] on video at bounding box center [365, 205] width 730 height 411
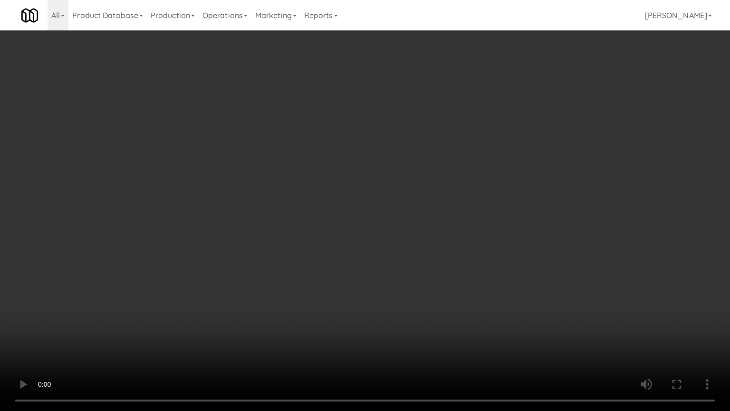
drag, startPoint x: 320, startPoint y: 213, endPoint x: 536, endPoint y: 74, distance: 256.9
click at [323, 206] on video at bounding box center [365, 205] width 730 height 411
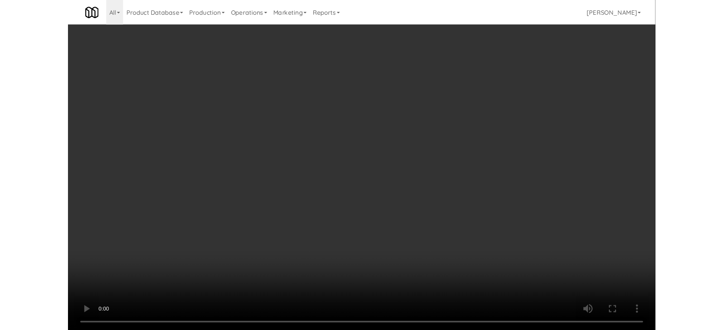
scroll to position [38, 0]
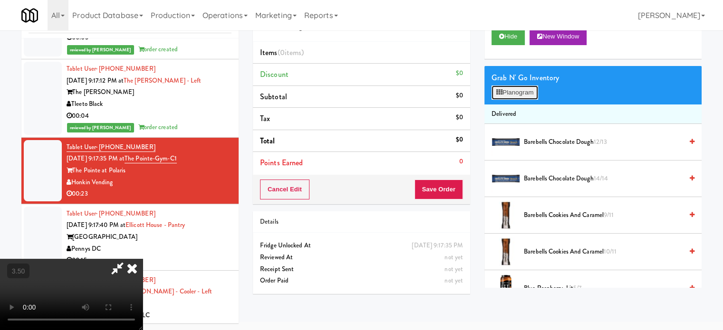
click at [524, 96] on button "Planogram" at bounding box center [514, 93] width 47 height 14
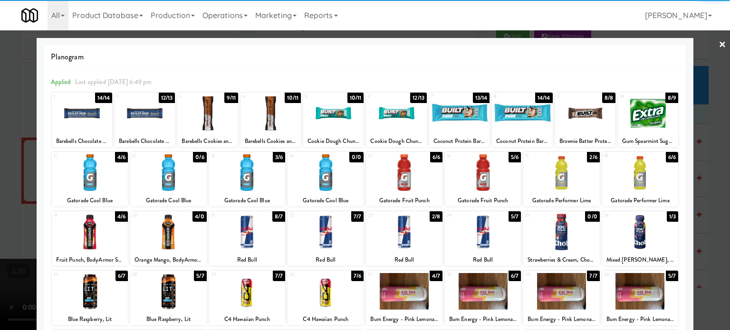
click at [587, 157] on div "2/6" at bounding box center [593, 157] width 12 height 10
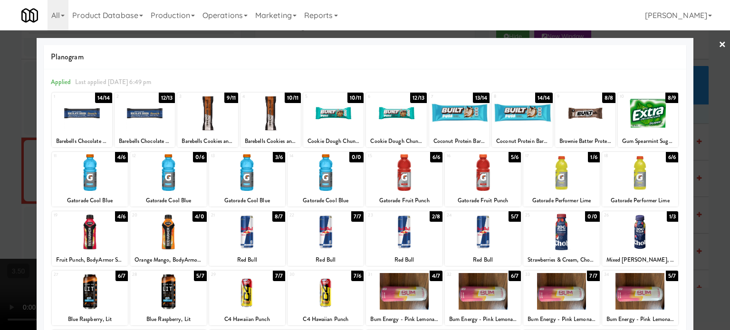
drag, startPoint x: 709, startPoint y: 142, endPoint x: 633, endPoint y: 135, distance: 76.3
click at [708, 142] on div at bounding box center [365, 165] width 730 height 330
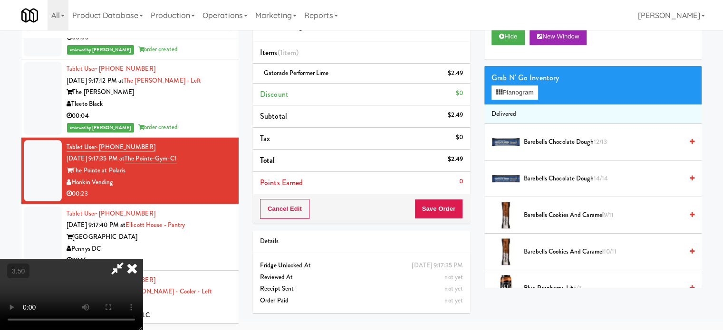
click at [143, 259] on video at bounding box center [71, 294] width 143 height 71
drag, startPoint x: 234, startPoint y: 140, endPoint x: 257, endPoint y: 179, distance: 45.1
click at [143, 259] on video at bounding box center [71, 294] width 143 height 71
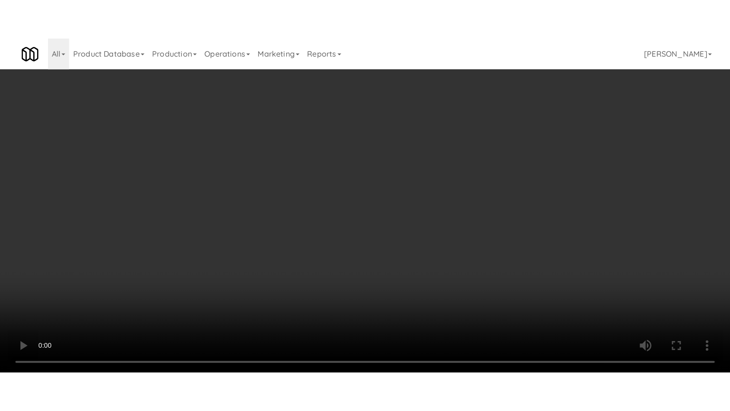
scroll to position [30, 0]
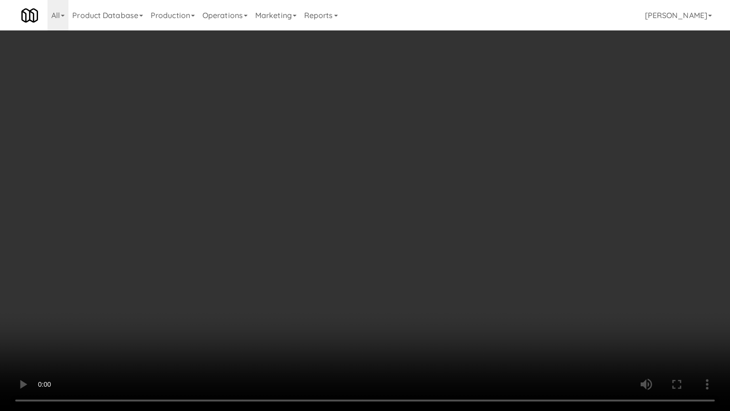
click at [384, 152] on video at bounding box center [365, 205] width 730 height 411
click at [343, 182] on video at bounding box center [365, 205] width 730 height 411
click at [341, 163] on video at bounding box center [365, 205] width 730 height 411
click at [341, 162] on video at bounding box center [365, 205] width 730 height 411
click at [342, 152] on video at bounding box center [365, 205] width 730 height 411
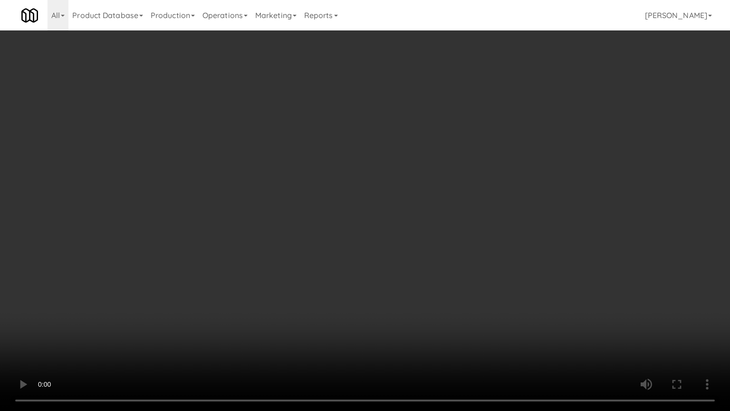
click at [401, 265] on video at bounding box center [365, 205] width 730 height 411
click at [402, 248] on video at bounding box center [365, 205] width 730 height 411
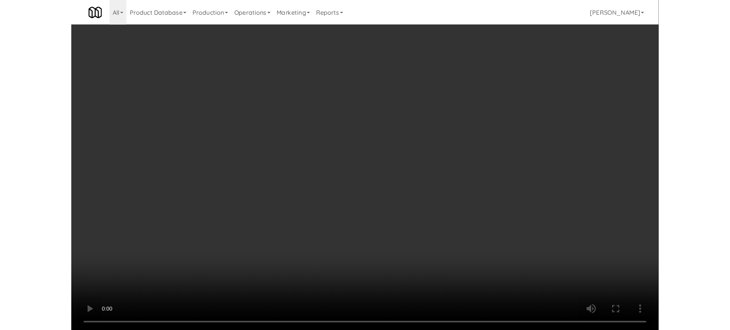
scroll to position [38, 0]
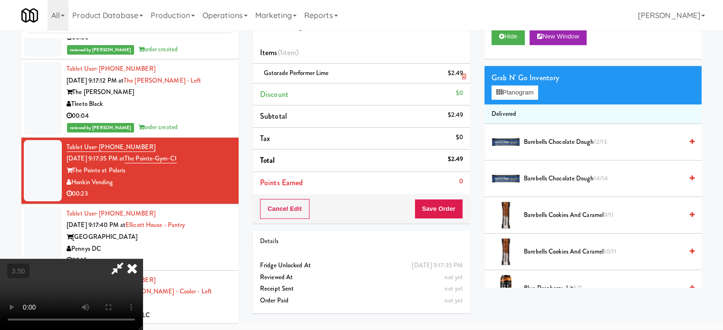
click at [463, 75] on icon at bounding box center [463, 77] width 5 height 6
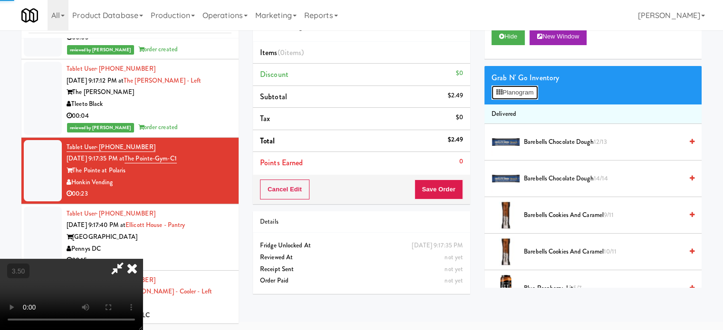
click at [508, 91] on button "Planogram" at bounding box center [514, 93] width 47 height 14
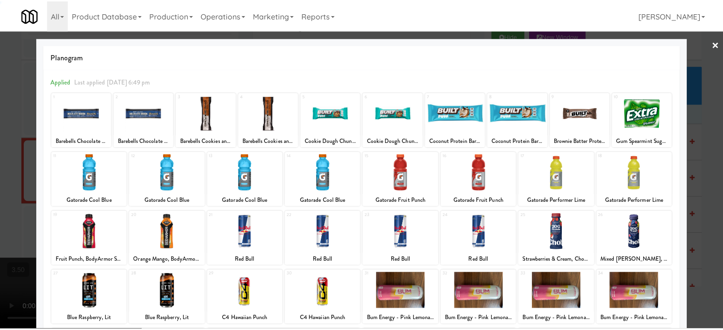
scroll to position [136, 0]
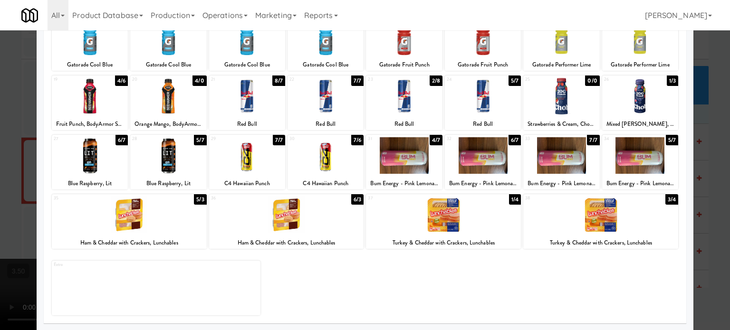
click at [194, 83] on div "4/0" at bounding box center [199, 81] width 14 height 10
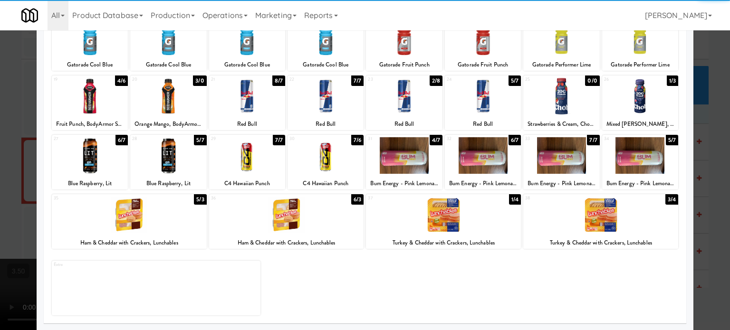
click at [7, 193] on div at bounding box center [365, 165] width 730 height 330
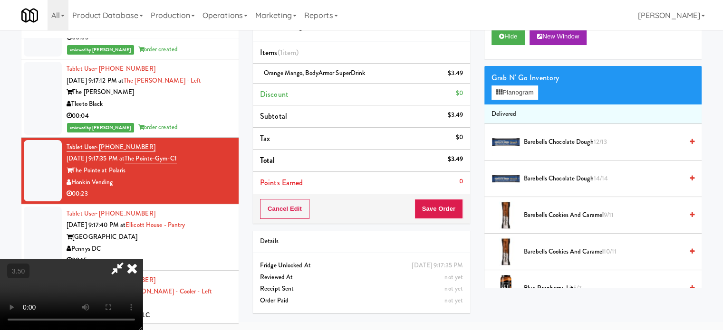
drag, startPoint x: 287, startPoint y: 129, endPoint x: 323, endPoint y: 112, distance: 40.4
click at [143, 259] on video at bounding box center [71, 294] width 143 height 71
click at [143, 259] on icon at bounding box center [132, 268] width 21 height 19
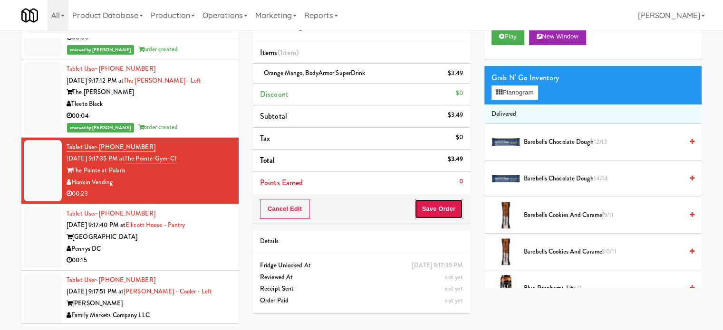
drag, startPoint x: 441, startPoint y: 212, endPoint x: 399, endPoint y: 152, distance: 73.7
click at [441, 211] on button "Save Order" at bounding box center [438, 209] width 48 height 20
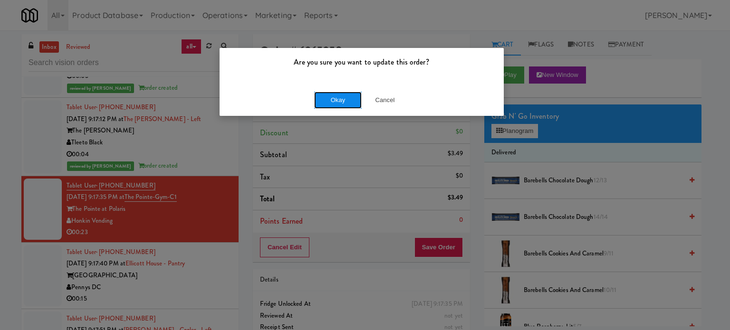
drag, startPoint x: 335, startPoint y: 96, endPoint x: 328, endPoint y: 102, distance: 8.8
click at [335, 96] on button "Okay" at bounding box center [338, 100] width 48 height 17
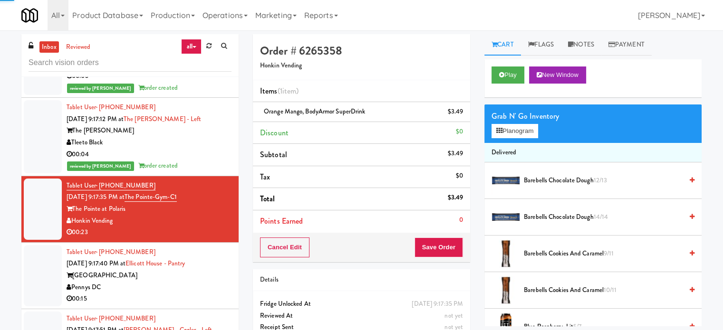
click at [187, 282] on div "Pennys DC" at bounding box center [149, 288] width 165 height 12
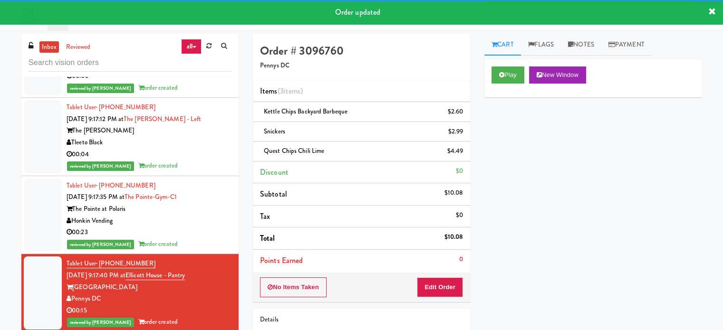
scroll to position [5124, 0]
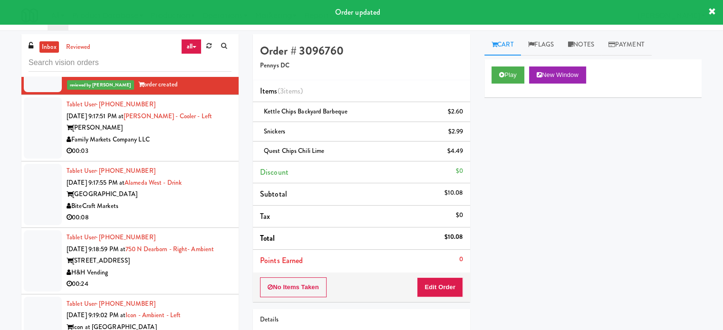
click at [209, 154] on li "Tablet User · (202) 790-9209 [DATE] 9:17:51 PM at Rowan - Cooler - Left Rowan F…" at bounding box center [129, 128] width 217 height 67
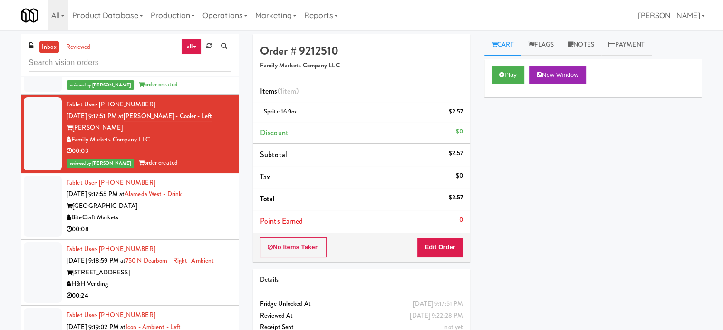
click at [189, 212] on div "BiteCraft Markets" at bounding box center [149, 218] width 165 height 12
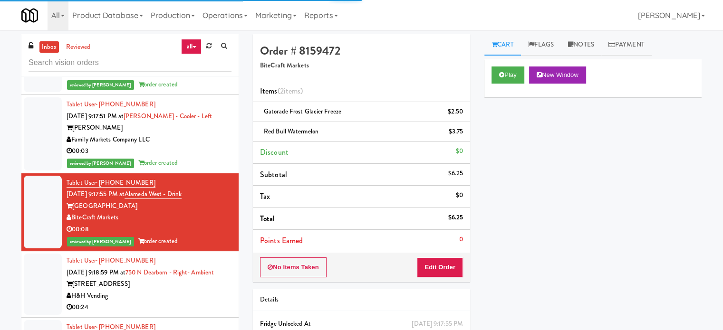
click at [188, 283] on div "Tablet User · (810) 447-7061 [DATE] 9:18:59 PM at [GEOGRAPHIC_DATA] - Right- Am…" at bounding box center [149, 284] width 165 height 58
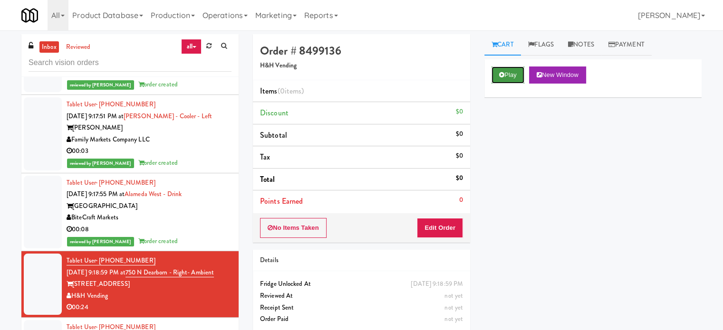
click at [511, 77] on button "Play" at bounding box center [507, 75] width 33 height 17
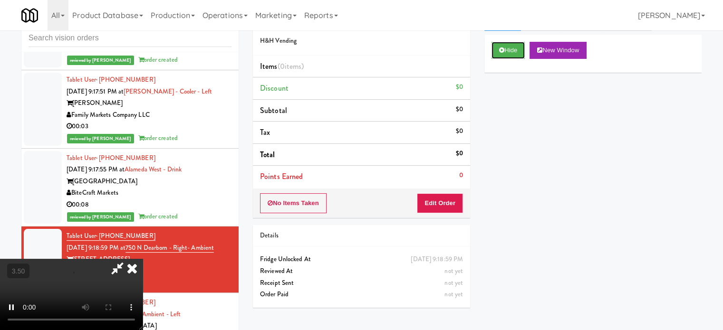
scroll to position [38, 0]
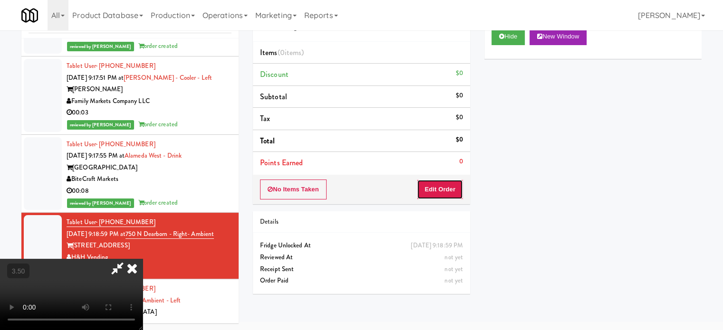
click at [441, 190] on button "Edit Order" at bounding box center [440, 190] width 46 height 20
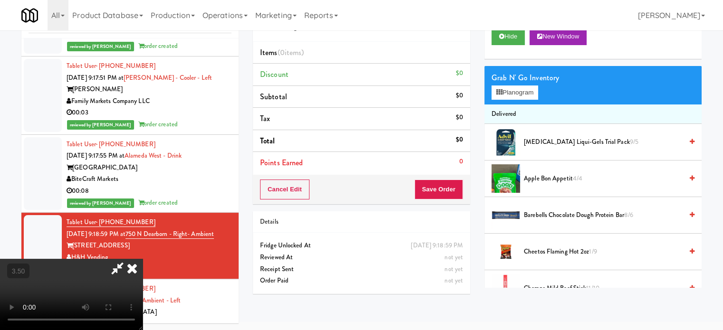
click at [143, 259] on video at bounding box center [71, 294] width 143 height 71
drag, startPoint x: 181, startPoint y: 216, endPoint x: 188, endPoint y: 212, distance: 8.3
click at [143, 259] on video at bounding box center [71, 294] width 143 height 71
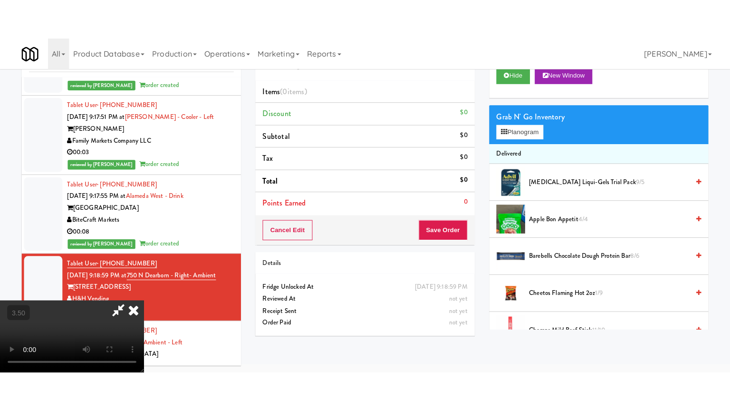
scroll to position [30, 0]
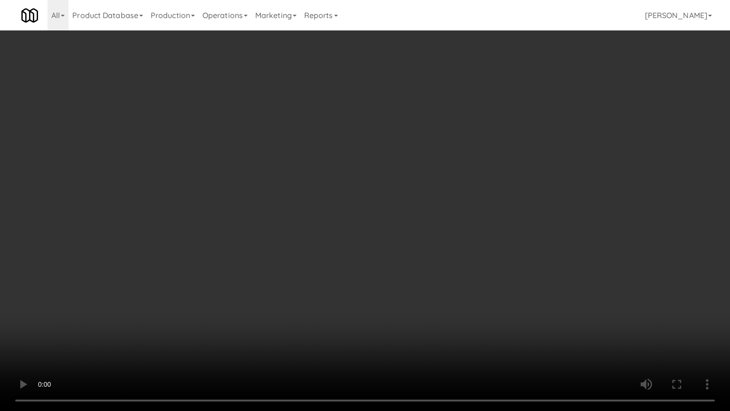
click at [308, 174] on video at bounding box center [365, 205] width 730 height 411
click at [312, 173] on video at bounding box center [365, 205] width 730 height 411
click at [329, 179] on video at bounding box center [365, 205] width 730 height 411
click at [325, 181] on video at bounding box center [365, 205] width 730 height 411
click at [377, 192] on video at bounding box center [365, 205] width 730 height 411
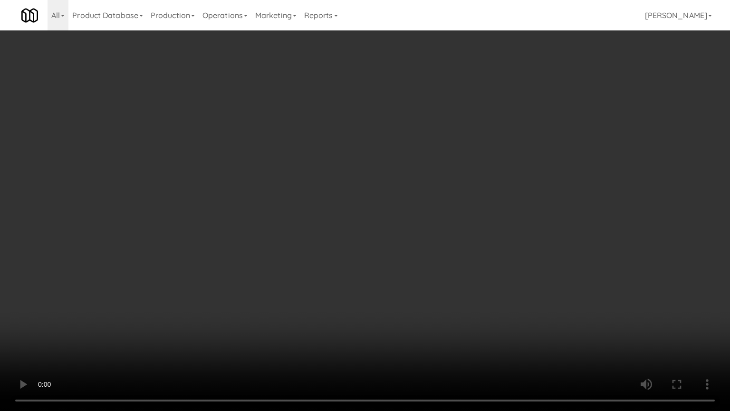
click at [372, 192] on video at bounding box center [365, 205] width 730 height 411
click at [419, 198] on video at bounding box center [365, 205] width 730 height 411
click at [407, 197] on video at bounding box center [365, 205] width 730 height 411
drag, startPoint x: 409, startPoint y: 196, endPoint x: 476, endPoint y: 89, distance: 126.2
click at [410, 193] on video at bounding box center [365, 205] width 730 height 411
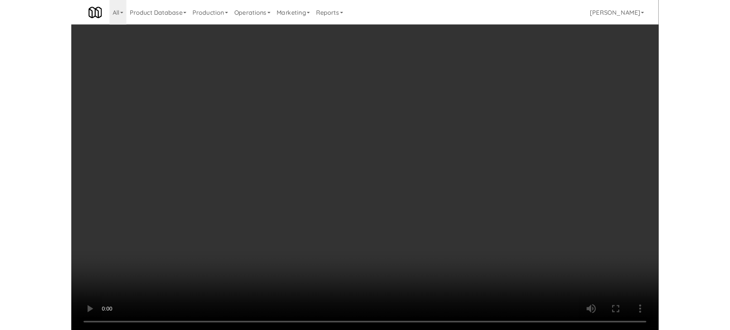
scroll to position [38, 0]
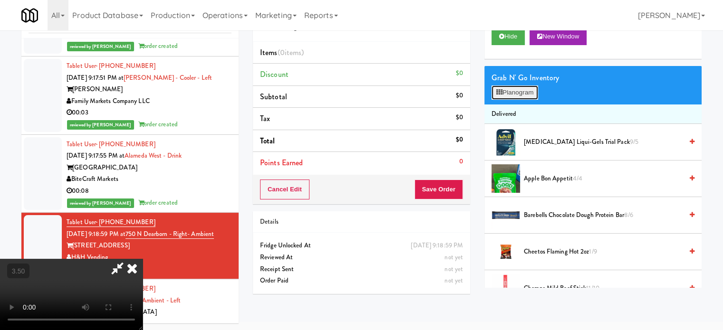
click at [510, 90] on button "Planogram" at bounding box center [514, 93] width 47 height 14
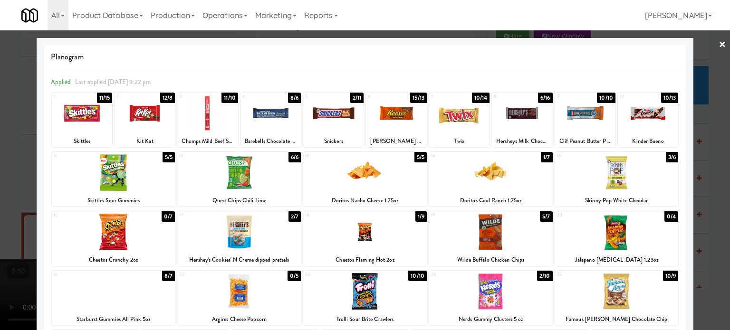
drag, startPoint x: 418, startPoint y: 160, endPoint x: 463, endPoint y: 146, distance: 47.1
click at [418, 159] on div "5/5" at bounding box center [420, 157] width 12 height 10
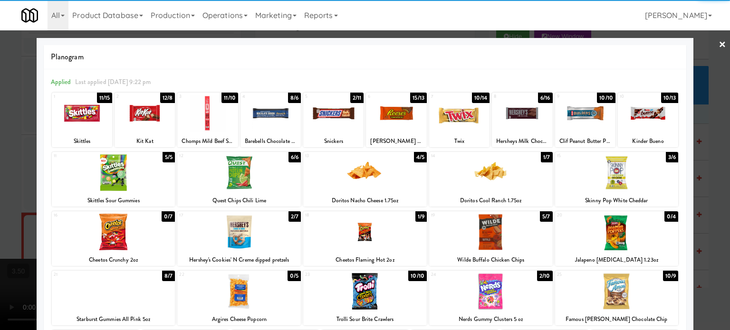
drag, startPoint x: 717, startPoint y: 177, endPoint x: 718, endPoint y: 170, distance: 7.7
click at [717, 177] on div at bounding box center [365, 165] width 730 height 330
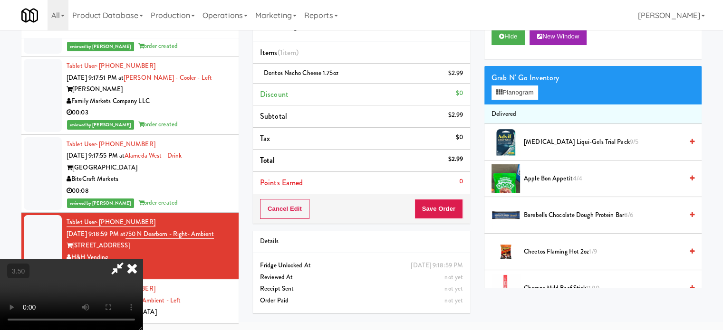
click at [143, 259] on video at bounding box center [71, 294] width 143 height 71
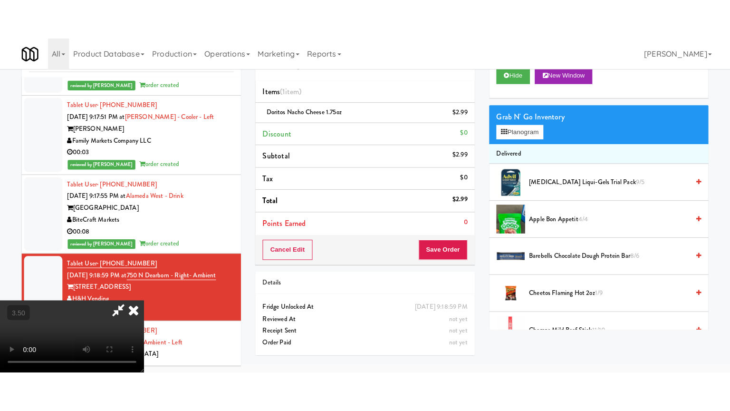
scroll to position [30, 0]
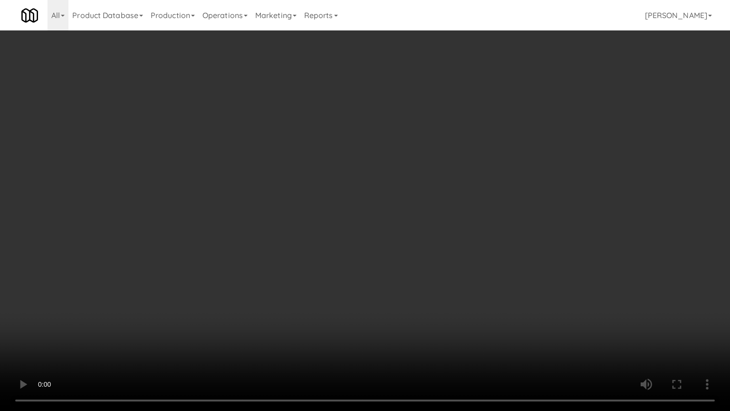
drag, startPoint x: 319, startPoint y: 206, endPoint x: 374, endPoint y: 190, distance: 57.3
click at [329, 204] on video at bounding box center [365, 205] width 730 height 411
click at [437, 172] on video at bounding box center [365, 205] width 730 height 411
click at [442, 179] on video at bounding box center [365, 205] width 730 height 411
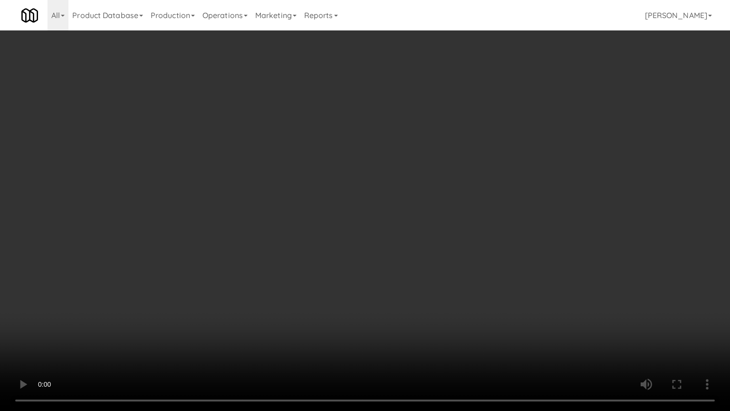
click at [429, 182] on video at bounding box center [365, 205] width 730 height 411
click at [470, 189] on video at bounding box center [365, 205] width 730 height 411
click at [456, 186] on video at bounding box center [365, 205] width 730 height 411
drag, startPoint x: 456, startPoint y: 186, endPoint x: 489, endPoint y: 117, distance: 77.1
click at [457, 185] on video at bounding box center [365, 205] width 730 height 411
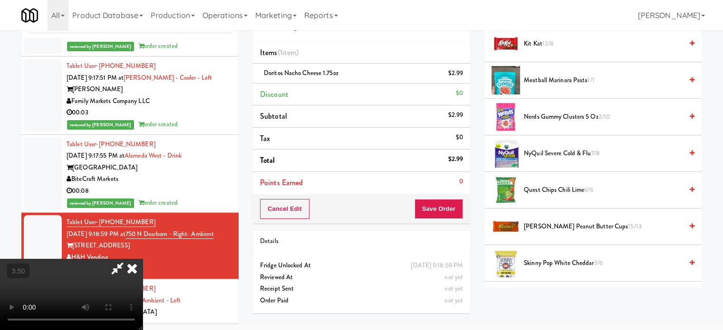
scroll to position [1004, 0]
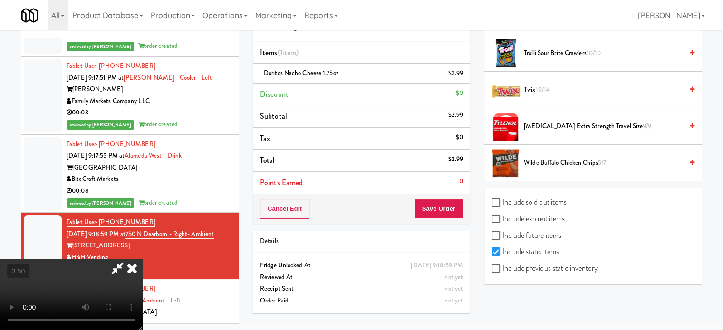
click at [544, 86] on span "10/14" at bounding box center [542, 89] width 15 height 9
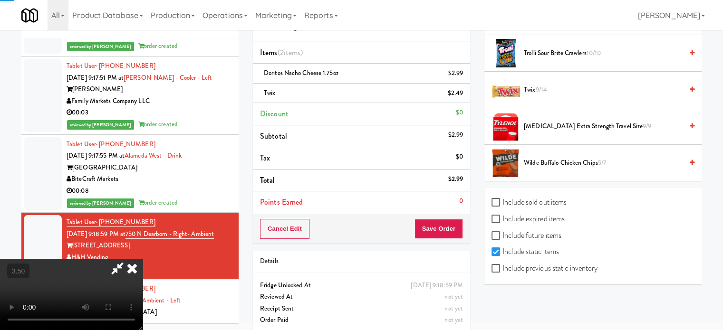
drag, startPoint x: 205, startPoint y: 213, endPoint x: 212, endPoint y: 207, distance: 10.1
click at [143, 259] on video at bounding box center [71, 294] width 143 height 71
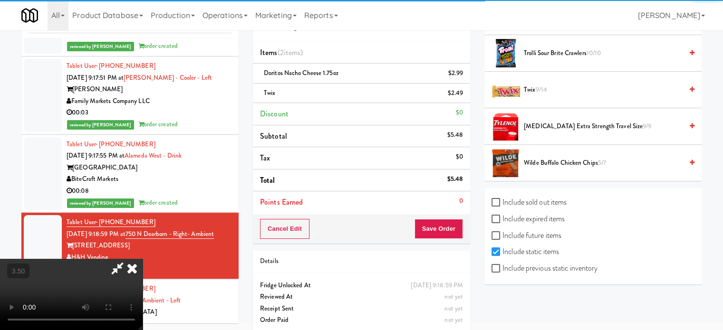
drag, startPoint x: 212, startPoint y: 207, endPoint x: 270, endPoint y: 204, distance: 57.5
click at [143, 259] on video at bounding box center [71, 294] width 143 height 71
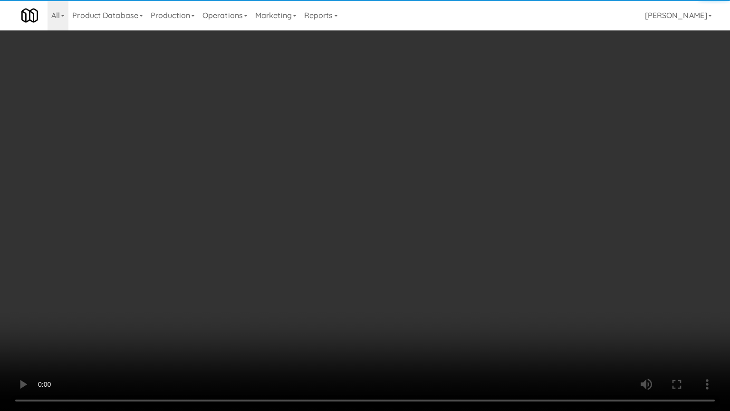
scroll to position [924, 0]
drag, startPoint x: 270, startPoint y: 204, endPoint x: 321, endPoint y: 162, distance: 66.8
click at [288, 187] on video at bounding box center [365, 205] width 730 height 411
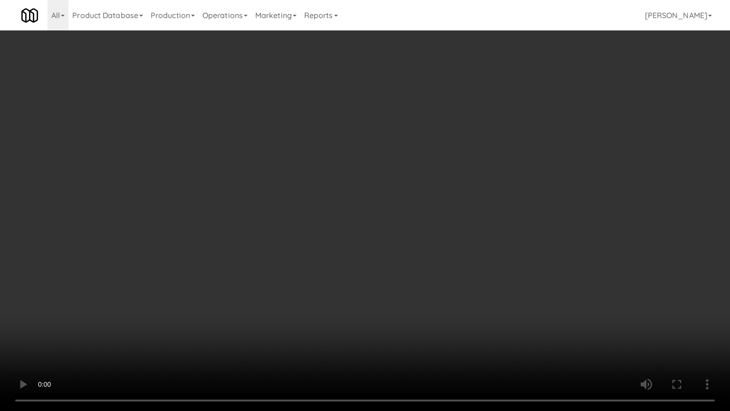
click at [414, 147] on video at bounding box center [365, 205] width 730 height 411
click at [418, 148] on video at bounding box center [365, 205] width 730 height 411
click at [448, 155] on video at bounding box center [365, 205] width 730 height 411
click at [441, 156] on video at bounding box center [365, 205] width 730 height 411
click at [453, 163] on video at bounding box center [365, 205] width 730 height 411
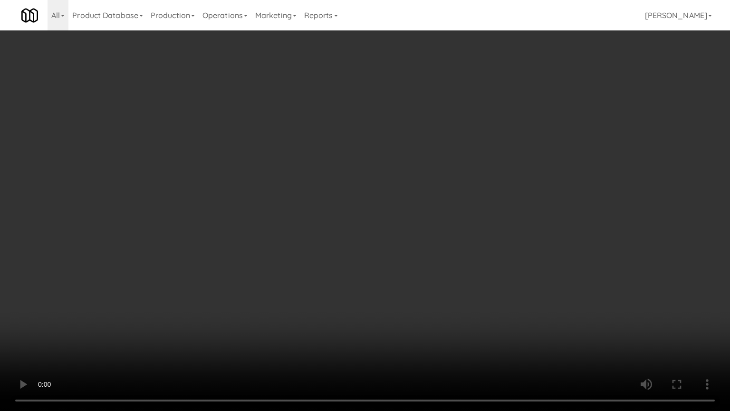
click at [447, 161] on video at bounding box center [365, 205] width 730 height 411
click at [449, 156] on video at bounding box center [365, 205] width 730 height 411
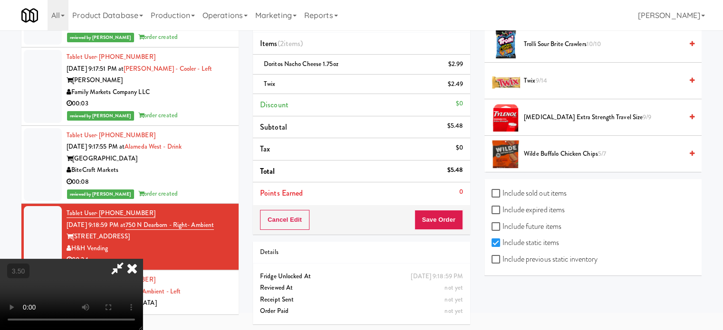
scroll to position [766, 0]
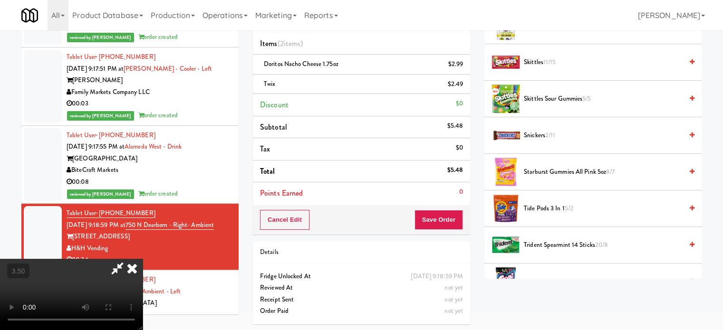
click at [552, 61] on span "11/15" at bounding box center [549, 61] width 13 height 9
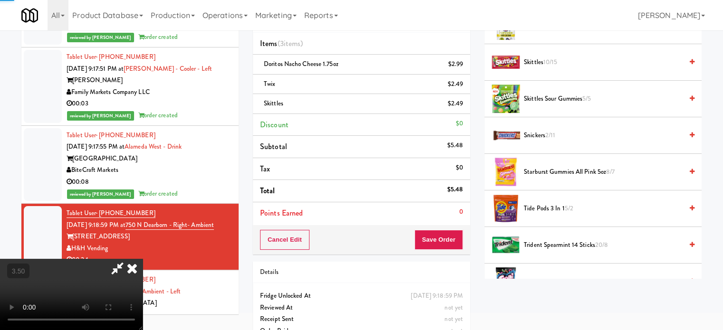
drag, startPoint x: 317, startPoint y: 190, endPoint x: 316, endPoint y: 184, distance: 6.2
click at [143, 259] on video at bounding box center [71, 294] width 143 height 71
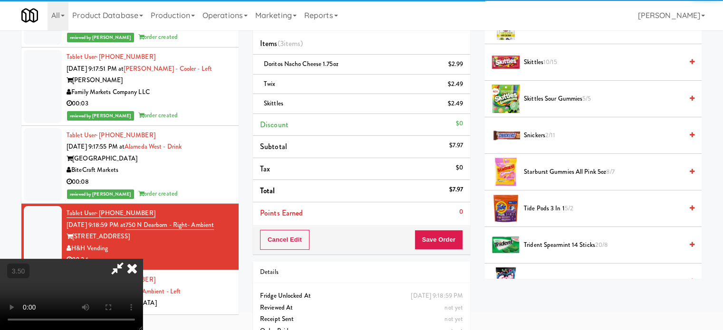
drag, startPoint x: 316, startPoint y: 182, endPoint x: 345, endPoint y: 179, distance: 29.7
click at [143, 259] on video at bounding box center [71, 294] width 143 height 71
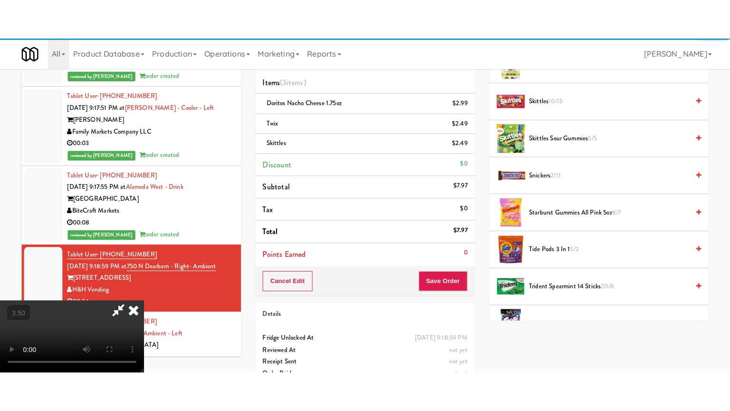
scroll to position [30, 0]
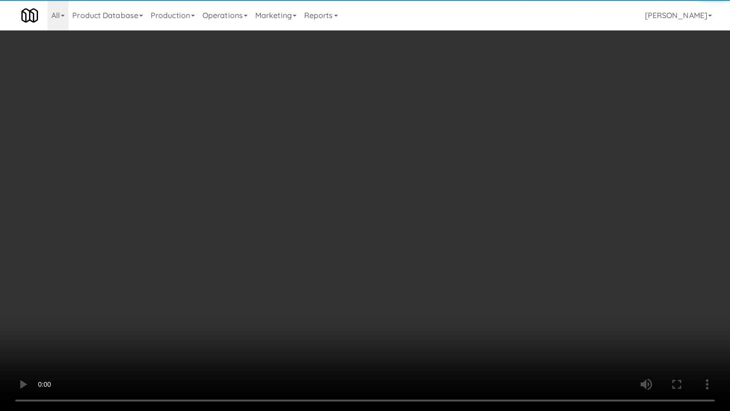
drag, startPoint x: 345, startPoint y: 179, endPoint x: 369, endPoint y: 164, distance: 27.3
click at [347, 178] on video at bounding box center [365, 205] width 730 height 411
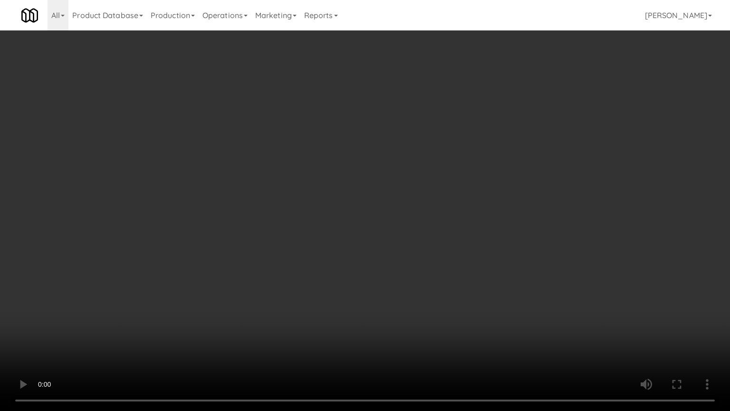
click at [337, 193] on video at bounding box center [365, 205] width 730 height 411
click at [338, 193] on video at bounding box center [365, 205] width 730 height 411
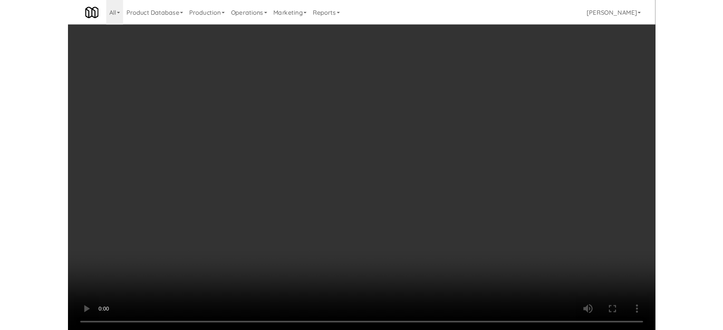
scroll to position [48, 0]
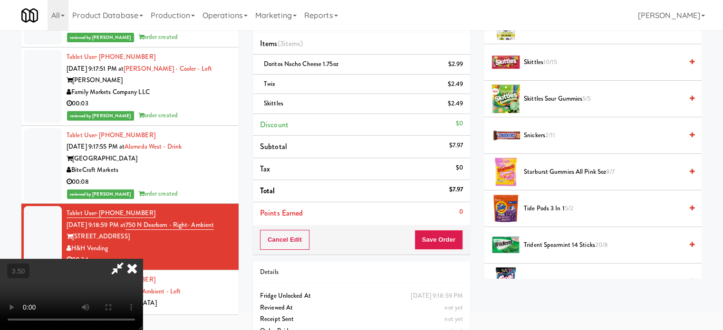
click at [143, 259] on icon at bounding box center [132, 268] width 21 height 19
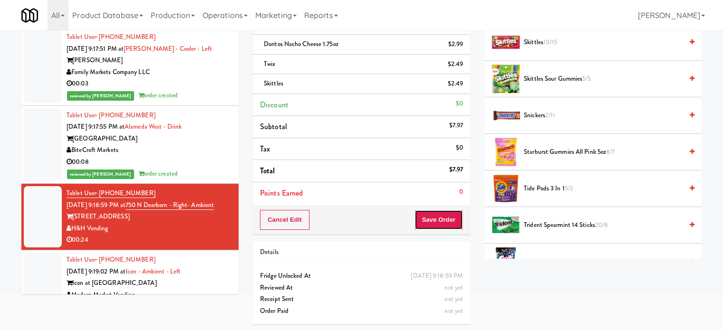
drag, startPoint x: 439, startPoint y: 221, endPoint x: 410, endPoint y: 188, distance: 44.5
click at [439, 221] on button "Save Order" at bounding box center [438, 220] width 48 height 20
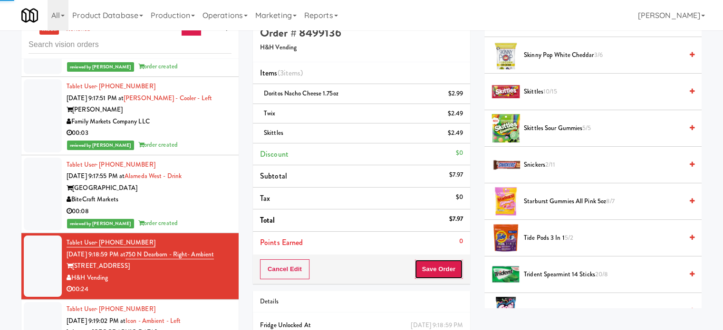
scroll to position [0, 0]
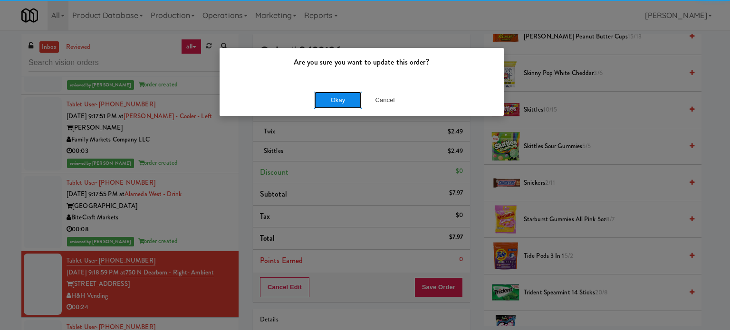
click at [340, 95] on button "Okay" at bounding box center [338, 100] width 48 height 17
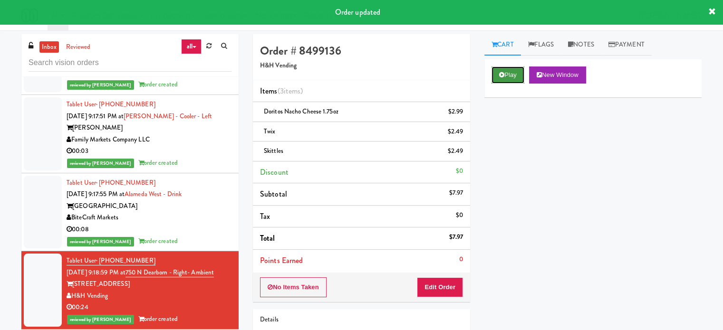
click at [514, 76] on button "Play" at bounding box center [507, 75] width 33 height 17
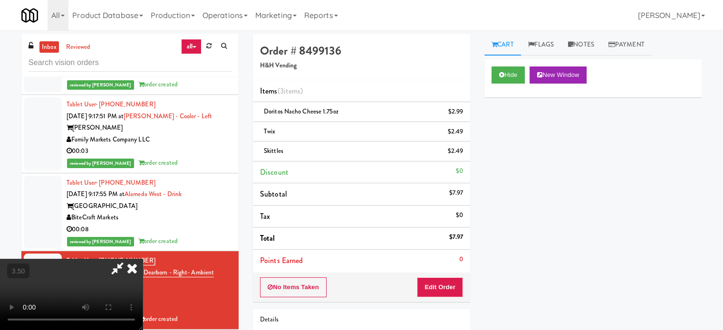
click at [143, 259] on video at bounding box center [71, 294] width 143 height 71
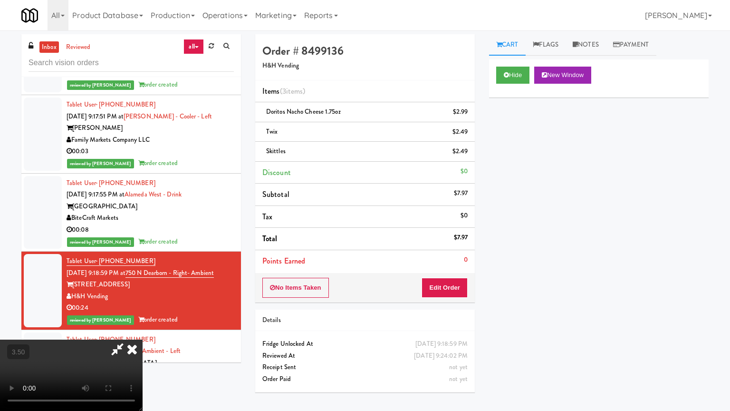
click at [143, 330] on video at bounding box center [71, 374] width 143 height 71
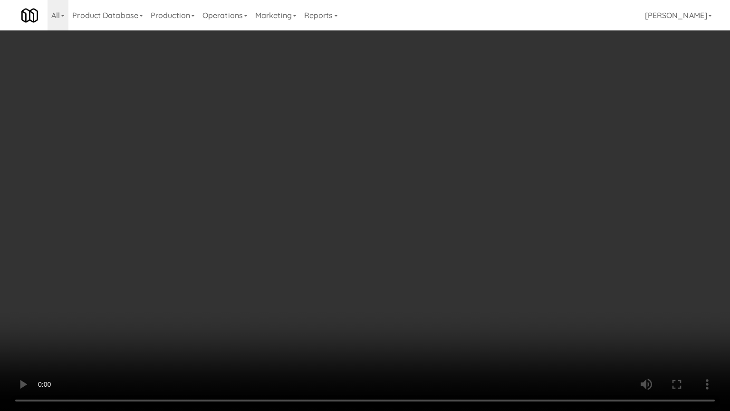
click at [335, 183] on video at bounding box center [365, 205] width 730 height 411
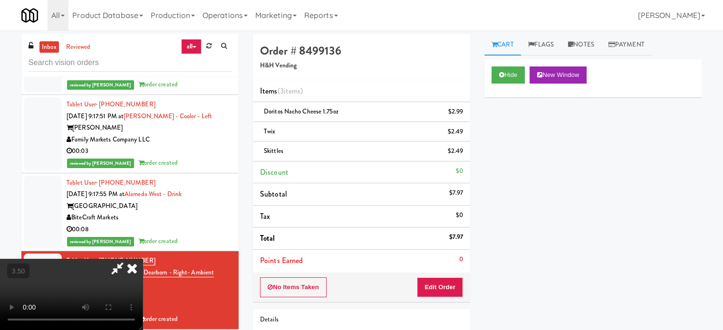
click at [143, 259] on icon at bounding box center [132, 268] width 21 height 19
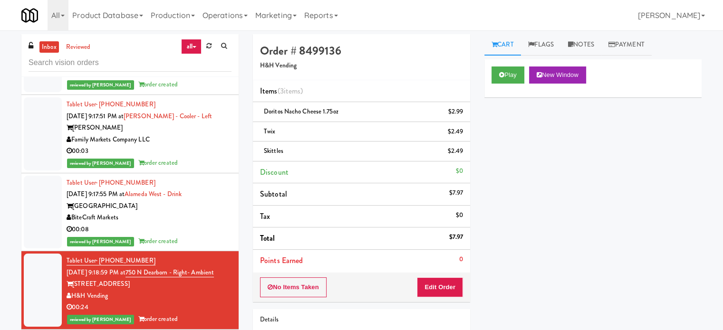
scroll to position [5361, 0]
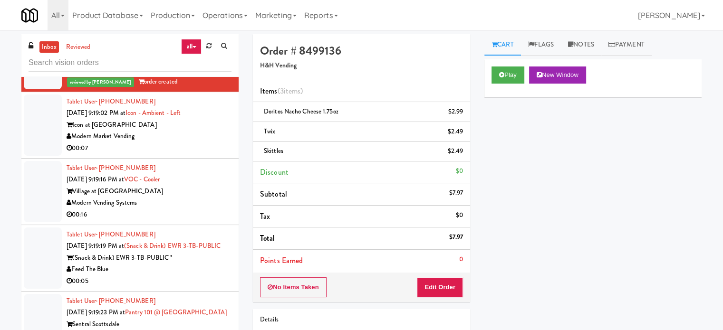
drag, startPoint x: 200, startPoint y: 159, endPoint x: 247, endPoint y: 132, distance: 54.5
click at [200, 154] on div "00:07" at bounding box center [149, 149] width 165 height 12
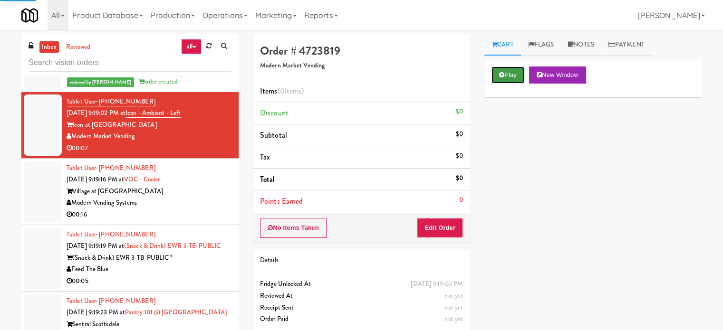
click at [504, 68] on button "Play" at bounding box center [507, 75] width 33 height 17
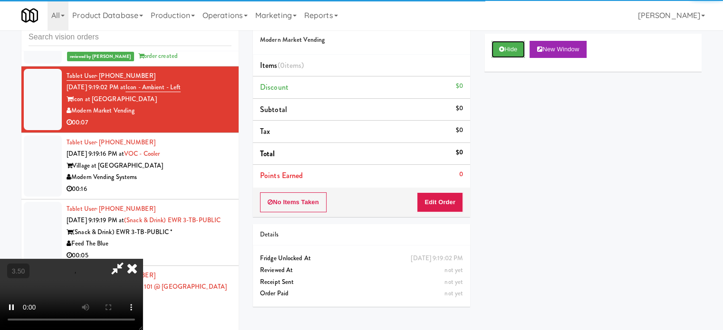
scroll to position [38, 0]
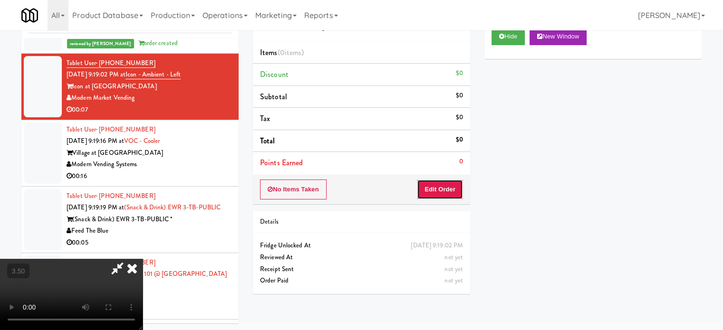
click at [445, 190] on button "Edit Order" at bounding box center [440, 190] width 46 height 20
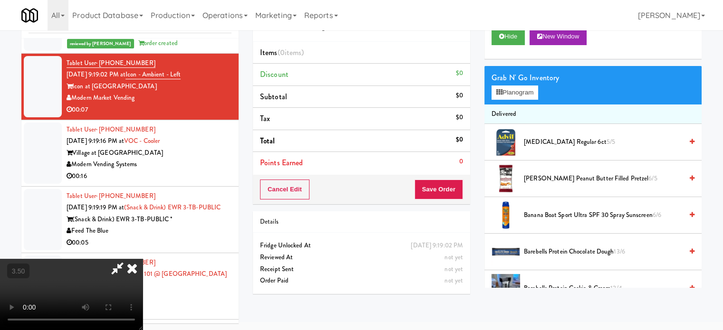
click at [143, 259] on video at bounding box center [71, 294] width 143 height 71
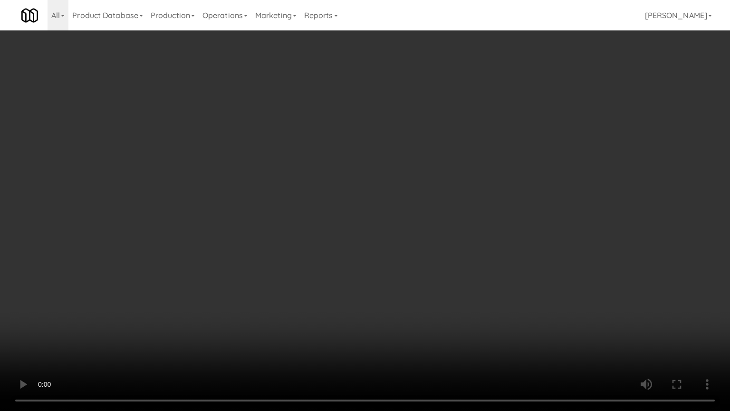
click at [254, 214] on video at bounding box center [365, 205] width 730 height 411
click at [257, 218] on video at bounding box center [365, 205] width 730 height 411
click at [267, 220] on video at bounding box center [365, 205] width 730 height 411
click at [269, 230] on video at bounding box center [365, 205] width 730 height 411
click at [361, 243] on video at bounding box center [365, 205] width 730 height 411
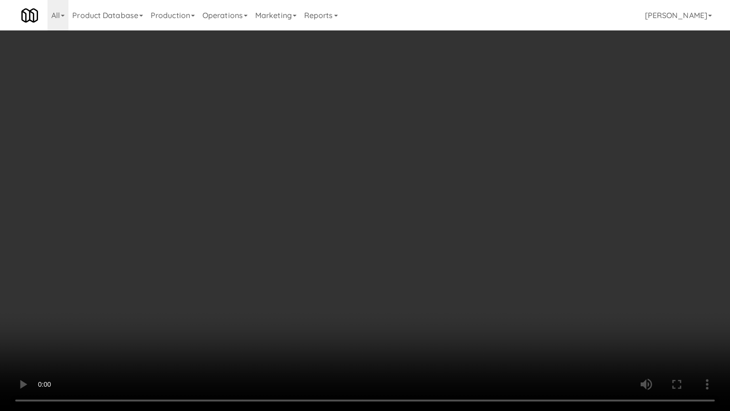
click at [346, 253] on video at bounding box center [365, 205] width 730 height 411
click at [363, 258] on video at bounding box center [365, 205] width 730 height 411
click at [210, 314] on video at bounding box center [365, 205] width 730 height 411
click at [237, 262] on video at bounding box center [365, 205] width 730 height 411
click at [240, 259] on video at bounding box center [365, 205] width 730 height 411
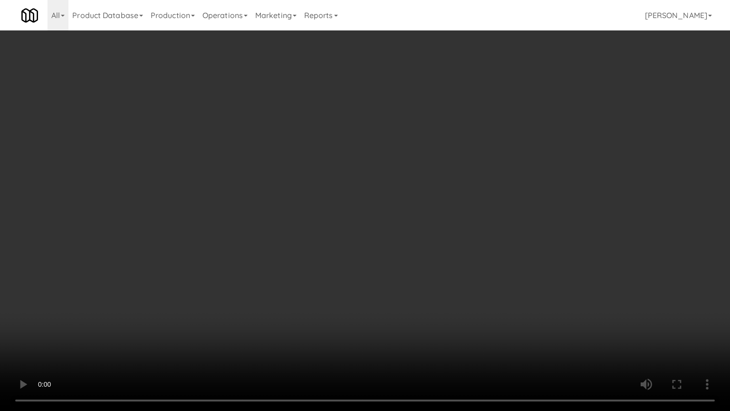
click at [272, 265] on video at bounding box center [365, 205] width 730 height 411
click at [271, 266] on video at bounding box center [365, 205] width 730 height 411
click at [291, 263] on video at bounding box center [365, 205] width 730 height 411
click at [293, 262] on video at bounding box center [365, 205] width 730 height 411
click at [335, 264] on video at bounding box center [365, 205] width 730 height 411
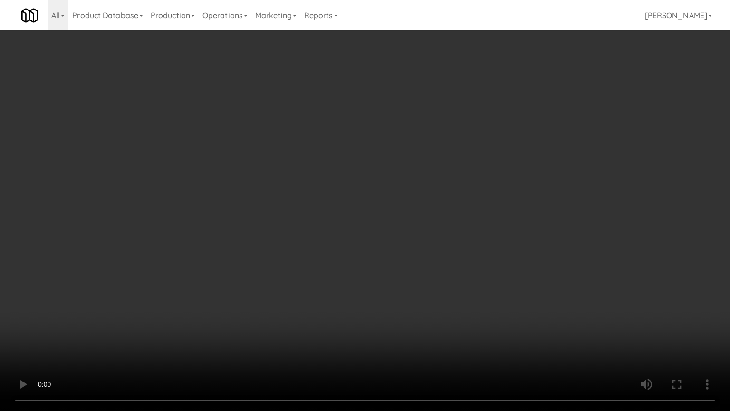
click at [328, 264] on video at bounding box center [365, 205] width 730 height 411
drag, startPoint x: 328, startPoint y: 264, endPoint x: 416, endPoint y: 171, distance: 128.4
click at [329, 263] on video at bounding box center [365, 205] width 730 height 411
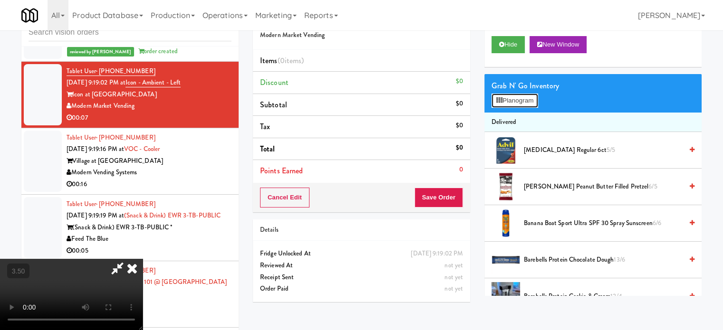
click at [523, 99] on button "Planogram" at bounding box center [514, 101] width 47 height 14
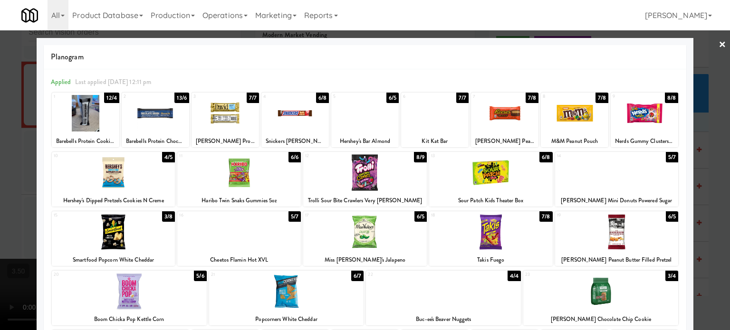
click at [386, 96] on div "6/5" at bounding box center [392, 98] width 12 height 10
click at [708, 200] on div at bounding box center [365, 165] width 730 height 330
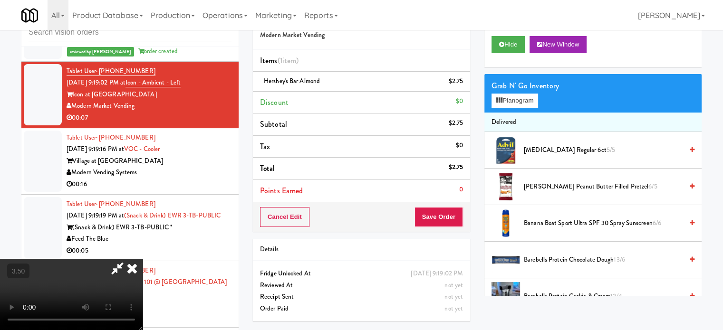
click at [143, 259] on video at bounding box center [71, 294] width 143 height 71
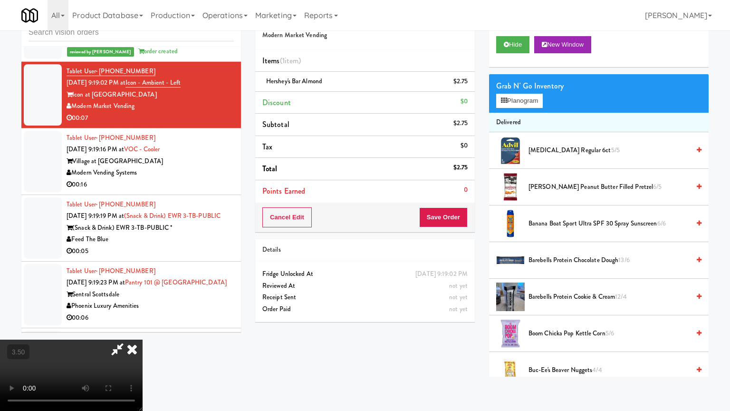
drag, startPoint x: 248, startPoint y: 252, endPoint x: 277, endPoint y: 220, distance: 44.1
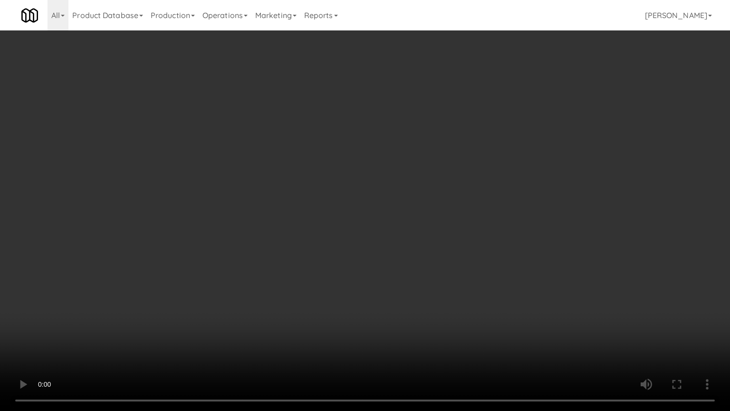
click at [248, 251] on video at bounding box center [365, 205] width 730 height 411
click at [302, 202] on video at bounding box center [365, 205] width 730 height 411
click at [323, 207] on video at bounding box center [365, 205] width 730 height 411
click at [332, 210] on video at bounding box center [365, 205] width 730 height 411
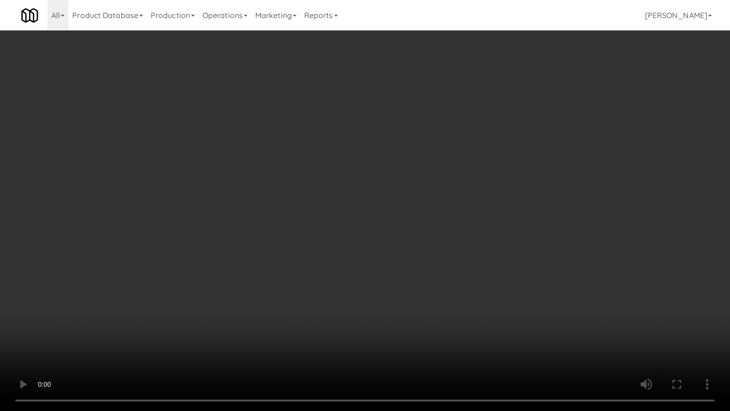
click at [362, 212] on video at bounding box center [365, 205] width 730 height 411
click at [359, 213] on video at bounding box center [365, 205] width 730 height 411
drag, startPoint x: 346, startPoint y: 218, endPoint x: 352, endPoint y: 214, distance: 6.9
click at [348, 217] on video at bounding box center [365, 205] width 730 height 411
drag, startPoint x: 352, startPoint y: 214, endPoint x: 395, endPoint y: 90, distance: 131.9
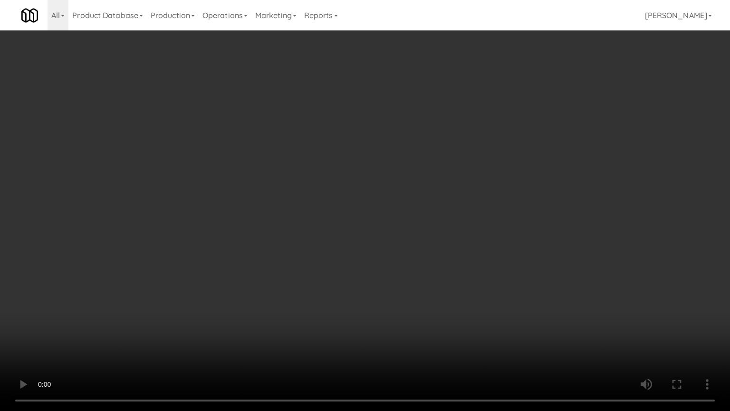
click at [353, 213] on video at bounding box center [365, 205] width 730 height 411
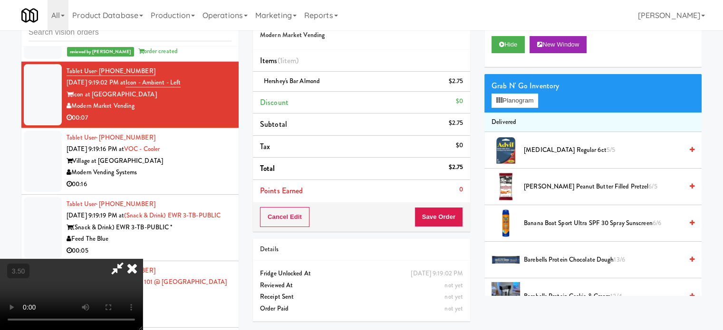
click at [143, 259] on icon at bounding box center [132, 268] width 21 height 19
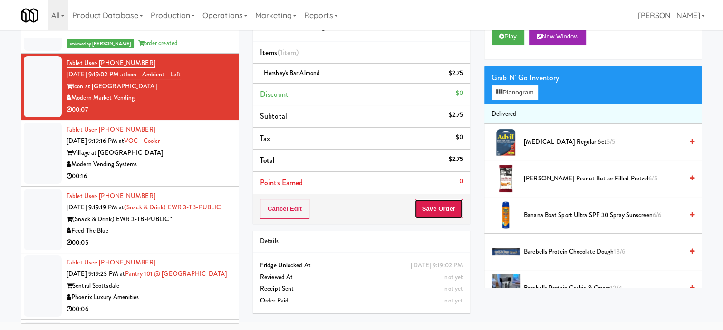
click at [432, 212] on button "Save Order" at bounding box center [438, 209] width 48 height 20
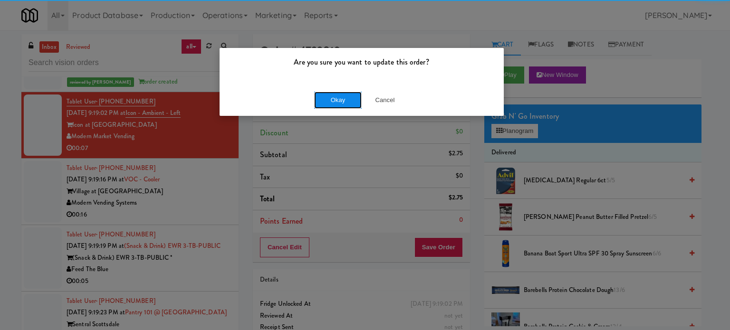
click at [327, 98] on button "Okay" at bounding box center [338, 100] width 48 height 17
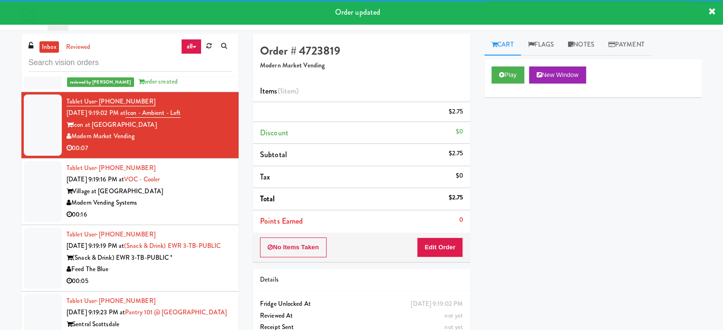
drag, startPoint x: 204, startPoint y: 214, endPoint x: 211, endPoint y: 212, distance: 7.4
click at [207, 198] on div "Village at [GEOGRAPHIC_DATA]" at bounding box center [149, 192] width 165 height 12
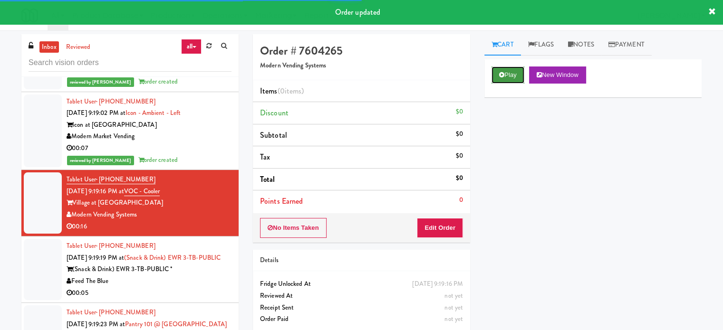
click at [511, 77] on button "Play" at bounding box center [507, 75] width 33 height 17
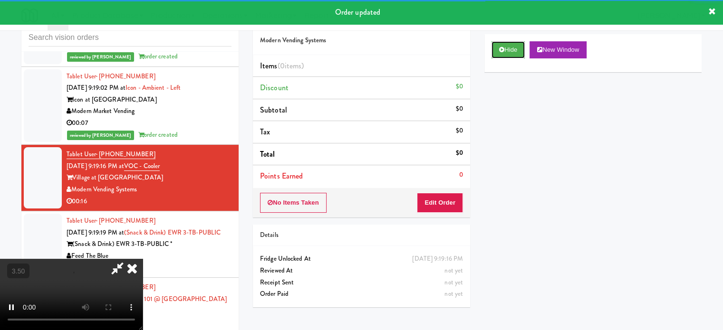
scroll to position [38, 0]
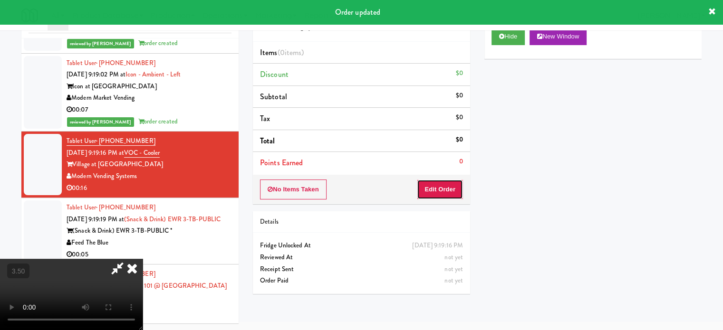
click at [435, 195] on button "Edit Order" at bounding box center [440, 190] width 46 height 20
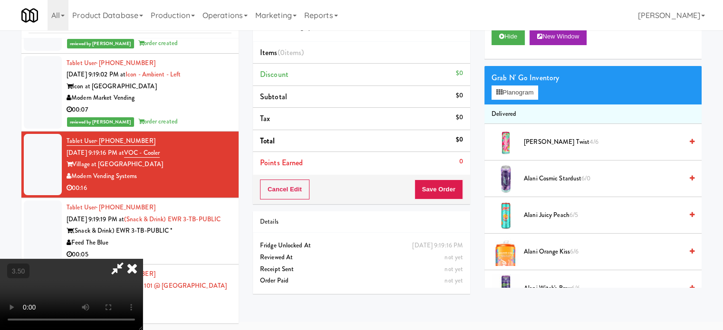
drag, startPoint x: 243, startPoint y: 213, endPoint x: 245, endPoint y: 205, distance: 8.2
click at [143, 259] on video at bounding box center [71, 294] width 143 height 71
drag, startPoint x: 245, startPoint y: 202, endPoint x: 276, endPoint y: 202, distance: 30.9
click at [143, 259] on video at bounding box center [71, 294] width 143 height 71
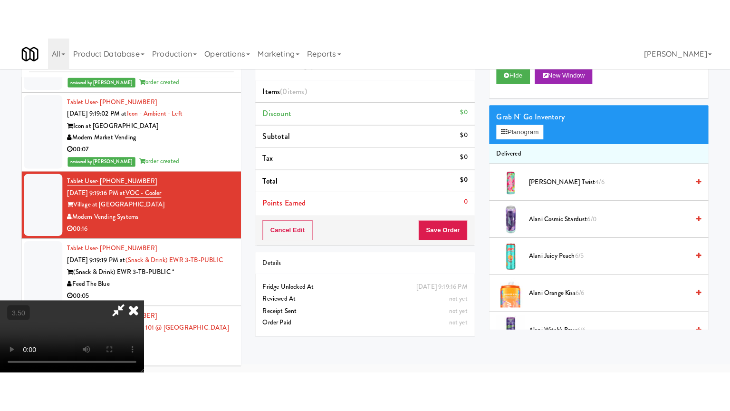
scroll to position [30, 0]
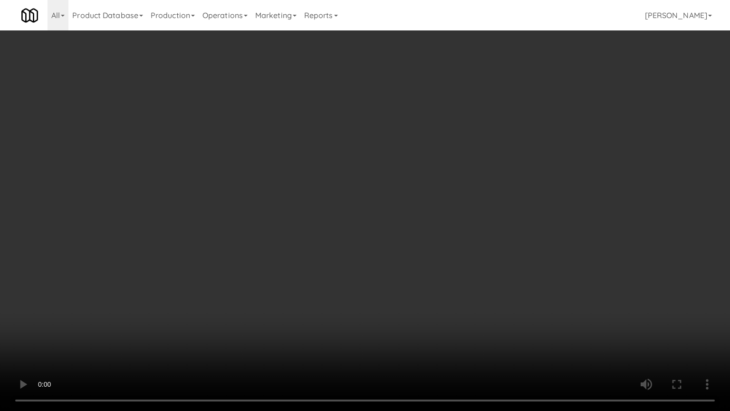
click at [278, 181] on video at bounding box center [365, 205] width 730 height 411
click at [280, 180] on video at bounding box center [365, 205] width 730 height 411
drag, startPoint x: 280, startPoint y: 179, endPoint x: 293, endPoint y: 118, distance: 62.1
click at [281, 179] on video at bounding box center [365, 205] width 730 height 411
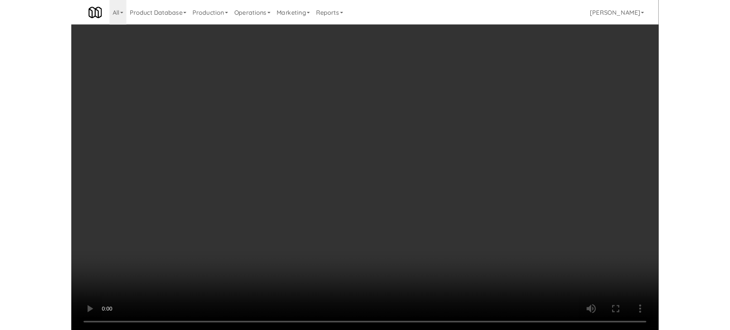
scroll to position [38, 0]
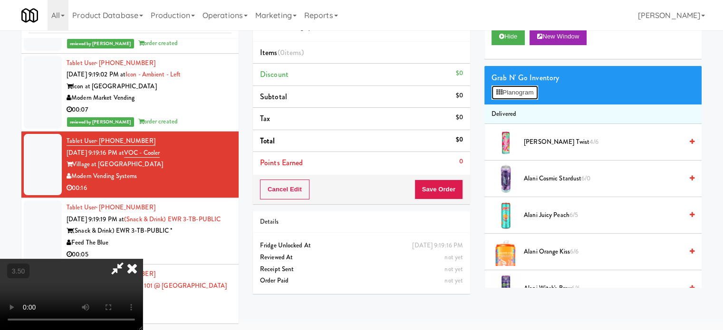
drag, startPoint x: 510, startPoint y: 85, endPoint x: 574, endPoint y: 94, distance: 64.7
click at [511, 86] on button "Planogram" at bounding box center [514, 93] width 47 height 14
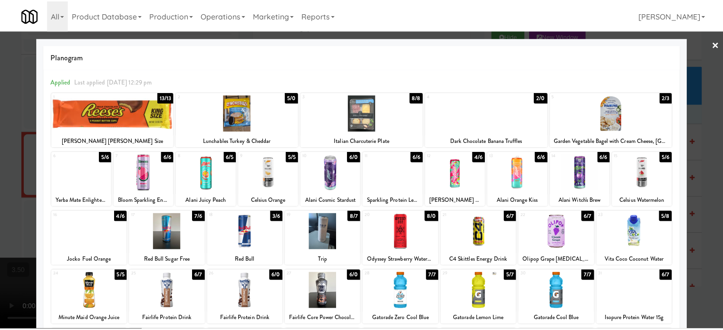
scroll to position [136, 0]
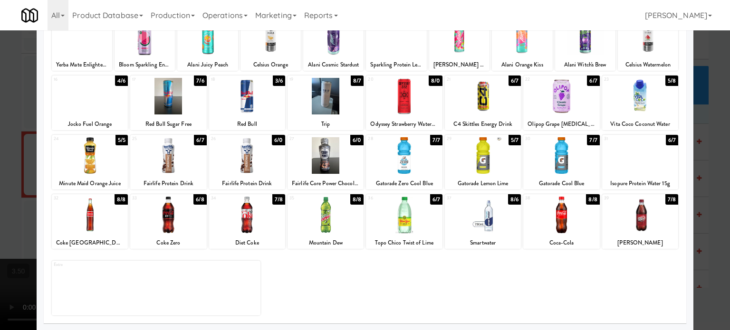
click at [666, 141] on div "6/7" at bounding box center [672, 140] width 12 height 10
click at [696, 171] on div at bounding box center [365, 165] width 730 height 330
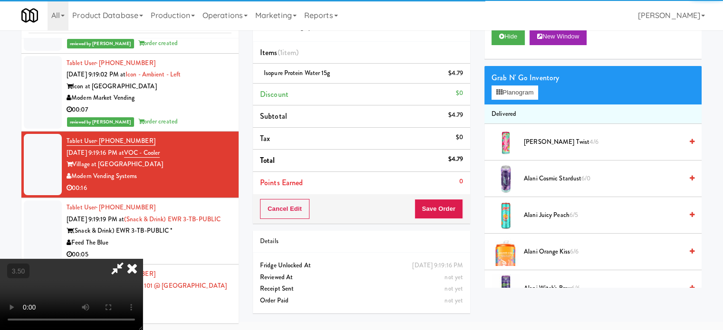
click at [143, 259] on video at bounding box center [71, 294] width 143 height 71
drag, startPoint x: 295, startPoint y: 172, endPoint x: 304, endPoint y: 213, distance: 41.8
click at [143, 259] on video at bounding box center [71, 294] width 143 height 71
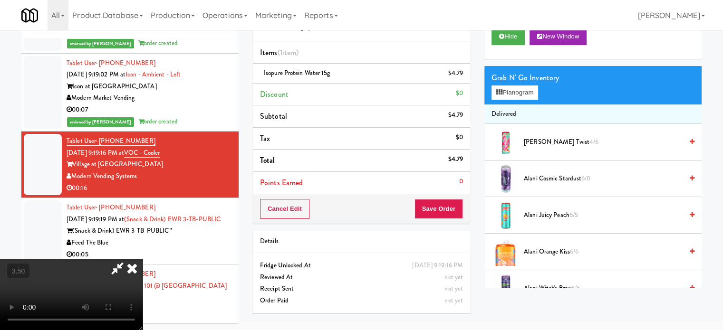
scroll to position [30, 0]
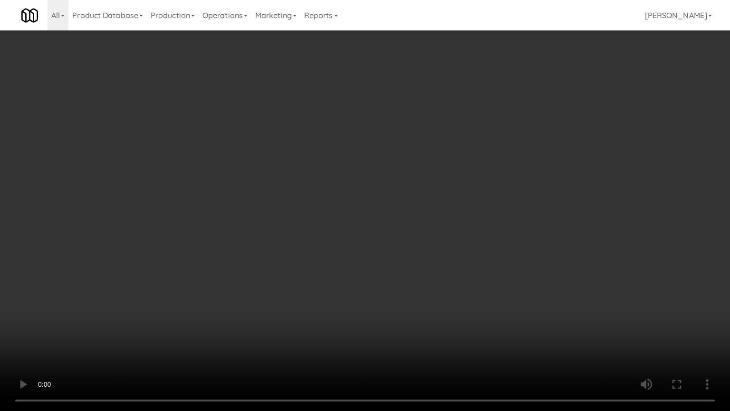
drag, startPoint x: 304, startPoint y: 213, endPoint x: 317, endPoint y: 193, distance: 24.6
click at [304, 212] on video at bounding box center [365, 205] width 730 height 411
click at [282, 260] on video at bounding box center [365, 205] width 730 height 411
drag, startPoint x: 350, startPoint y: 239, endPoint x: 417, endPoint y: 228, distance: 68.0
click at [354, 239] on video at bounding box center [365, 205] width 730 height 411
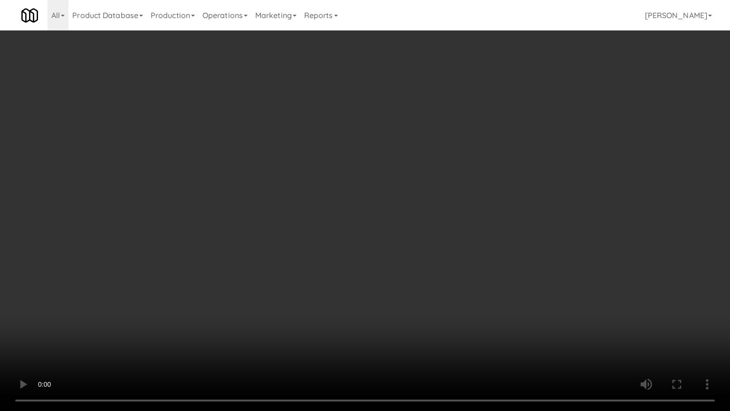
click at [416, 231] on video at bounding box center [365, 205] width 730 height 411
click at [418, 228] on video at bounding box center [365, 205] width 730 height 411
click at [397, 225] on video at bounding box center [365, 205] width 730 height 411
click at [398, 219] on video at bounding box center [365, 205] width 730 height 411
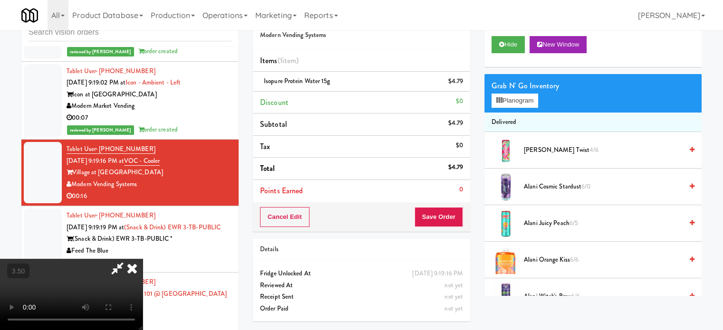
click at [143, 259] on icon at bounding box center [132, 268] width 21 height 19
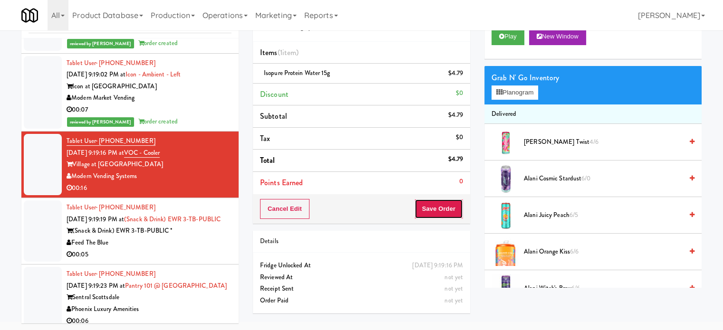
click at [435, 212] on button "Save Order" at bounding box center [438, 209] width 48 height 20
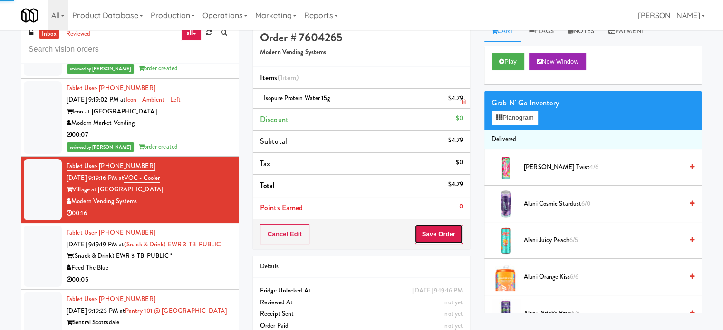
scroll to position [0, 0]
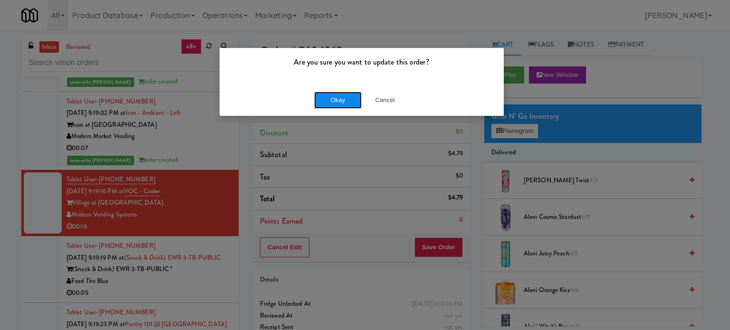
click at [344, 101] on button "Okay" at bounding box center [338, 100] width 48 height 17
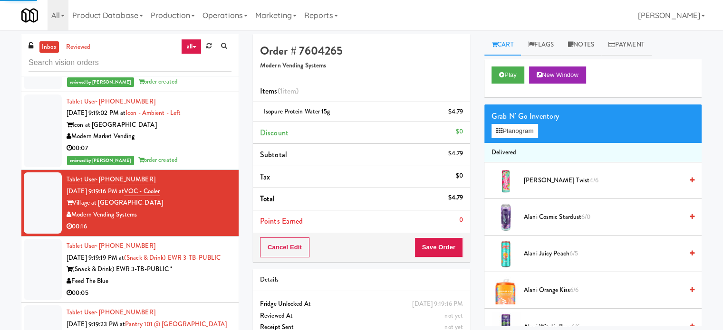
click at [217, 276] on div "(Snack & Drink) EWR 3-TB-PUBLIC *" at bounding box center [149, 270] width 165 height 12
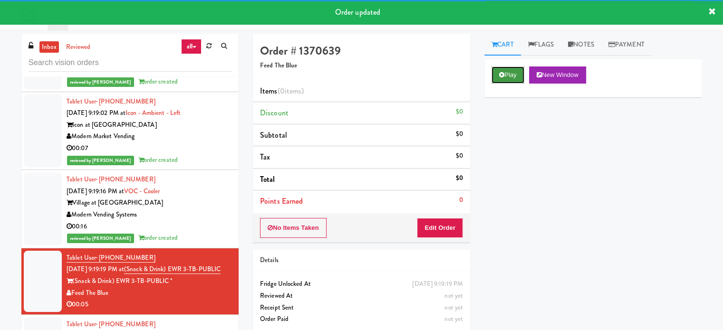
click at [521, 77] on button "Play" at bounding box center [507, 75] width 33 height 17
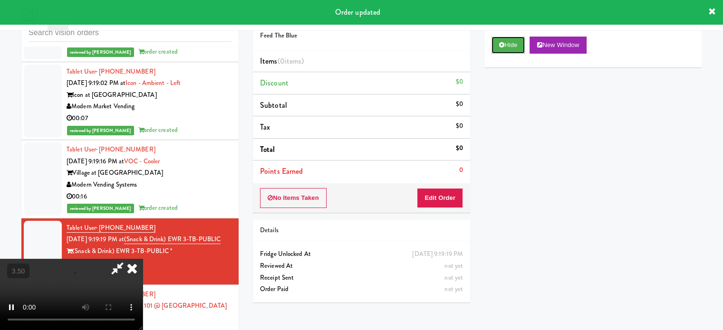
scroll to position [38, 0]
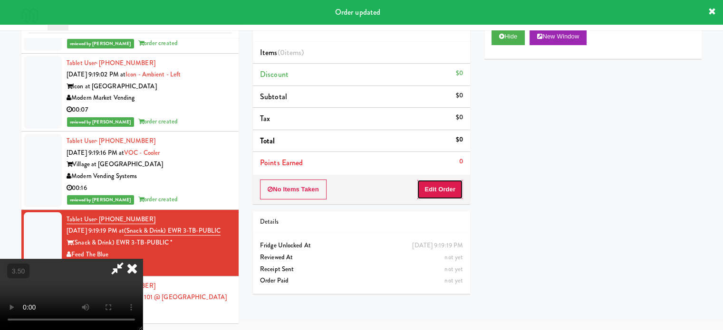
click at [443, 190] on button "Edit Order" at bounding box center [440, 190] width 46 height 20
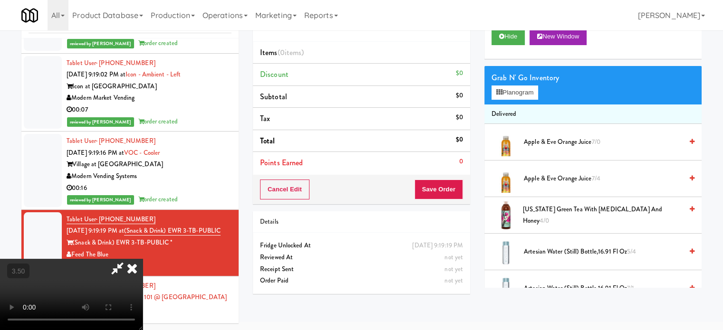
drag, startPoint x: 183, startPoint y: 249, endPoint x: 188, endPoint y: 242, distance: 8.5
click at [143, 259] on video at bounding box center [71, 294] width 143 height 71
drag, startPoint x: 188, startPoint y: 242, endPoint x: 352, endPoint y: 155, distance: 185.4
click at [143, 259] on video at bounding box center [71, 294] width 143 height 71
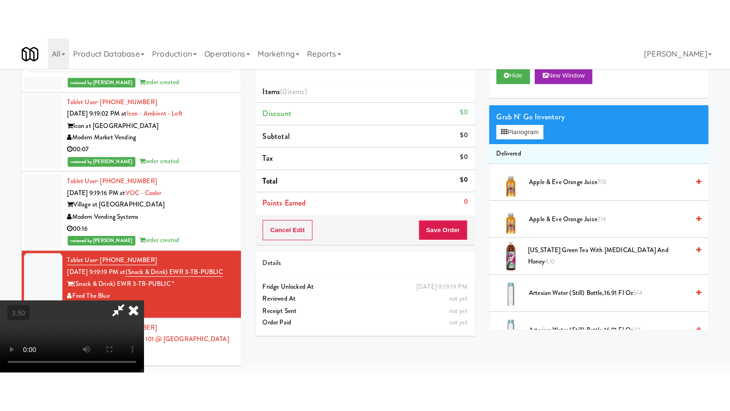
scroll to position [30, 0]
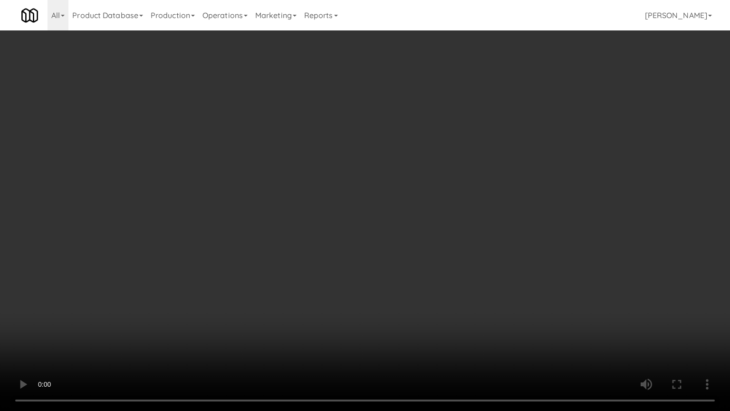
click at [349, 163] on video at bounding box center [365, 205] width 730 height 411
click at [383, 173] on video at bounding box center [365, 205] width 730 height 411
click at [373, 179] on video at bounding box center [365, 205] width 730 height 411
click at [430, 189] on video at bounding box center [365, 205] width 730 height 411
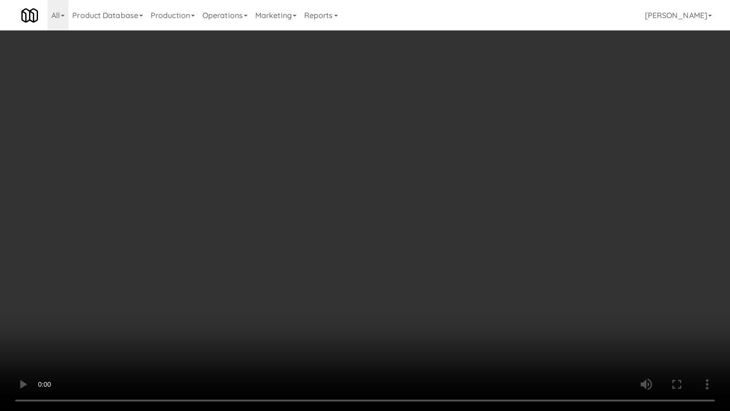
click at [415, 188] on video at bounding box center [365, 205] width 730 height 411
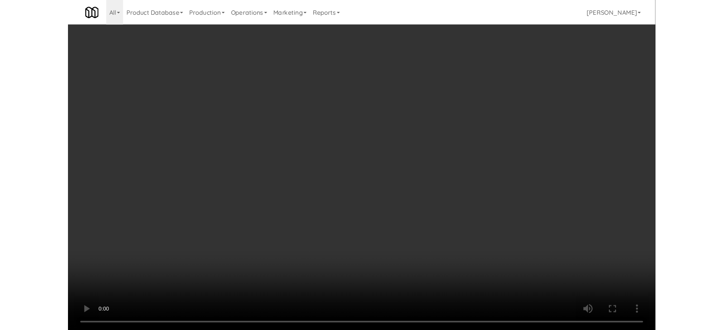
scroll to position [38, 0]
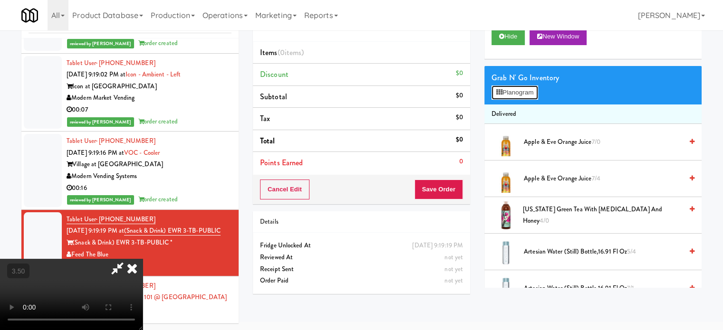
click at [535, 86] on button "Planogram" at bounding box center [514, 93] width 47 height 14
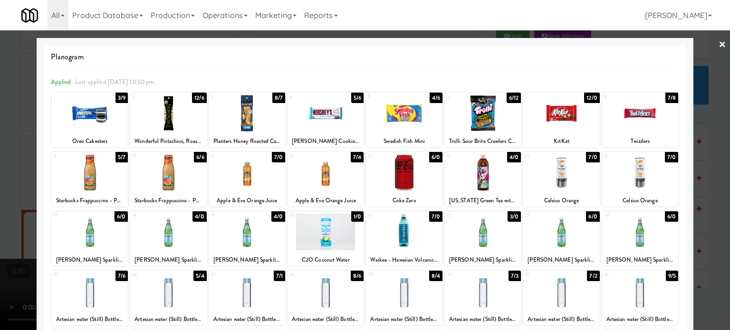
click at [666, 98] on div "7/8" at bounding box center [671, 98] width 13 height 10
click at [706, 124] on div at bounding box center [365, 165] width 730 height 330
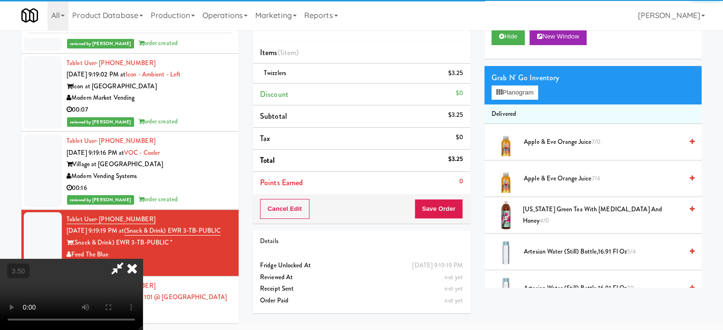
click at [143, 259] on video at bounding box center [71, 294] width 143 height 71
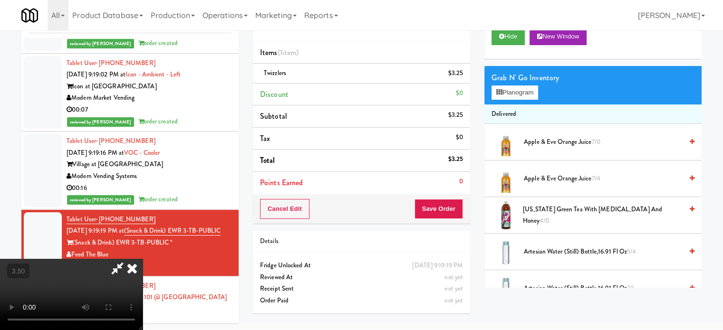
click at [143, 259] on video at bounding box center [71, 294] width 143 height 71
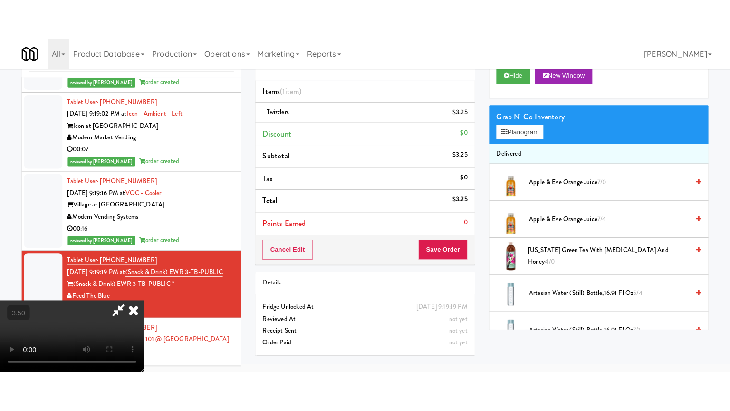
scroll to position [30, 0]
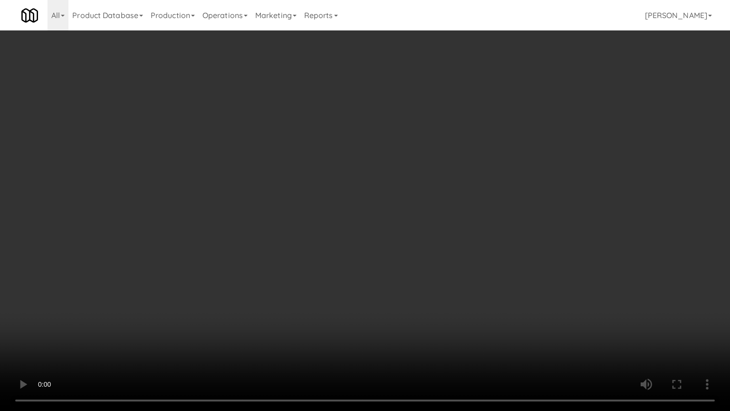
drag, startPoint x: 319, startPoint y: 181, endPoint x: 327, endPoint y: 171, distance: 12.2
click at [320, 180] on video at bounding box center [365, 205] width 730 height 411
click at [303, 187] on video at bounding box center [365, 205] width 730 height 411
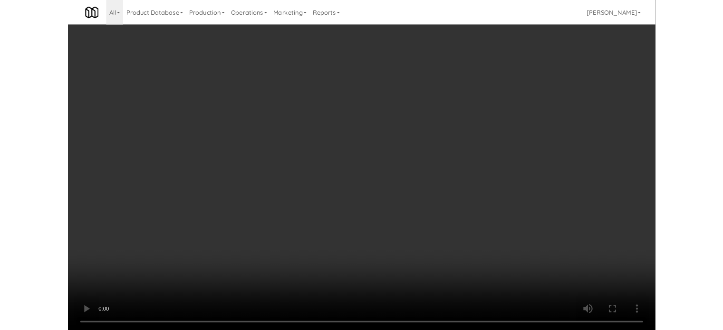
scroll to position [38, 0]
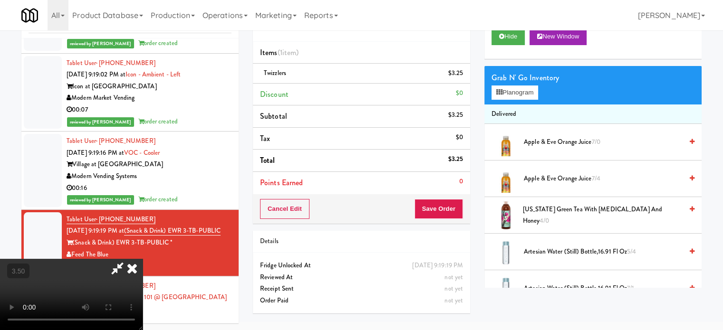
click at [143, 259] on icon at bounding box center [132, 268] width 21 height 19
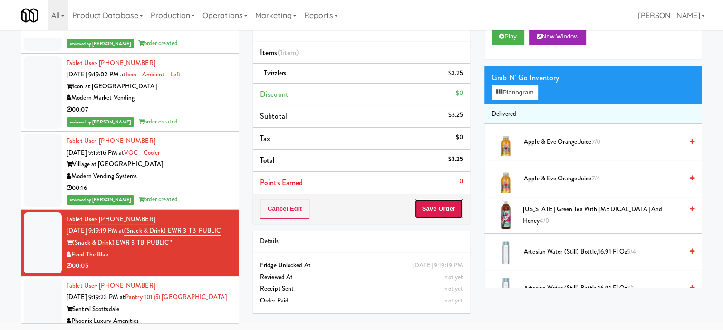
click at [434, 205] on button "Save Order" at bounding box center [438, 209] width 48 height 20
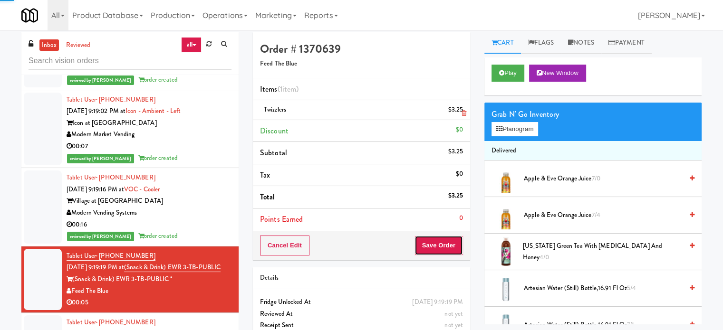
scroll to position [0, 0]
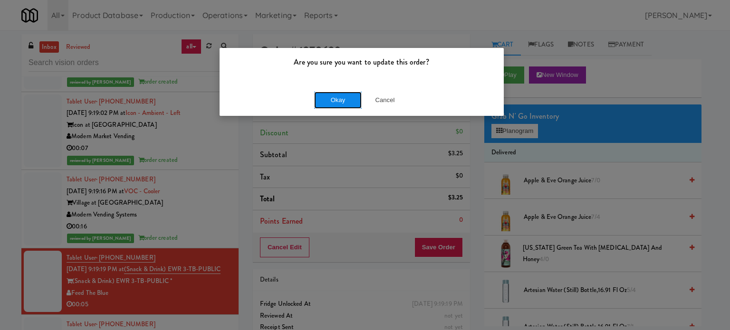
click at [326, 102] on button "Okay" at bounding box center [338, 100] width 48 height 17
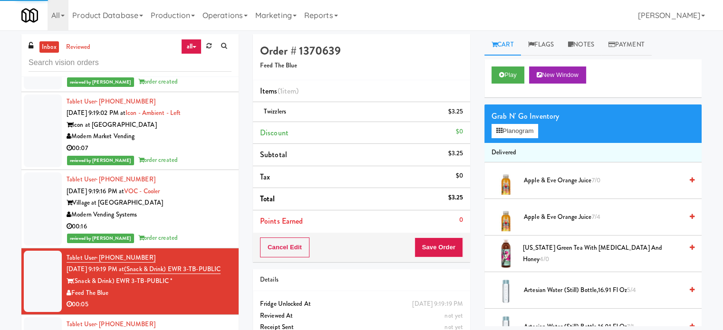
scroll to position [5599, 0]
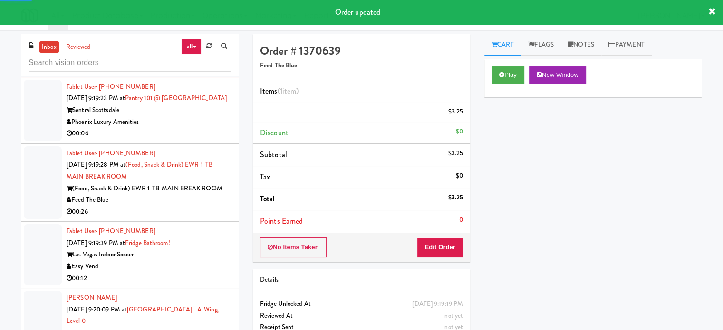
click at [198, 140] on div "00:06" at bounding box center [149, 134] width 165 height 12
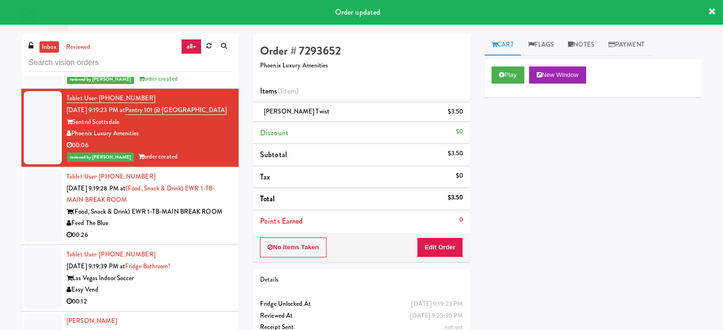
click at [198, 230] on div "Feed The Blue" at bounding box center [149, 224] width 165 height 12
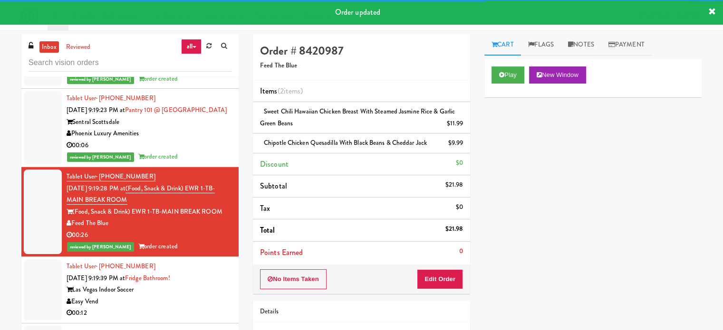
click at [200, 296] on div "Las Vegas Indoor Soccer" at bounding box center [149, 290] width 165 height 12
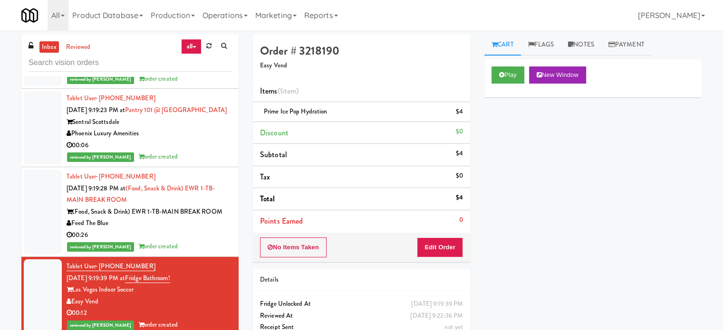
scroll to position [5837, 0]
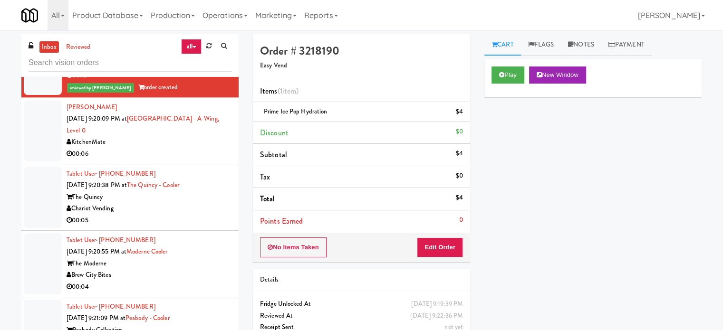
click at [199, 160] on div "00:06" at bounding box center [149, 154] width 165 height 12
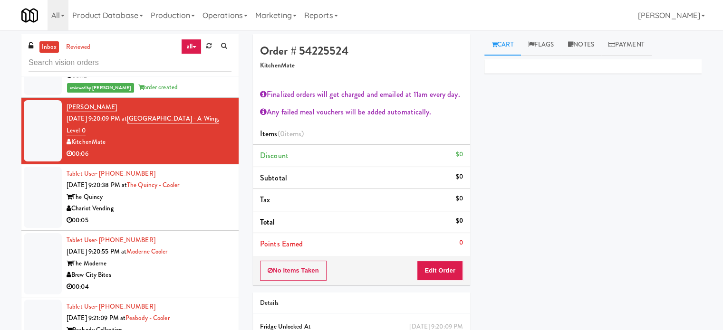
drag, startPoint x: 201, startPoint y: 226, endPoint x: 211, endPoint y: 169, distance: 57.3
click at [202, 215] on div "Chariot Vending" at bounding box center [149, 209] width 165 height 12
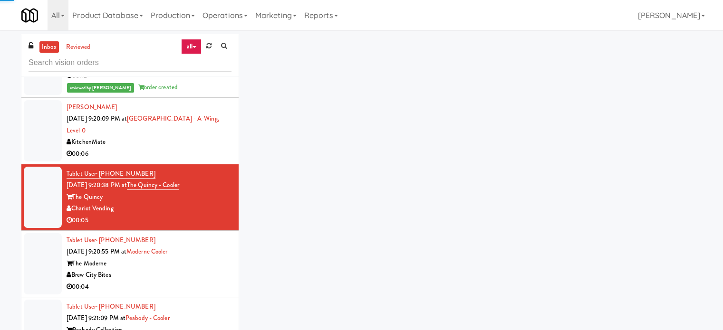
click at [209, 160] on div "00:06" at bounding box center [149, 154] width 165 height 12
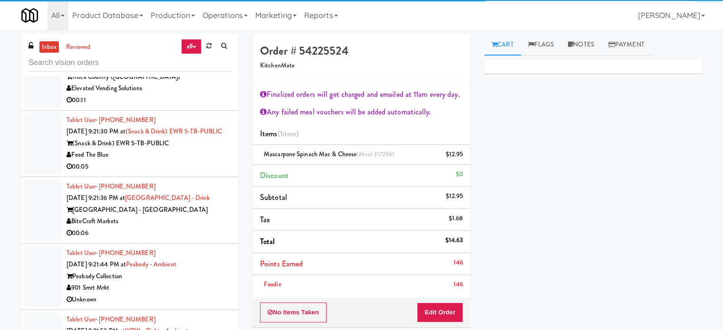
scroll to position [6356, 0]
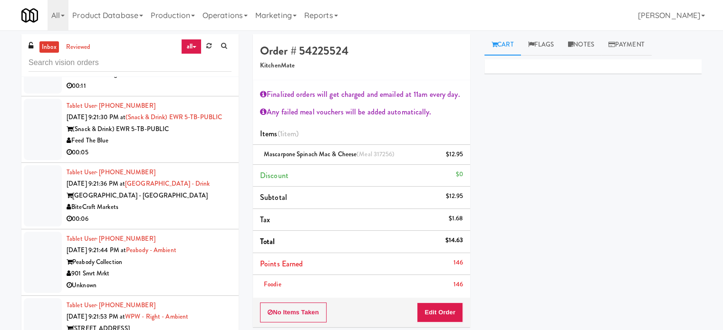
click at [208, 205] on div "BiteCraft Markets" at bounding box center [149, 207] width 165 height 12
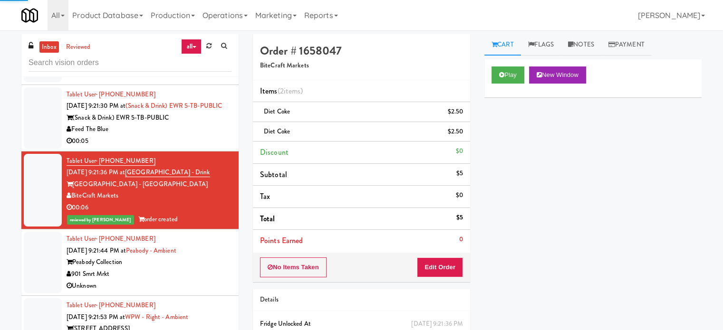
click at [211, 135] on div "Feed The Blue" at bounding box center [149, 130] width 165 height 12
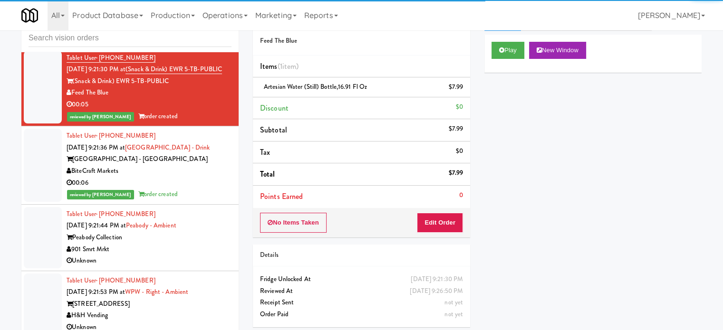
scroll to position [38, 0]
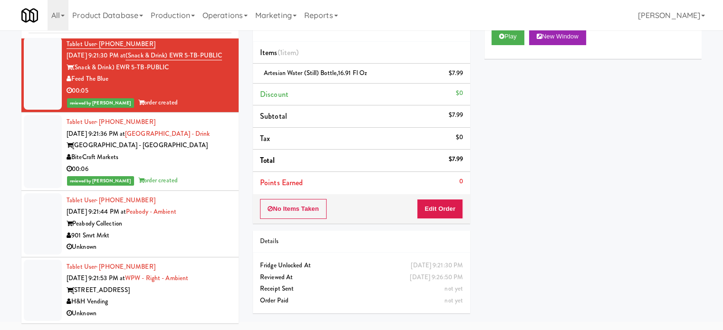
click at [204, 243] on div "Unknown" at bounding box center [149, 247] width 165 height 12
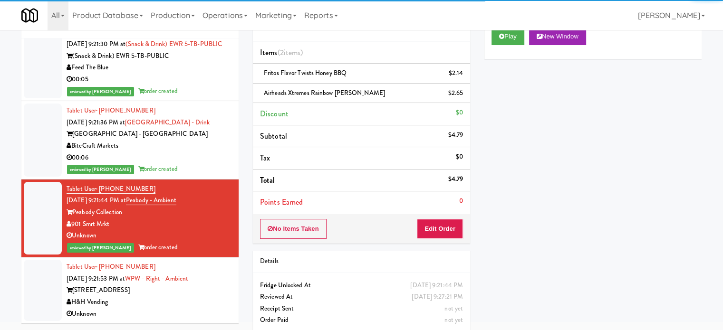
click at [210, 297] on div "[STREET_ADDRESS]" at bounding box center [149, 291] width 165 height 12
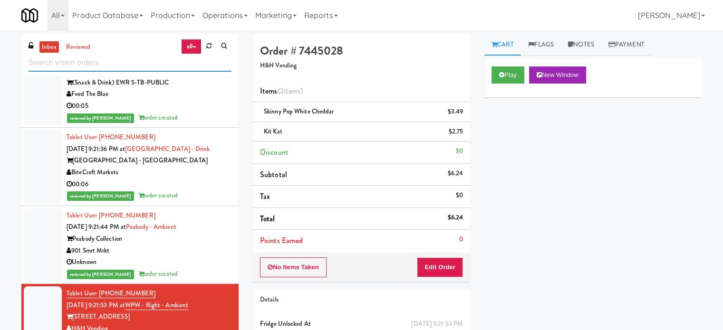
click at [115, 59] on input "text" at bounding box center [130, 63] width 203 height 18
click at [115, 60] on input "text" at bounding box center [130, 63] width 203 height 18
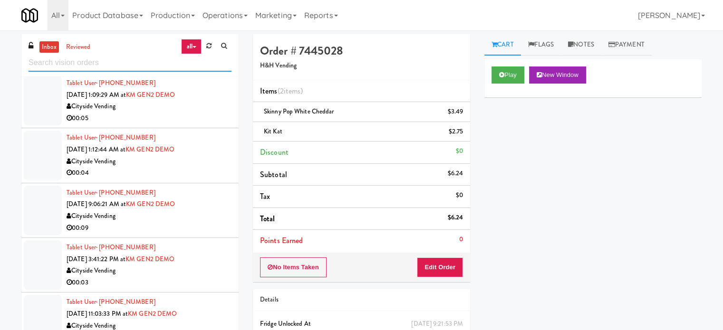
scroll to position [1426, 0]
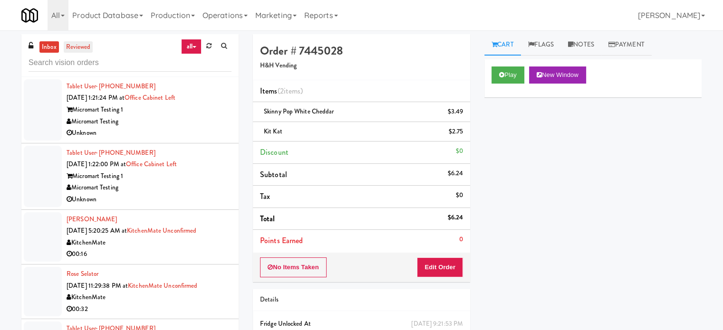
click at [78, 51] on link "reviewed" at bounding box center [78, 47] width 29 height 12
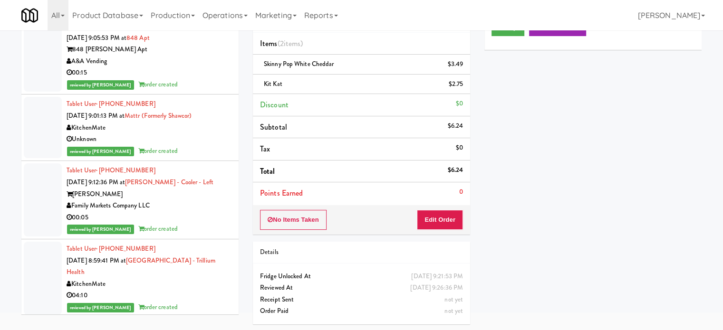
scroll to position [14544, 0]
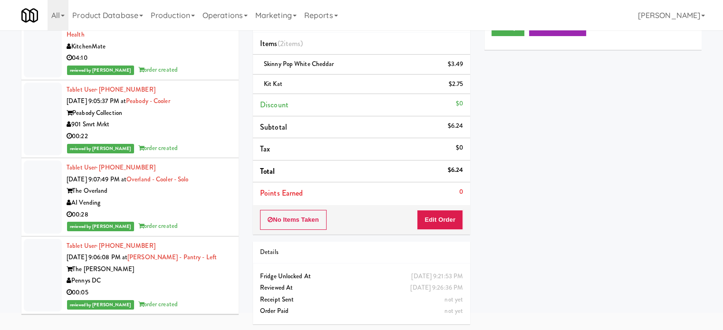
click at [214, 64] on div "04:10" at bounding box center [149, 58] width 165 height 12
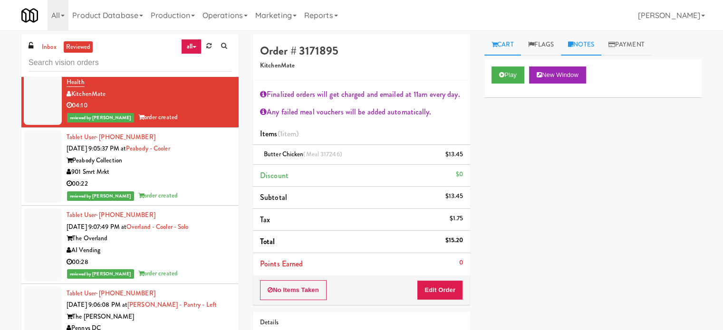
click at [588, 43] on link "Notes" at bounding box center [581, 44] width 40 height 21
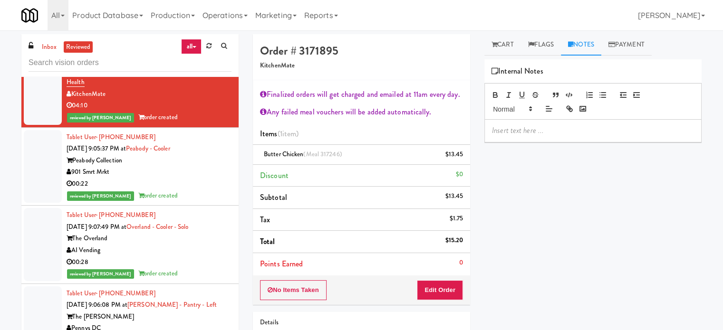
click at [557, 133] on p at bounding box center [593, 130] width 202 height 10
click at [536, 128] on p "To enrich screen reader interactions, please activate Accessibility in Grammarl…" at bounding box center [593, 130] width 202 height 10
